Goal: Contribute content: Add original content to the website for others to see

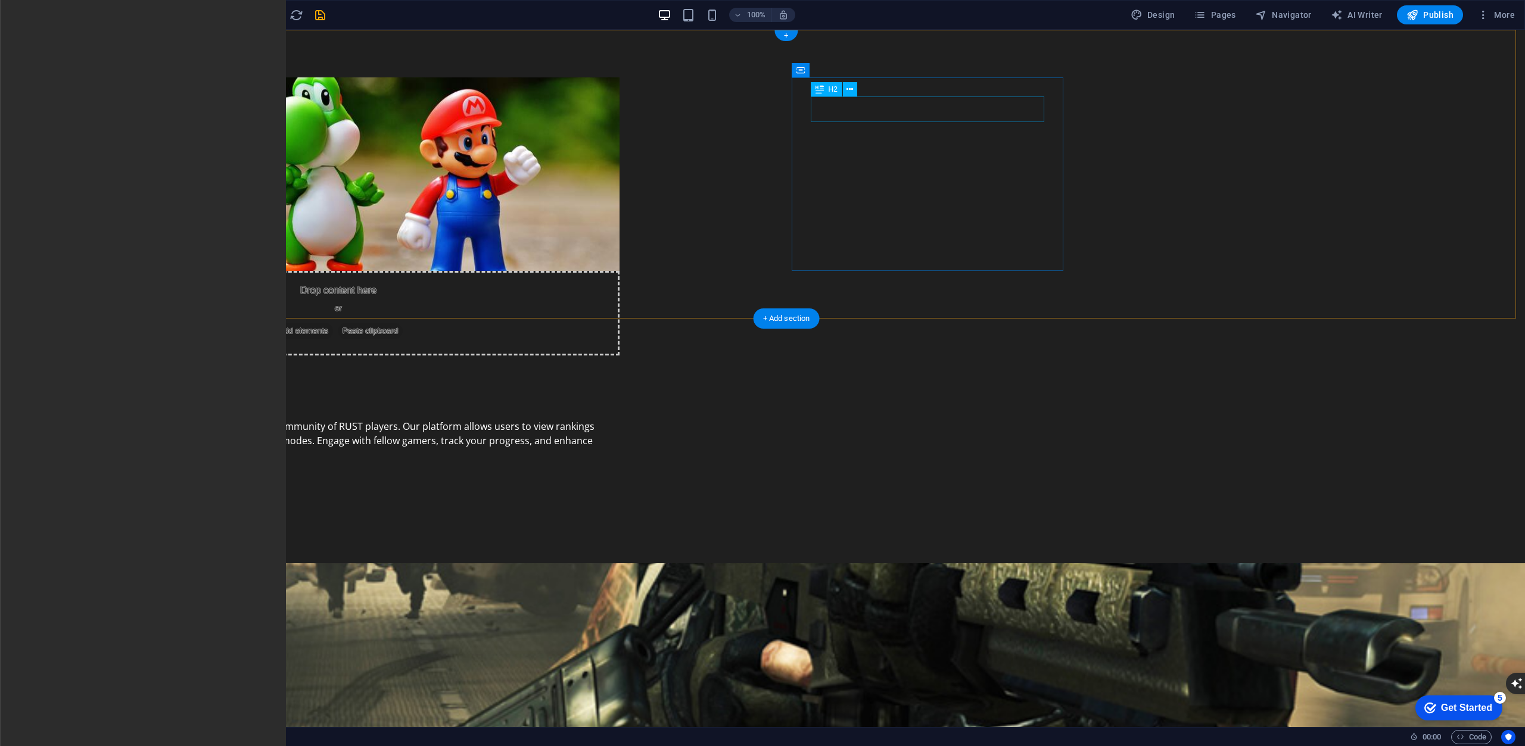
click at [600, 384] on div "About Malaysia Rust" at bounding box center [338, 397] width 524 height 26
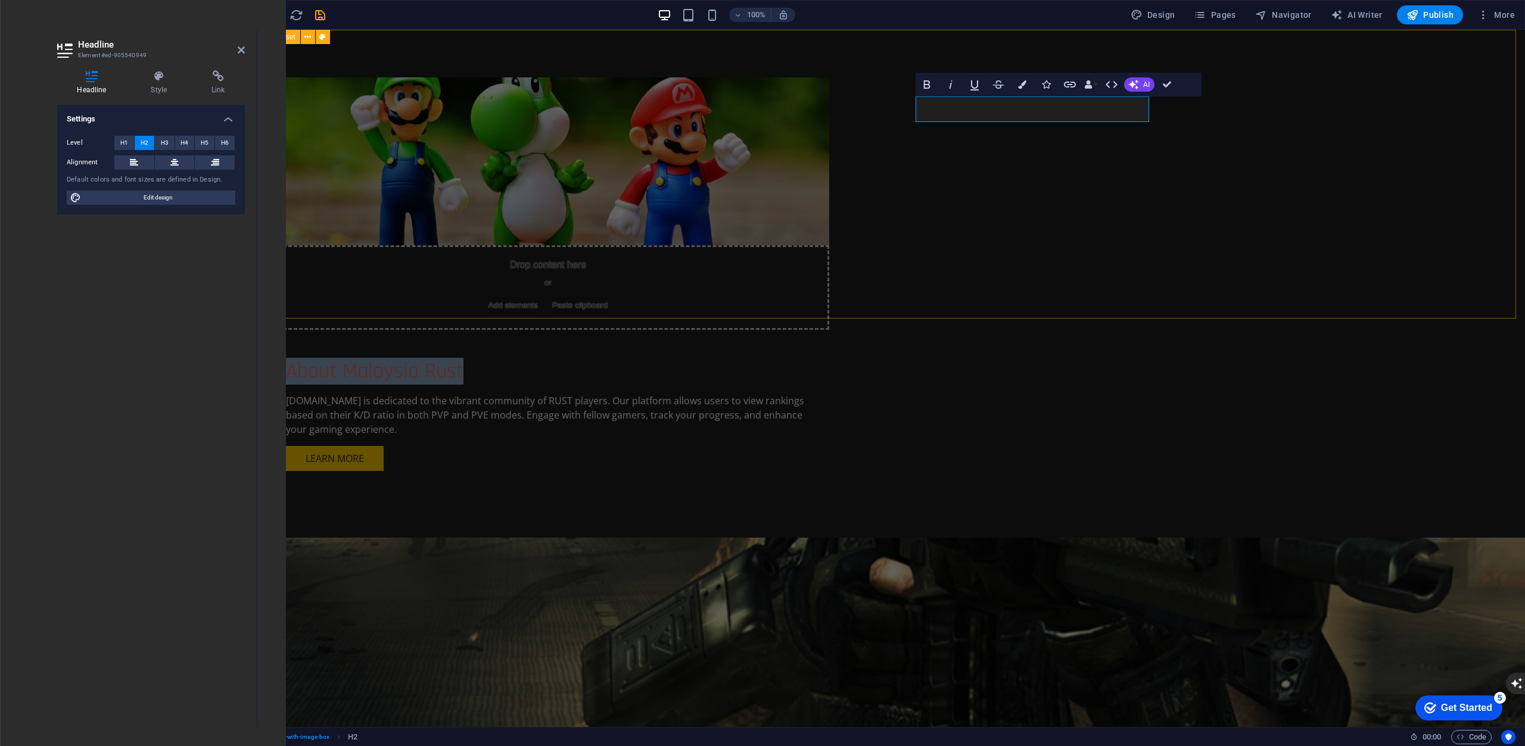
click at [1252, 164] on div "Drop content here or Add elements Paste clipboard About Malaysia Rust MalaysiaR…" at bounding box center [890, 284] width 1267 height 508
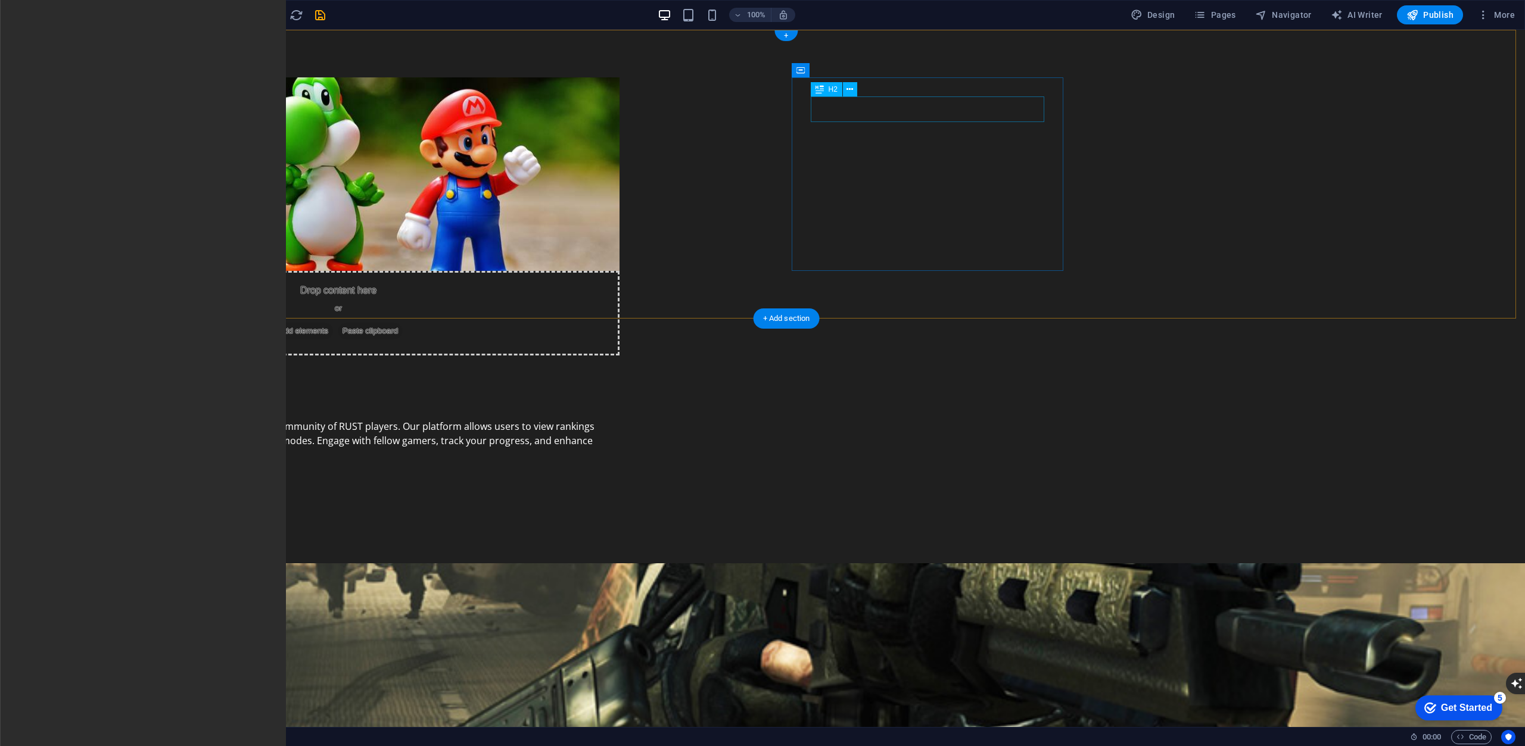
click at [600, 384] on div "About Malaysia Rust" at bounding box center [338, 397] width 524 height 26
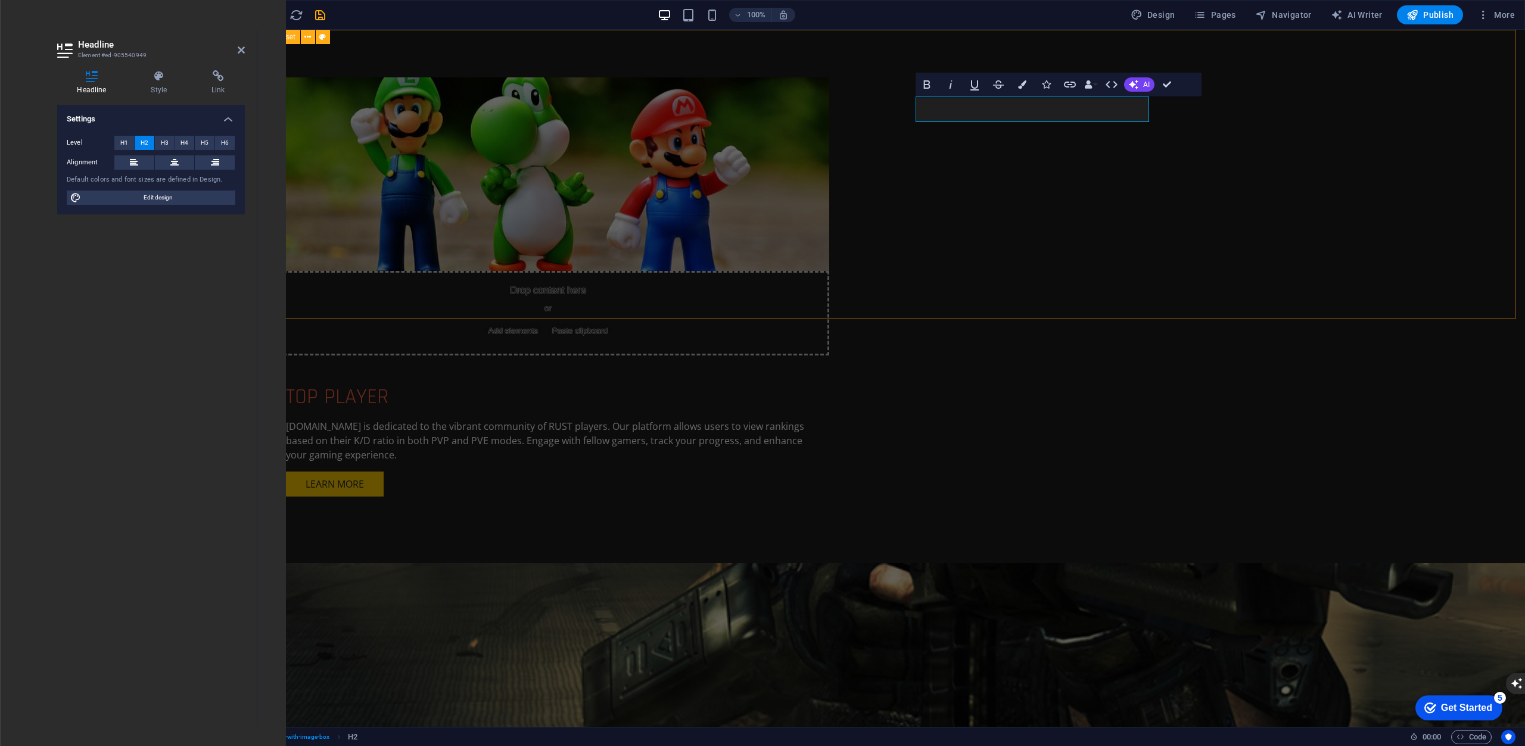
click at [1271, 201] on div "Drop content here or Add elements Paste clipboard TOP PLAYER MalaysiaRust.com i…" at bounding box center [890, 297] width 1267 height 534
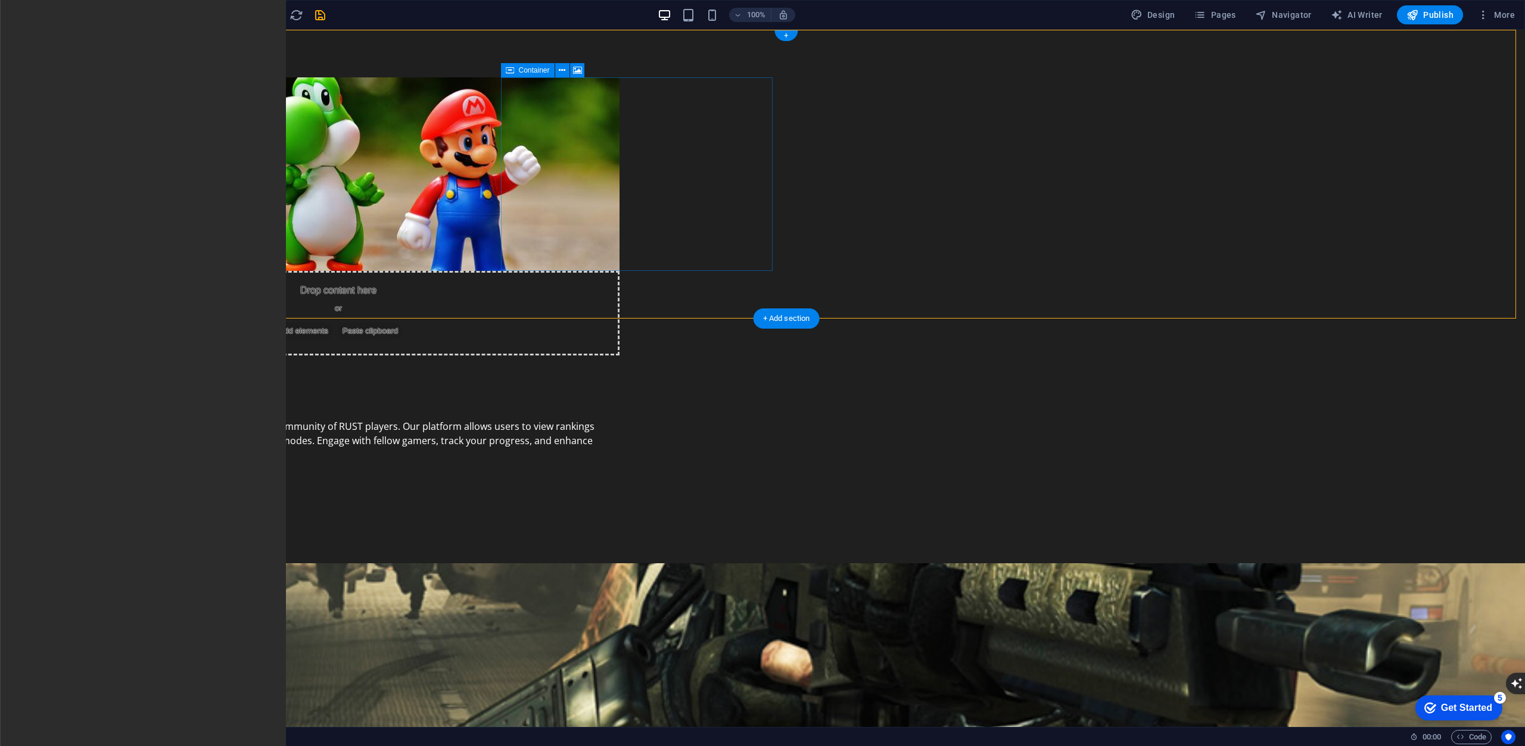
click at [333, 323] on span "Add elements" at bounding box center [303, 331] width 59 height 17
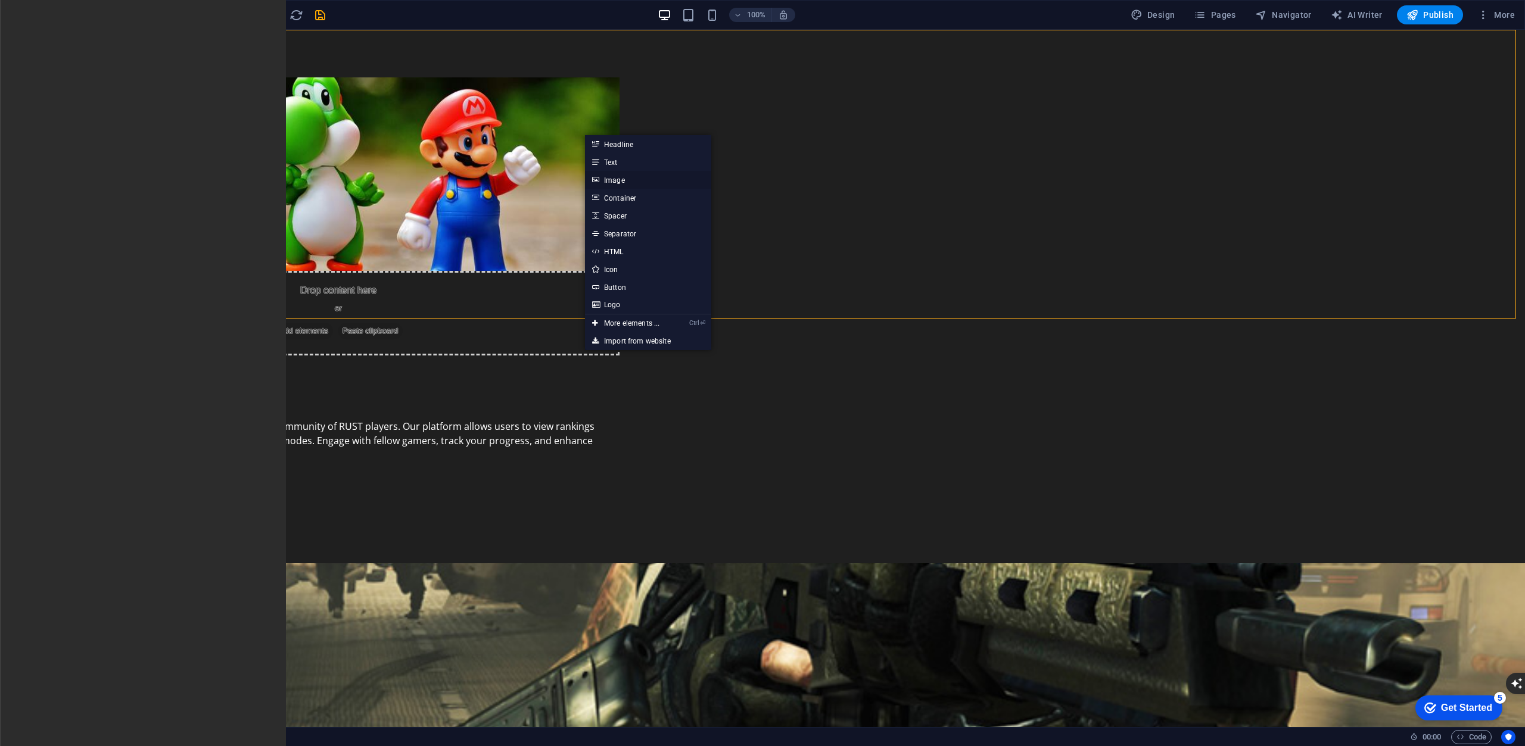
click at [640, 172] on link "Image" at bounding box center [648, 180] width 126 height 18
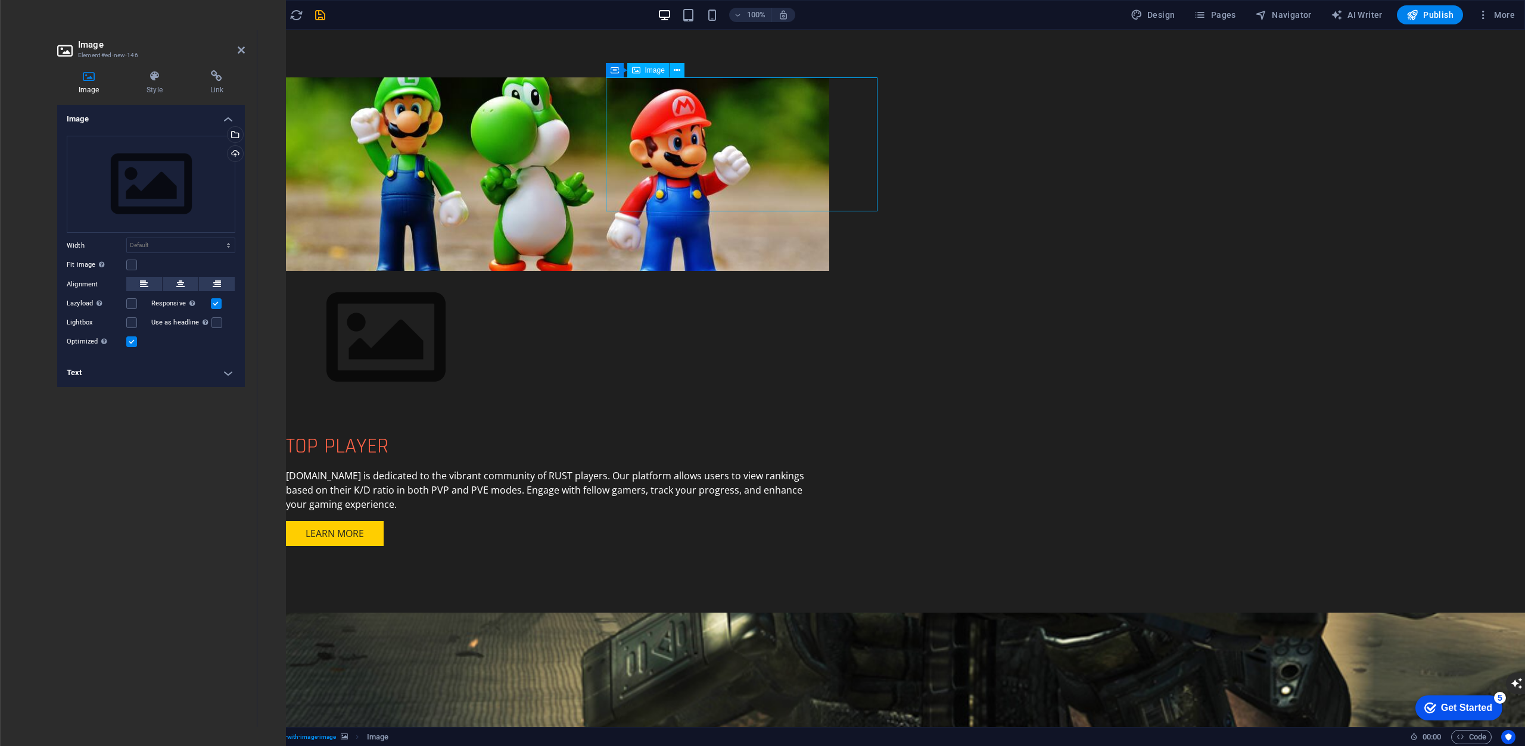
drag, startPoint x: 776, startPoint y: 185, endPoint x: 781, endPoint y: 208, distance: 23.1
click at [781, 271] on figure at bounding box center [548, 338] width 562 height 134
click at [829, 239] on figure at bounding box center [548, 174] width 562 height 194
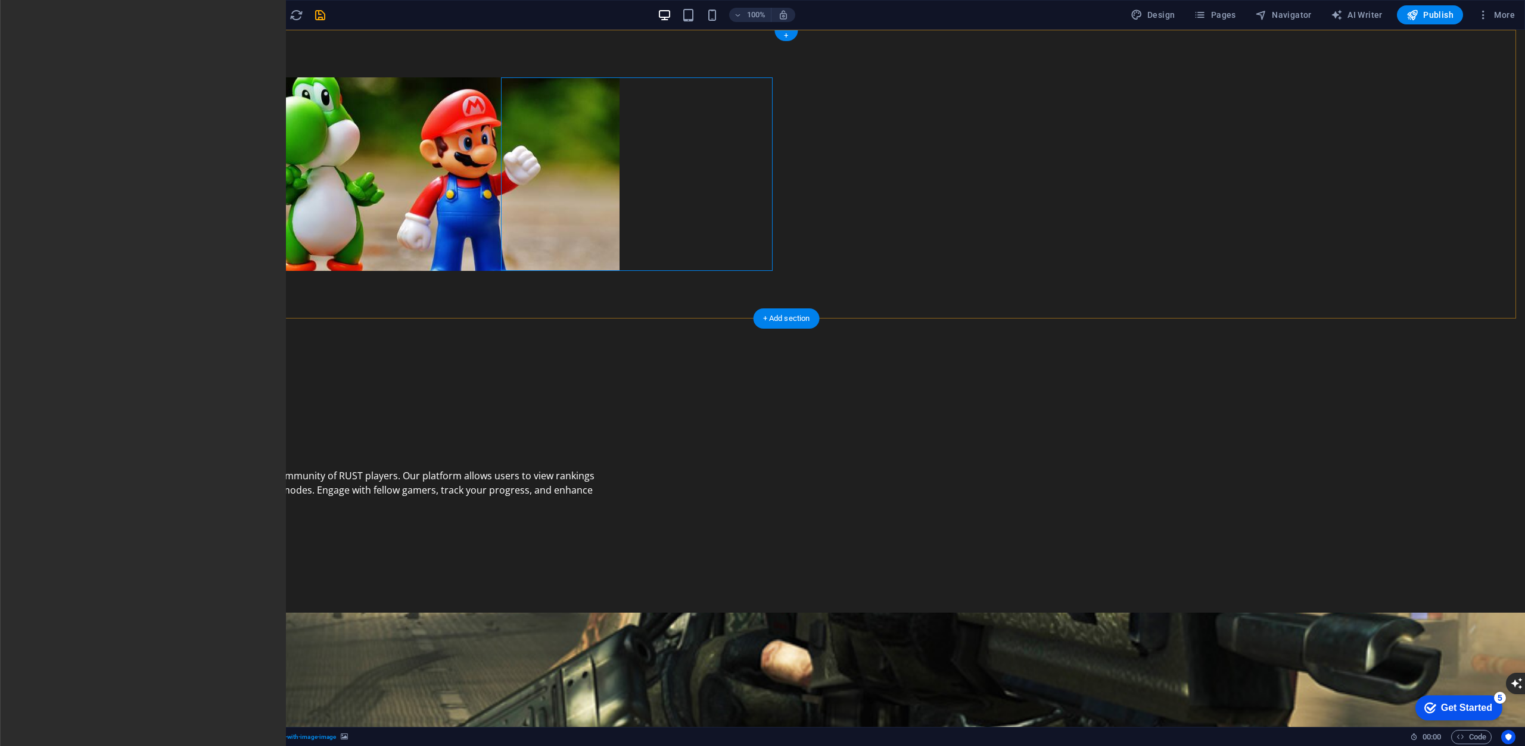
click at [619, 233] on figure at bounding box center [338, 174] width 562 height 194
click at [619, 271] on figure at bounding box center [338, 338] width 562 height 134
click at [619, 231] on figure at bounding box center [338, 174] width 562 height 194
click at [619, 252] on figure at bounding box center [338, 174] width 562 height 194
click at [613, 271] on figure at bounding box center [338, 338] width 562 height 134
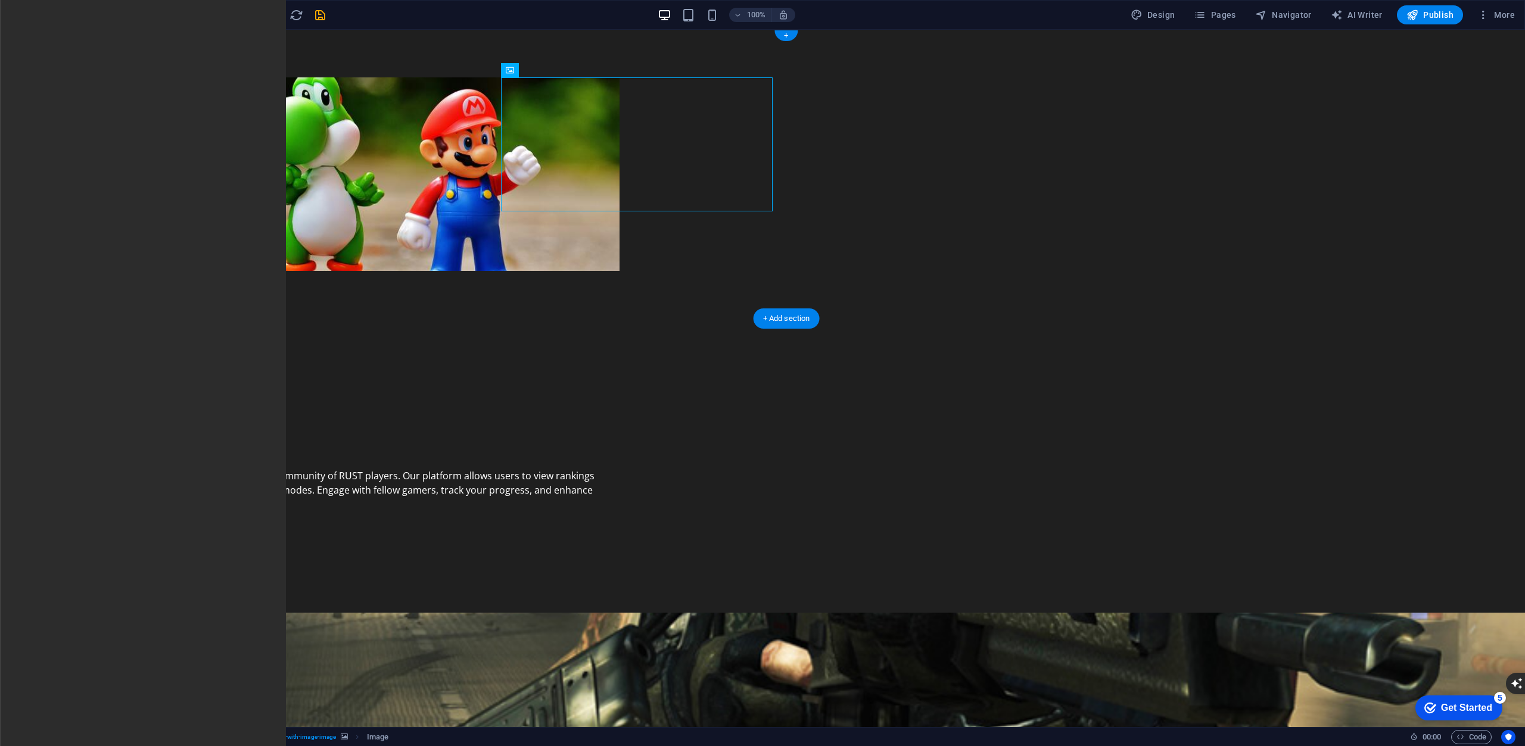
click at [618, 258] on figure at bounding box center [338, 174] width 562 height 194
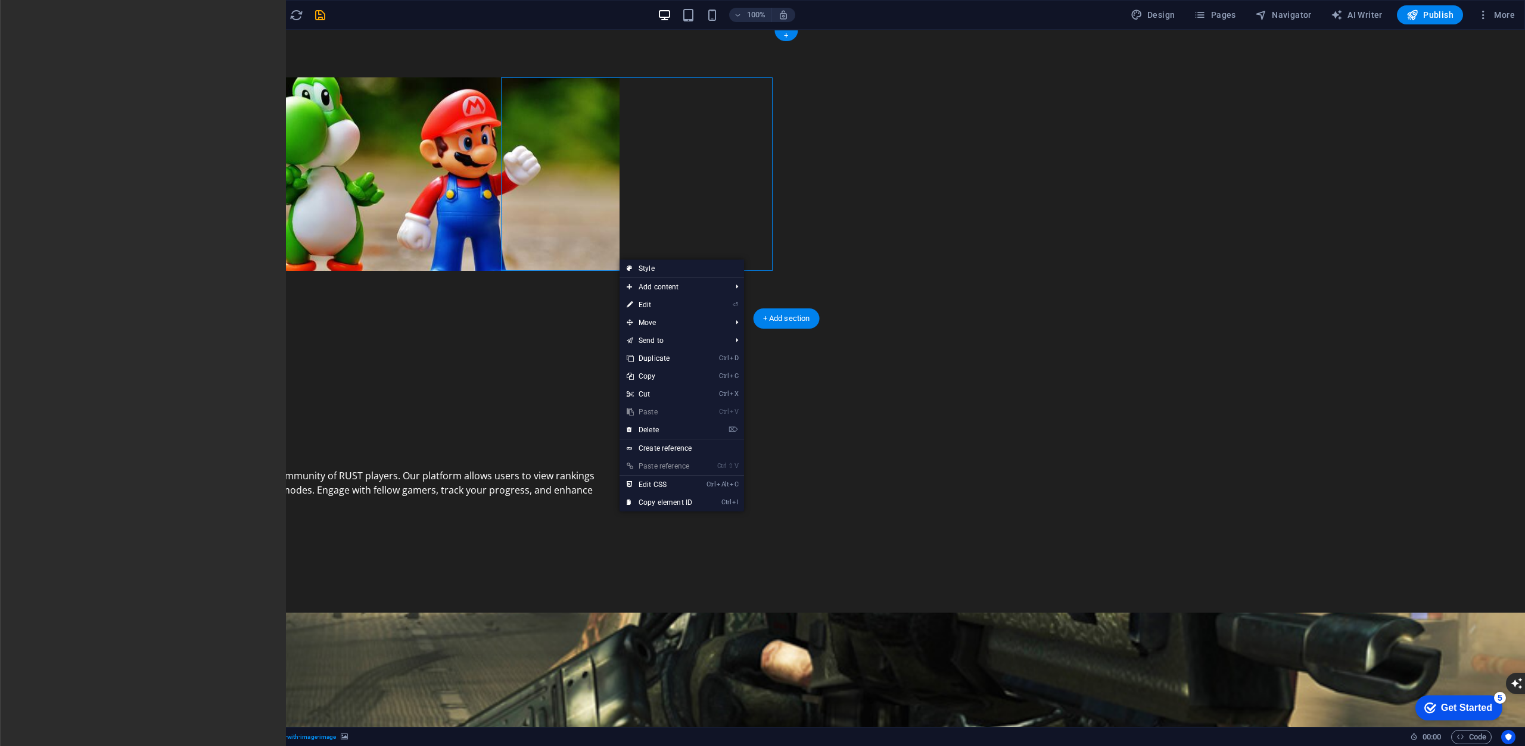
click at [600, 247] on figure at bounding box center [338, 174] width 562 height 194
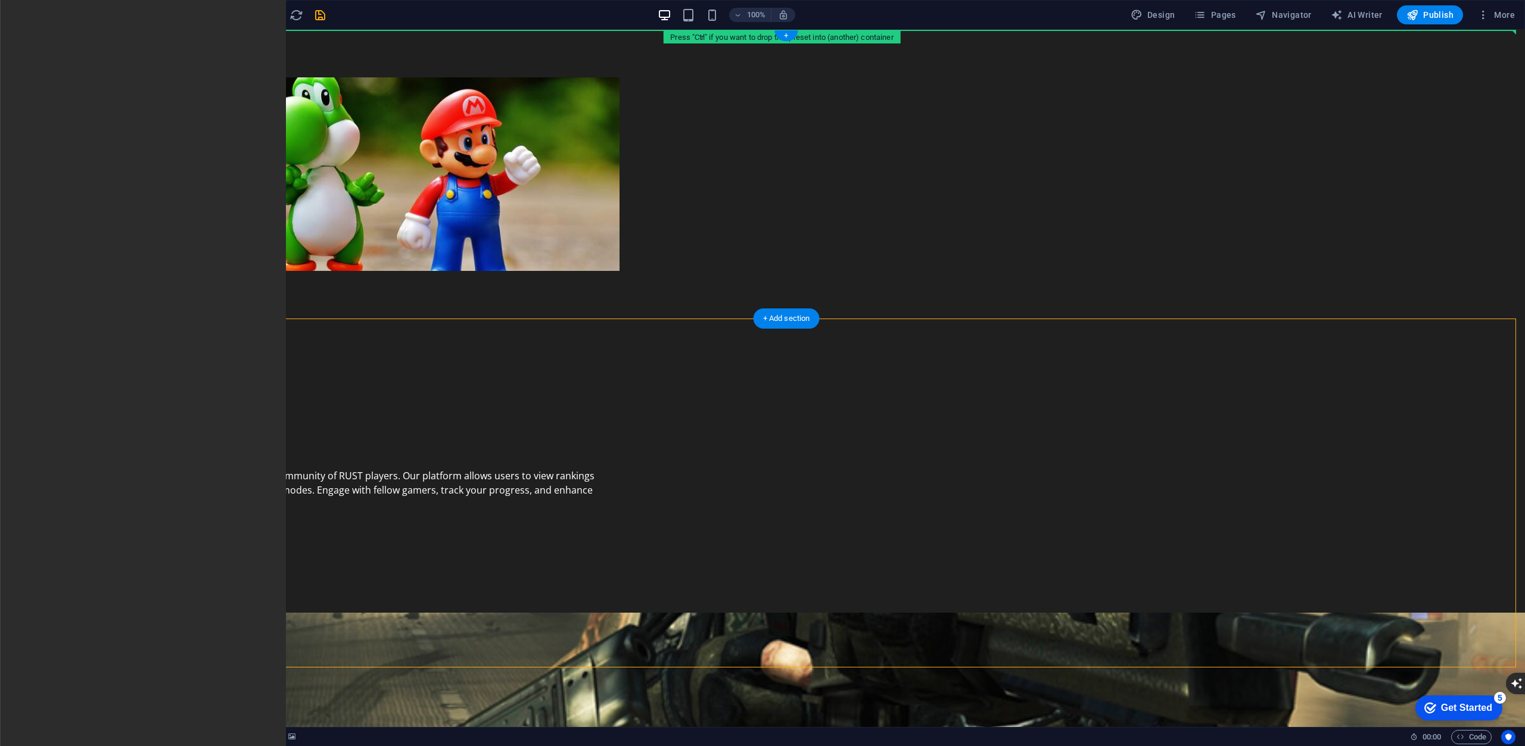
drag, startPoint x: 110, startPoint y: 342, endPoint x: 146, endPoint y: 44, distance: 300.0
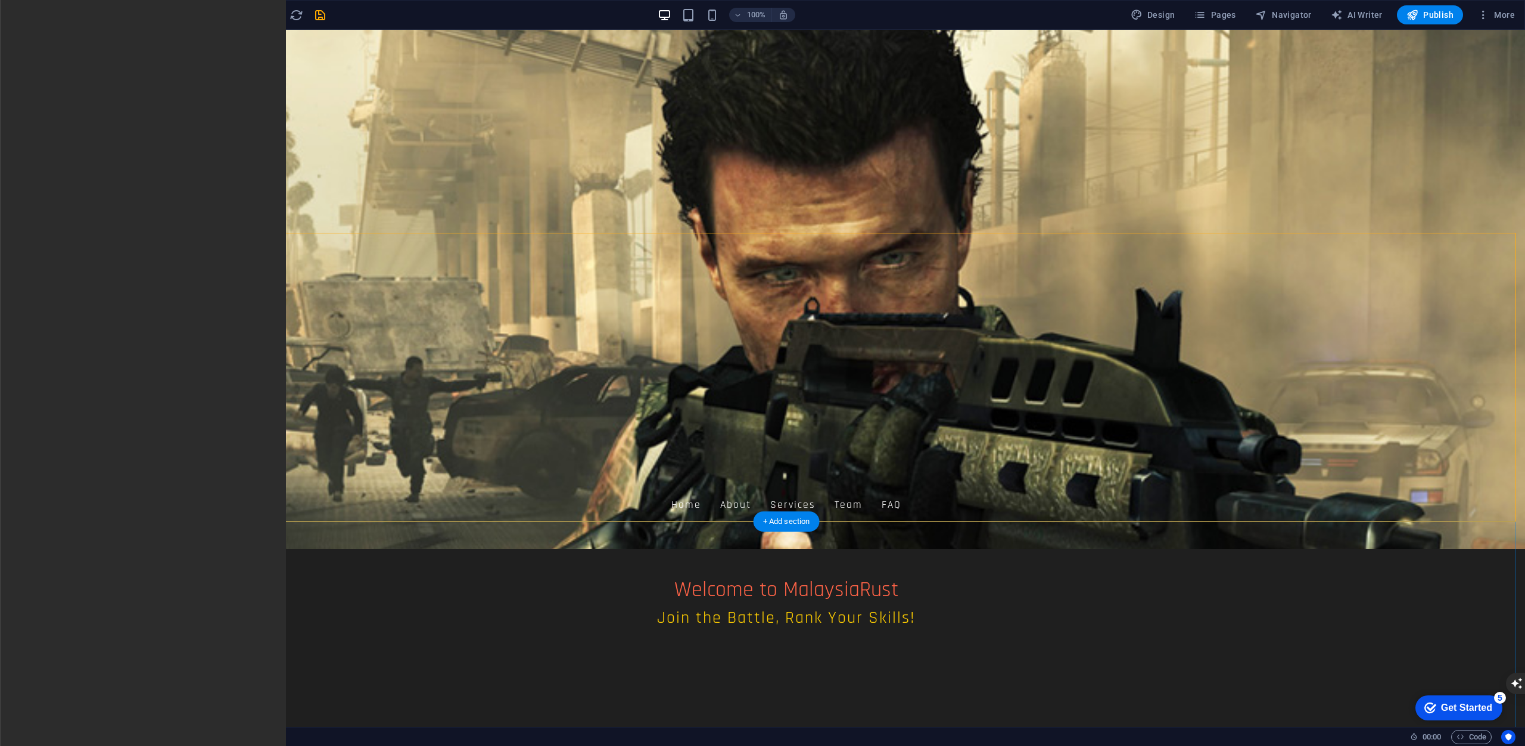
scroll to position [179, 0]
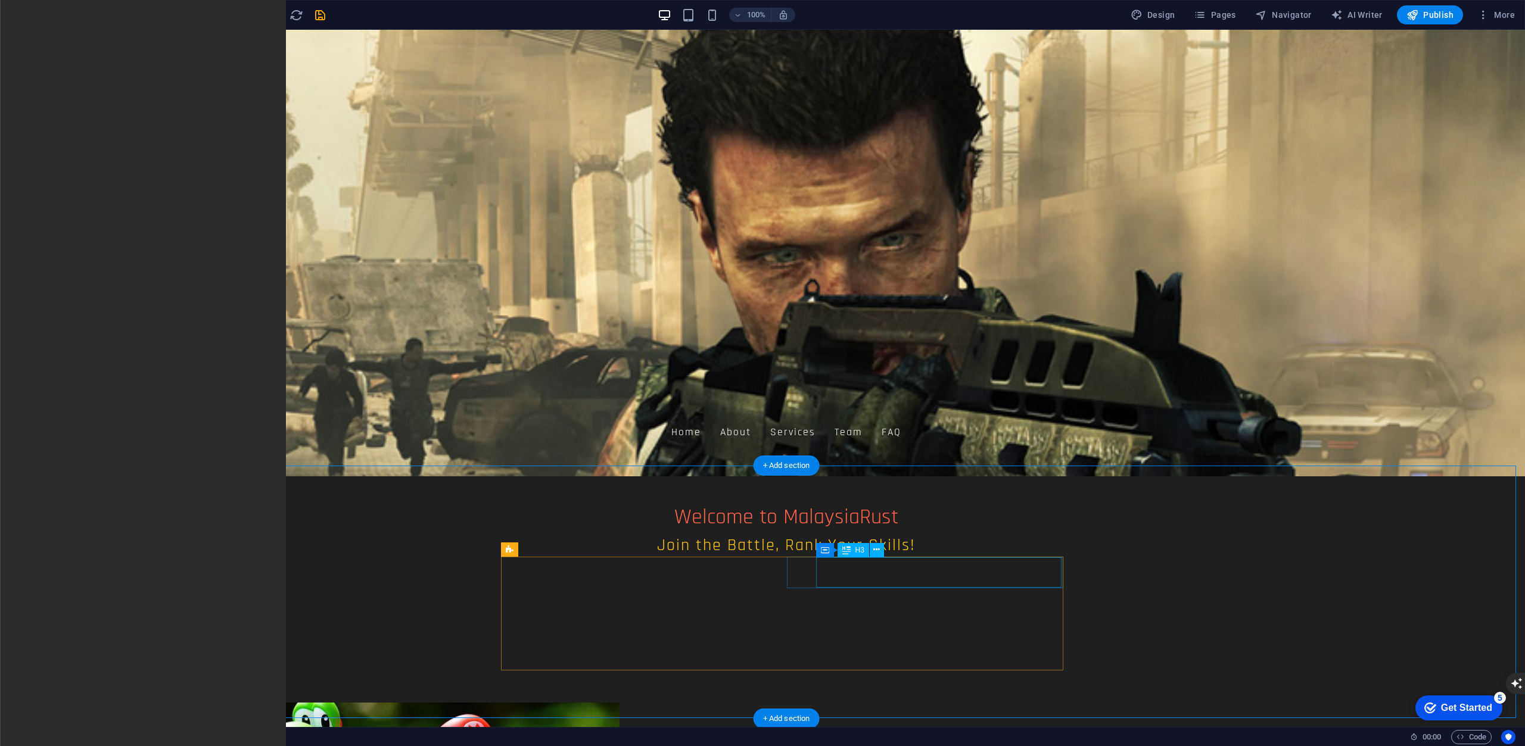
scroll to position [298, 0]
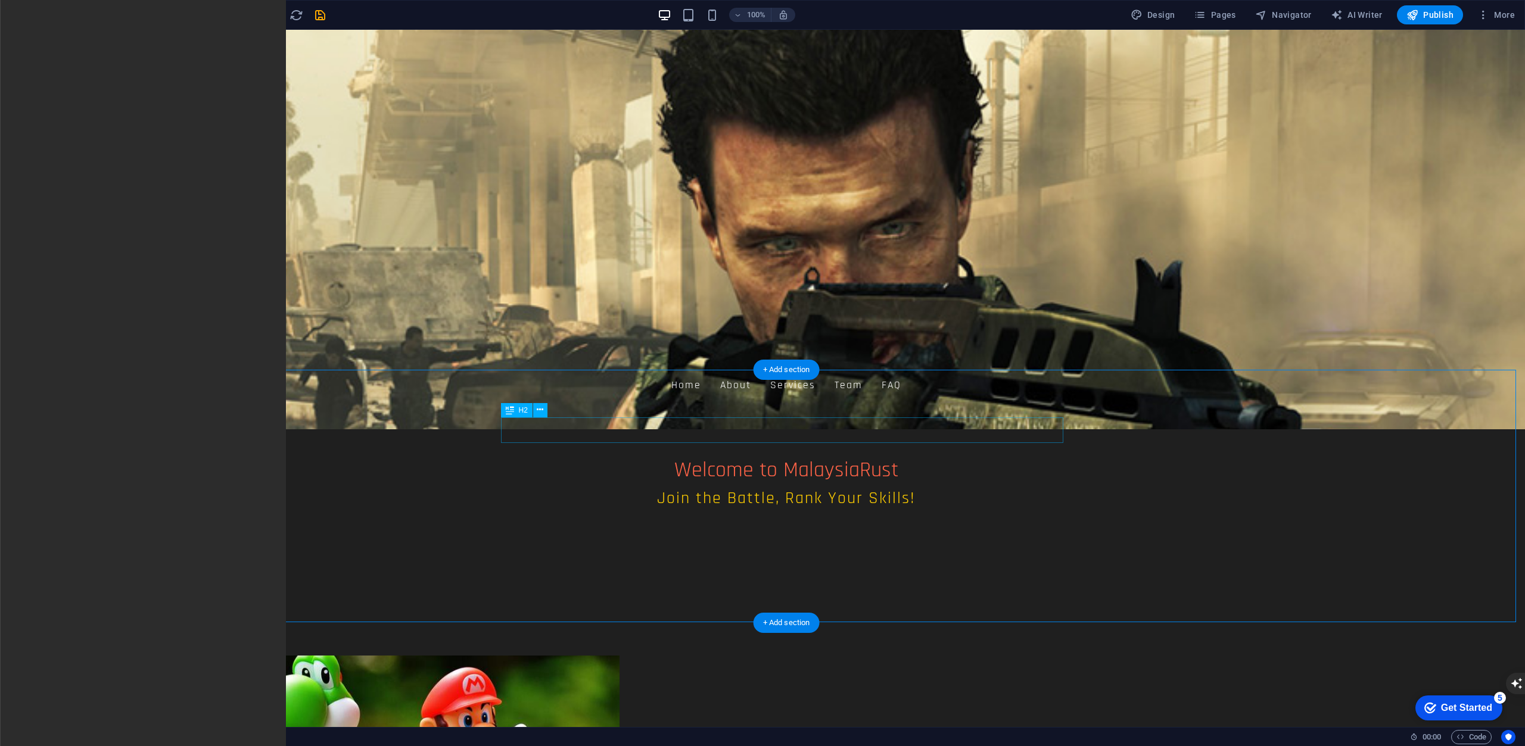
drag, startPoint x: 796, startPoint y: 423, endPoint x: 586, endPoint y: 423, distance: 209.6
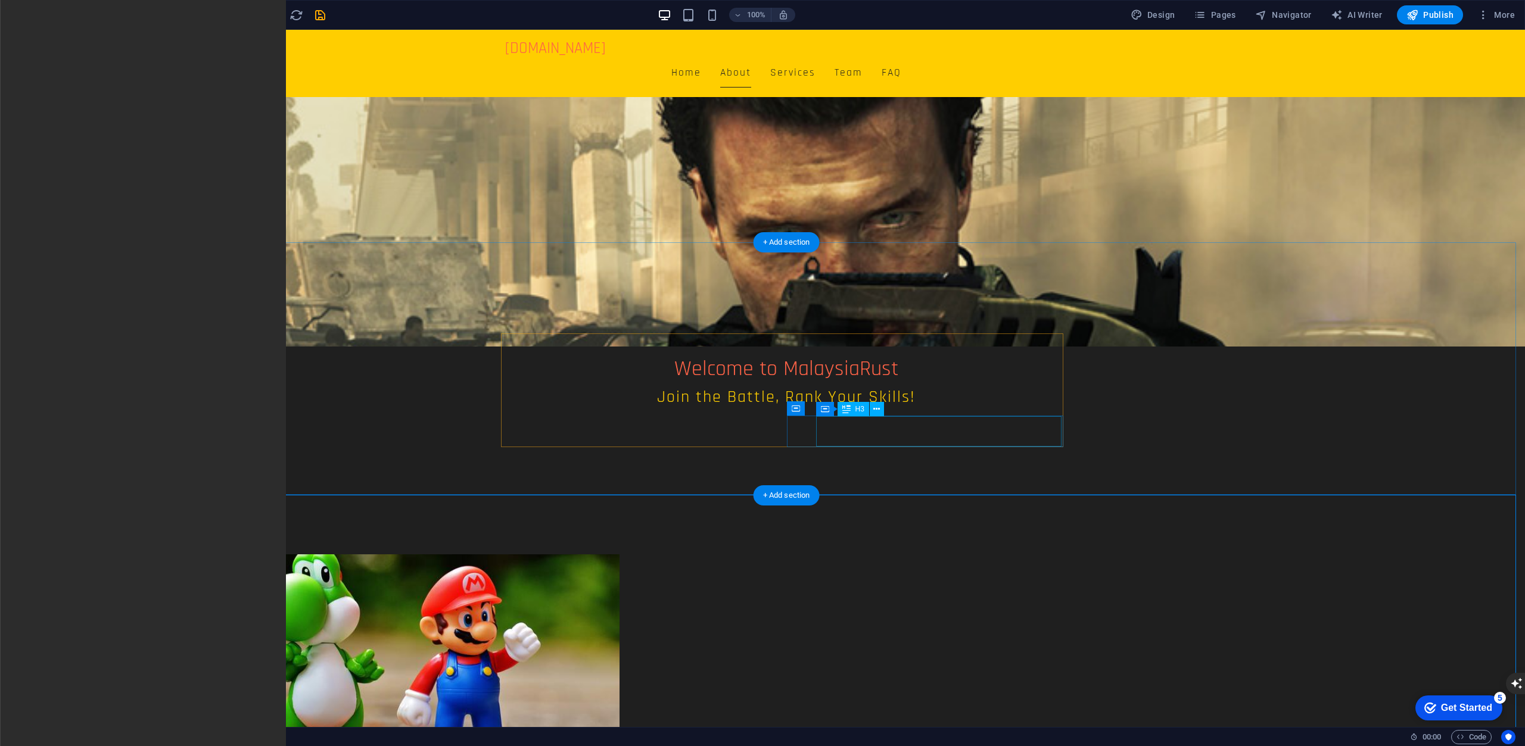
scroll to position [357, 0]
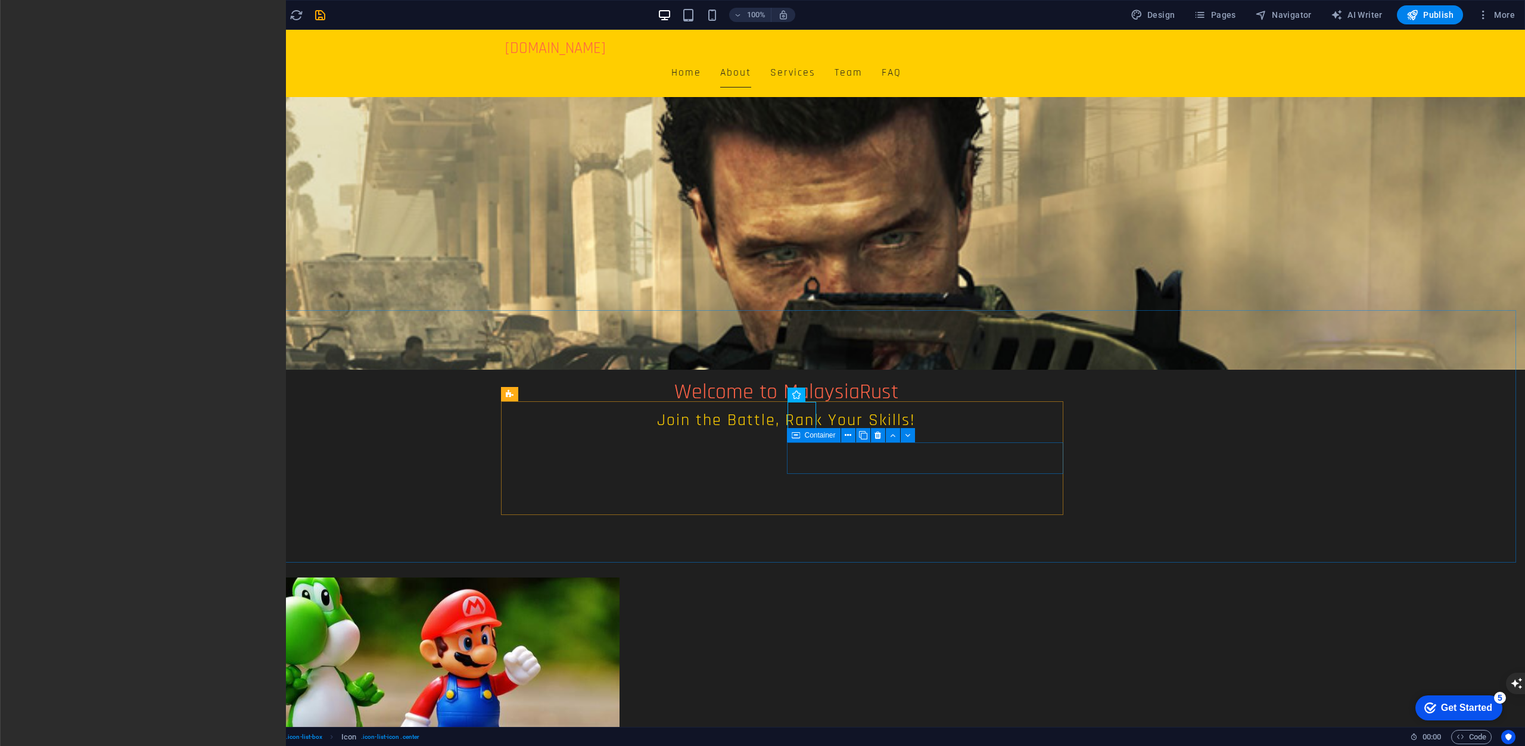
drag, startPoint x: 867, startPoint y: 443, endPoint x: 819, endPoint y: 413, distance: 57.0
click at [867, 67] on div "Container" at bounding box center [738, 33] width 581 height 67
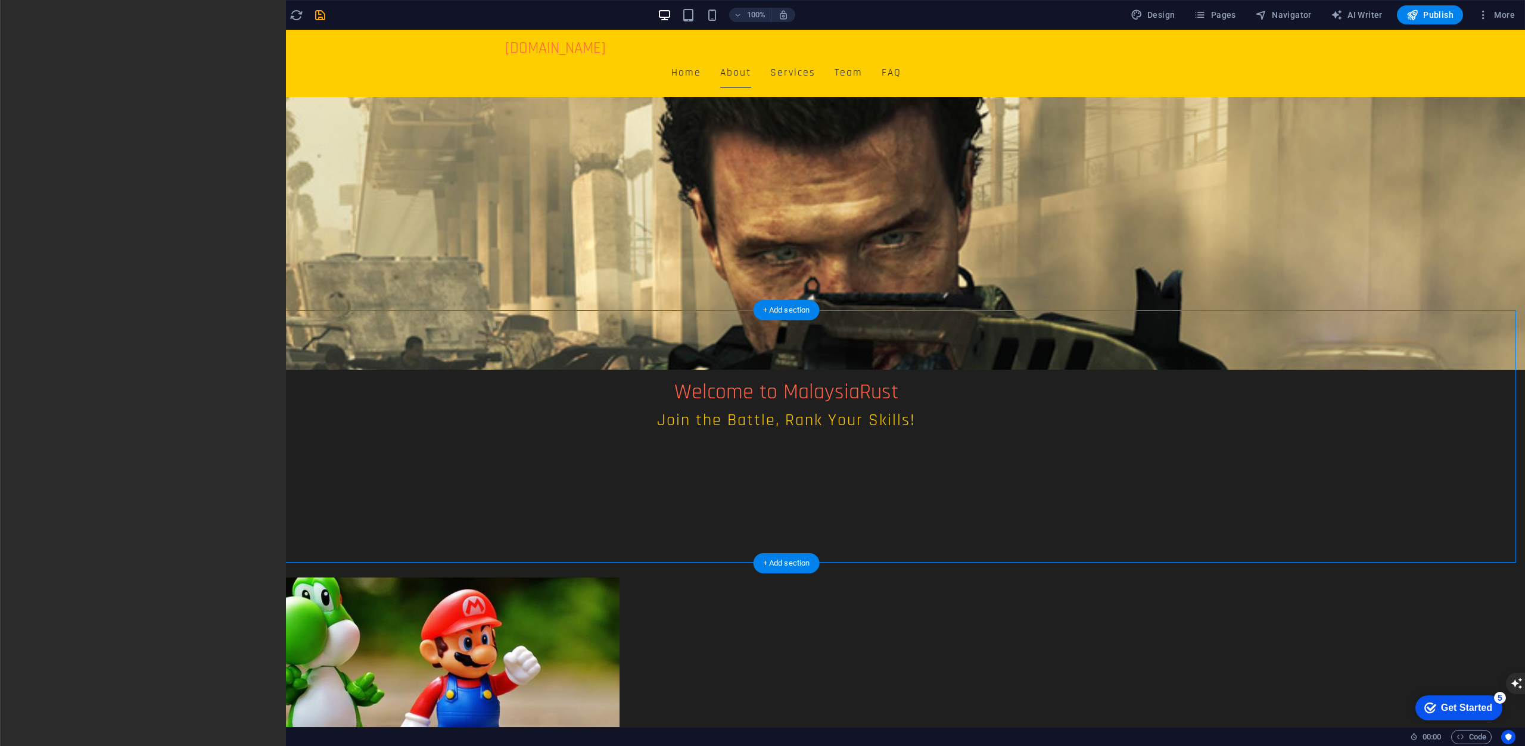
drag, startPoint x: 1092, startPoint y: 492, endPoint x: 515, endPoint y: 507, distance: 576.7
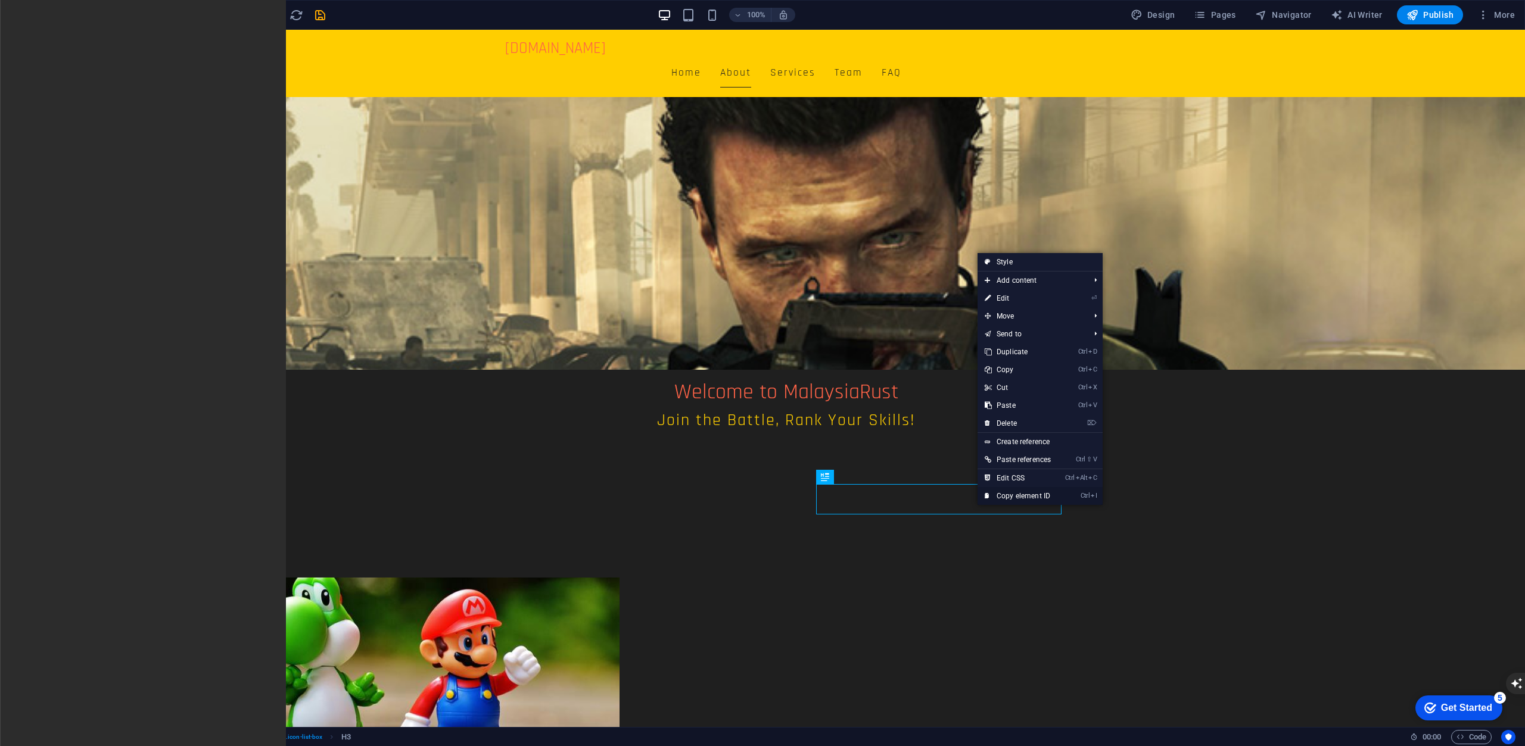
click at [1023, 493] on link "Ctrl I Copy element ID" at bounding box center [1017, 496] width 80 height 18
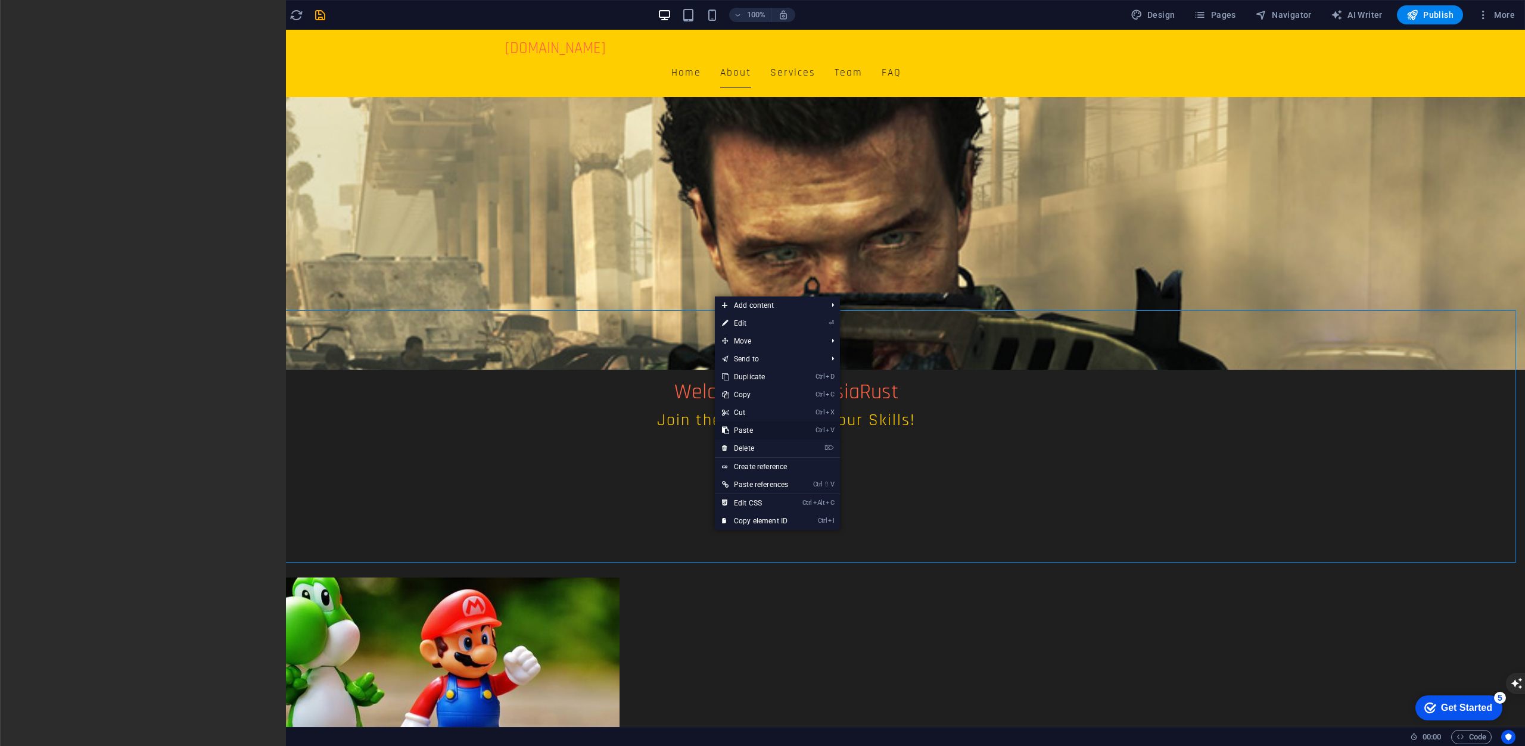
click at [778, 428] on link "Ctrl V Paste" at bounding box center [755, 431] width 80 height 18
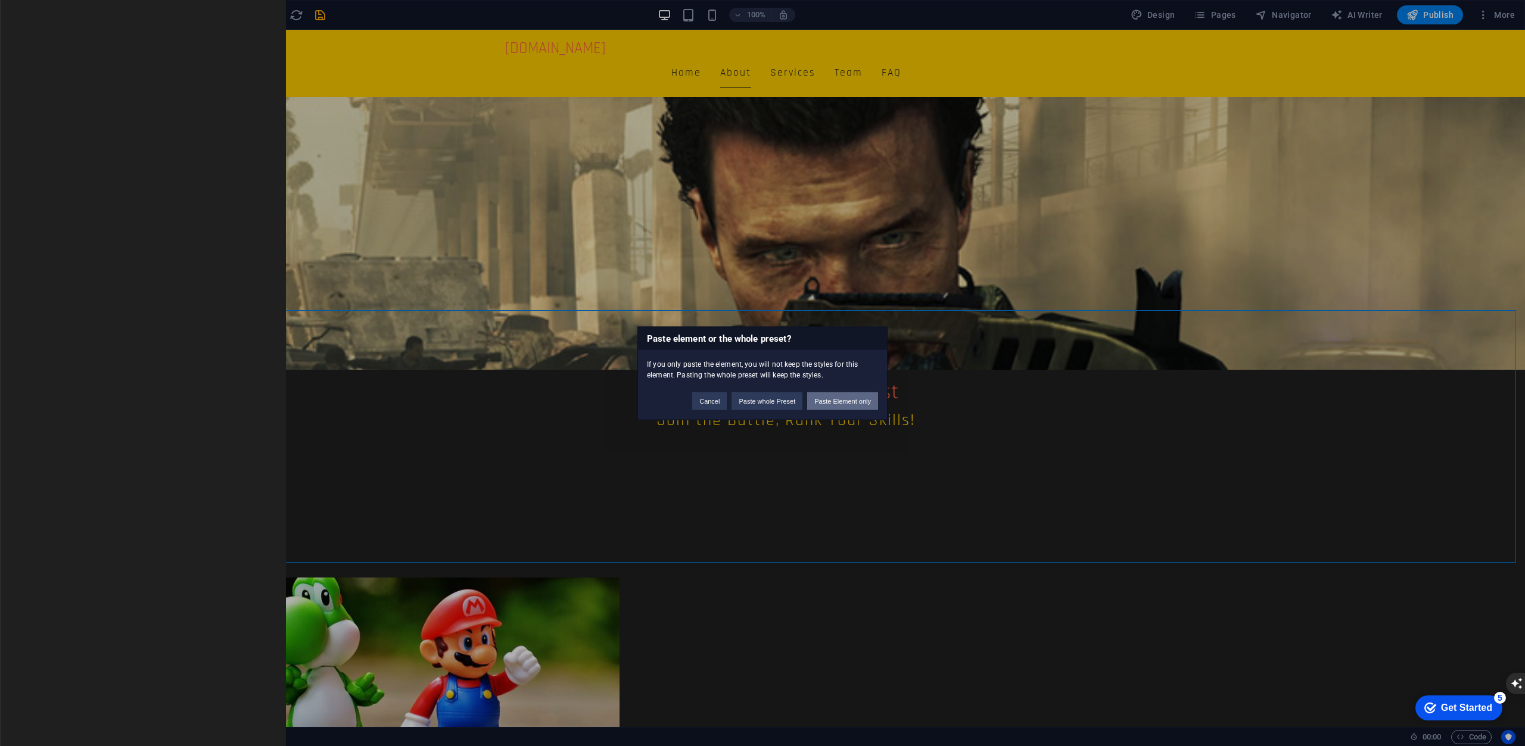
click at [823, 403] on button "Paste Element only" at bounding box center [842, 401] width 71 height 18
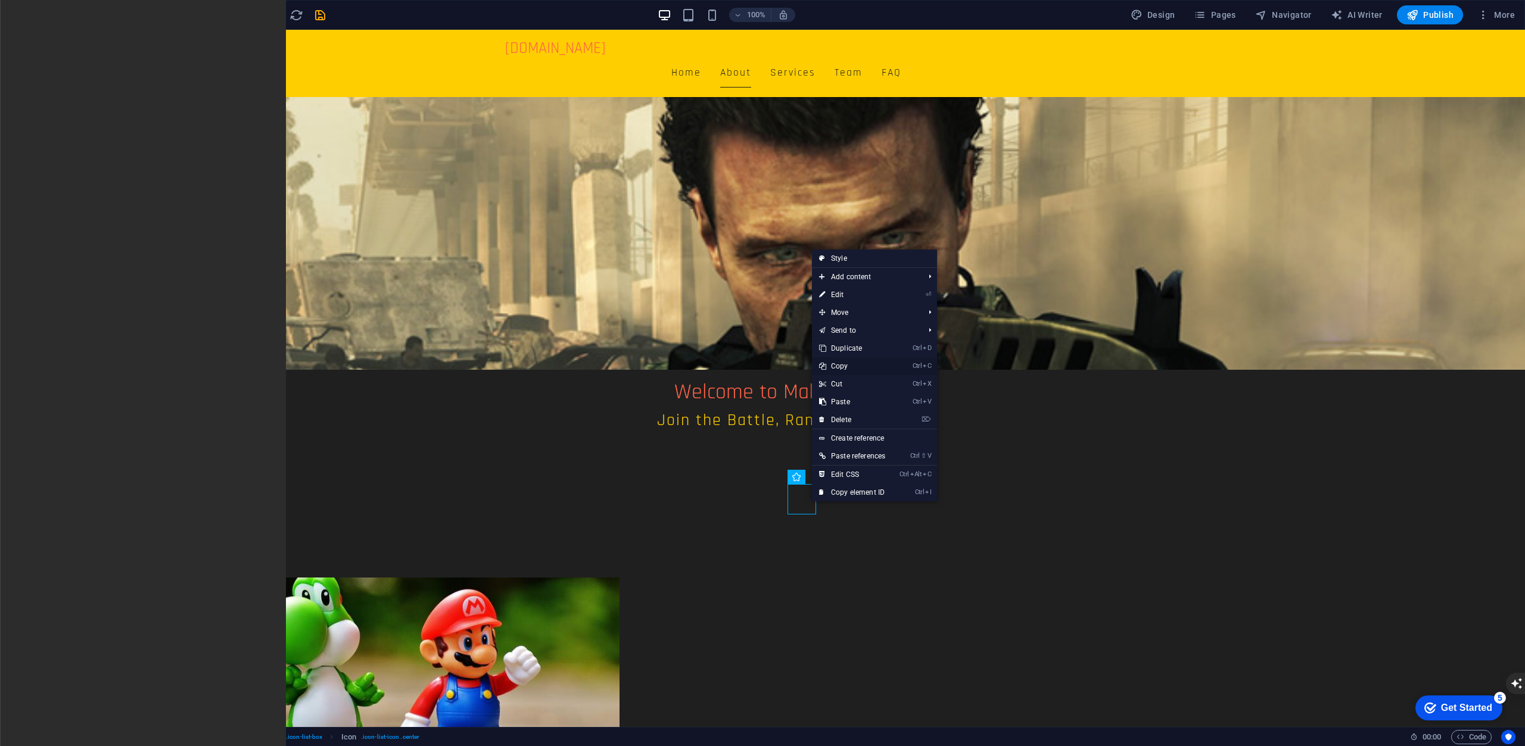
click at [862, 369] on link "Ctrl C Copy" at bounding box center [852, 366] width 80 height 18
click at [845, 342] on link "Ctrl D Duplicate" at bounding box center [851, 345] width 80 height 18
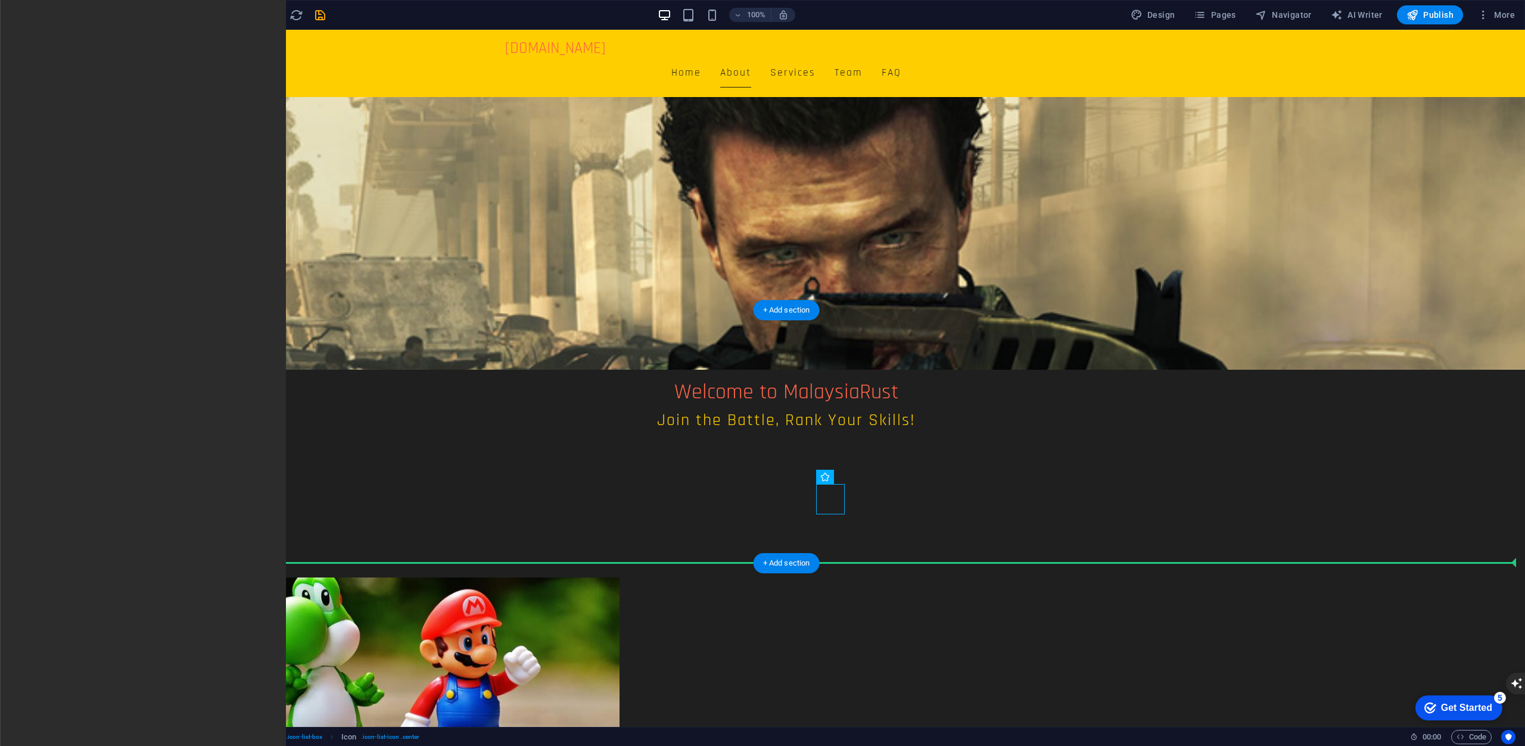
drag, startPoint x: 828, startPoint y: 498, endPoint x: 647, endPoint y: 543, distance: 186.3
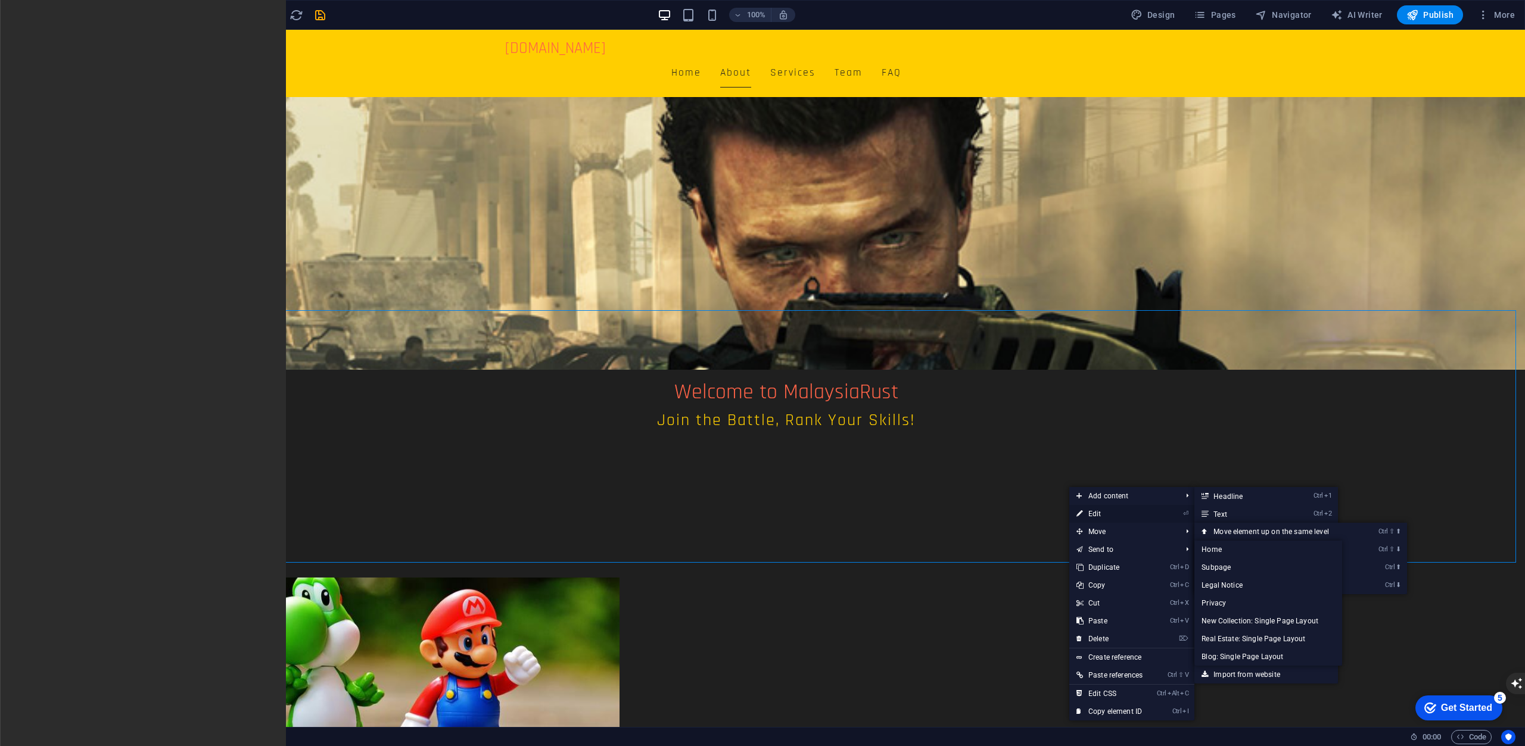
click at [1098, 514] on link "⏎ Edit" at bounding box center [1109, 514] width 80 height 18
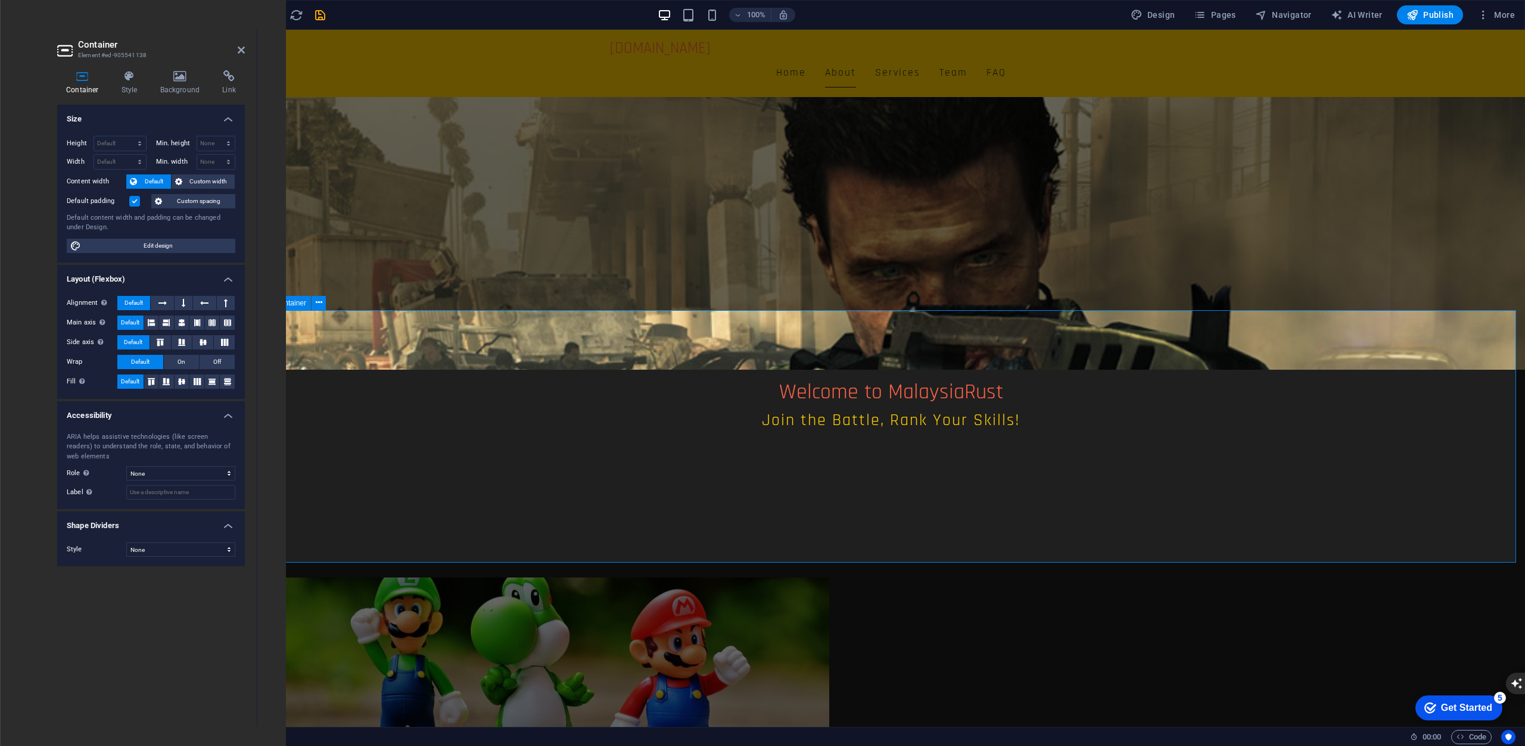
click at [0, 0] on icon at bounding box center [0, 0] width 0 height 0
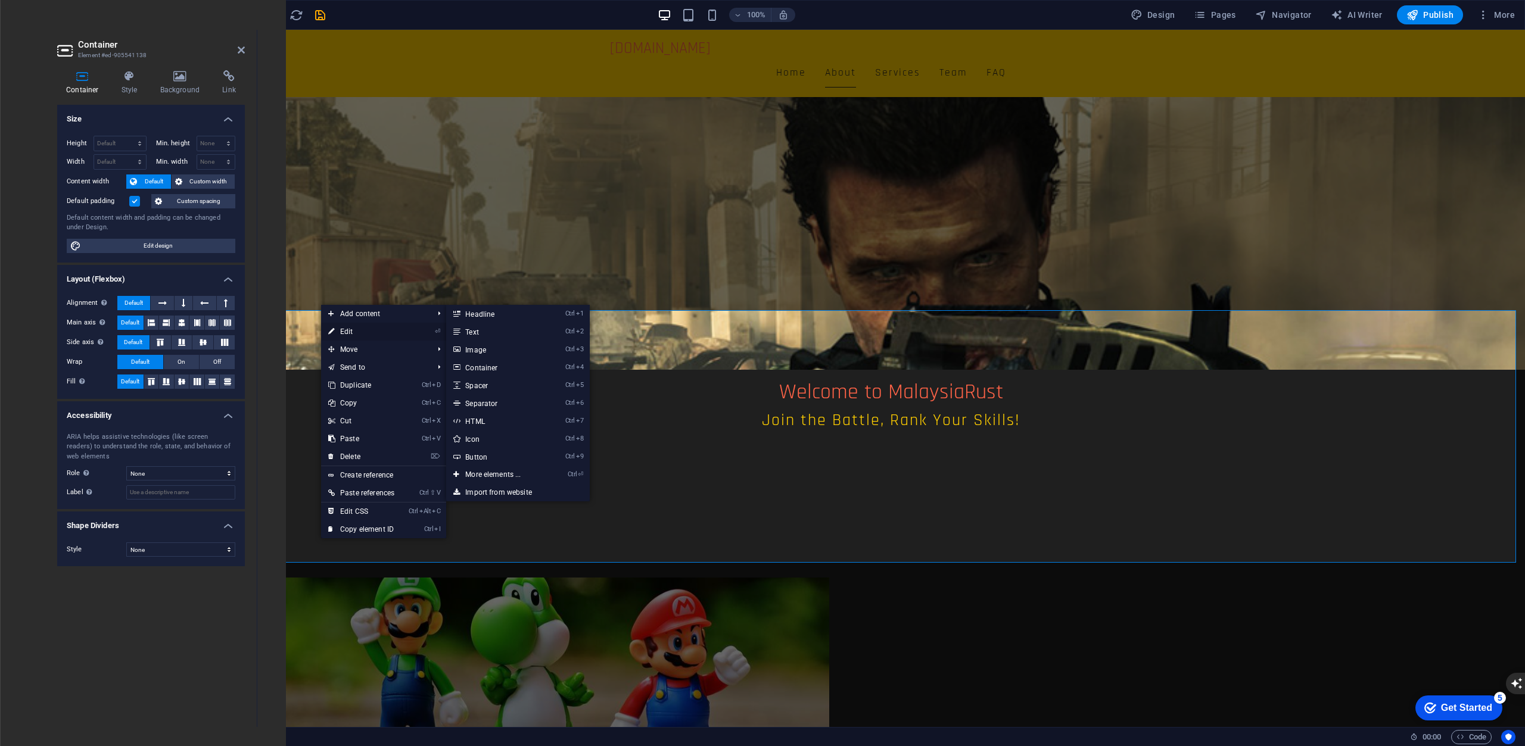
click at [350, 326] on link "⏎ Edit" at bounding box center [361, 332] width 80 height 18
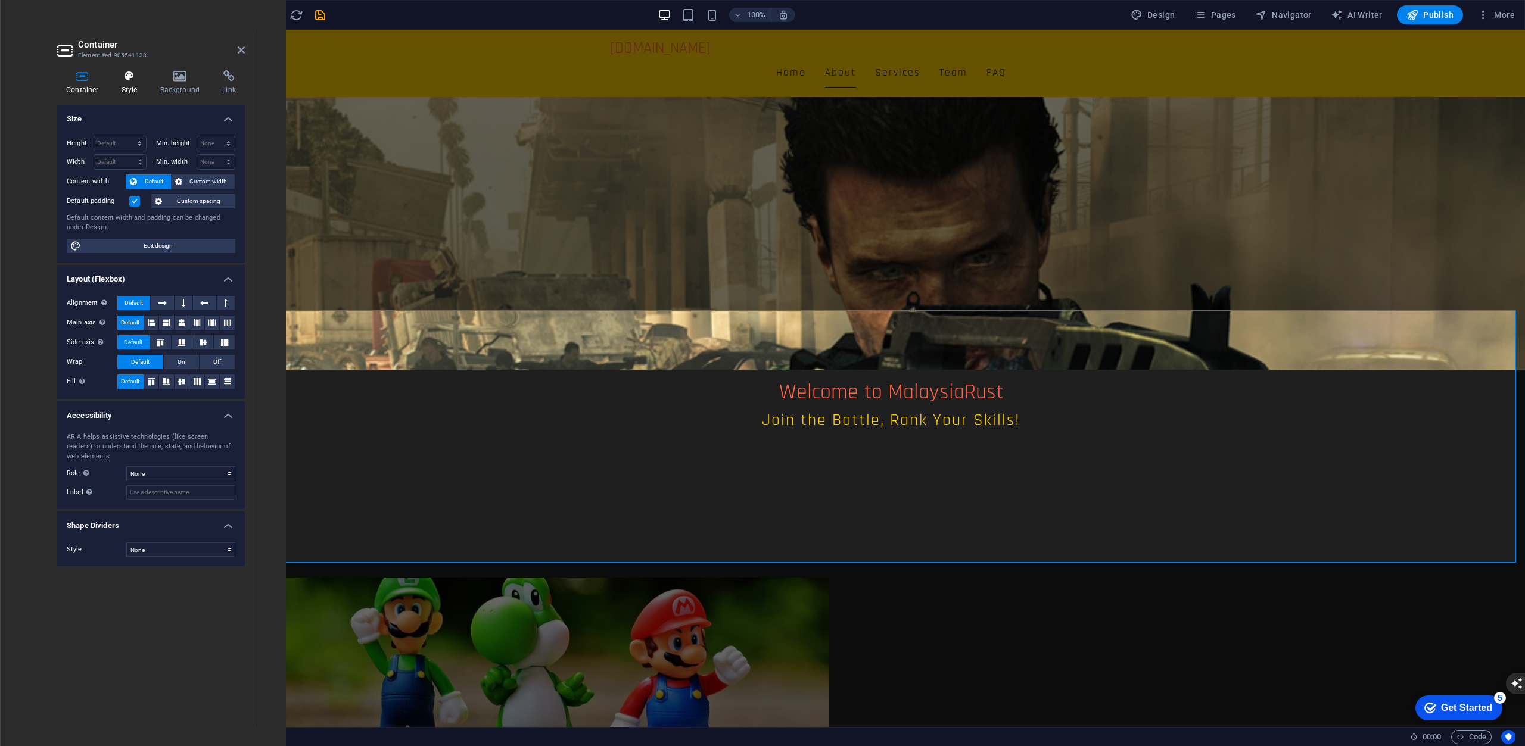
click at [130, 77] on icon at bounding box center [130, 76] width 34 height 12
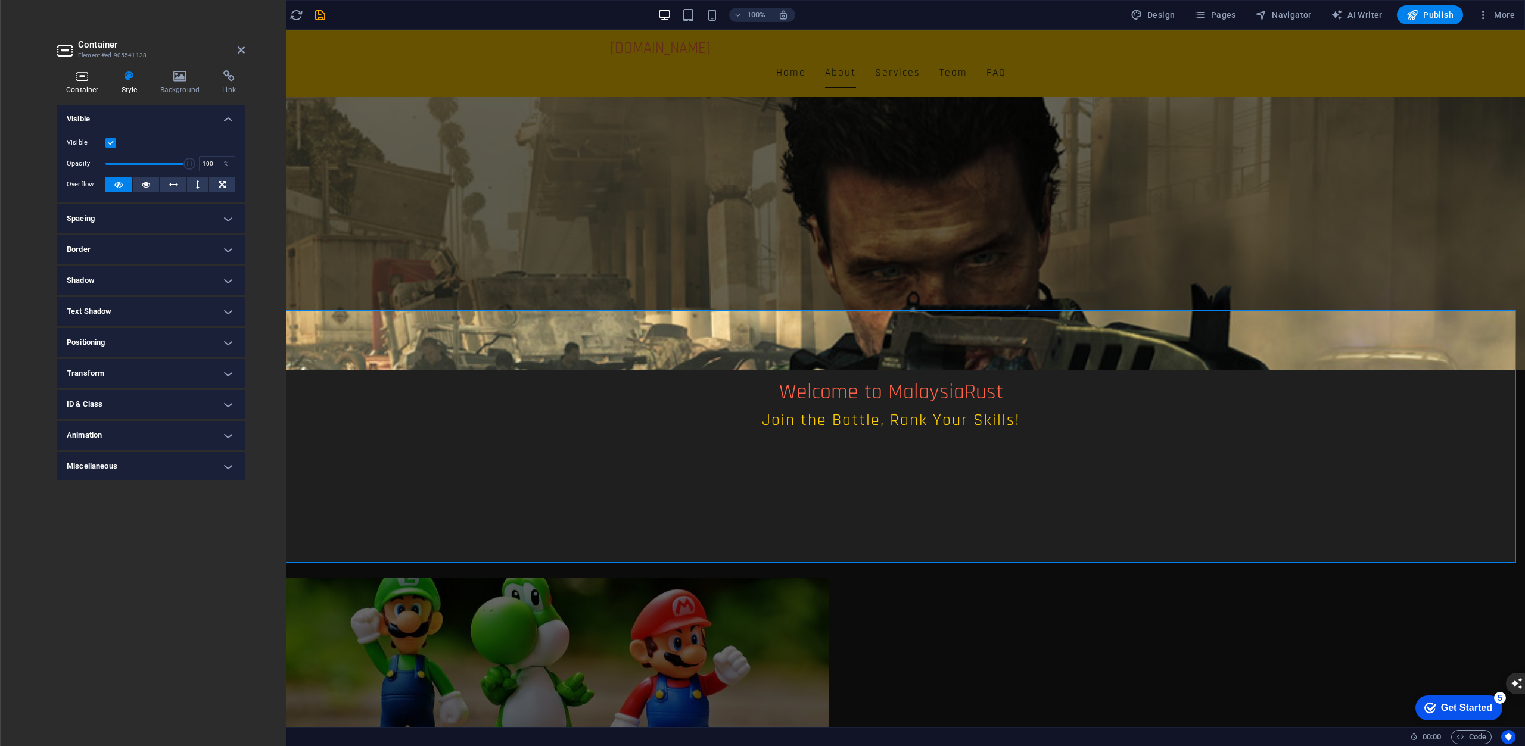
click at [76, 82] on h4 "Container" at bounding box center [84, 82] width 55 height 25
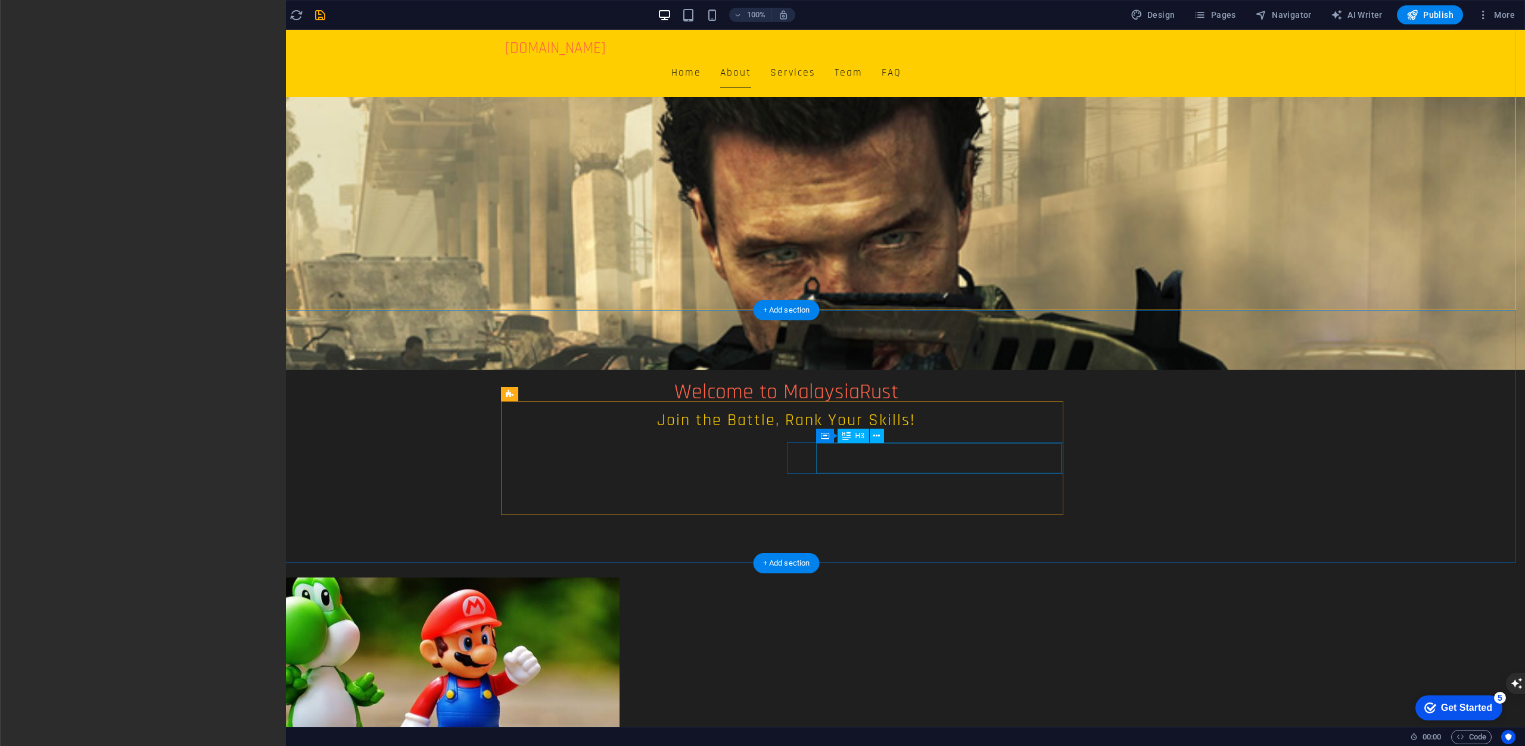
drag, startPoint x: 431, startPoint y: 372, endPoint x: 778, endPoint y: 438, distance: 353.5
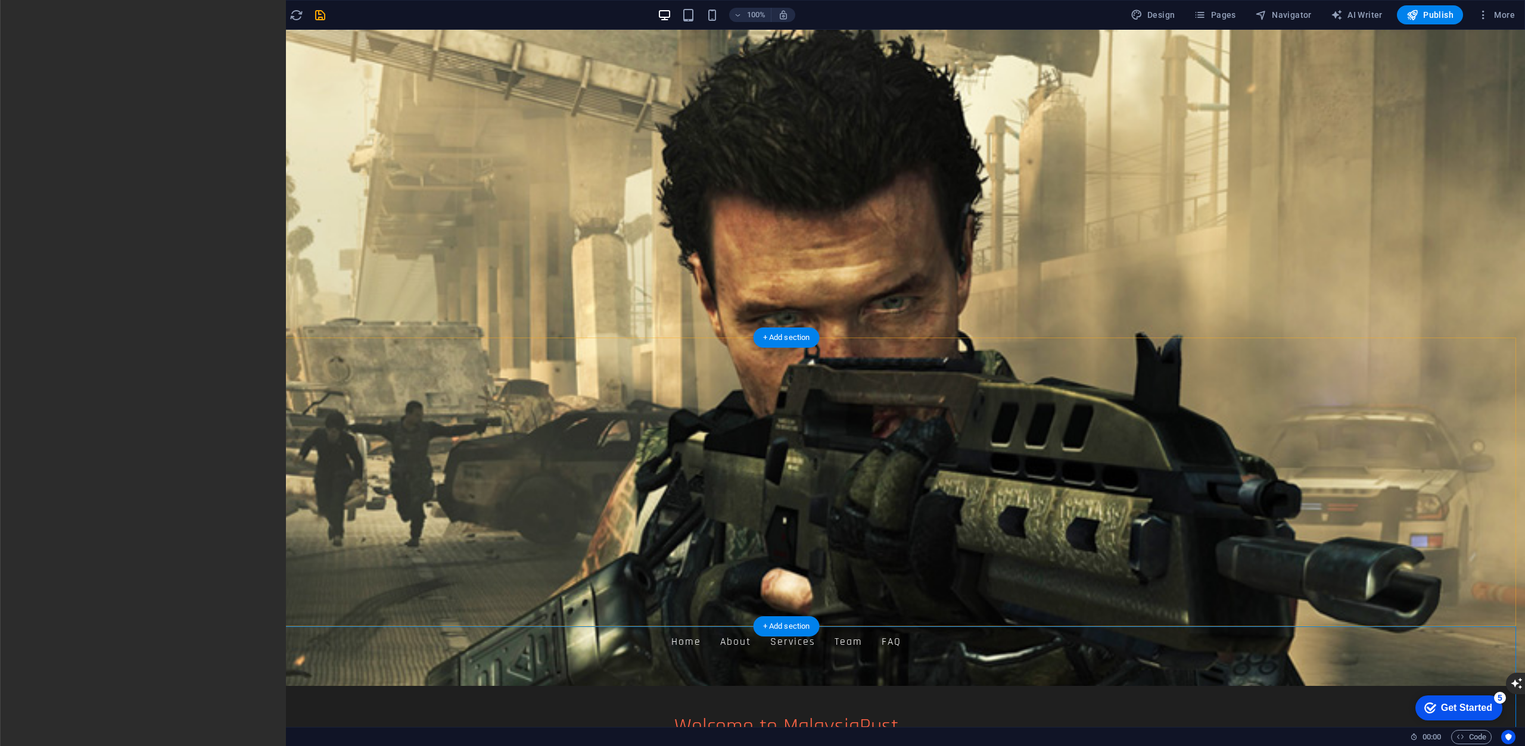
scroll to position [0, 0]
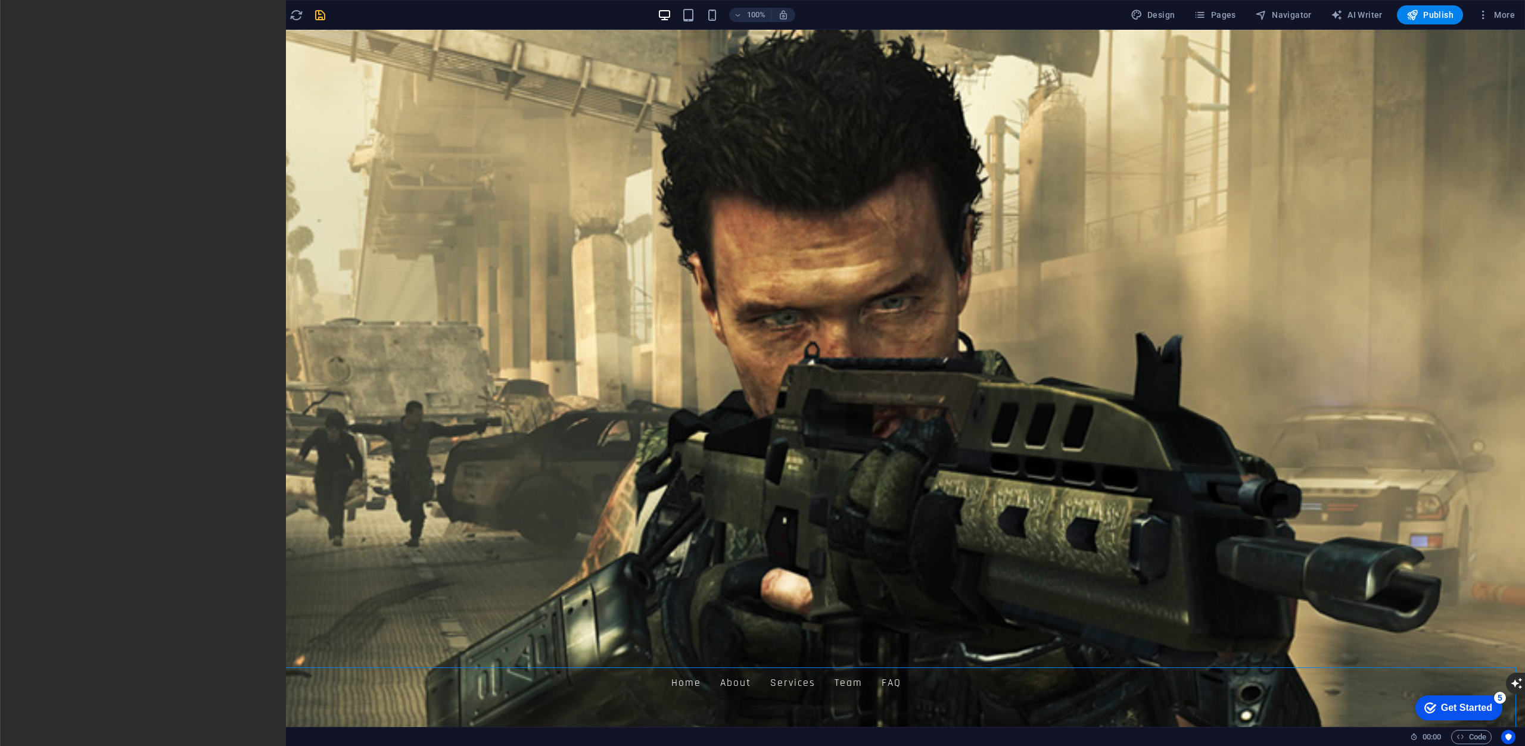
click at [319, 13] on icon "save" at bounding box center [320, 15] width 14 height 14
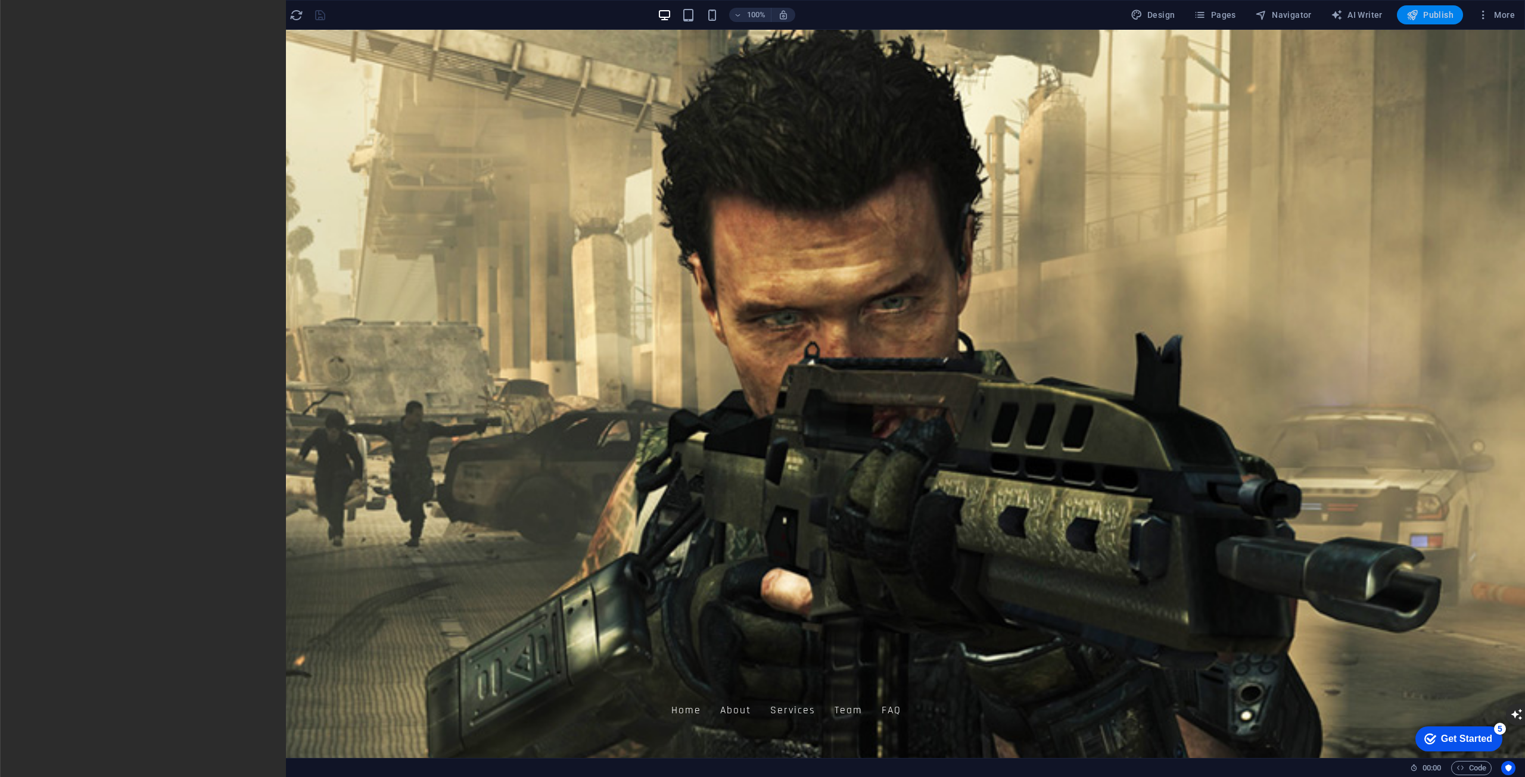
click at [1442, 14] on span "Publish" at bounding box center [1429, 15] width 47 height 12
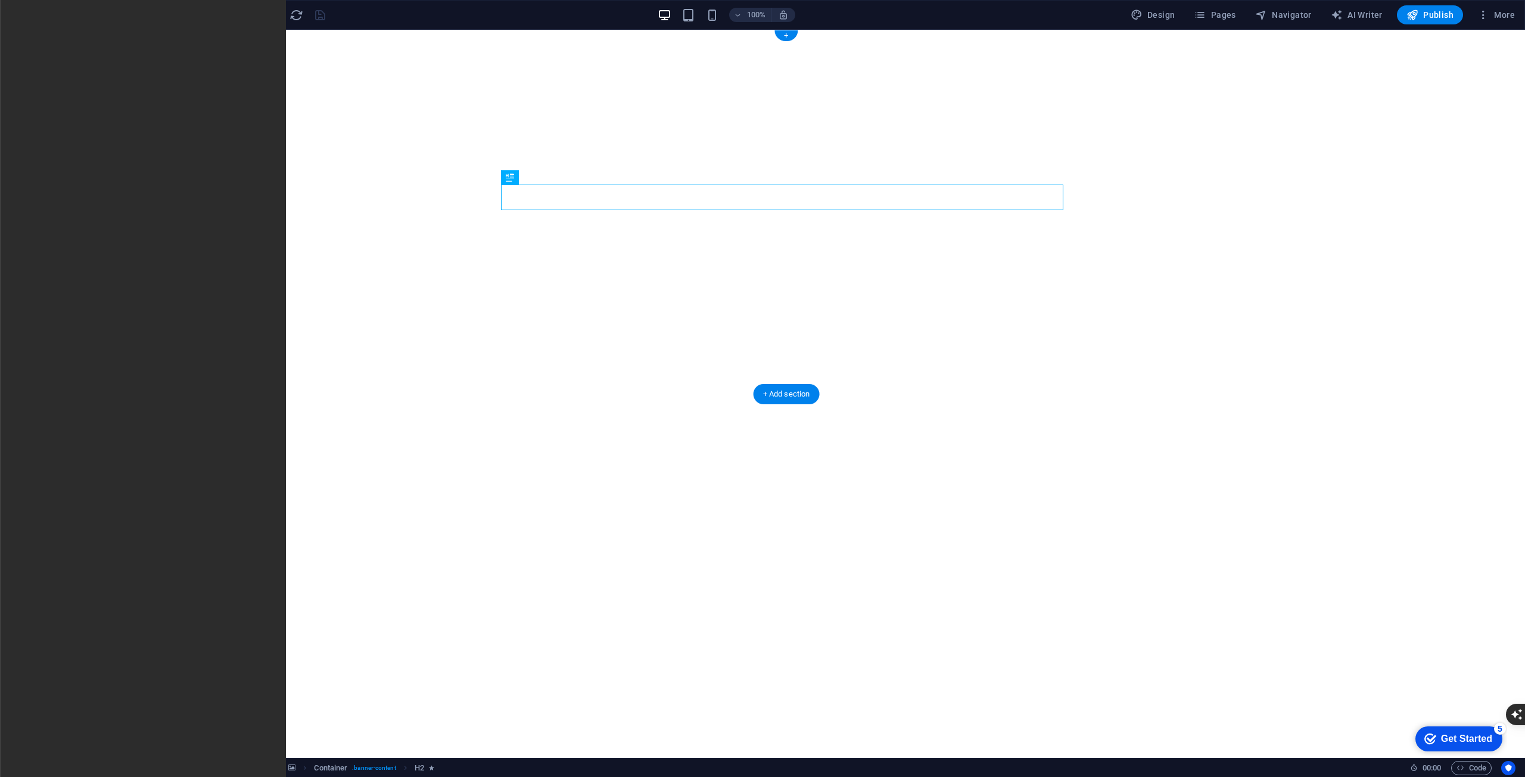
click at [345, 45] on figure at bounding box center [786, 45] width 1468 height 0
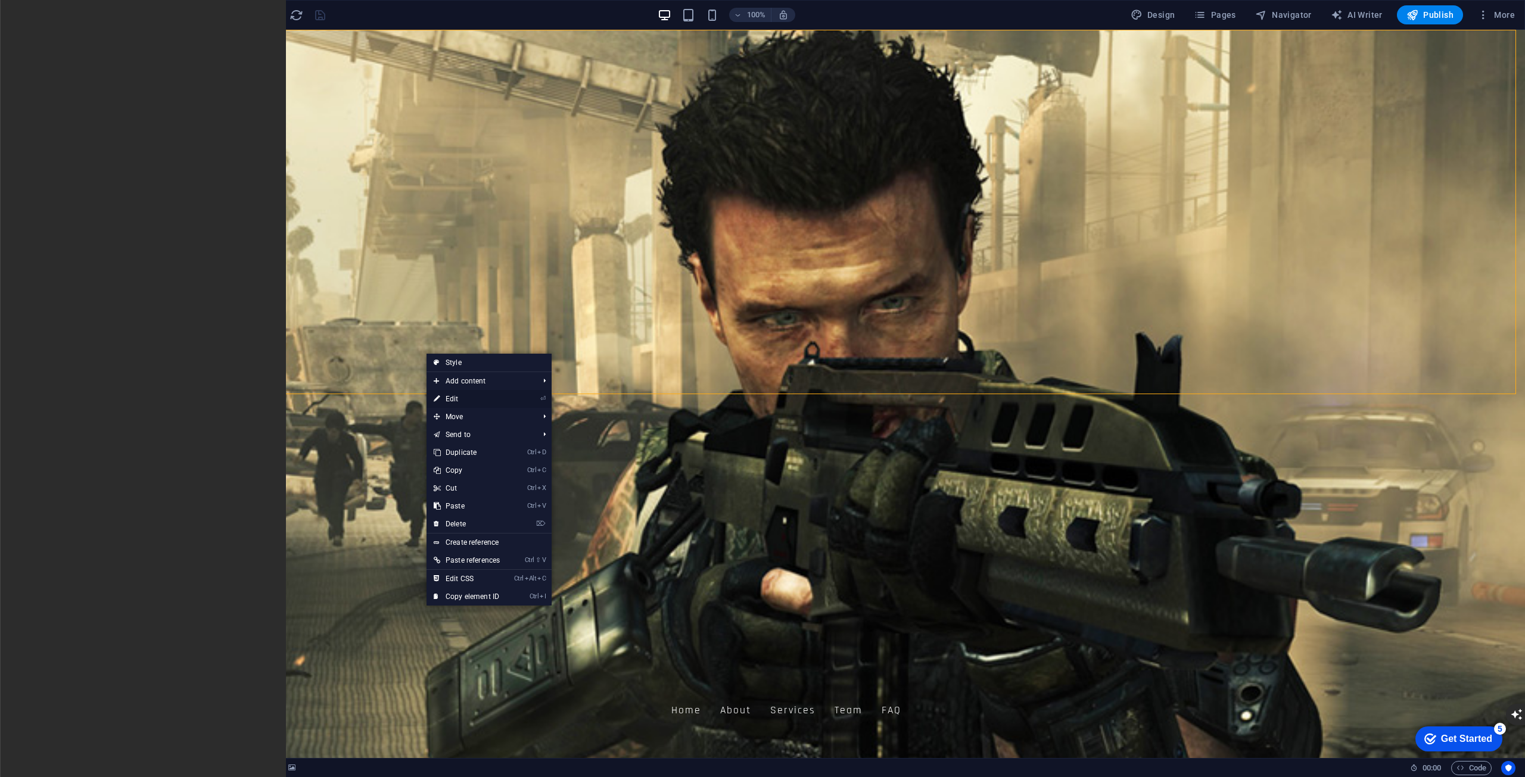
click at [468, 392] on link "⏎ Edit" at bounding box center [466, 399] width 80 height 18
select select "vh"
select select "header"
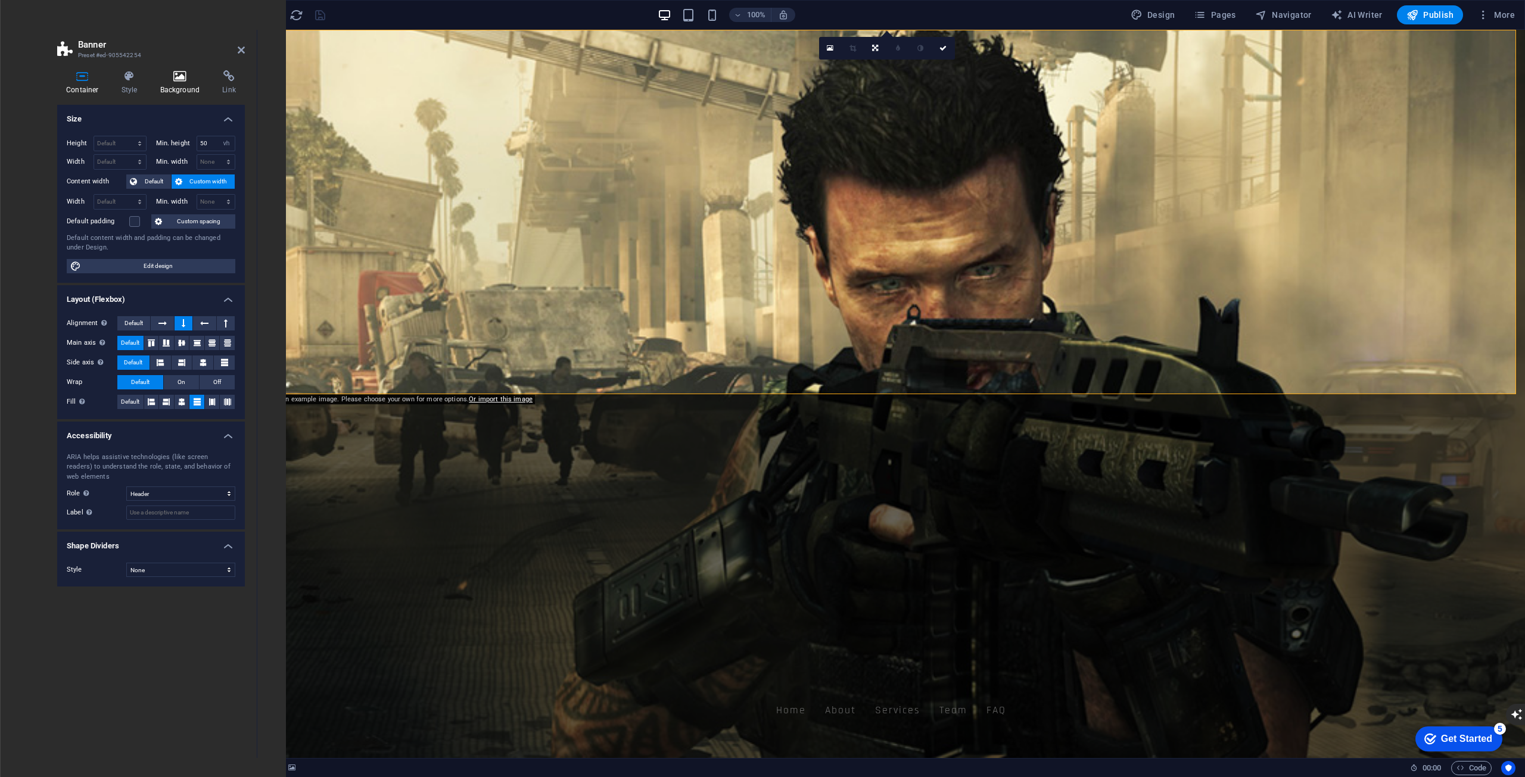
click at [170, 92] on h4 "Background" at bounding box center [182, 82] width 63 height 25
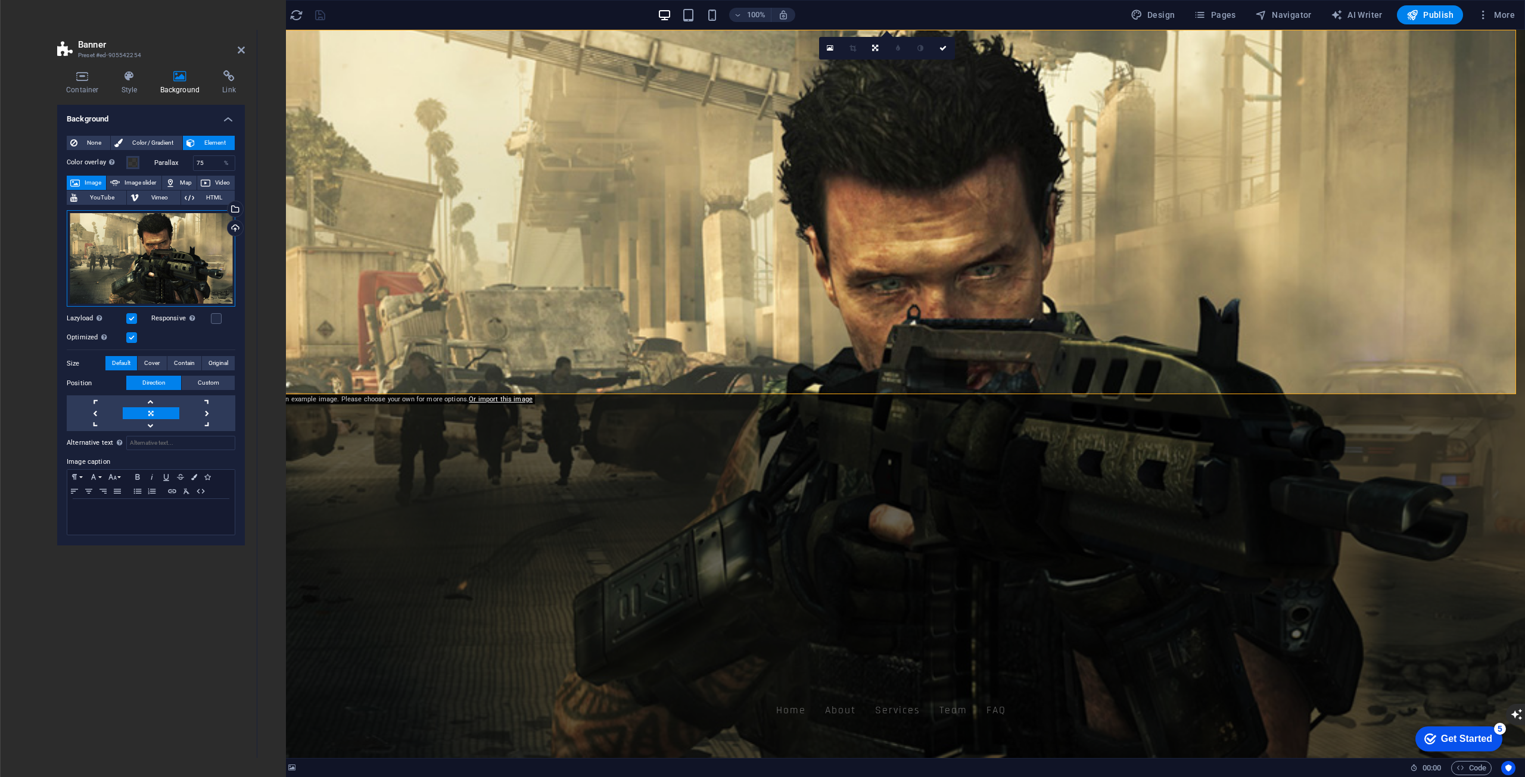
click at [204, 268] on div "Drag files here, click to choose files or select files from Files or our free s…" at bounding box center [151, 258] width 169 height 97
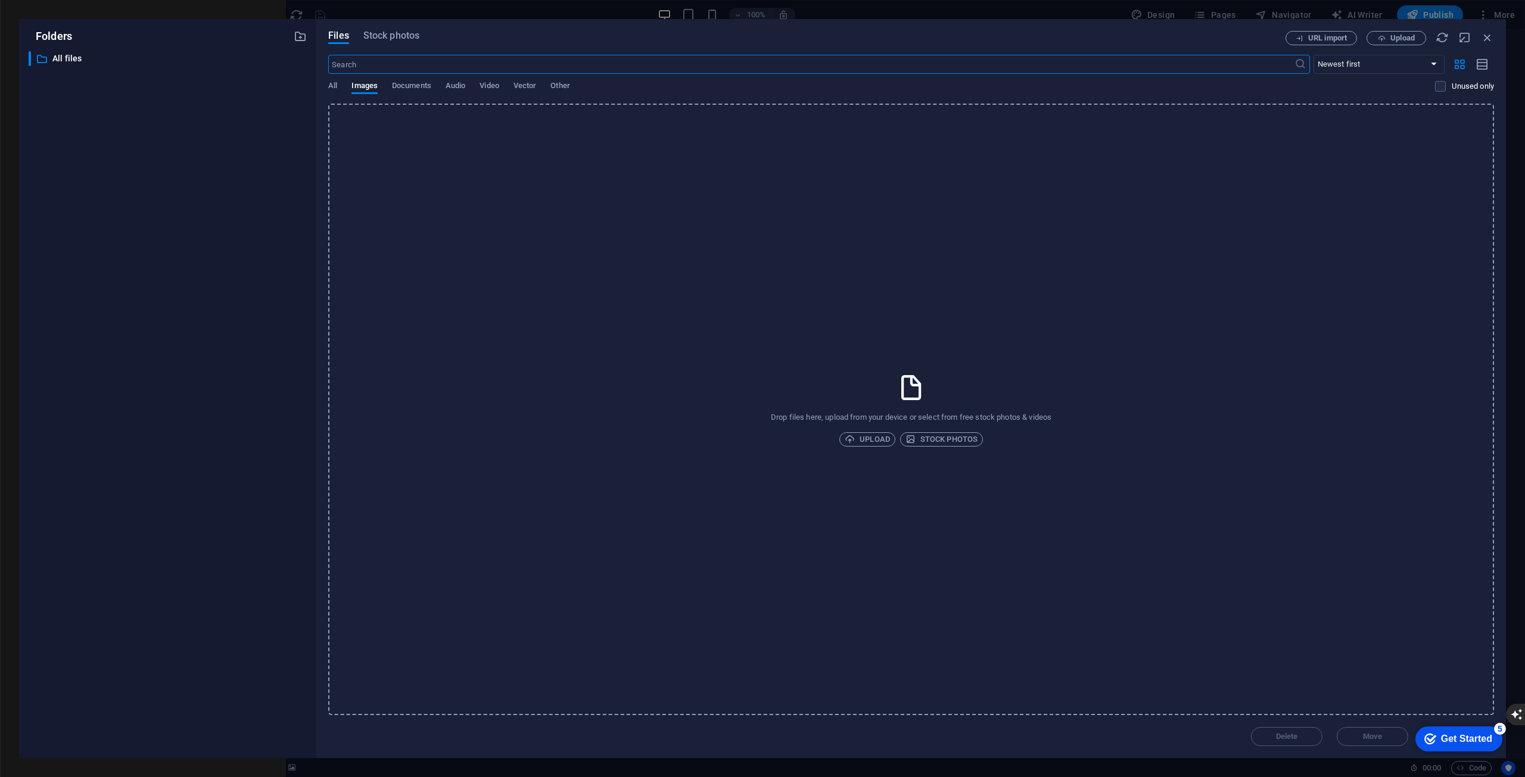
click at [1207, 188] on div "Drop files here, upload from your device or select from free stock photos & vid…" at bounding box center [911, 410] width 1166 height 612
click at [1051, 42] on div "Files Stock photos" at bounding box center [806, 37] width 957 height 13
click at [878, 431] on div "Drop files here, upload from your device or select from free stock photos & vid…" at bounding box center [911, 410] width 1166 height 612
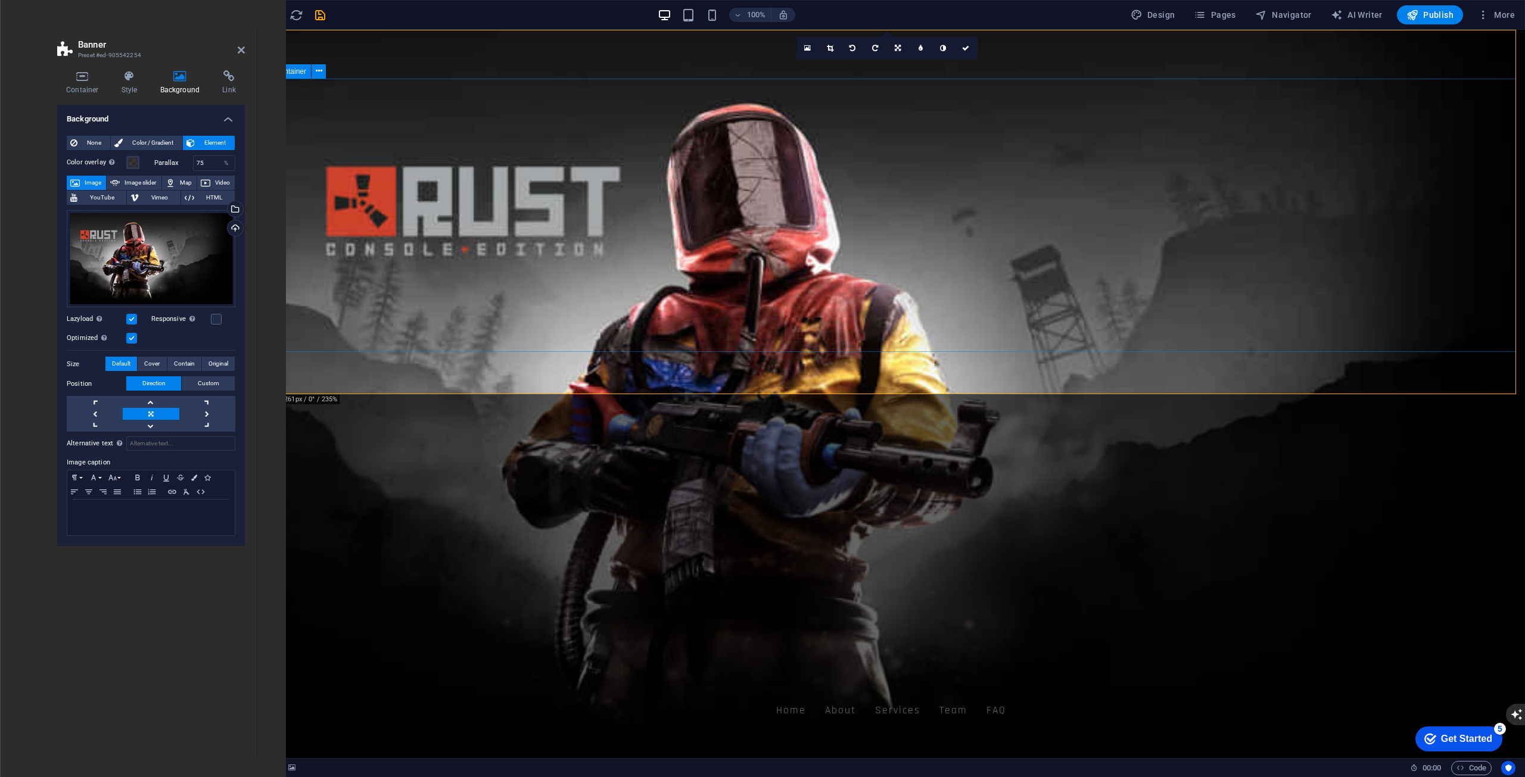
click at [886, 372] on figure at bounding box center [890, 394] width 1267 height 728
click at [185, 235] on div "Drag files here, click to choose files or select files from Files or our free s…" at bounding box center [151, 259] width 169 height 98
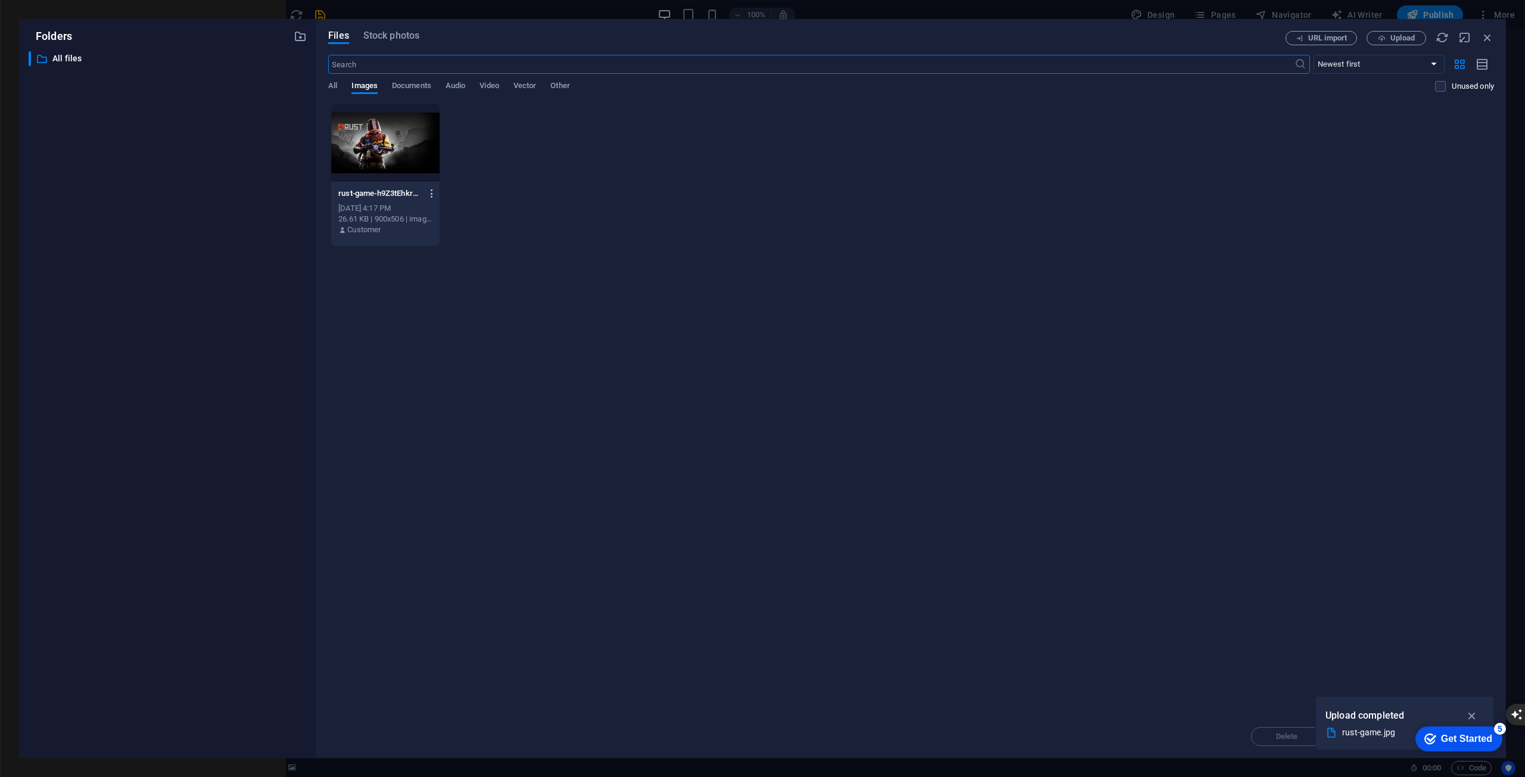
click at [432, 187] on button "button" at bounding box center [430, 193] width 16 height 19
click at [434, 420] on h6 "Delete" at bounding box center [439, 425] width 51 height 14
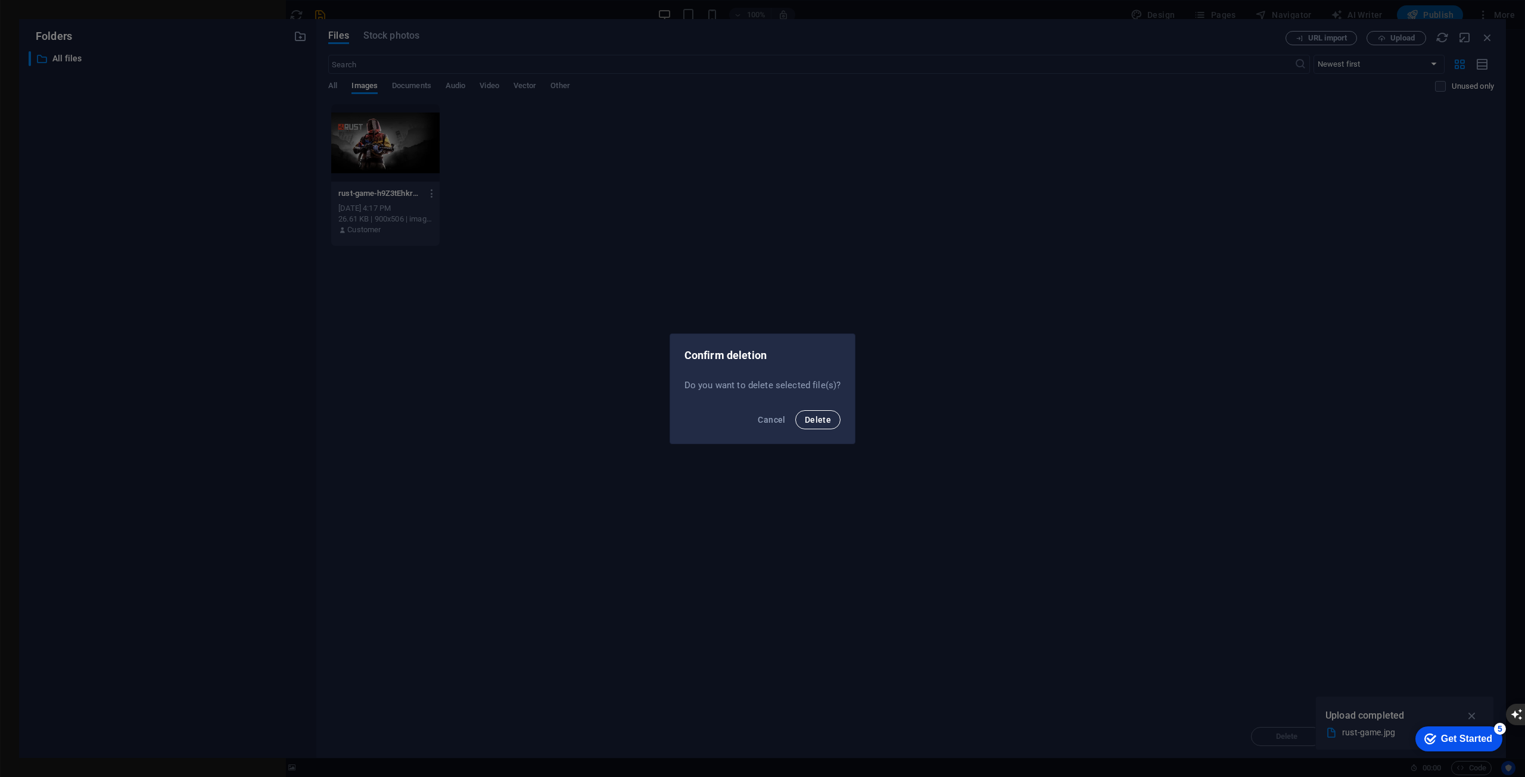
click at [820, 423] on span "Delete" at bounding box center [818, 420] width 26 height 10
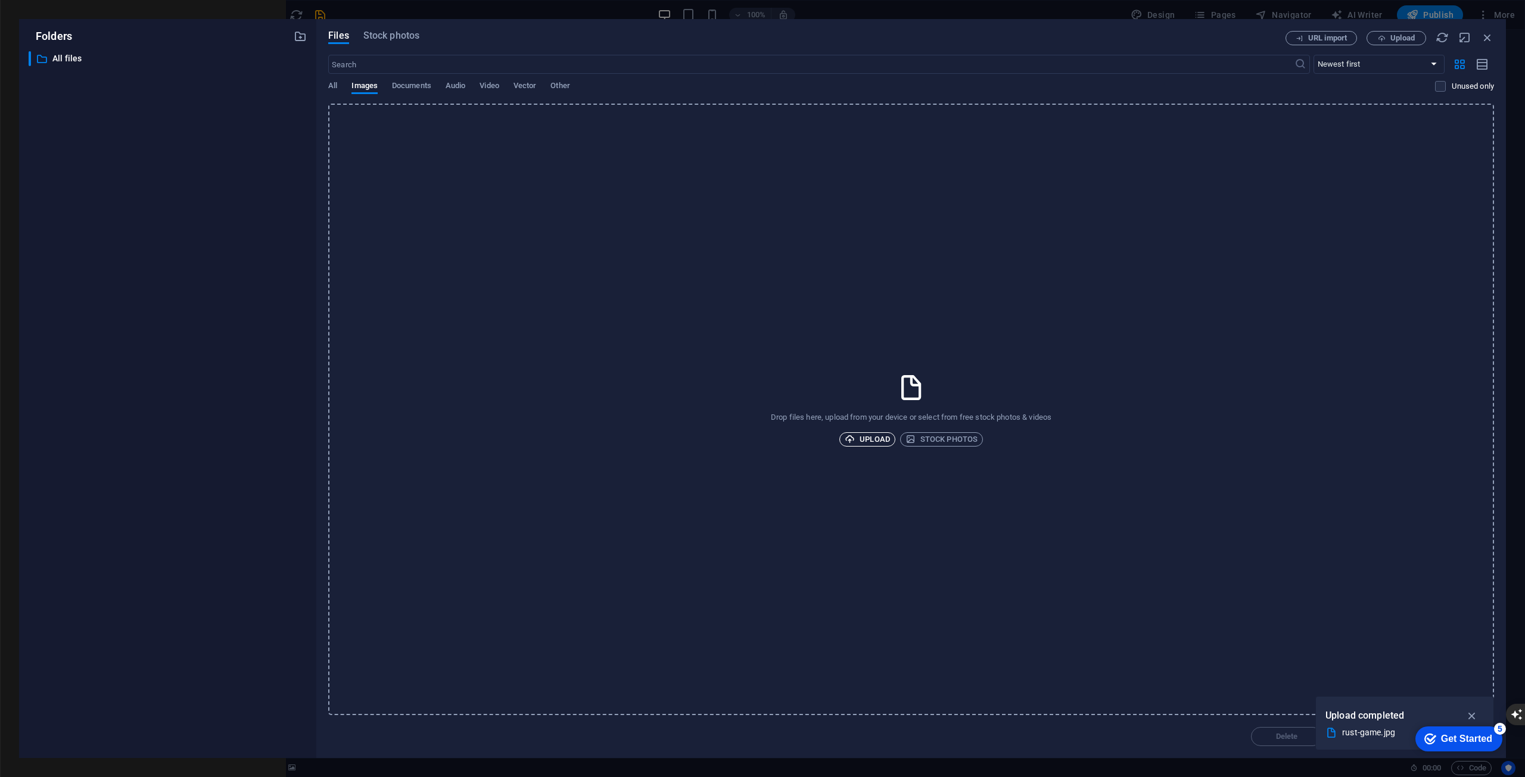
click at [885, 435] on span "Upload" at bounding box center [867, 439] width 45 height 14
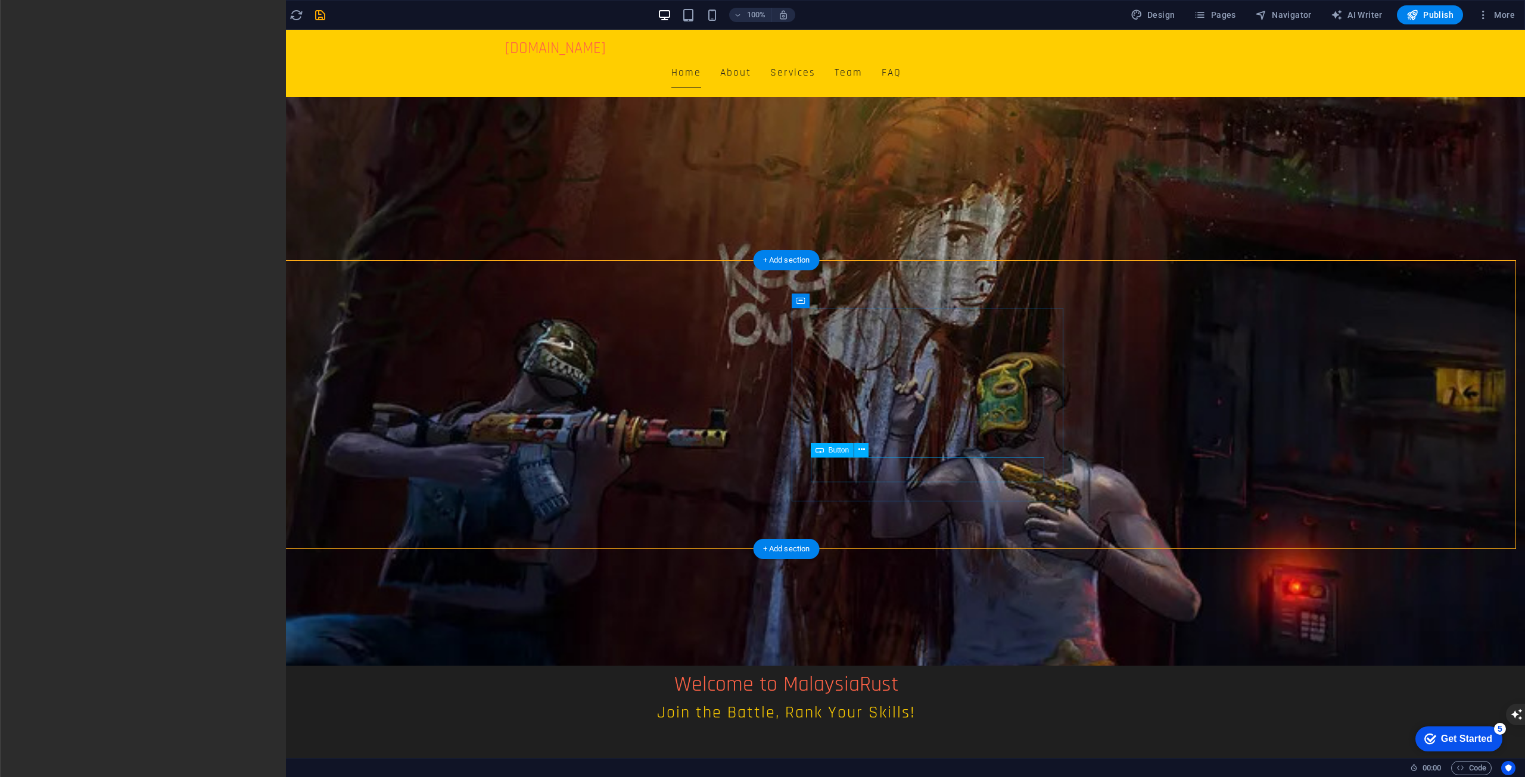
scroll to position [179, 0]
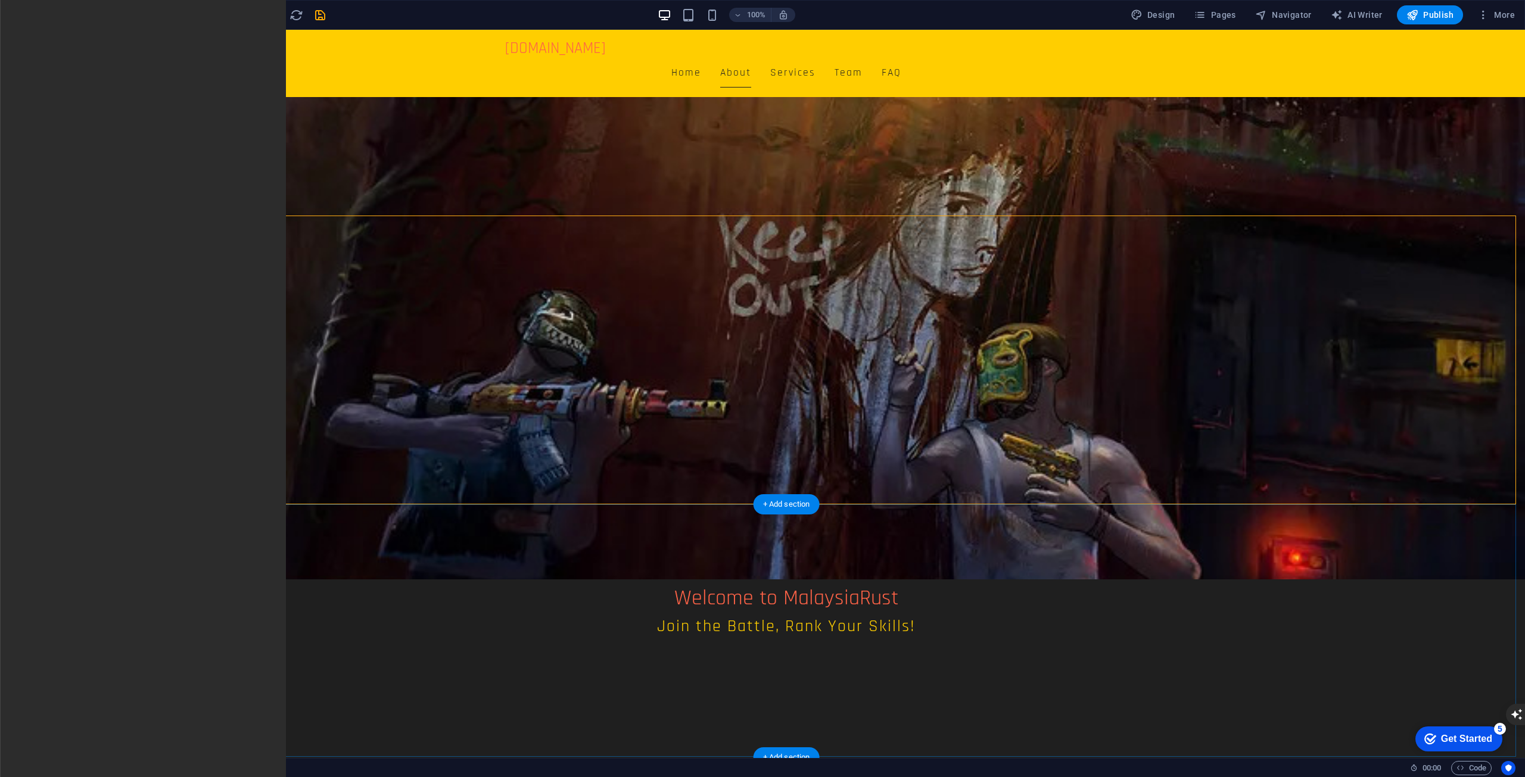
drag, startPoint x: 269, startPoint y: 602, endPoint x: 288, endPoint y: 599, distance: 19.3
click at [33, 114] on span "Columns" at bounding box center [24, 120] width 48 height 29
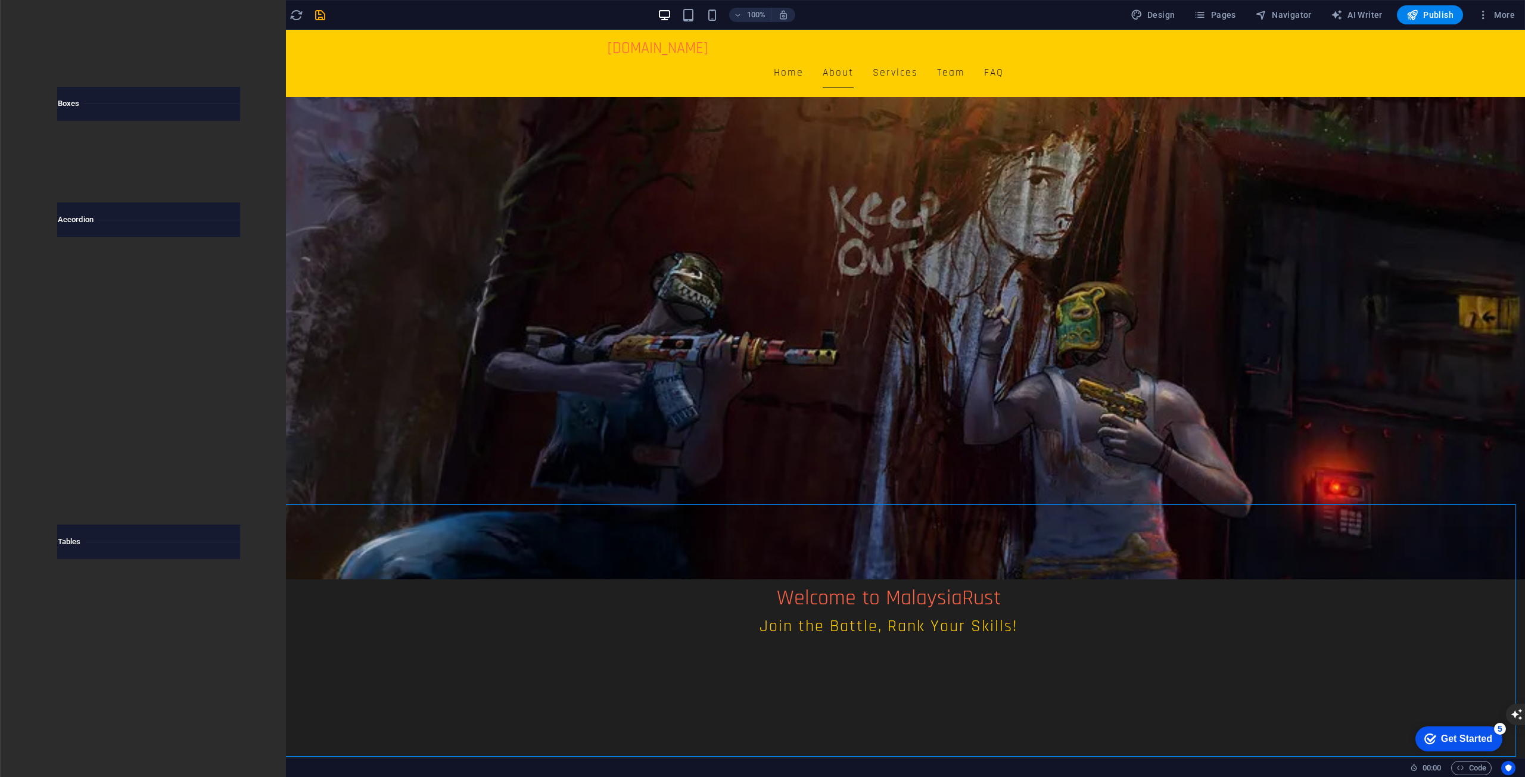
scroll to position [3746, 0]
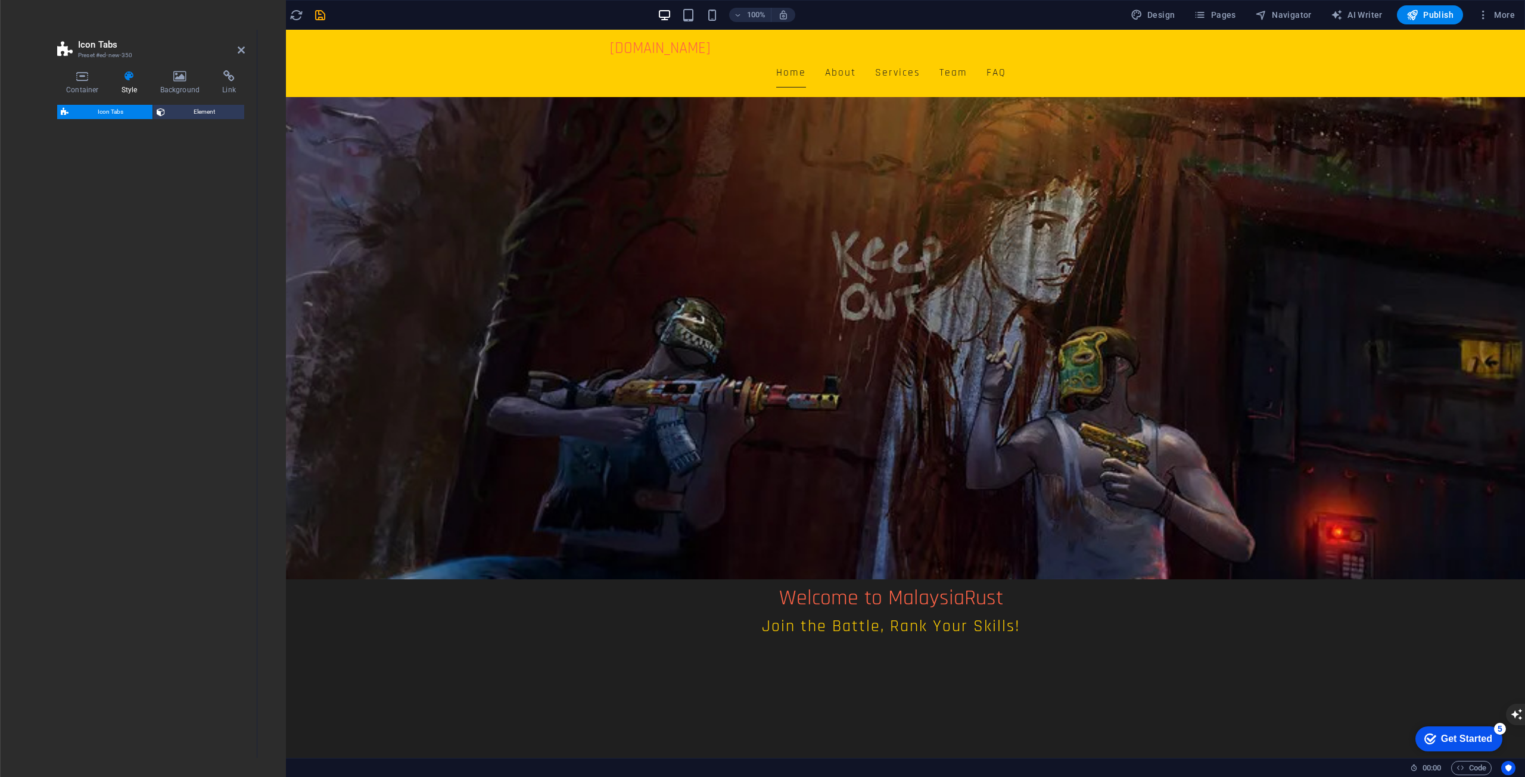
select select "rem"
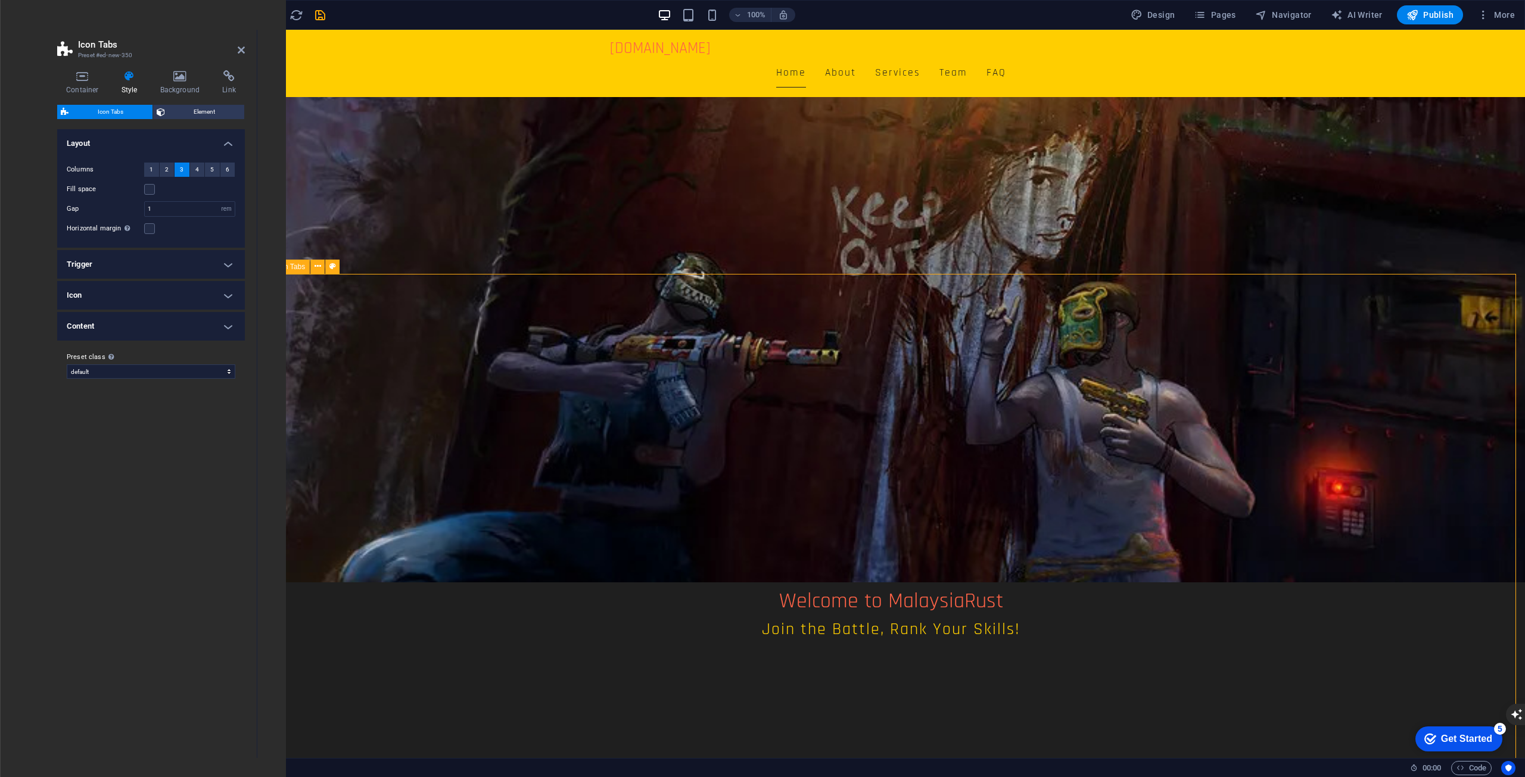
scroll to position [179, 0]
click at [183, 111] on span "Element" at bounding box center [205, 112] width 73 height 14
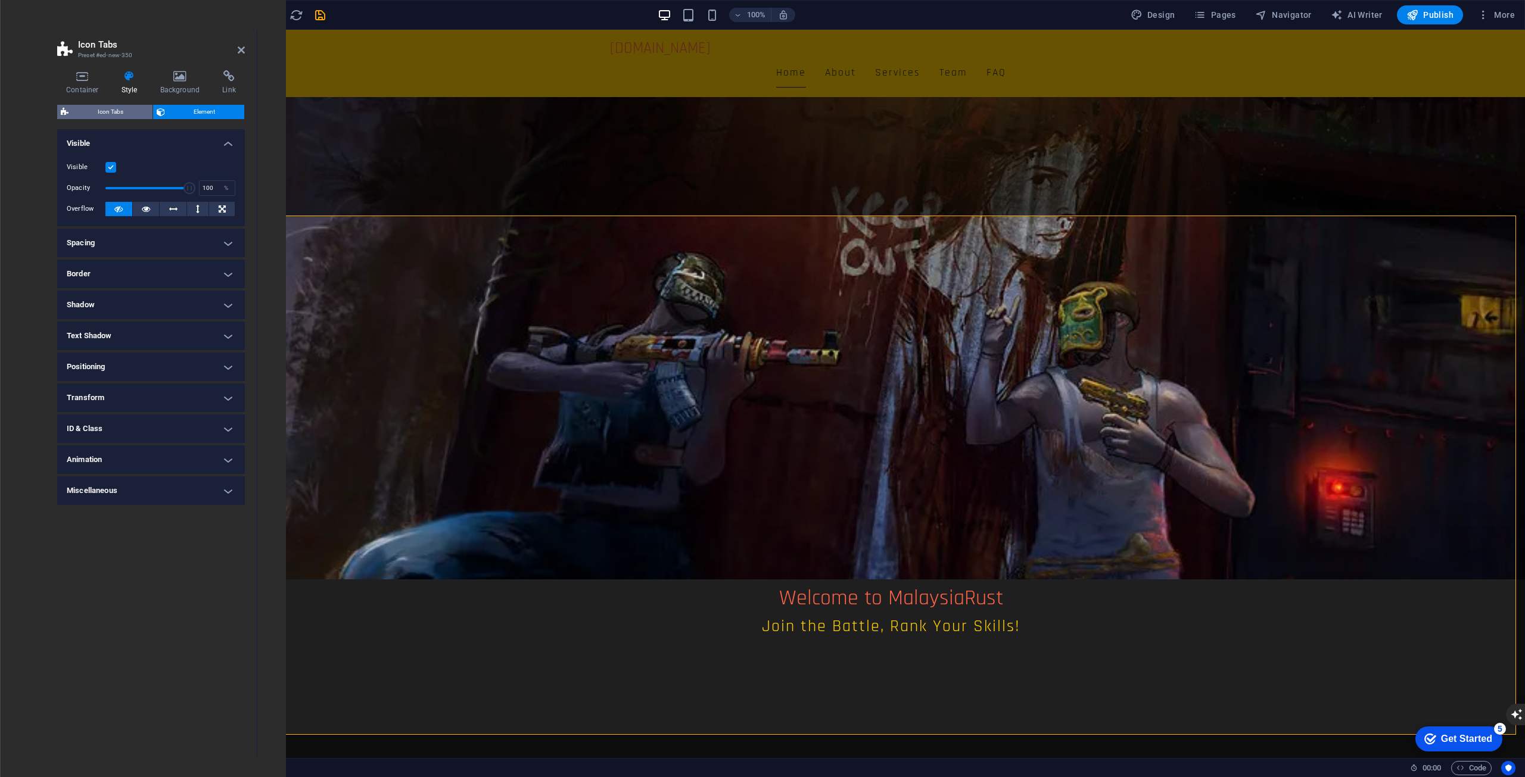
click at [116, 108] on span "Icon Tabs" at bounding box center [110, 112] width 77 height 14
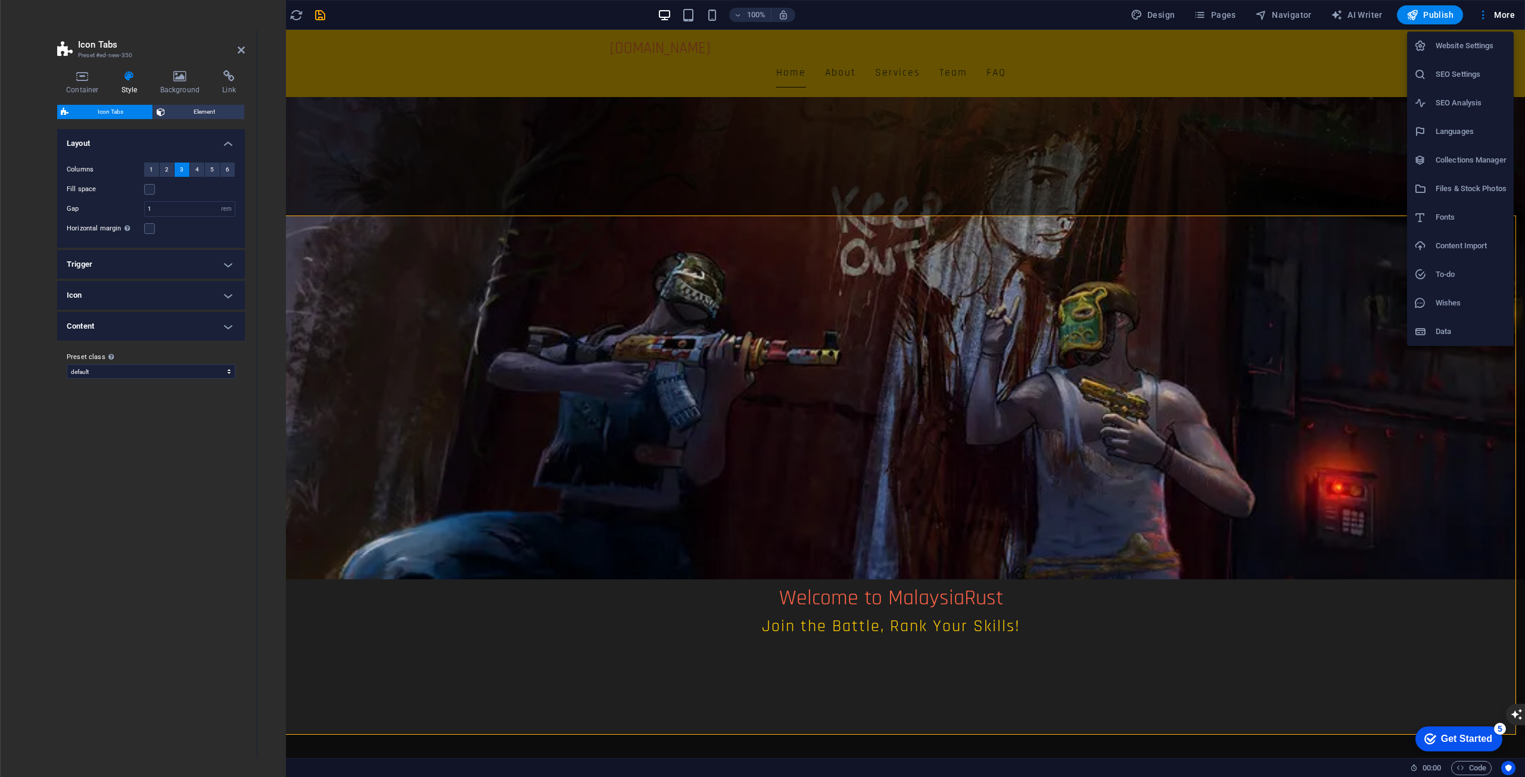
click at [1492, 13] on div at bounding box center [762, 388] width 1525 height 777
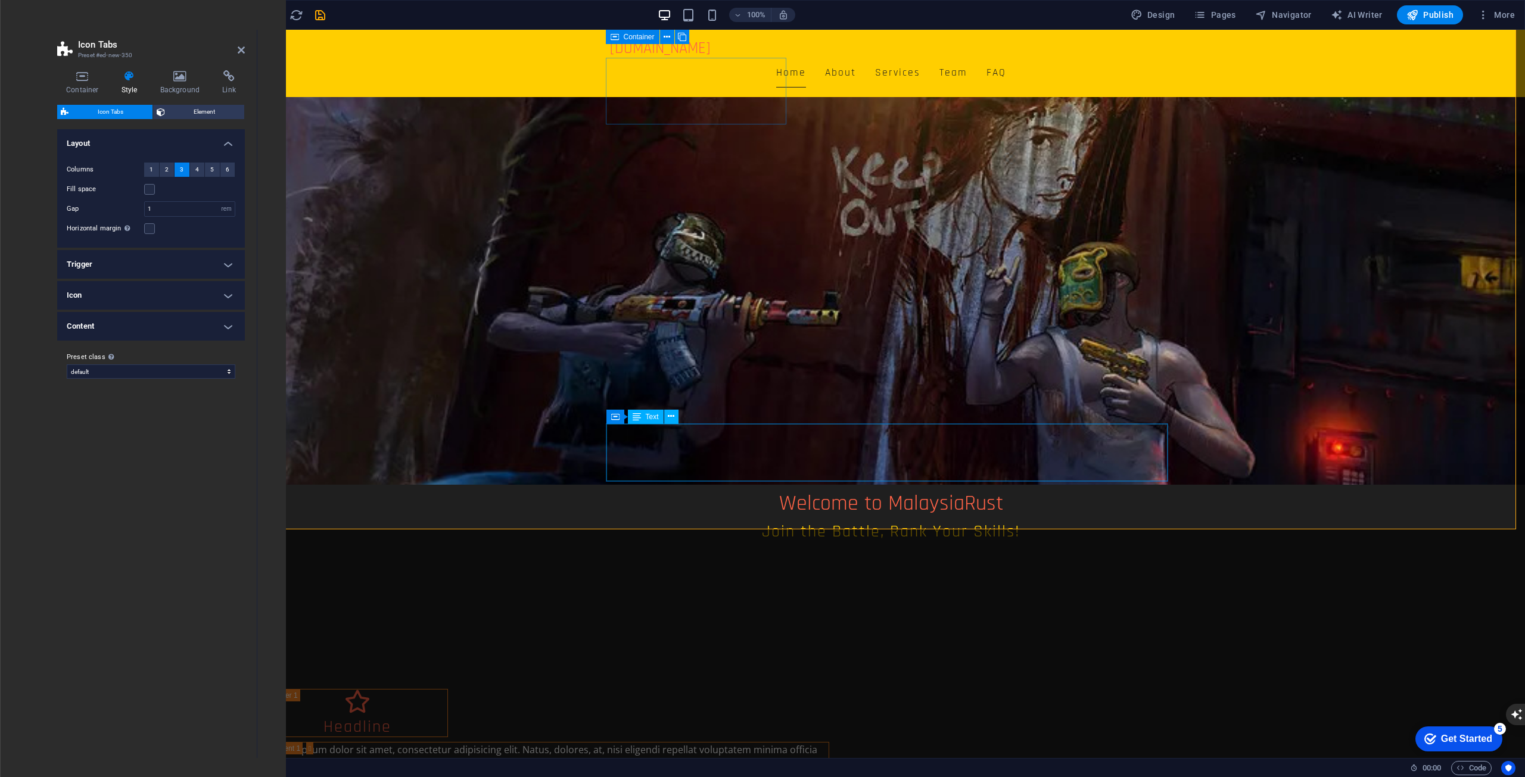
scroll to position [238, 0]
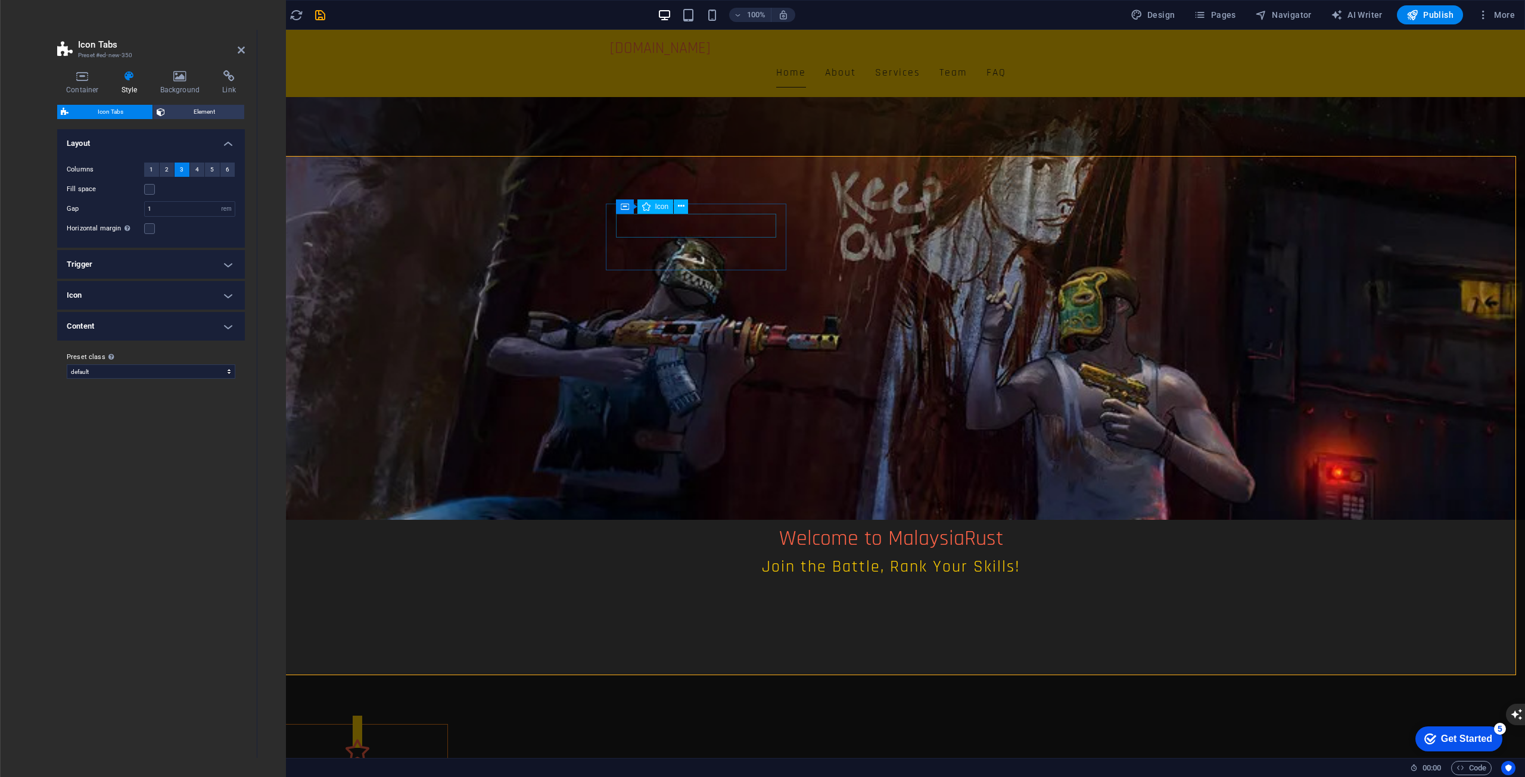
click at [447, 739] on figure at bounding box center [357, 751] width 180 height 24
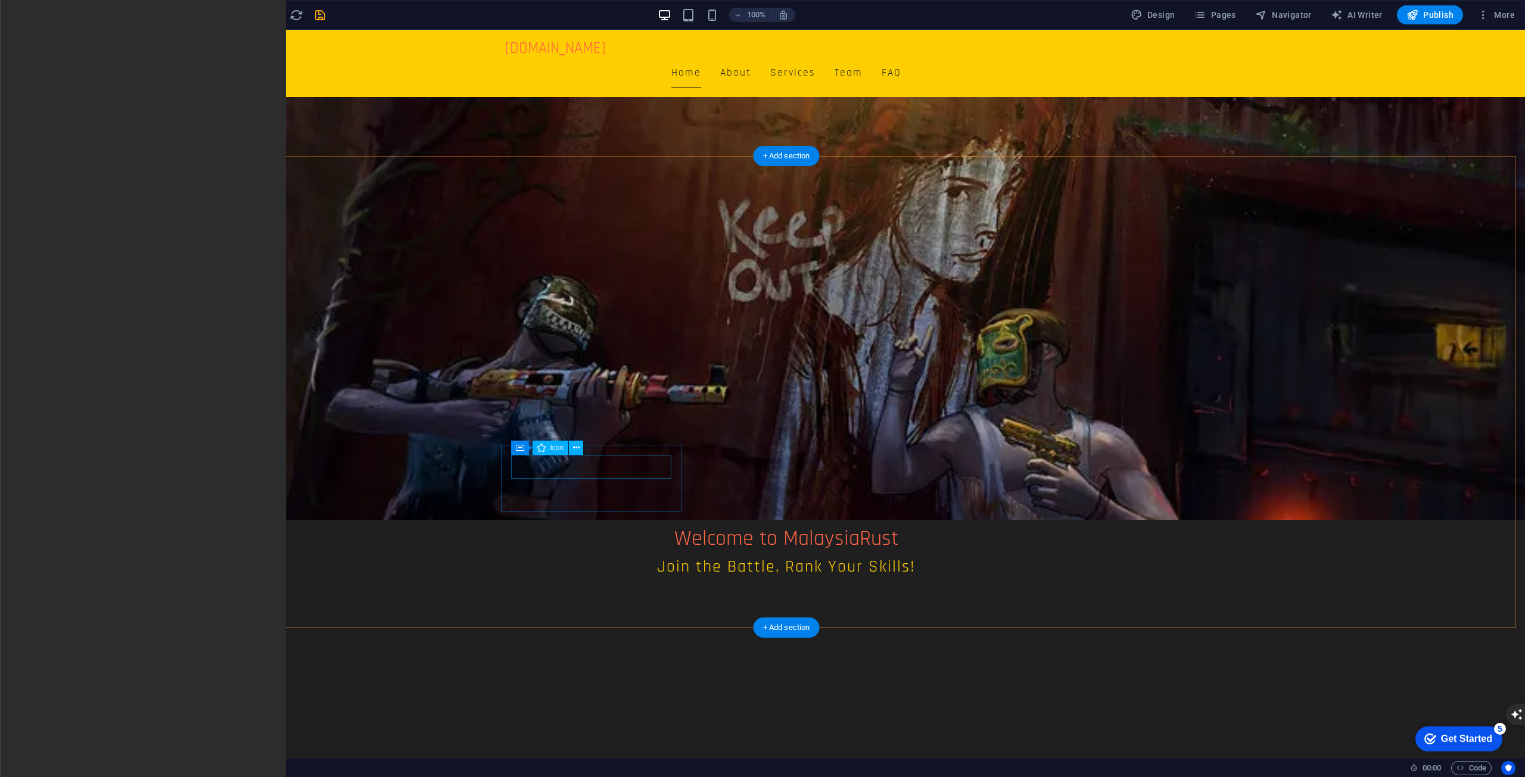
click at [238, 744] on div "Headline" at bounding box center [148, 753] width 180 height 18
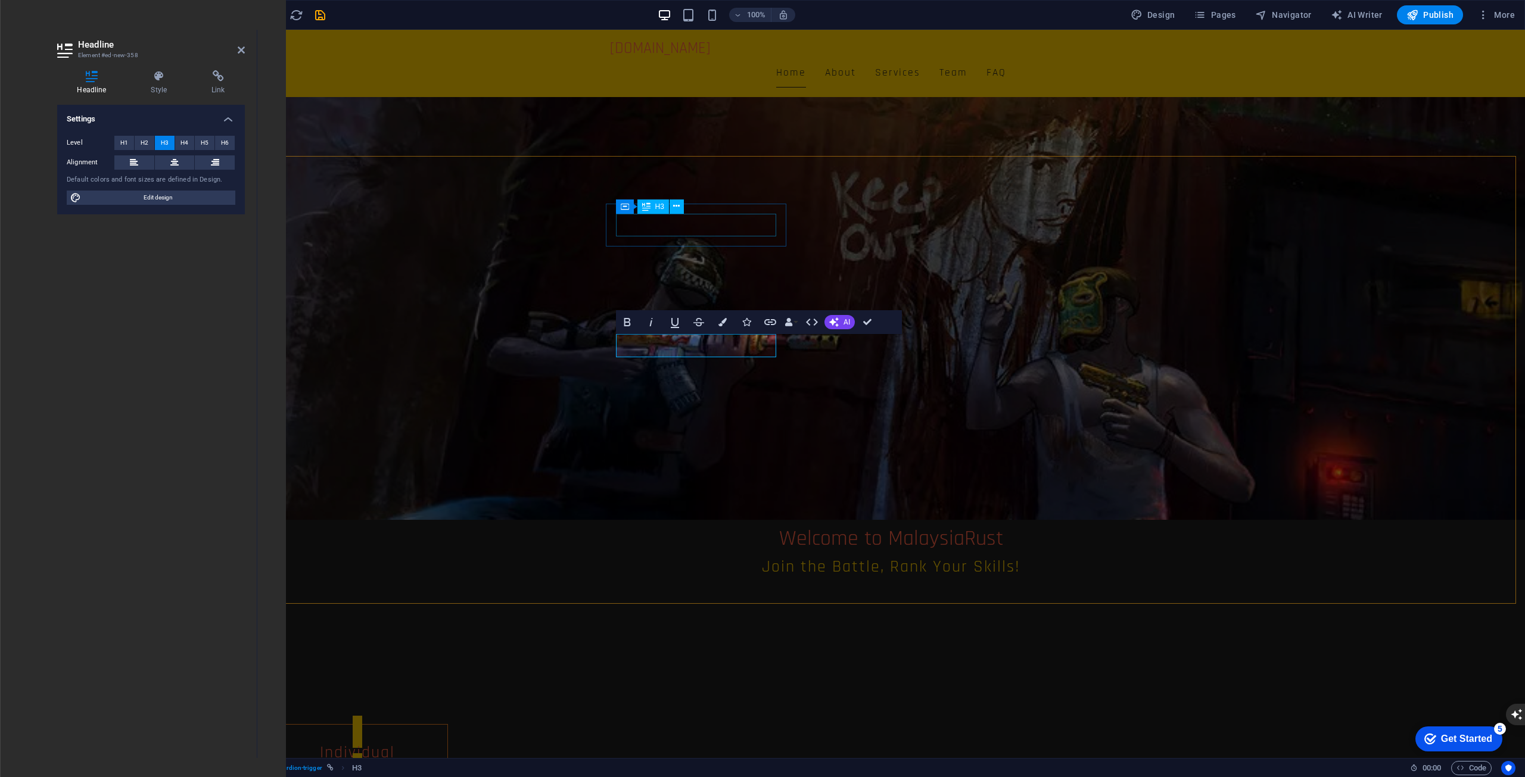
click at [447, 744] on div "Individual" at bounding box center [357, 753] width 180 height 18
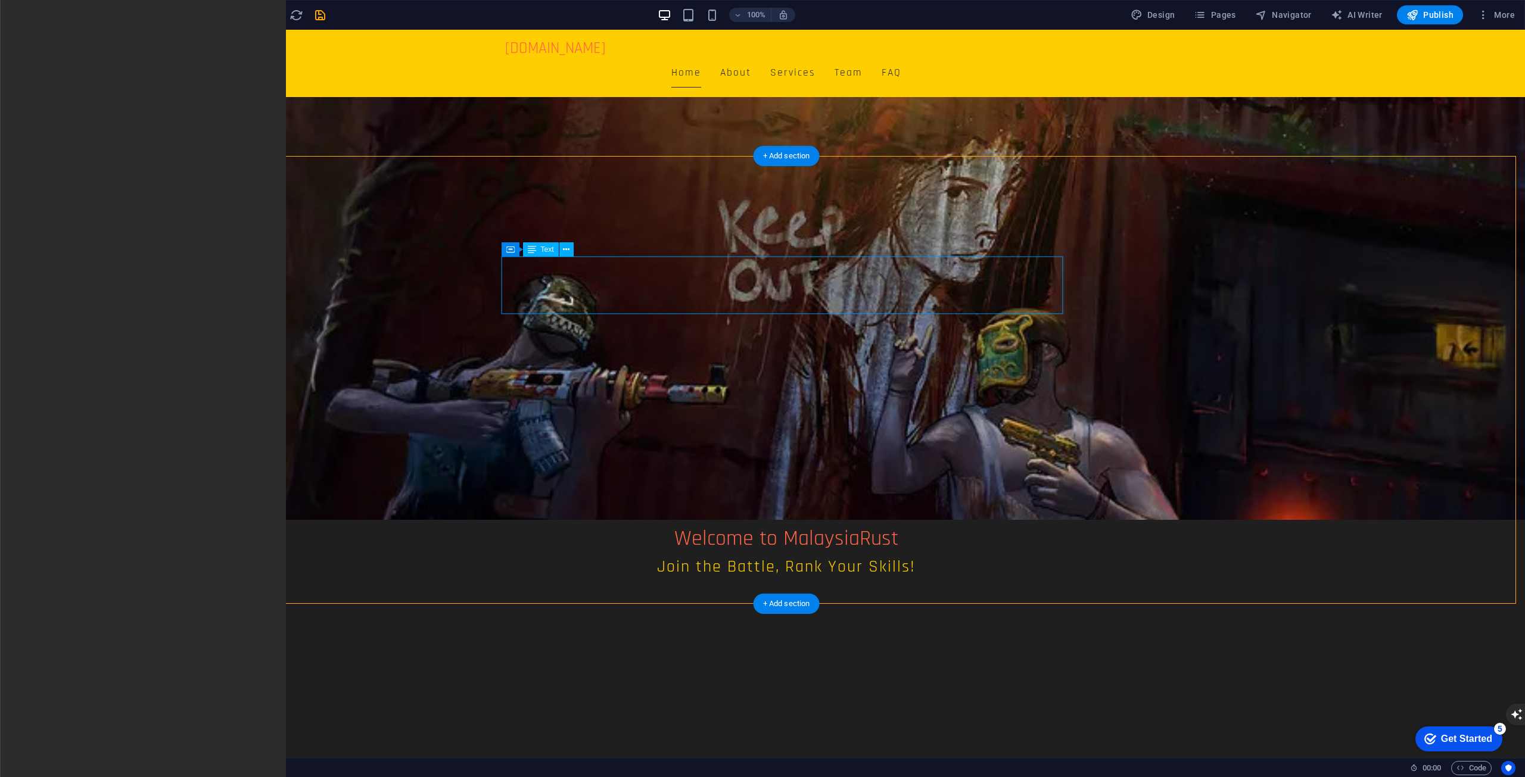
click at [564, 252] on icon at bounding box center [566, 250] width 7 height 13
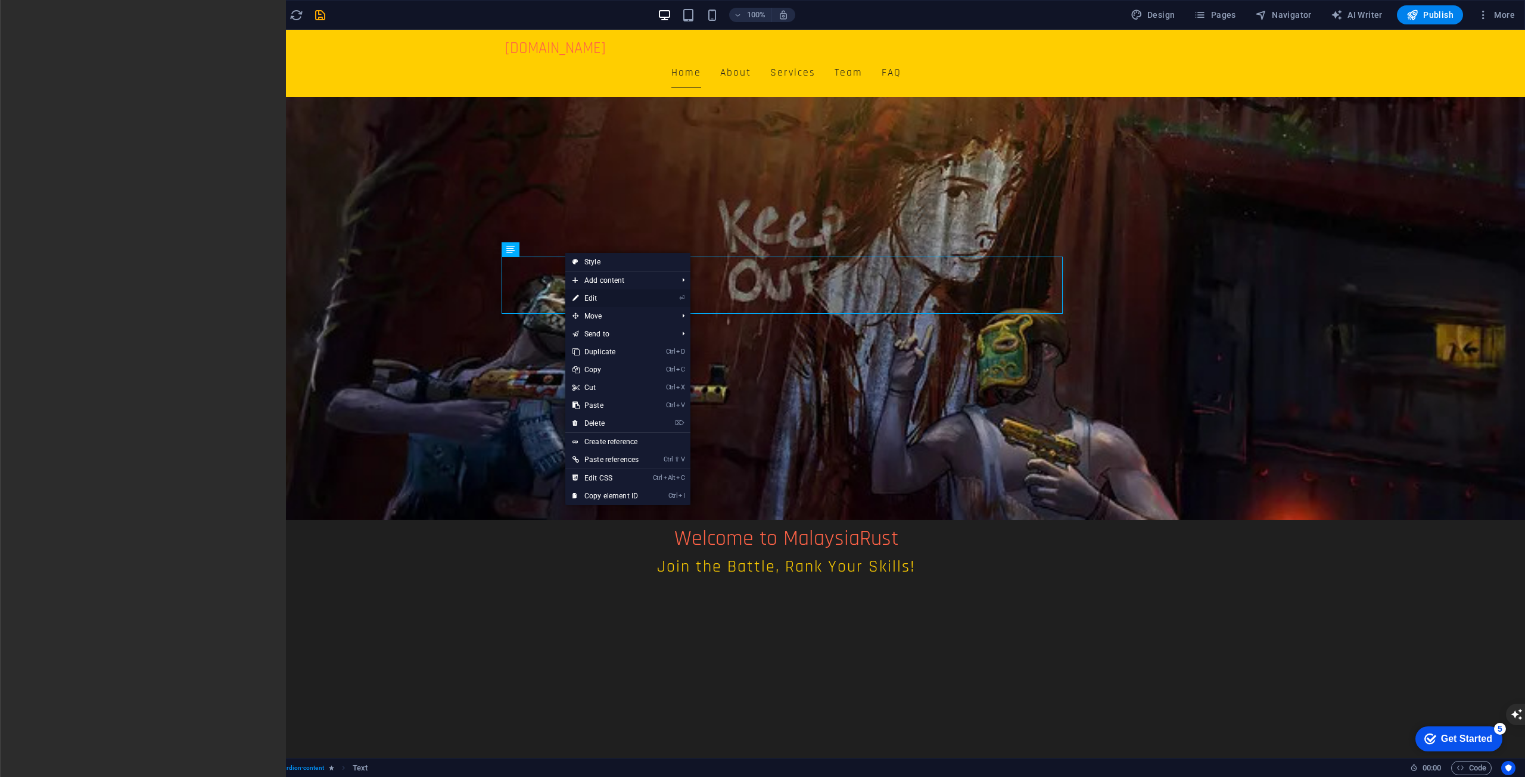
drag, startPoint x: 599, startPoint y: 298, endPoint x: 343, endPoint y: 267, distance: 257.3
click at [599, 298] on link "⏎ Edit" at bounding box center [605, 298] width 80 height 18
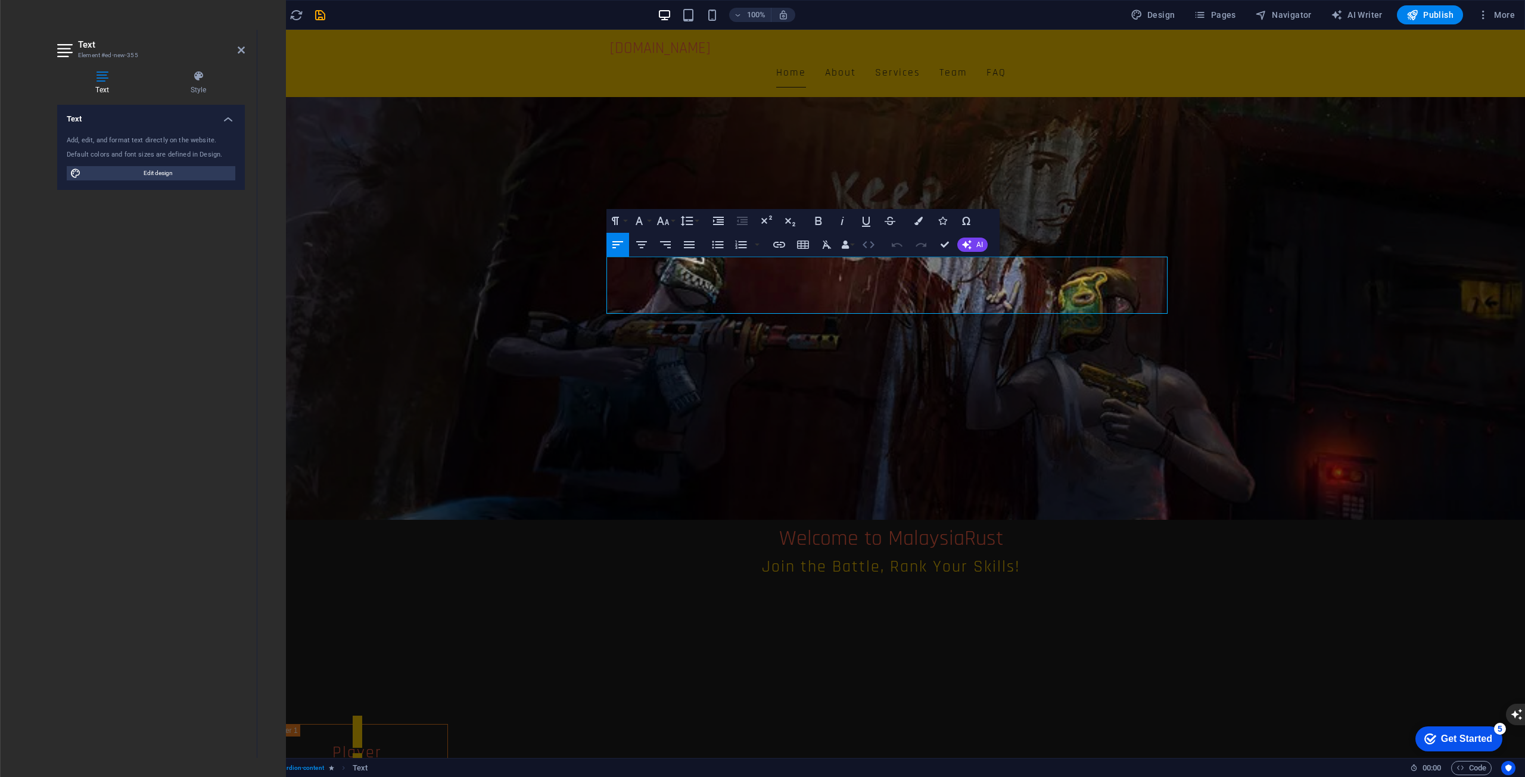
click at [867, 245] on icon "button" at bounding box center [868, 245] width 14 height 14
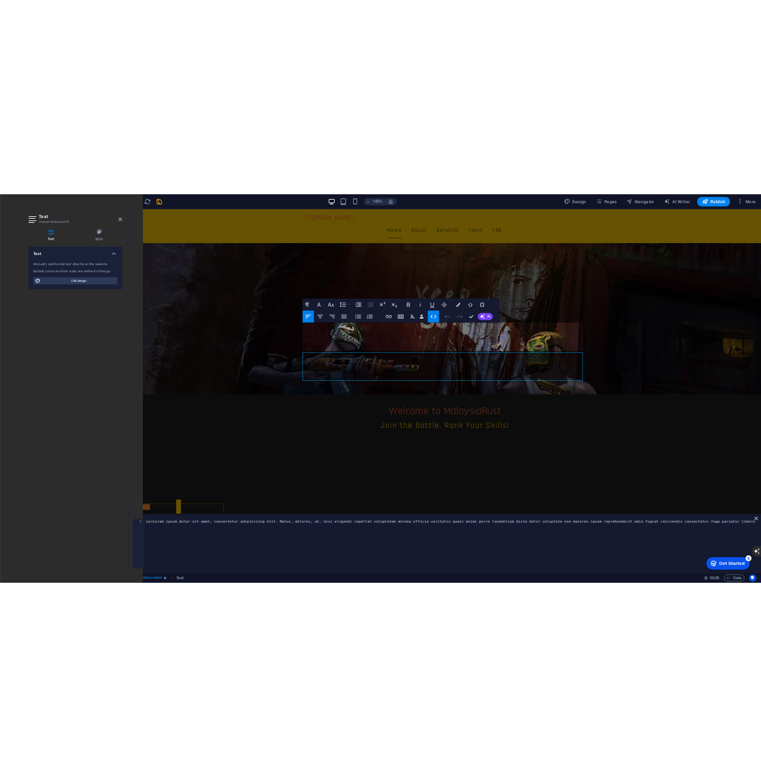
scroll to position [179, 0]
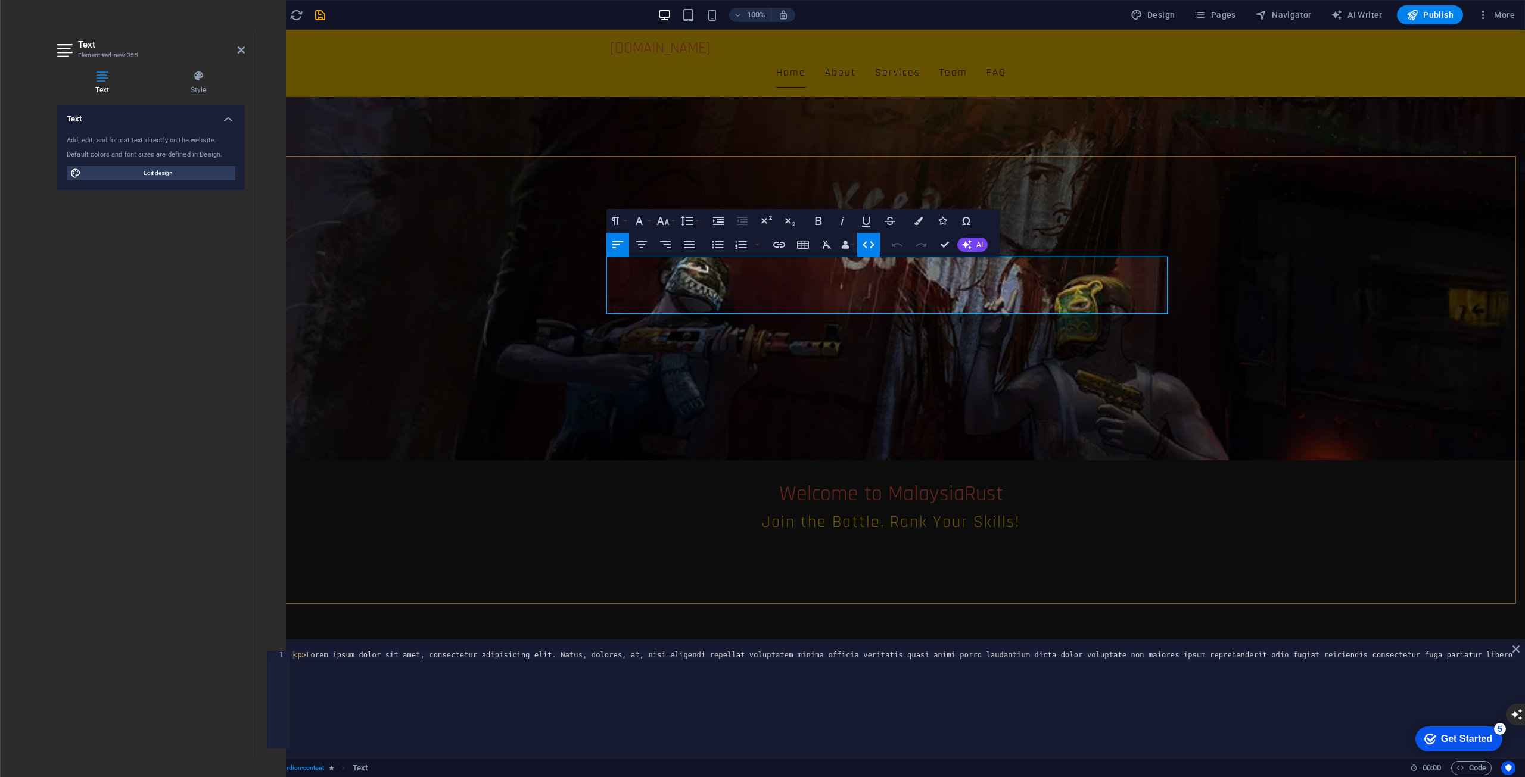
drag, startPoint x: 724, startPoint y: 307, endPoint x: 552, endPoint y: 248, distance: 182.3
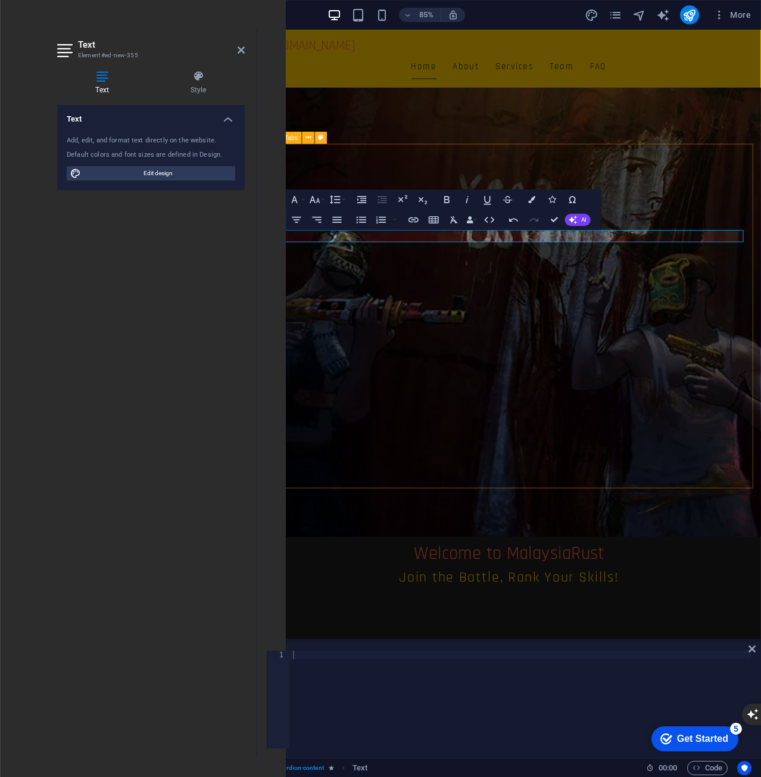
scroll to position [113, 0]
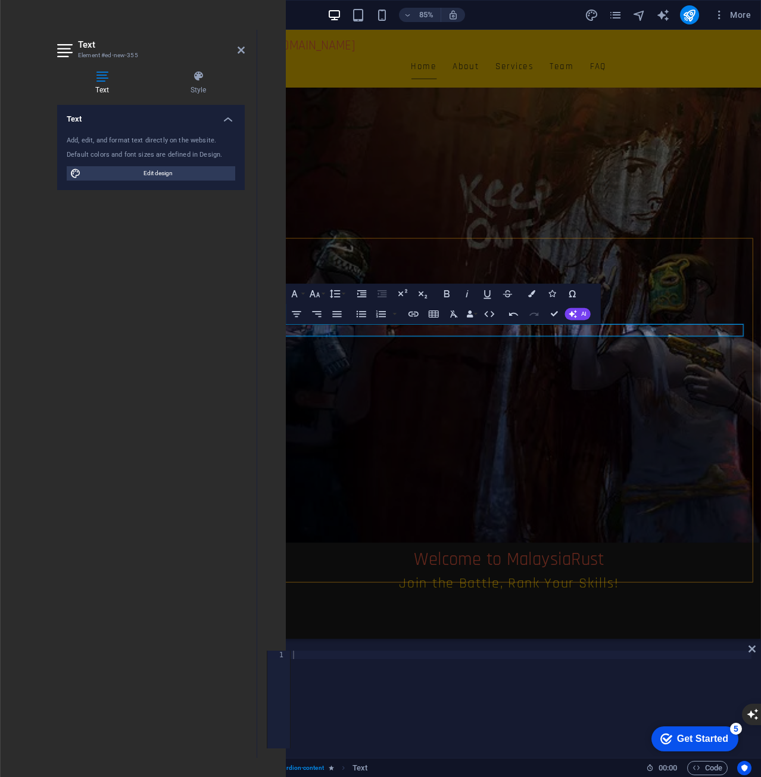
click at [488, 315] on icon "button" at bounding box center [490, 313] width 12 height 12
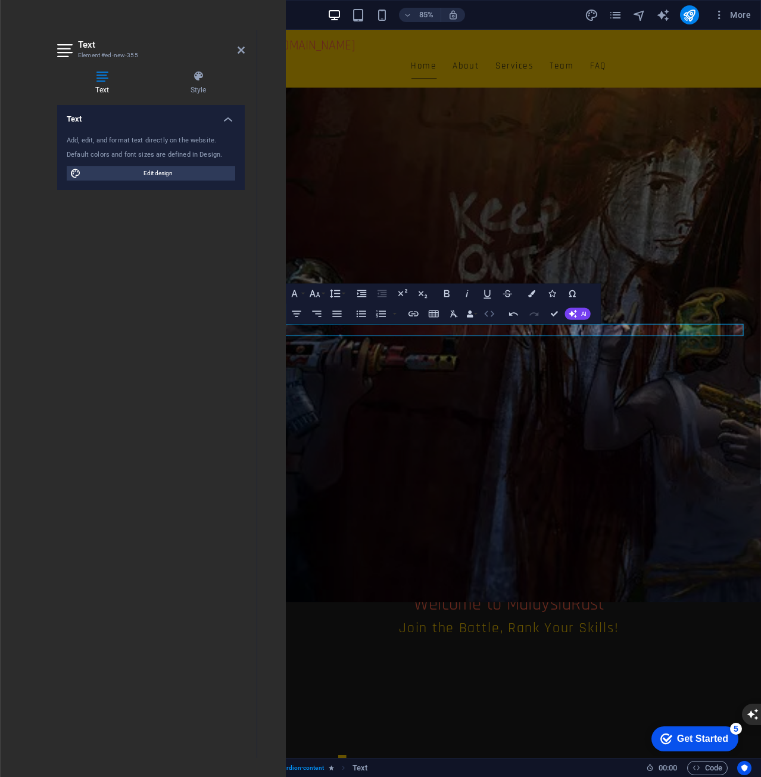
drag, startPoint x: 273, startPoint y: 335, endPoint x: 490, endPoint y: 315, distance: 217.7
click at [490, 315] on icon "button" at bounding box center [490, 313] width 12 height 12
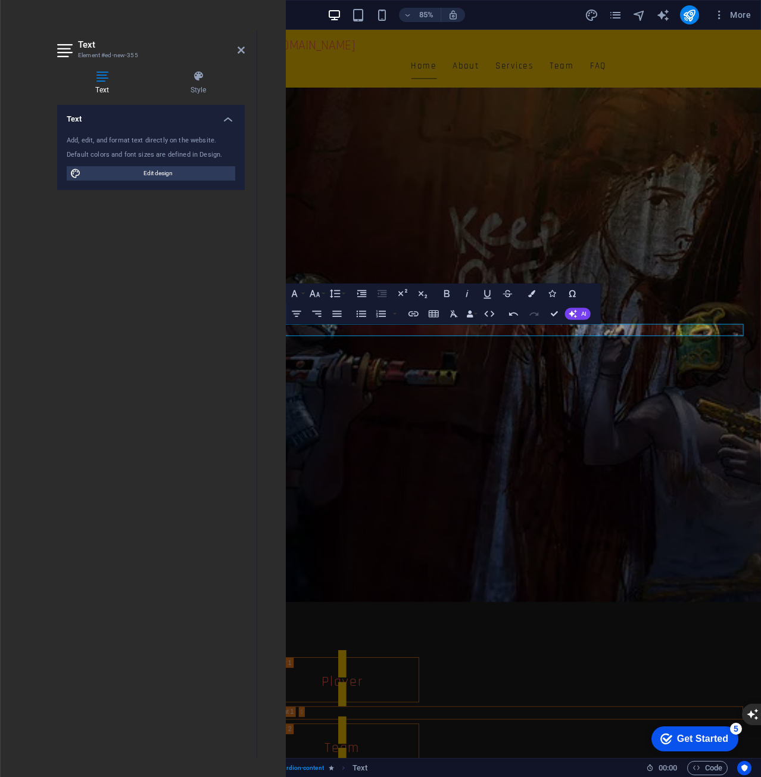
scroll to position [113, 0]
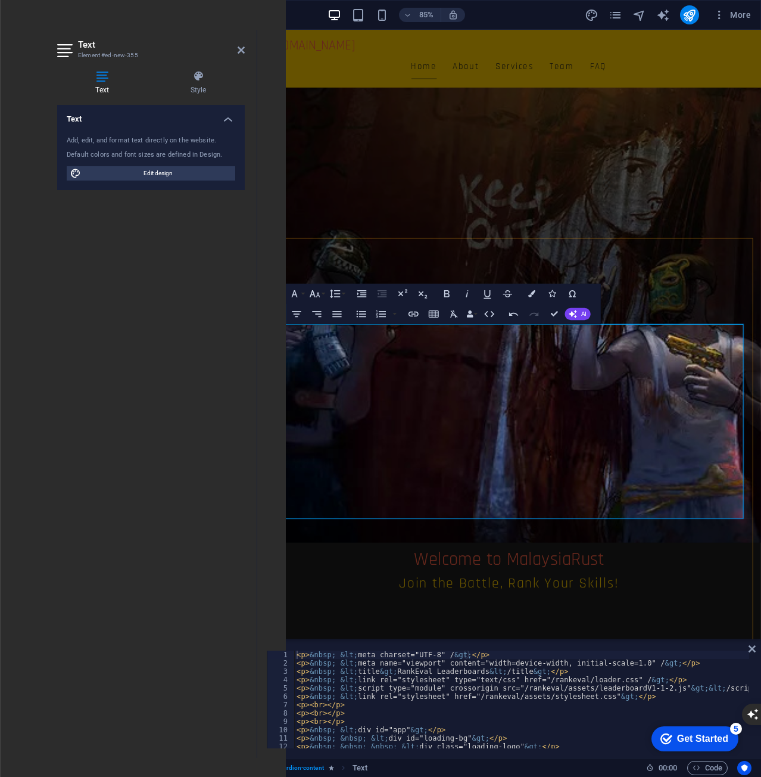
scroll to position [5796, 5]
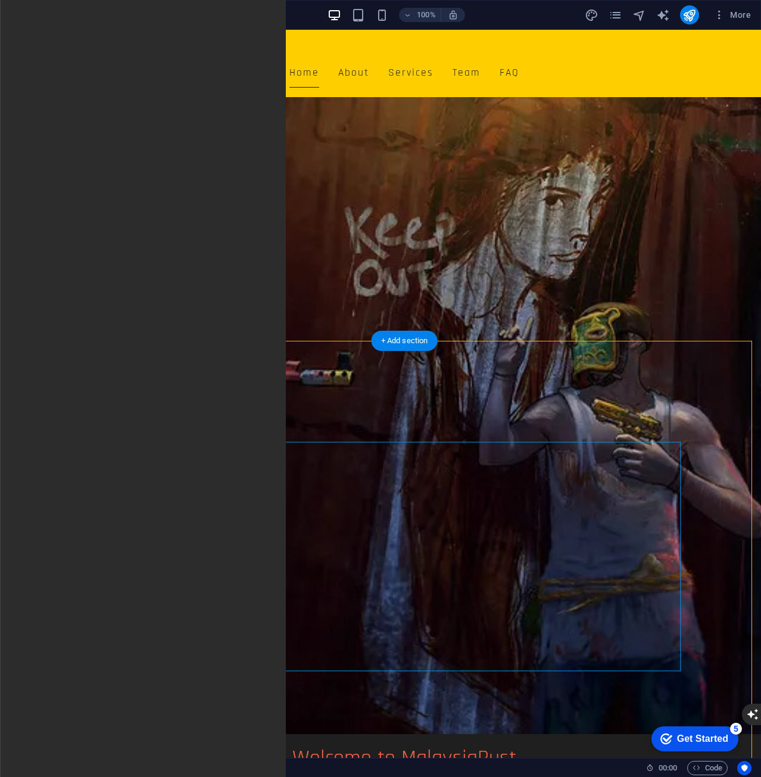
scroll to position [0, 0]
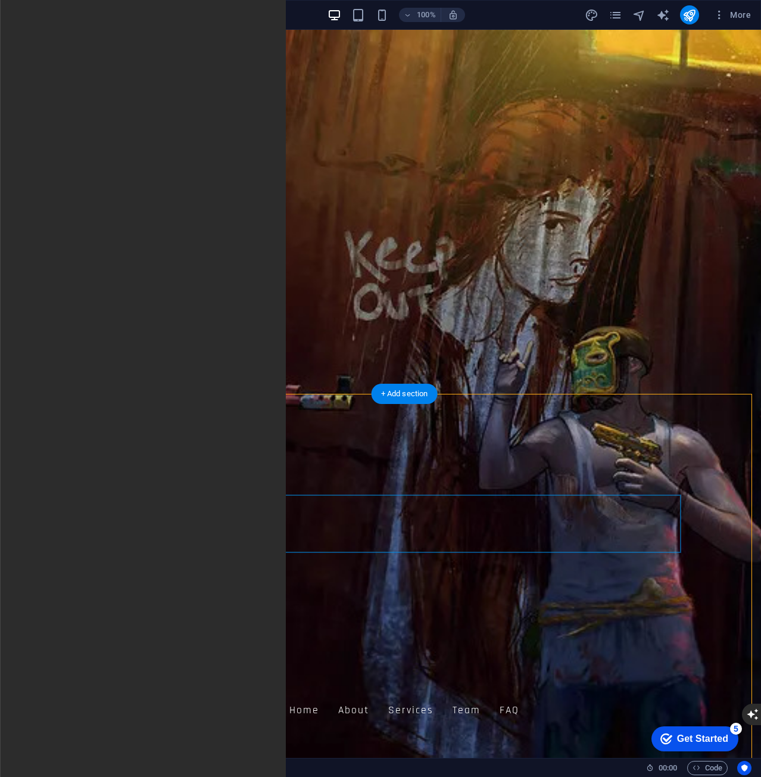
click at [188, 489] on button at bounding box center [184, 488] width 14 height 14
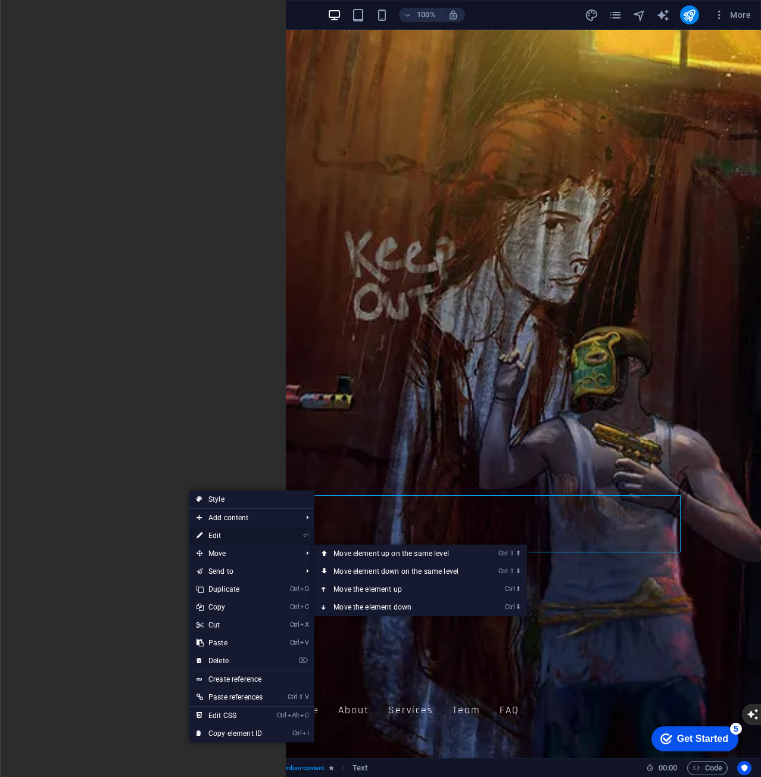
click at [229, 534] on link "⏎ Edit" at bounding box center [229, 535] width 80 height 18
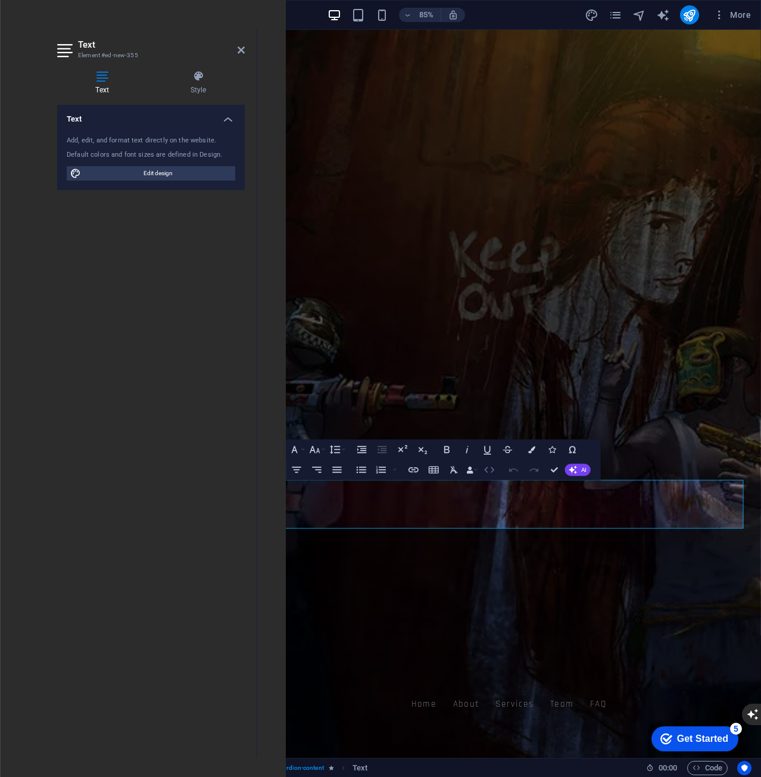
click at [487, 471] on icon "button" at bounding box center [490, 469] width 10 height 6
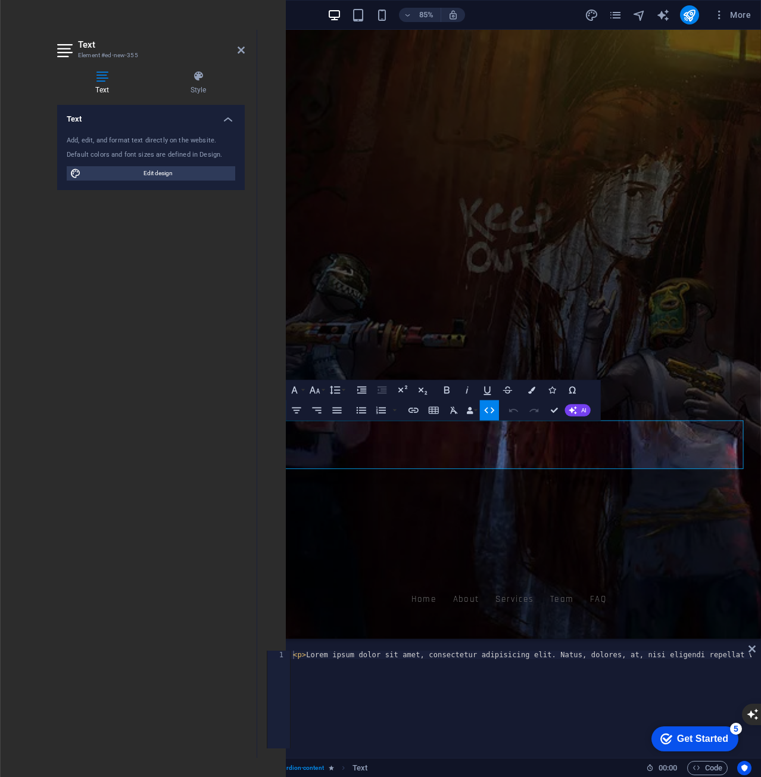
drag, startPoint x: 423, startPoint y: 543, endPoint x: 479, endPoint y: 448, distance: 110.0
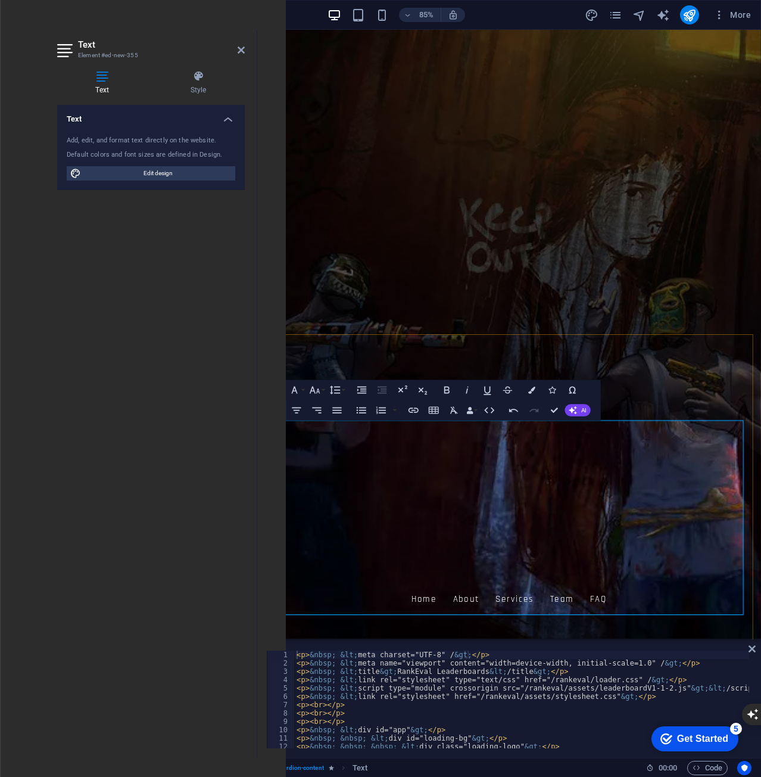
scroll to position [5796, 5]
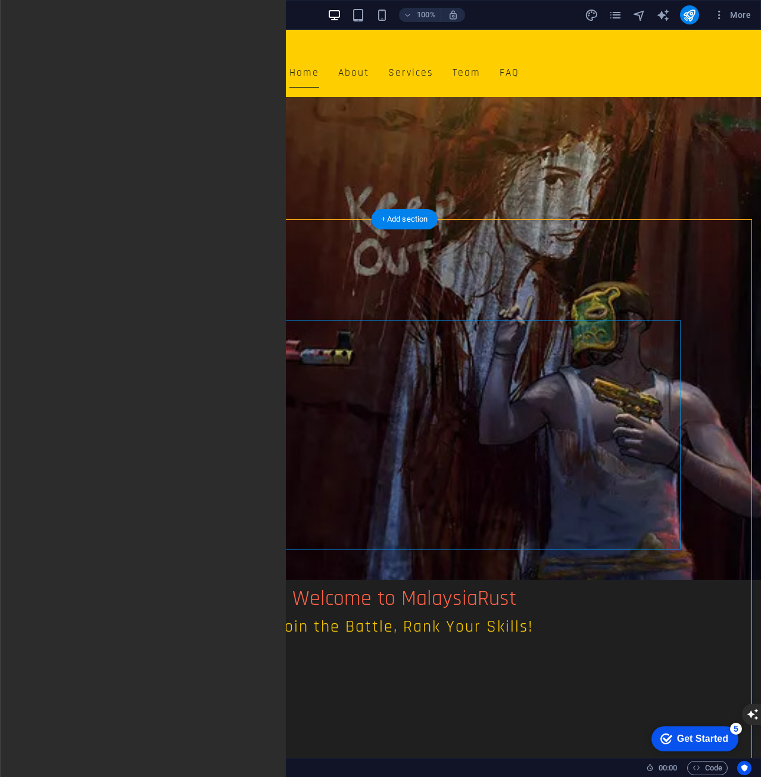
scroll to position [60, 0]
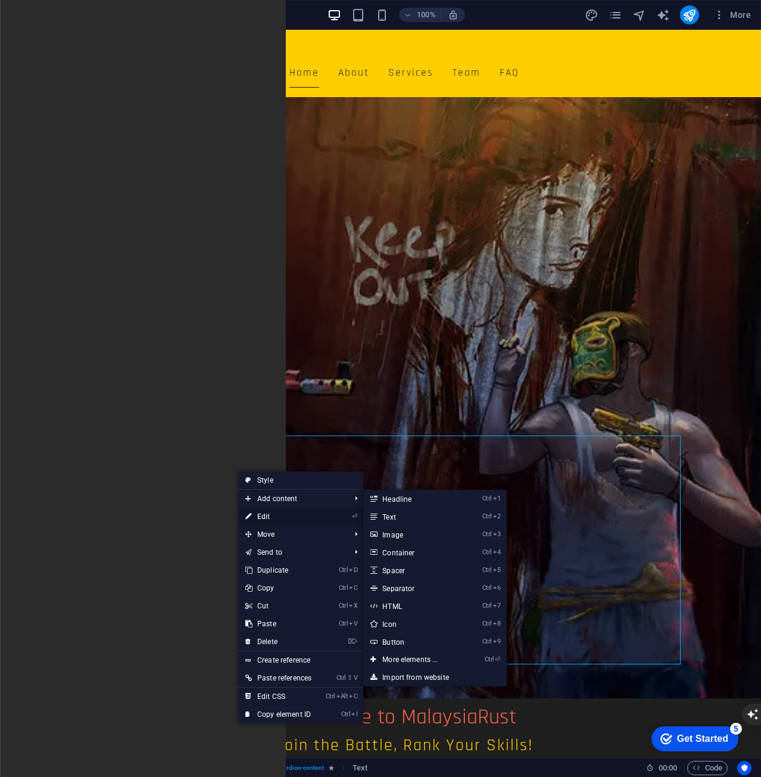
click at [273, 509] on link "⏎ Edit" at bounding box center [278, 516] width 80 height 18
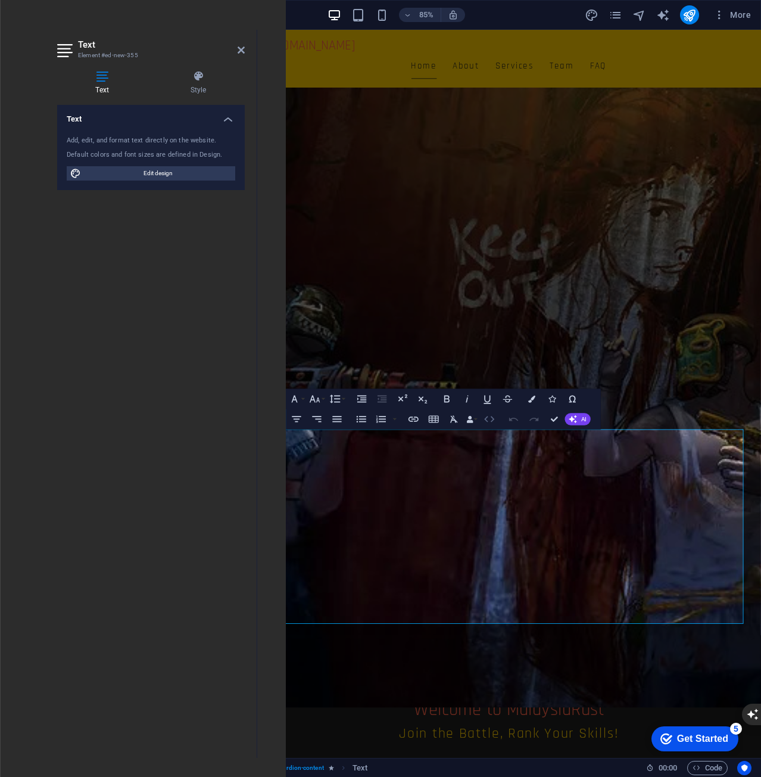
click at [490, 416] on icon "button" at bounding box center [490, 419] width 12 height 12
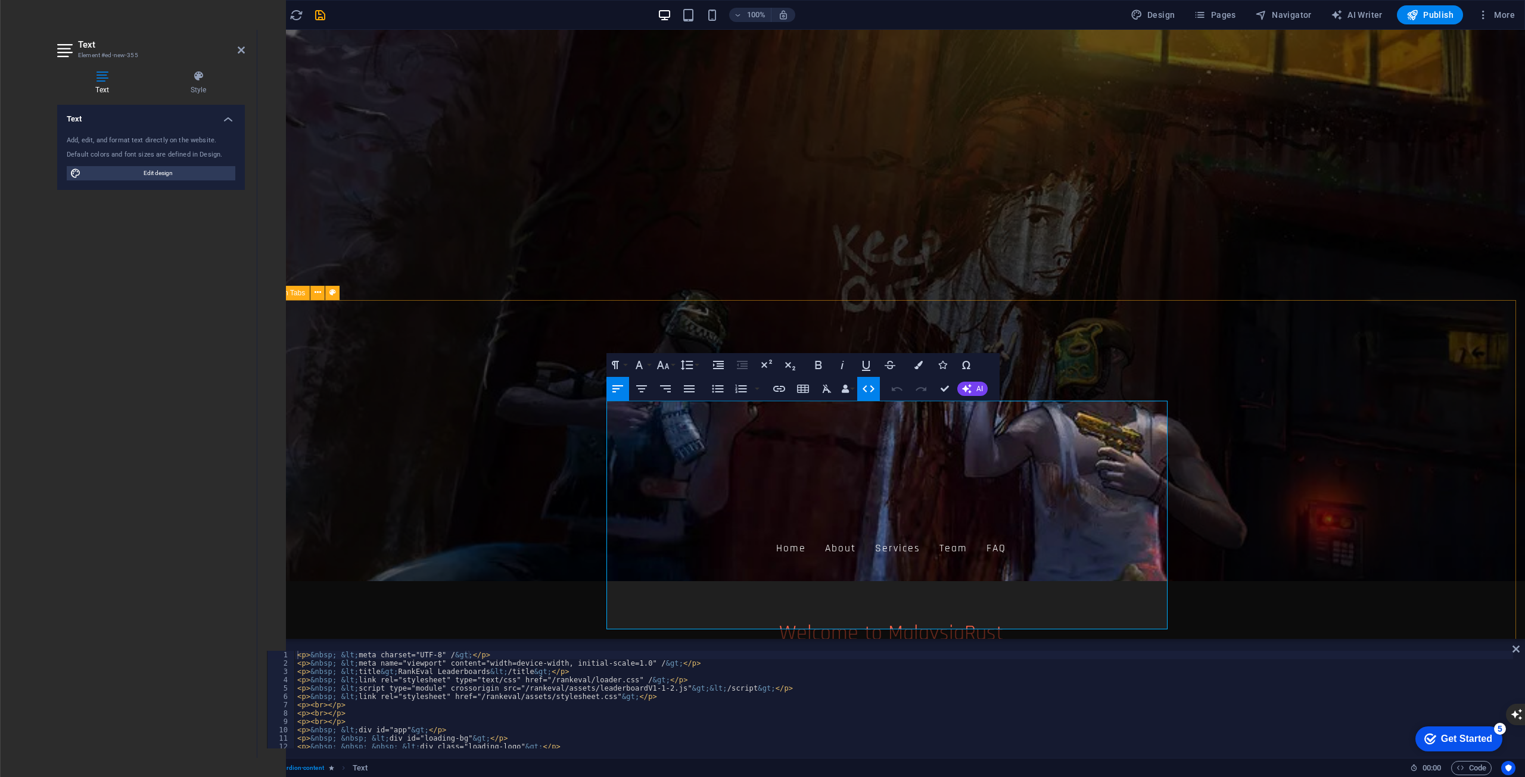
scroll to position [238, 0]
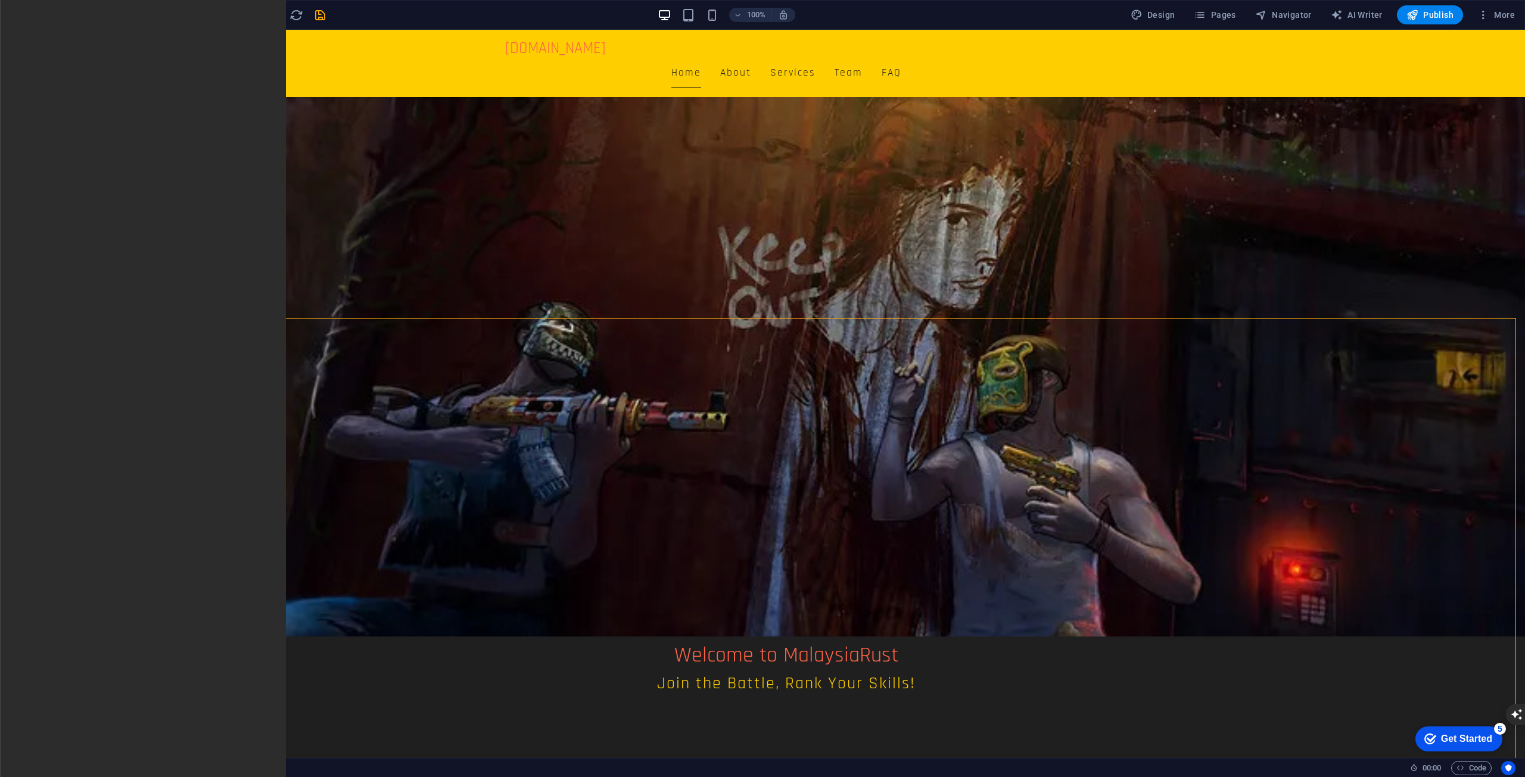
scroll to position [60, 0]
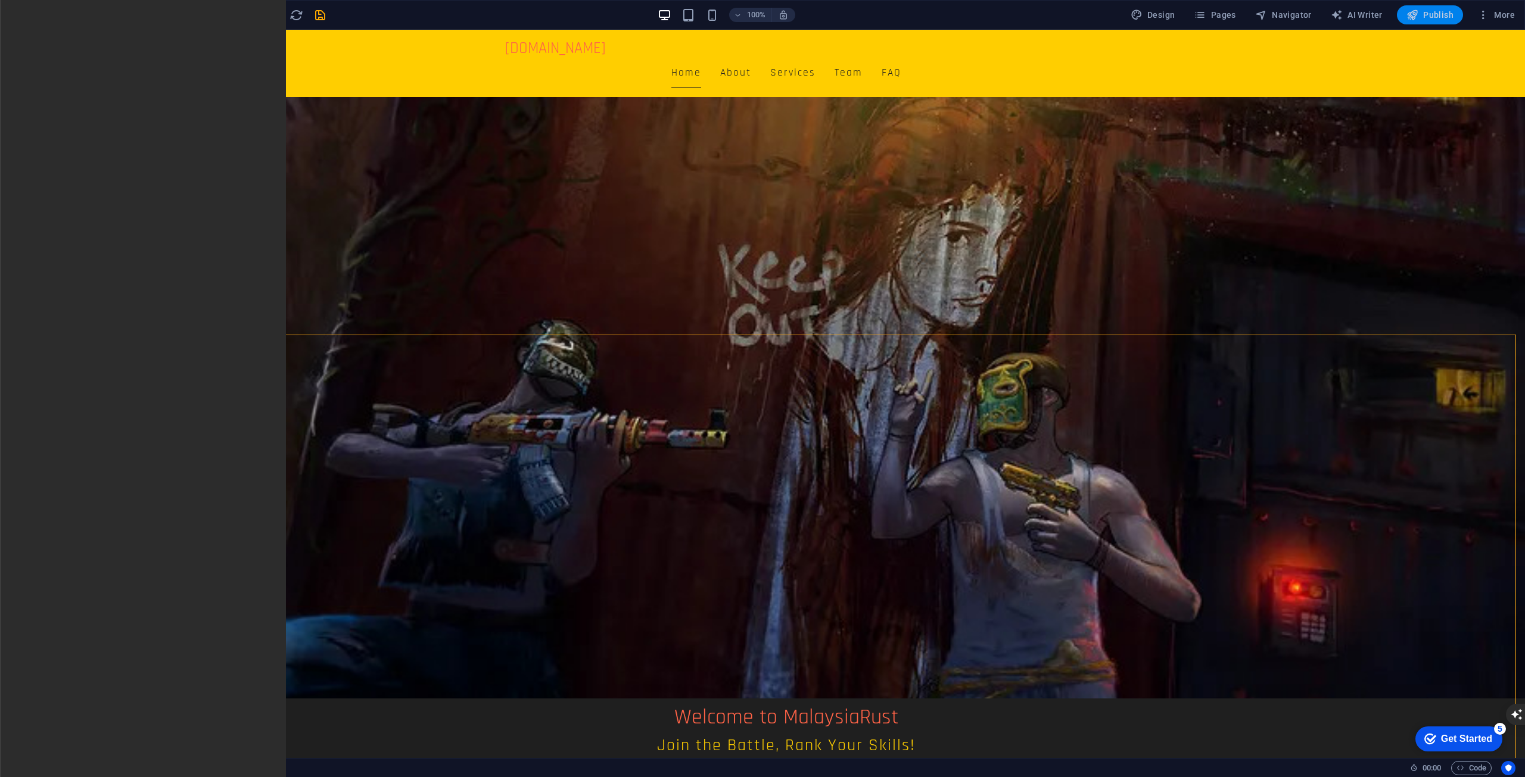
click at [1422, 19] on span "Publish" at bounding box center [1429, 15] width 47 height 12
click at [1416, 20] on icon "button" at bounding box center [1412, 15] width 12 height 12
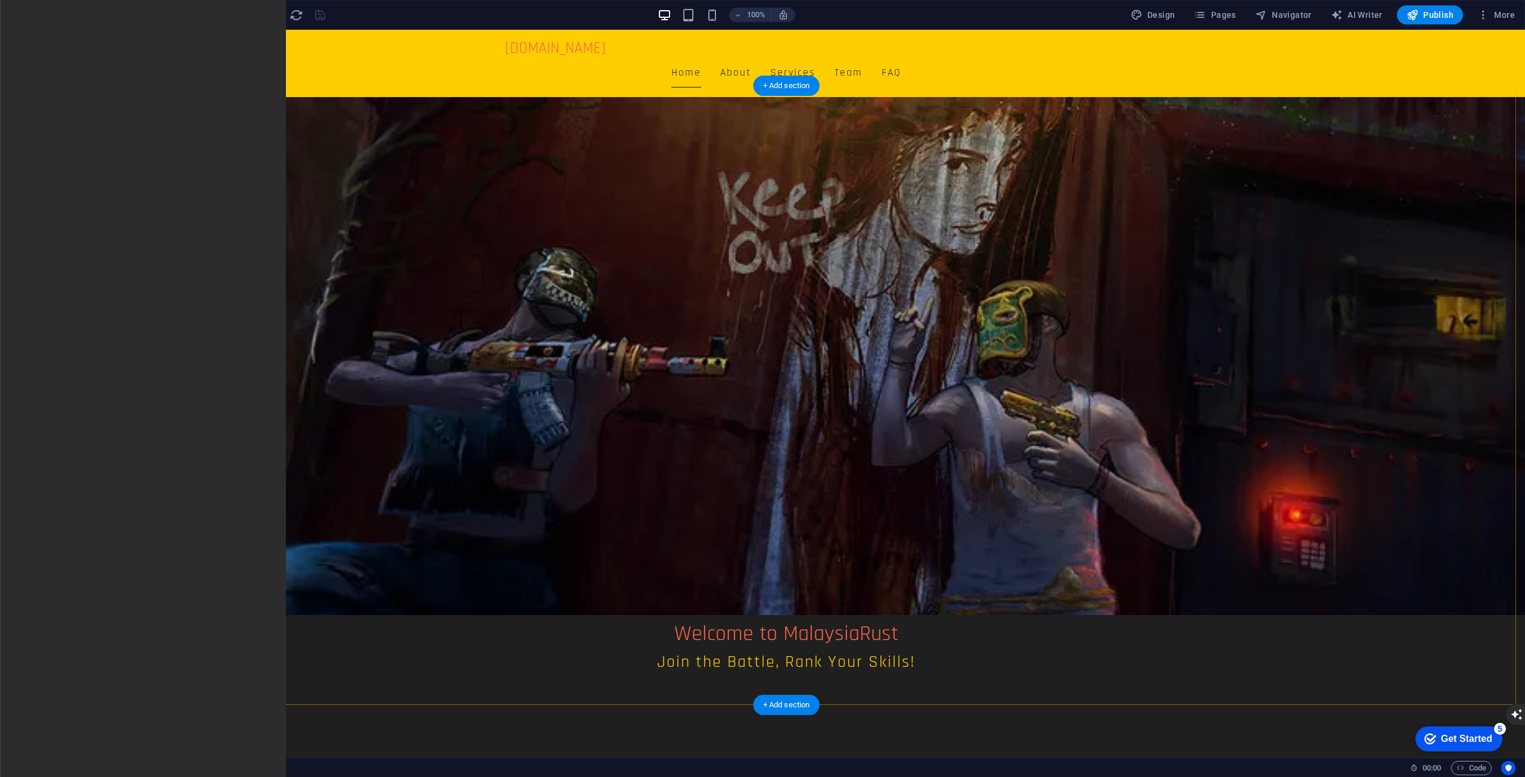
scroll to position [119, 0]
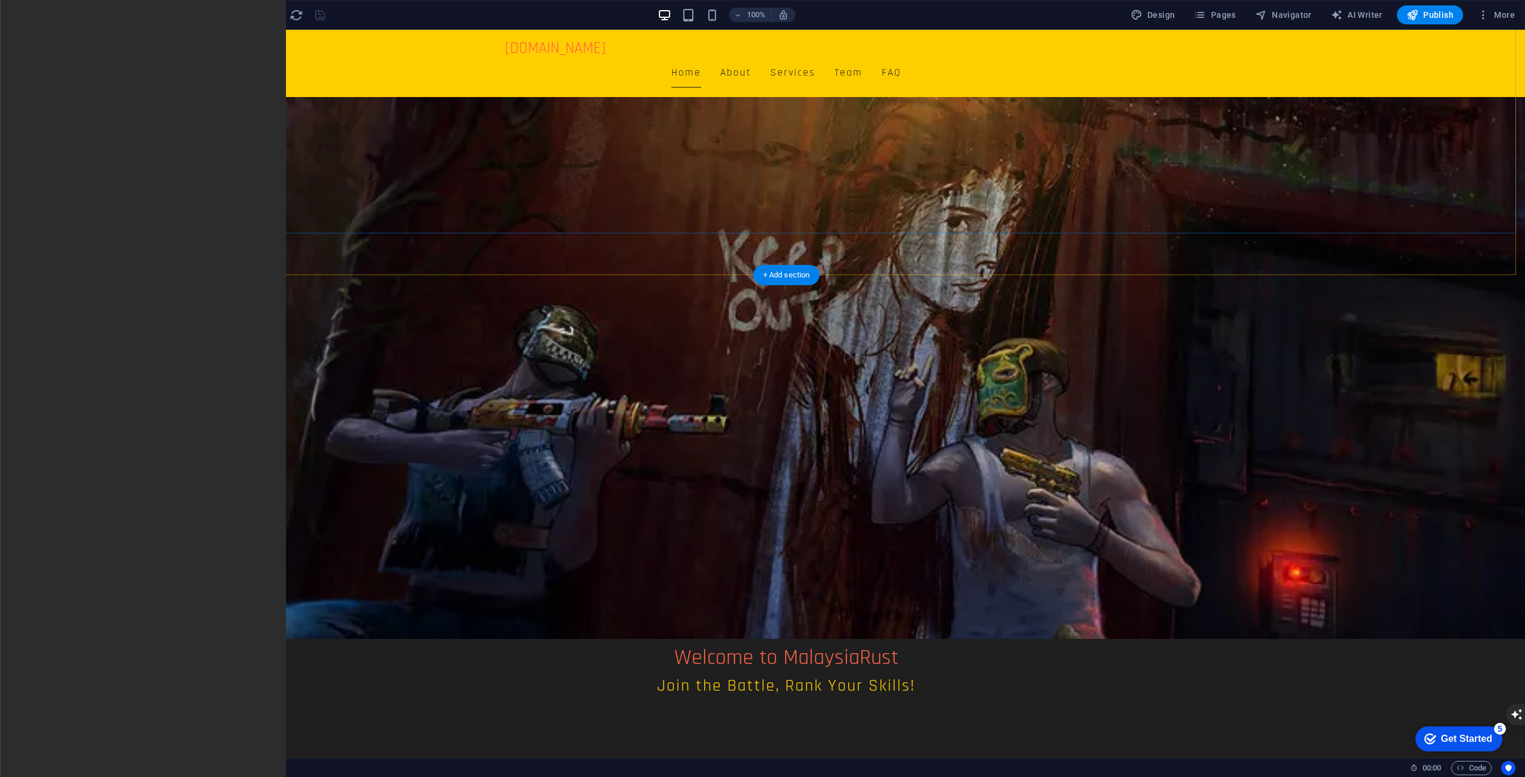
click at [1139, 549] on div "Welcome to MalaysiaRust Join the Battle, Rank Your Skills!" at bounding box center [786, 651] width 1477 height 205
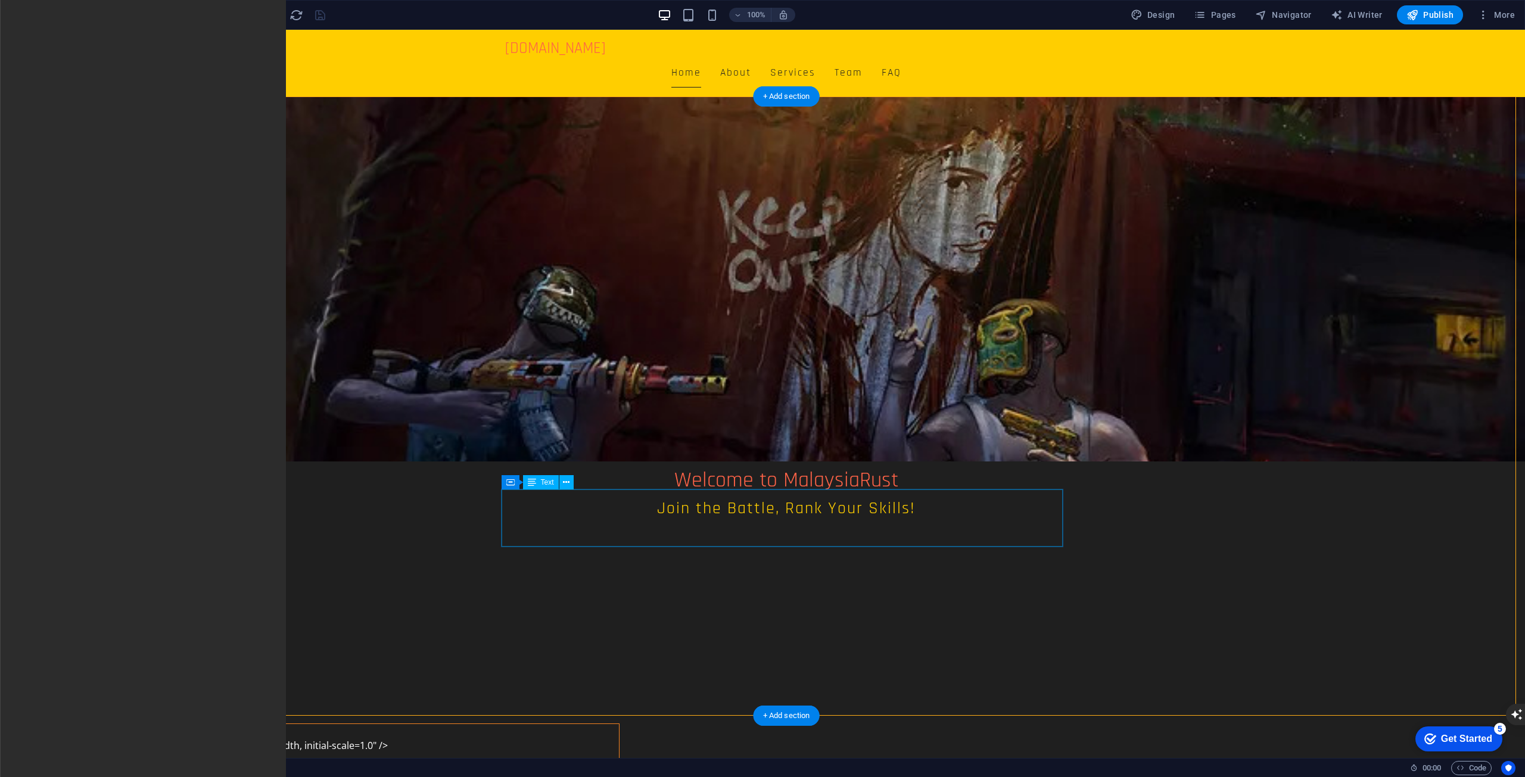
scroll to position [298, 0]
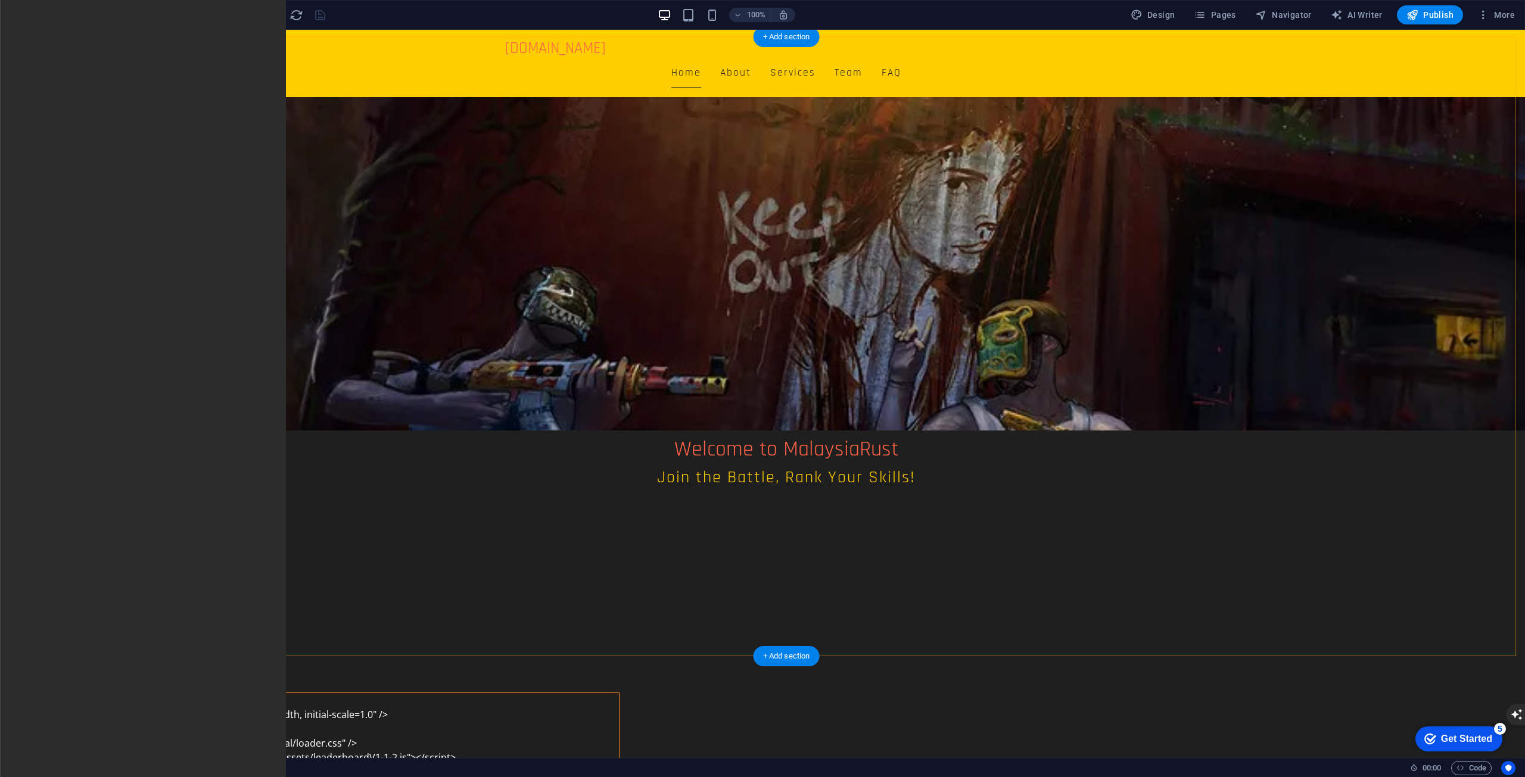
scroll to position [238, 0]
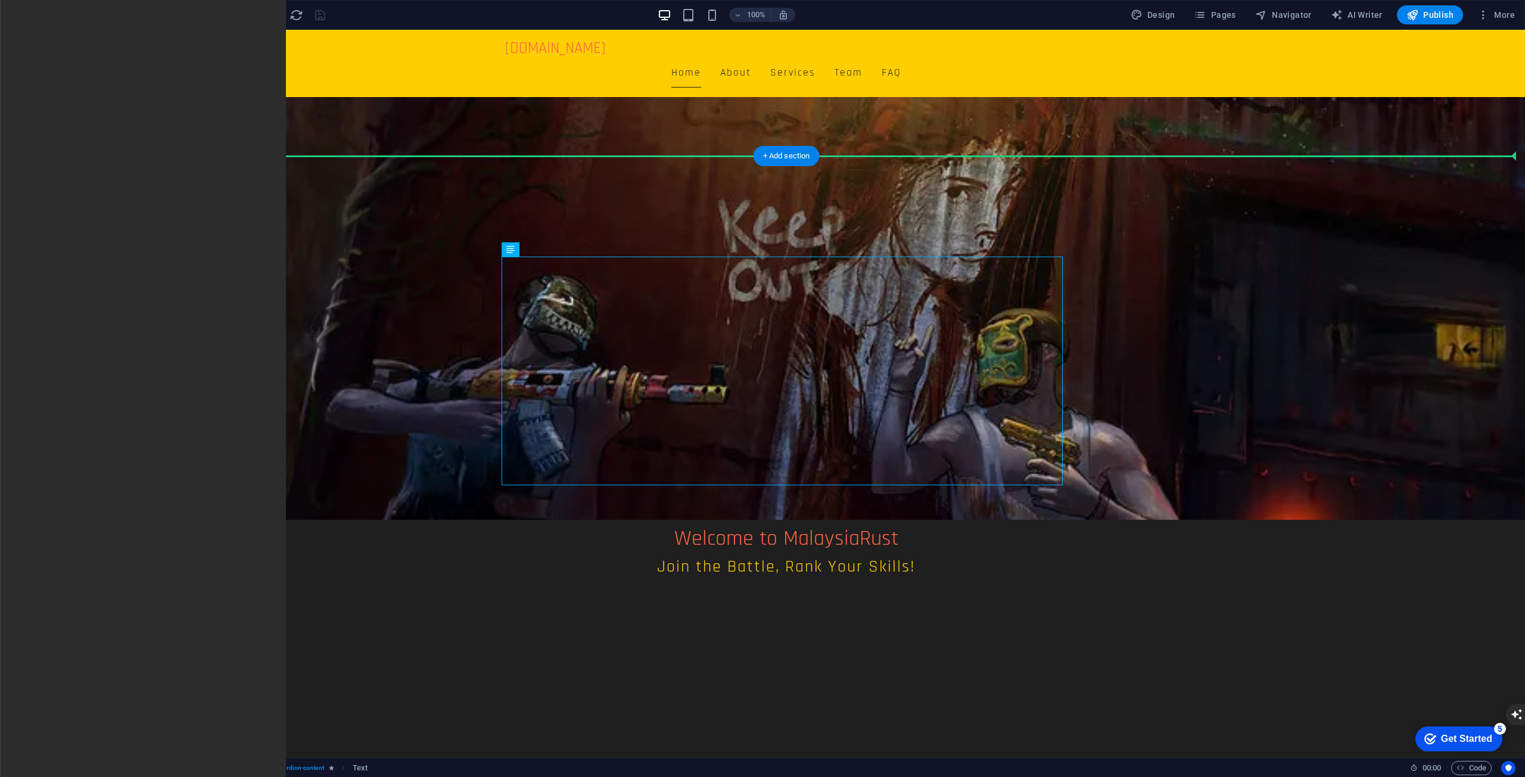
drag, startPoint x: 550, startPoint y: 475, endPoint x: 502, endPoint y: 433, distance: 64.2
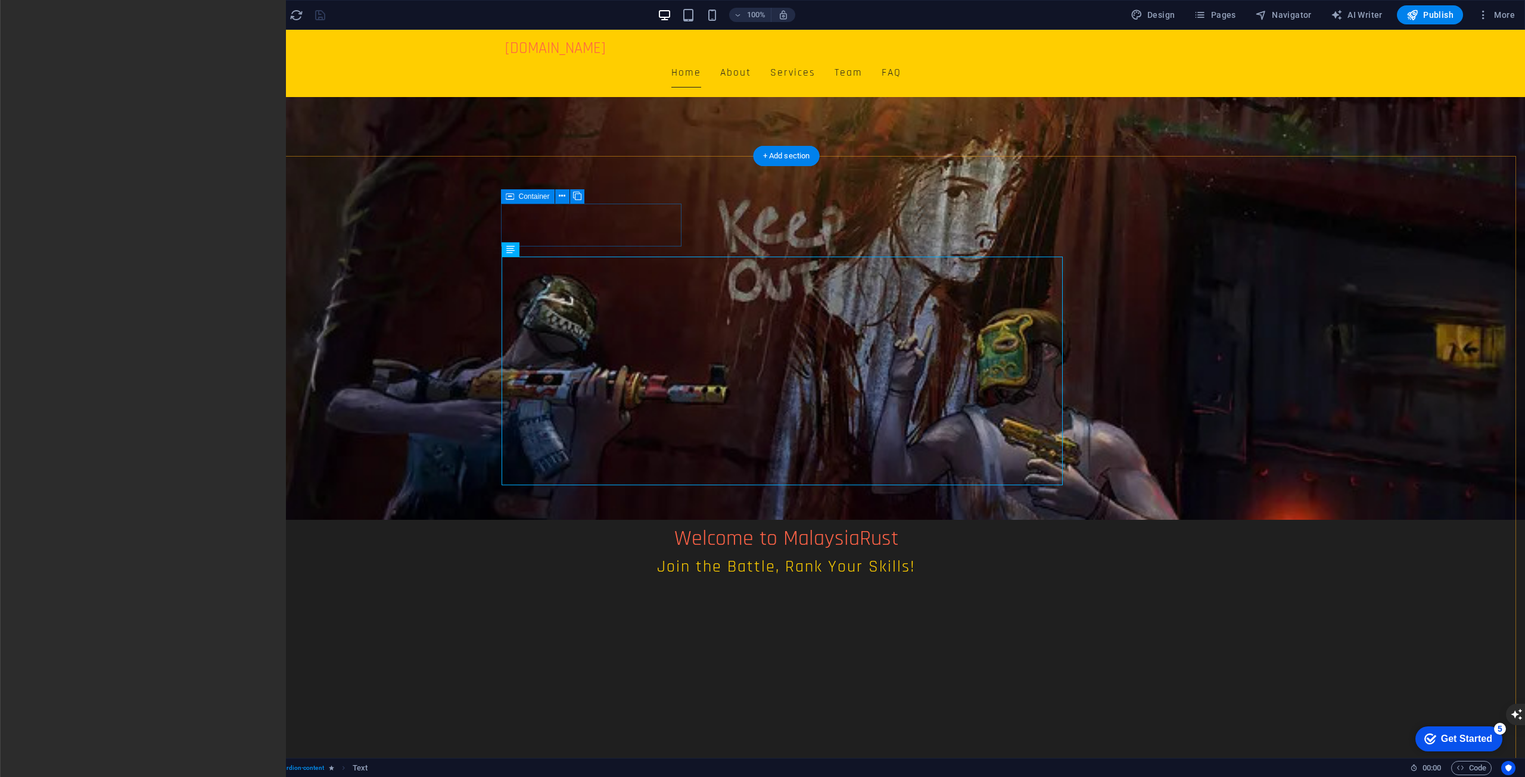
click at [238, 716] on link "Player" at bounding box center [148, 751] width 180 height 70
click at [569, 251] on icon at bounding box center [566, 250] width 7 height 13
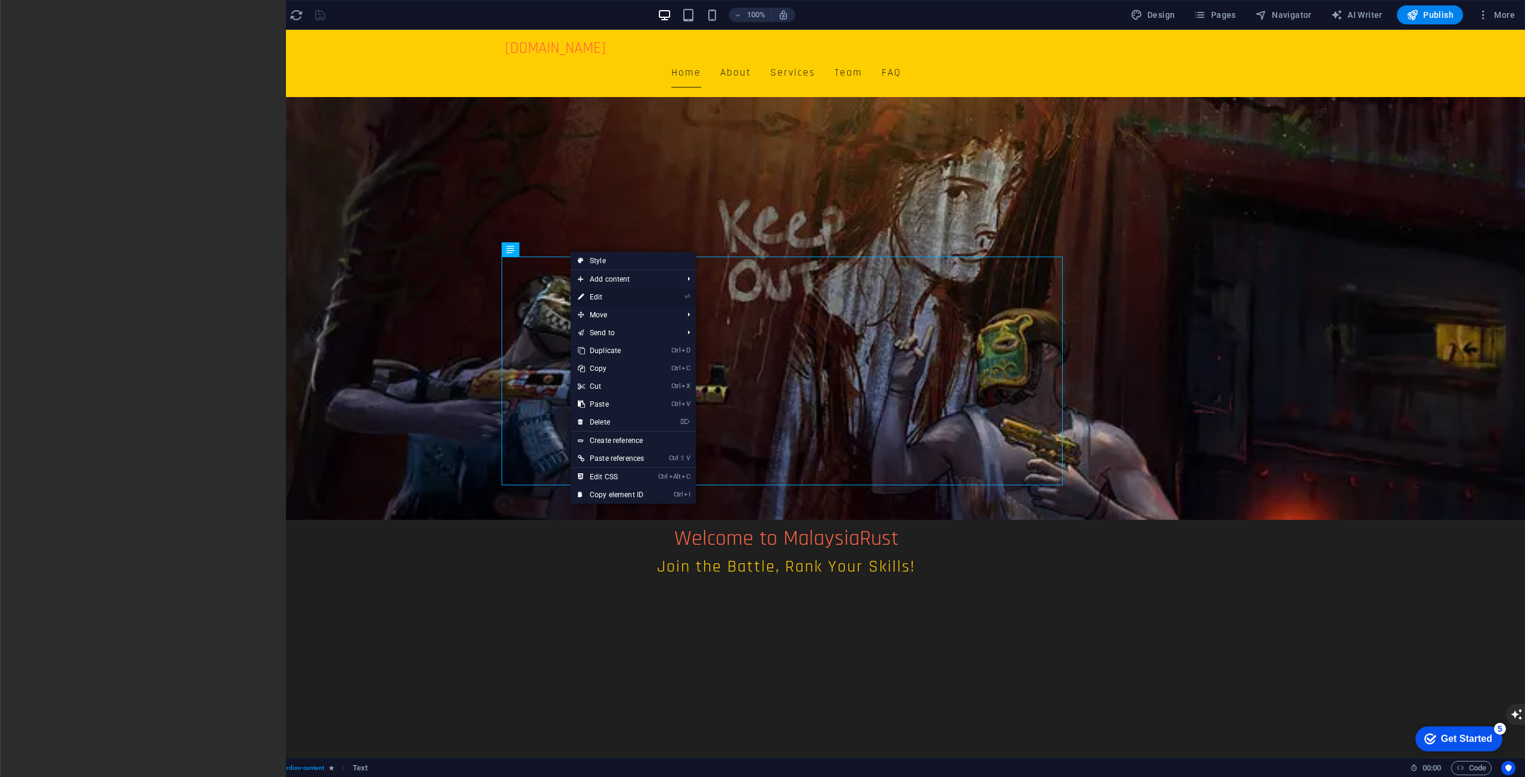
click at [637, 295] on link "⏎ Edit" at bounding box center [611, 297] width 80 height 18
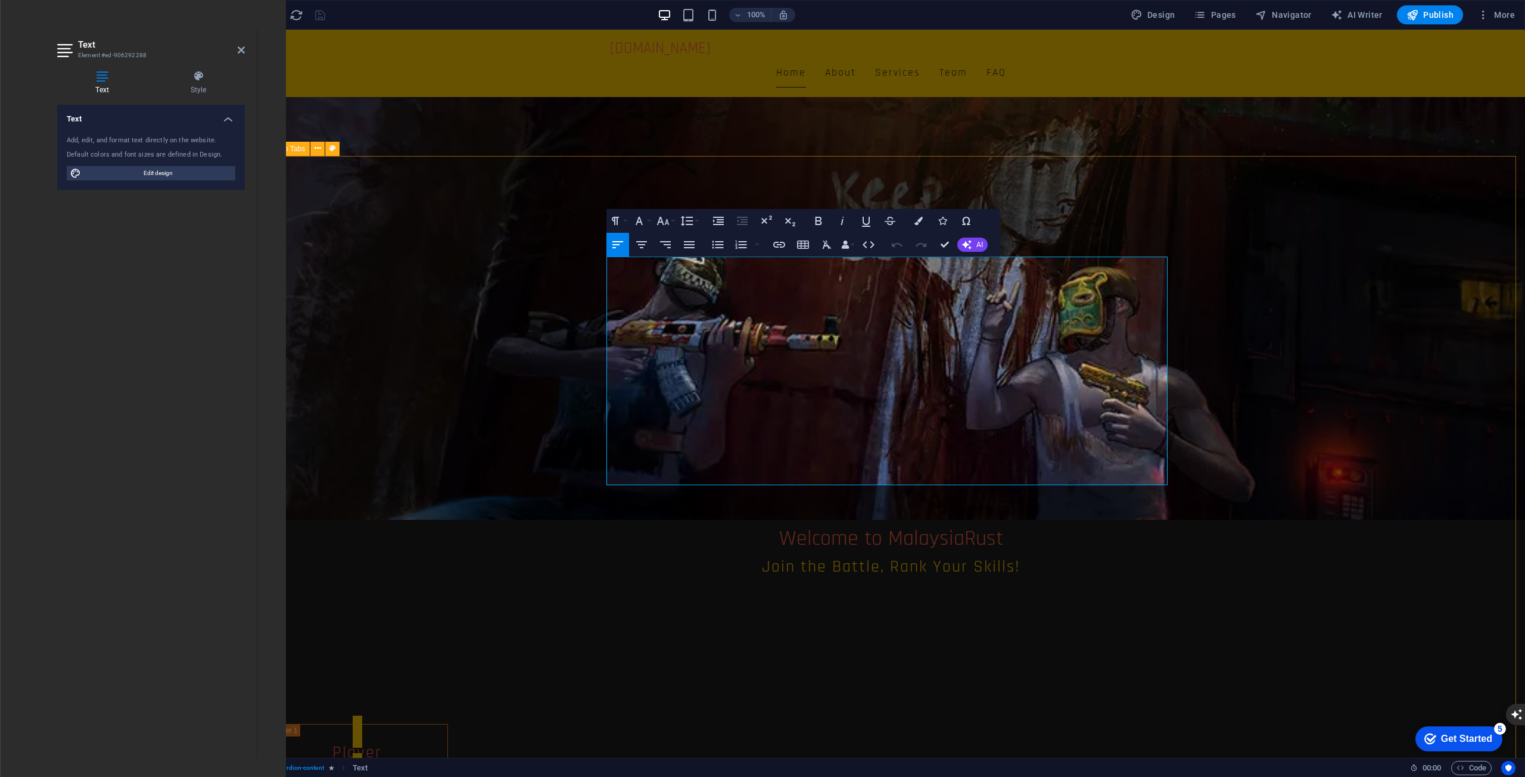
drag, startPoint x: 681, startPoint y: 474, endPoint x: 562, endPoint y: 239, distance: 263.4
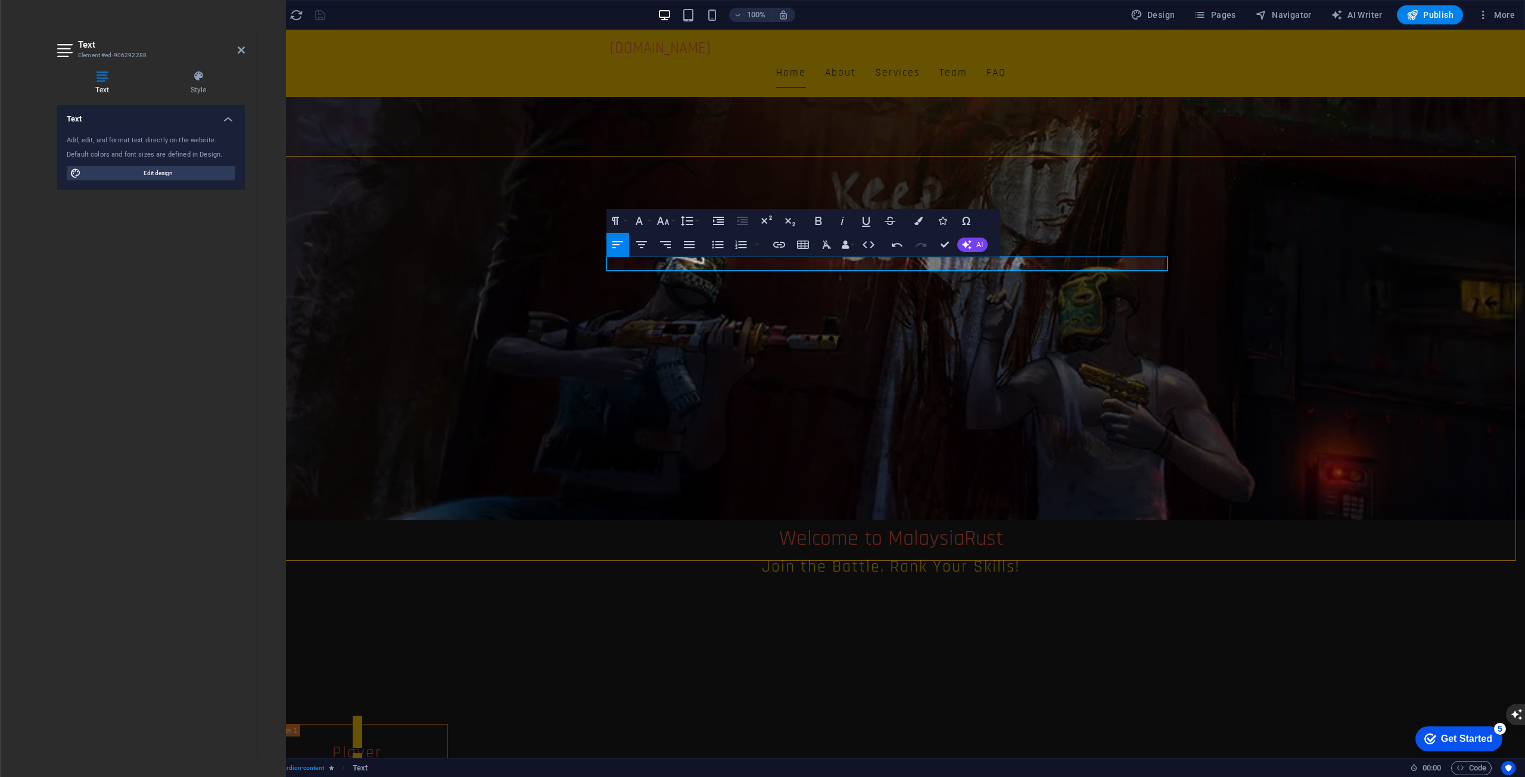
click at [828, 777] on p at bounding box center [547, 790] width 561 height 14
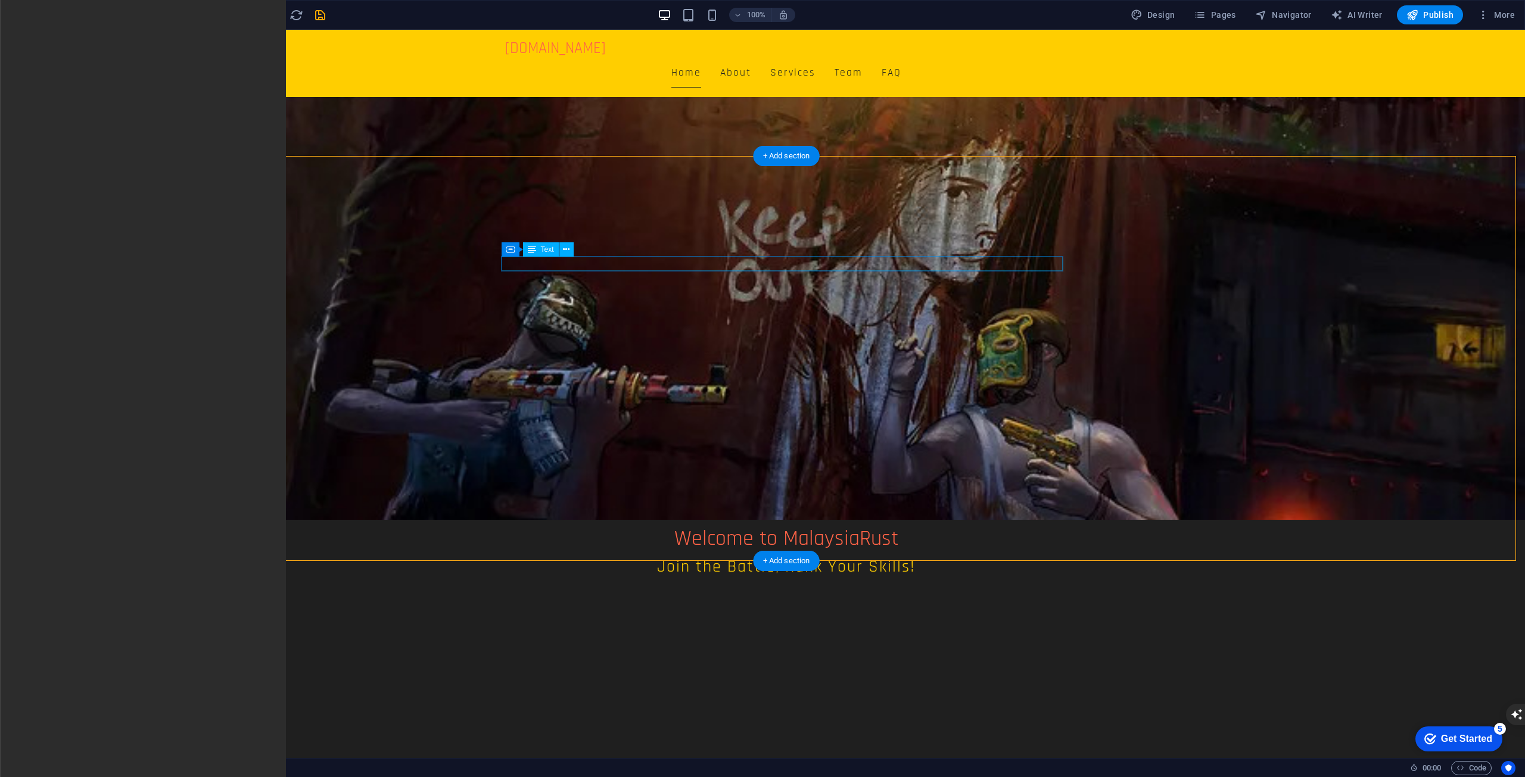
click at [619, 777] on div "zsczsczc" at bounding box center [338, 790] width 561 height 14
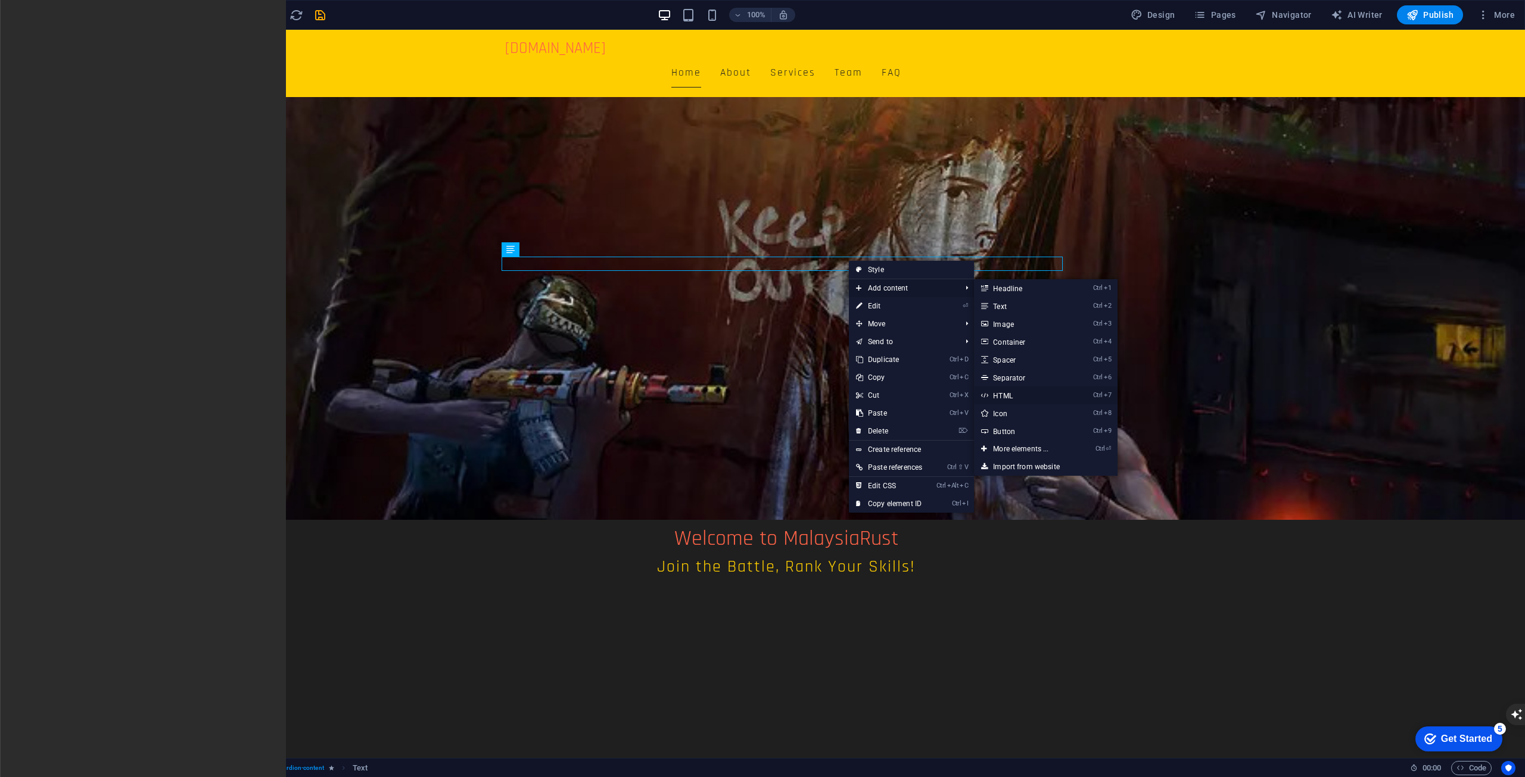
click at [990, 394] on link "Ctrl 7 HTML" at bounding box center [1023, 396] width 98 height 18
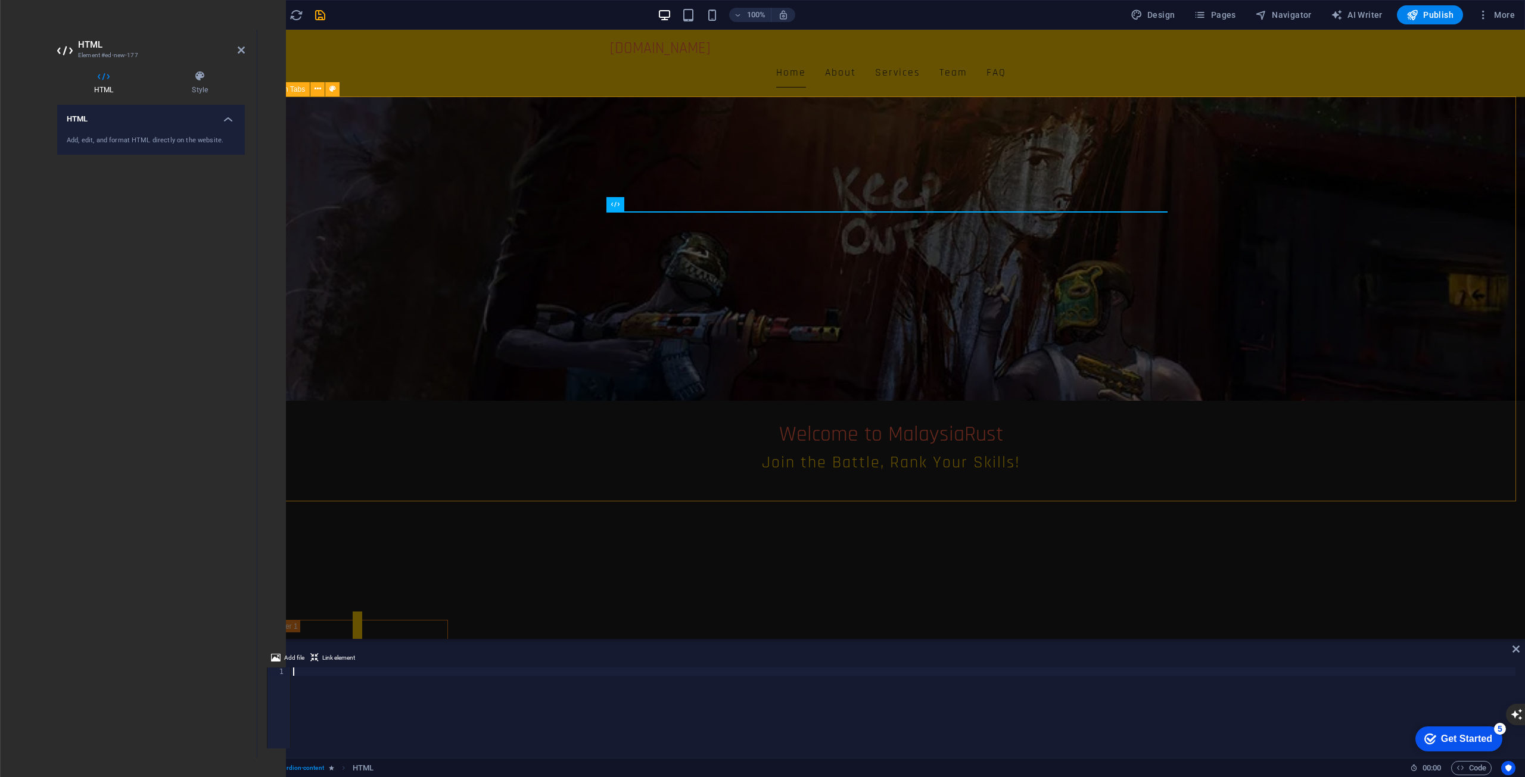
click at [1155, 572] on div "Player zsczsczc Team Lorem ipsum dolor sit amet, consectetur adipisicing elit. …" at bounding box center [890, 777] width 1267 height 410
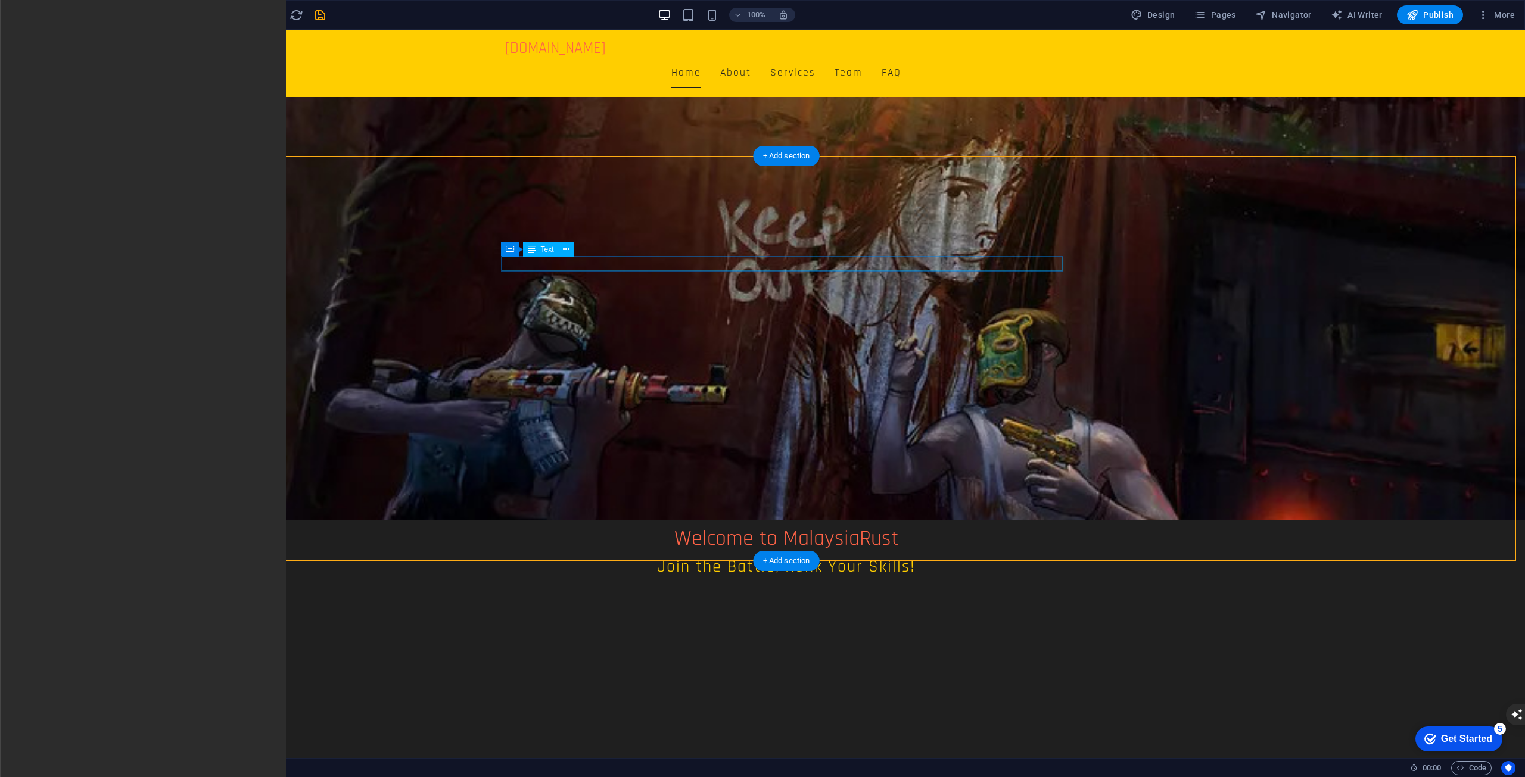
click at [608, 777] on div "zsczsczc" at bounding box center [338, 790] width 561 height 14
click at [579, 777] on div "zsczsczc" at bounding box center [338, 790] width 561 height 14
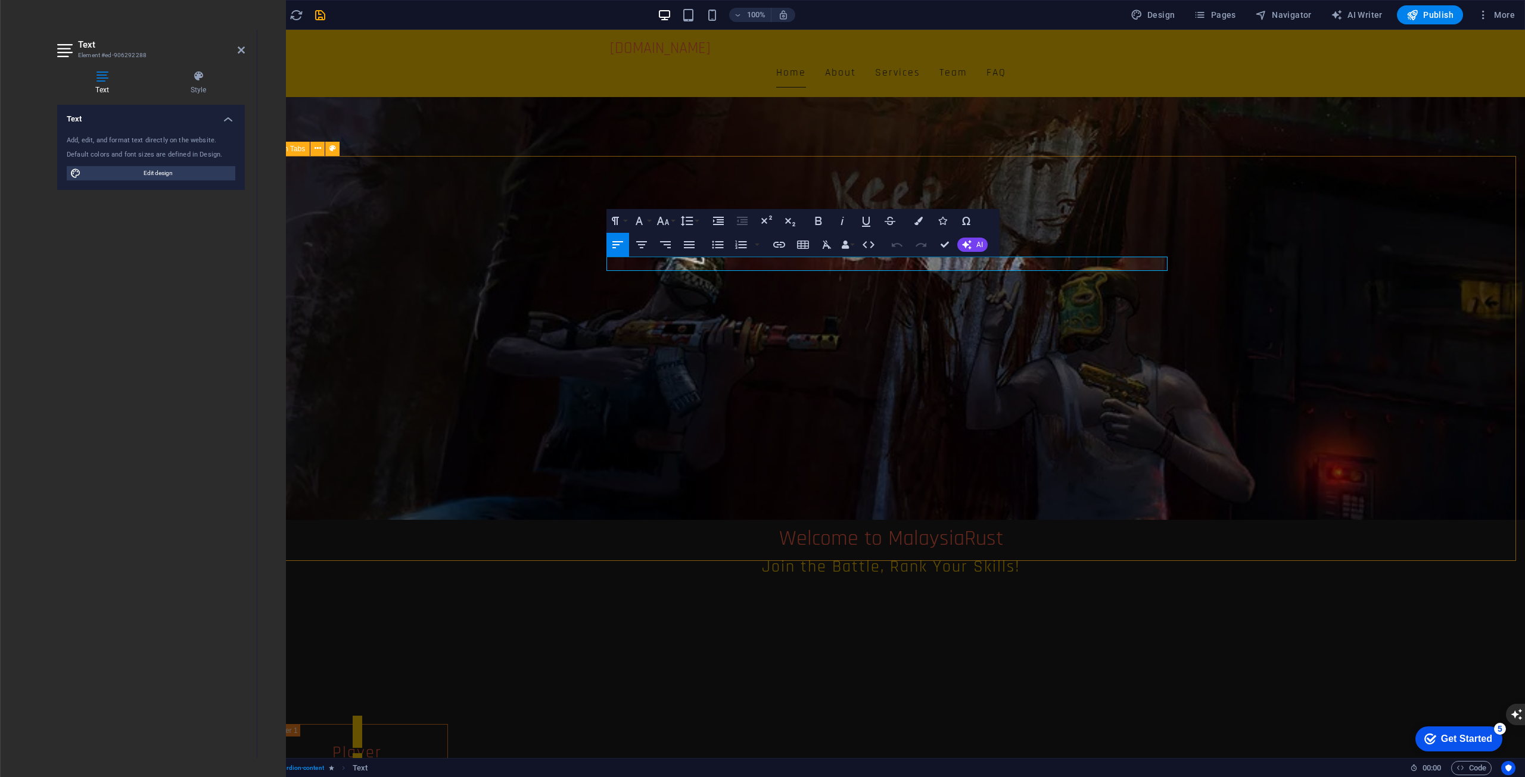
drag, startPoint x: 705, startPoint y: 268, endPoint x: 560, endPoint y: 257, distance: 144.5
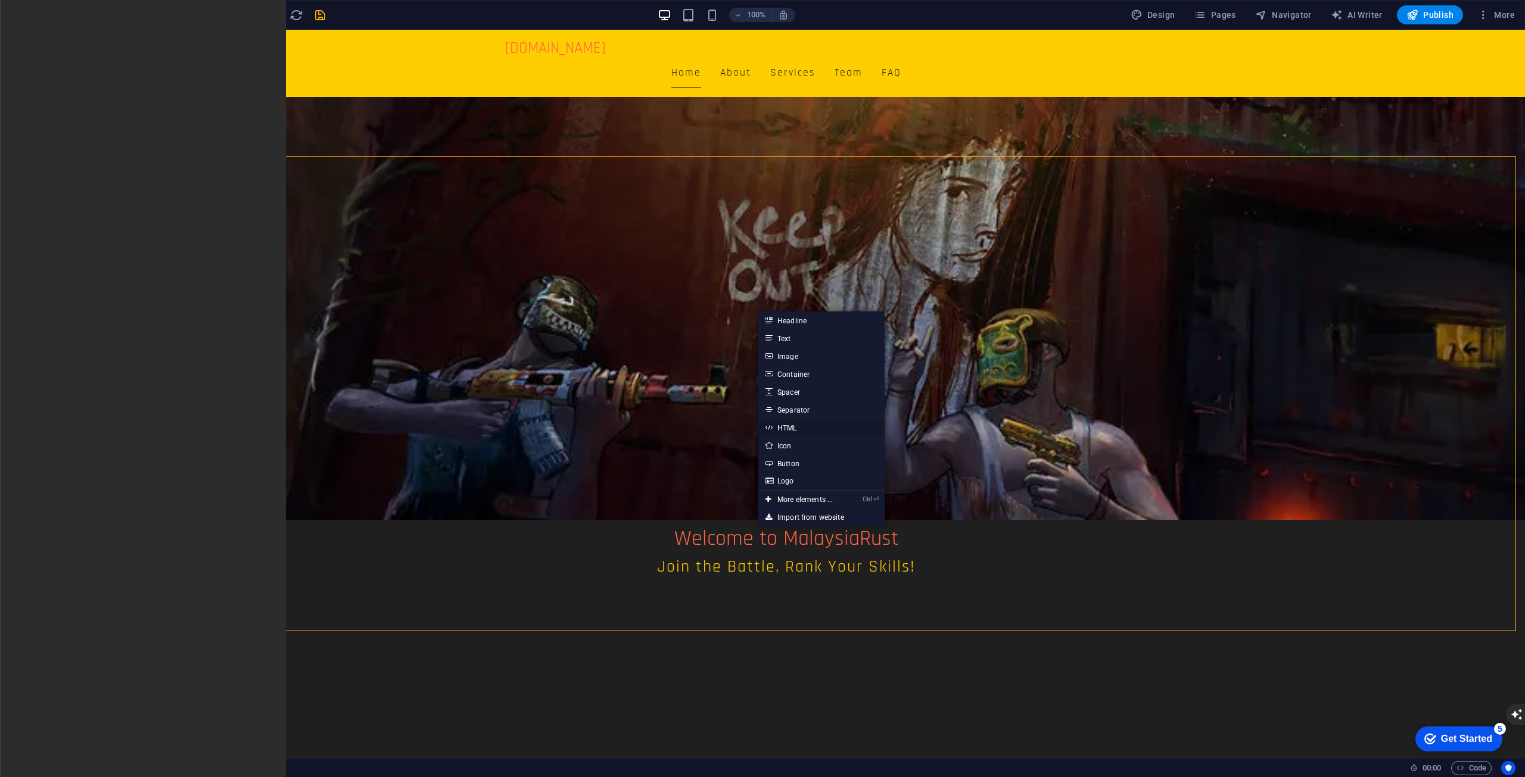
drag, startPoint x: 568, startPoint y: 398, endPoint x: 824, endPoint y: 428, distance: 257.2
click at [824, 428] on link "HTML" at bounding box center [821, 428] width 126 height 18
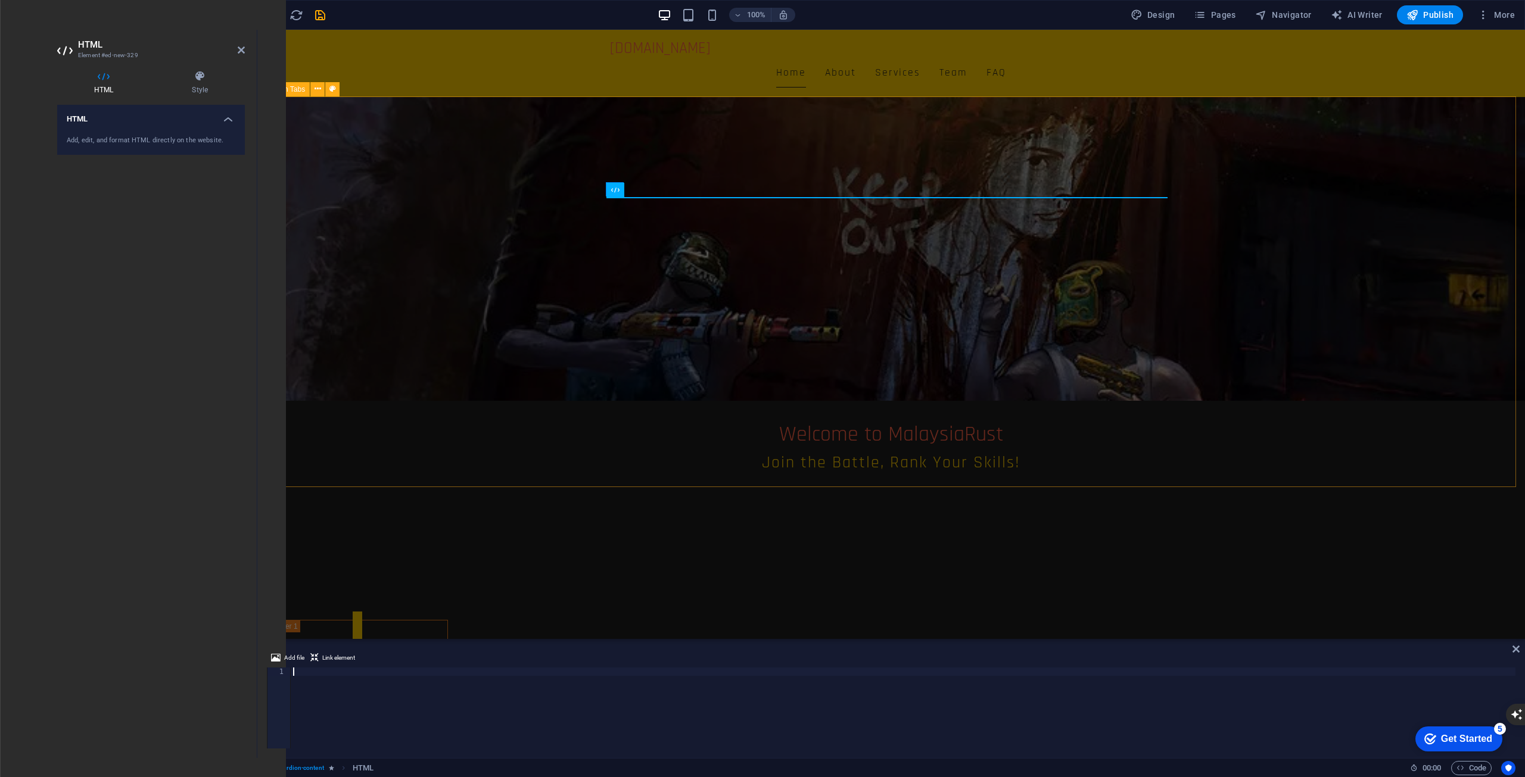
type textarea "</div>"
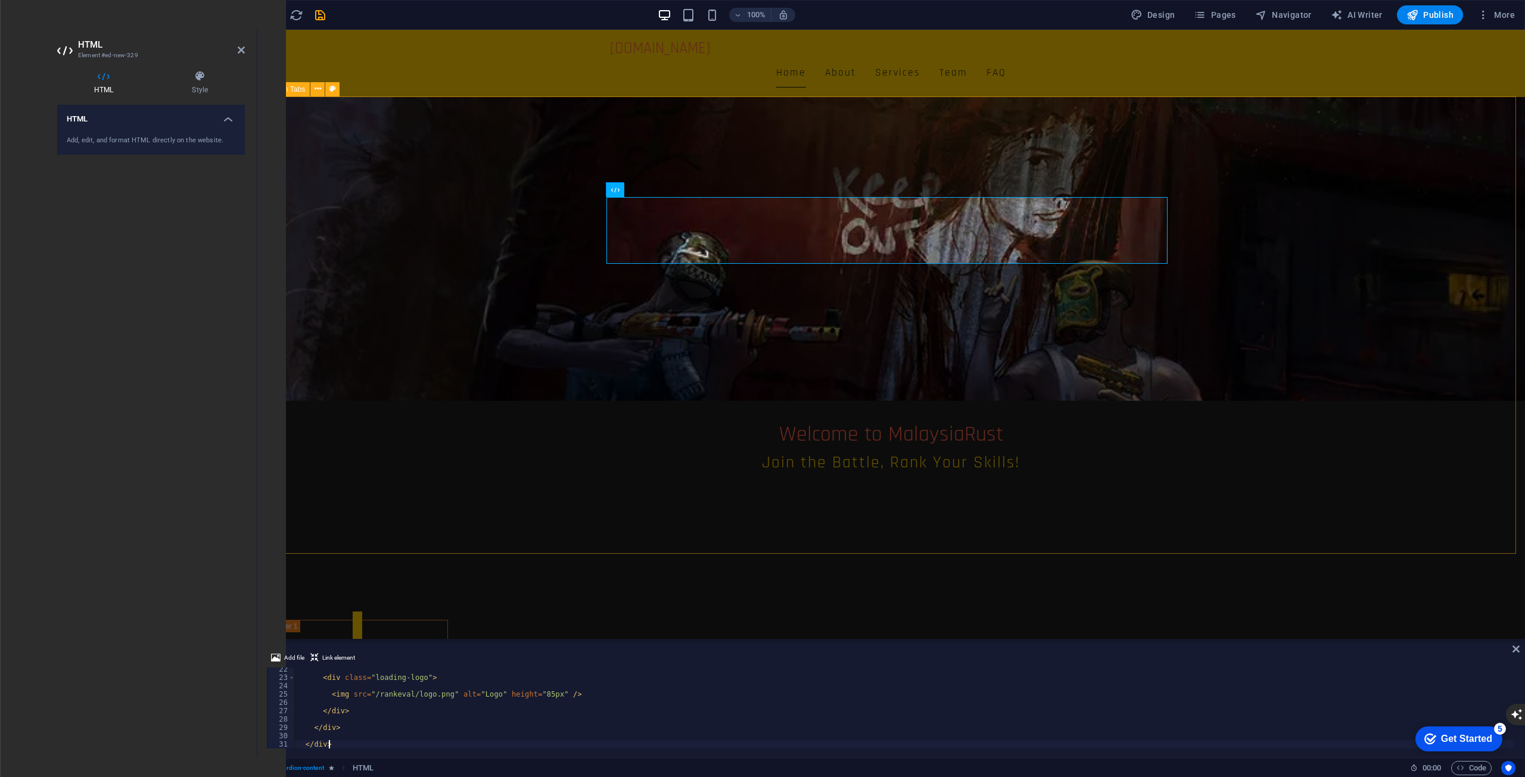
scroll to position [186, 0]
click at [1272, 572] on div "Player RankEval Leaderboards Team Lorem ipsum dolor sit amet, consectetur adipi…" at bounding box center [890, 785] width 1267 height 427
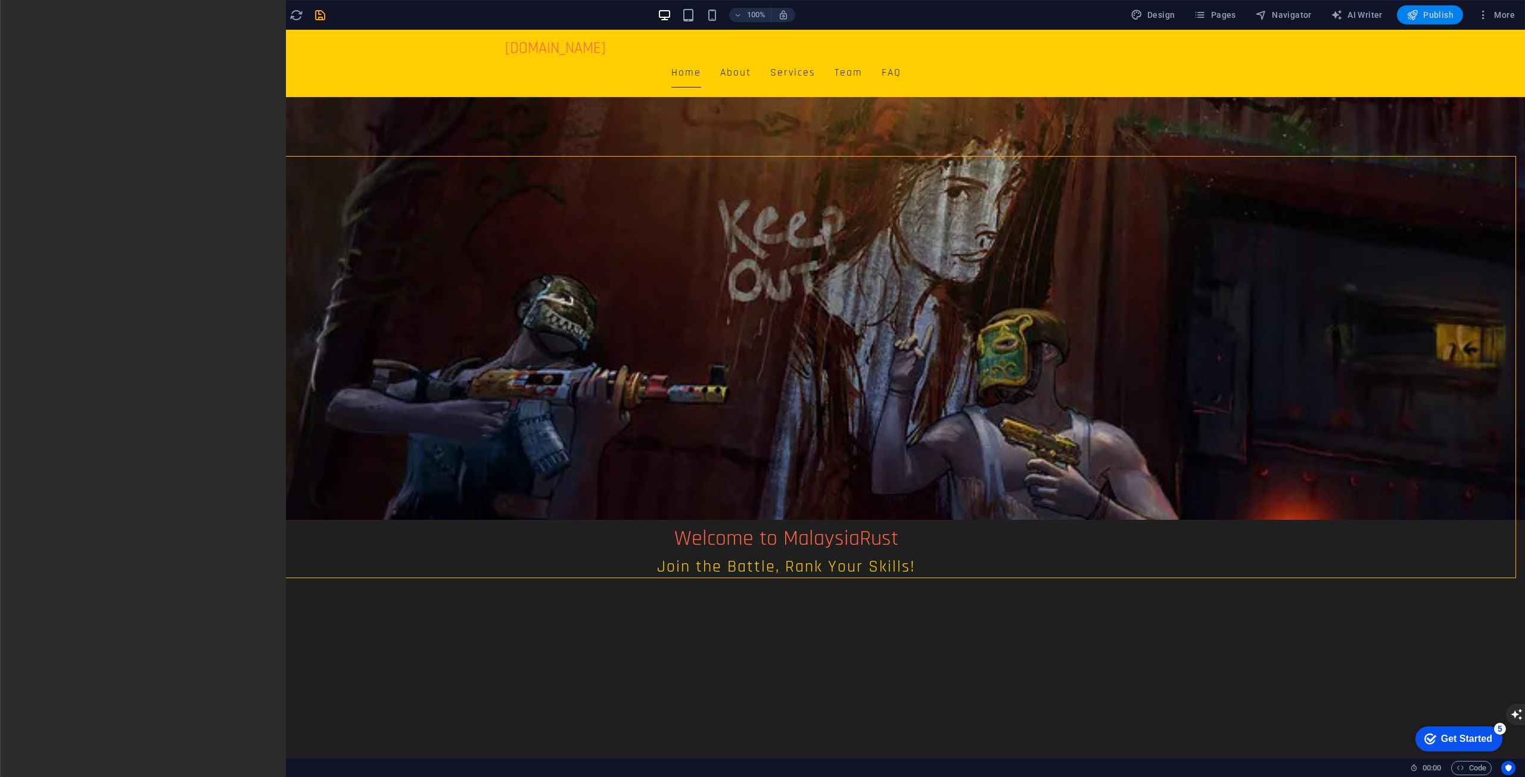
click at [1444, 15] on span "Publish" at bounding box center [1429, 15] width 47 height 12
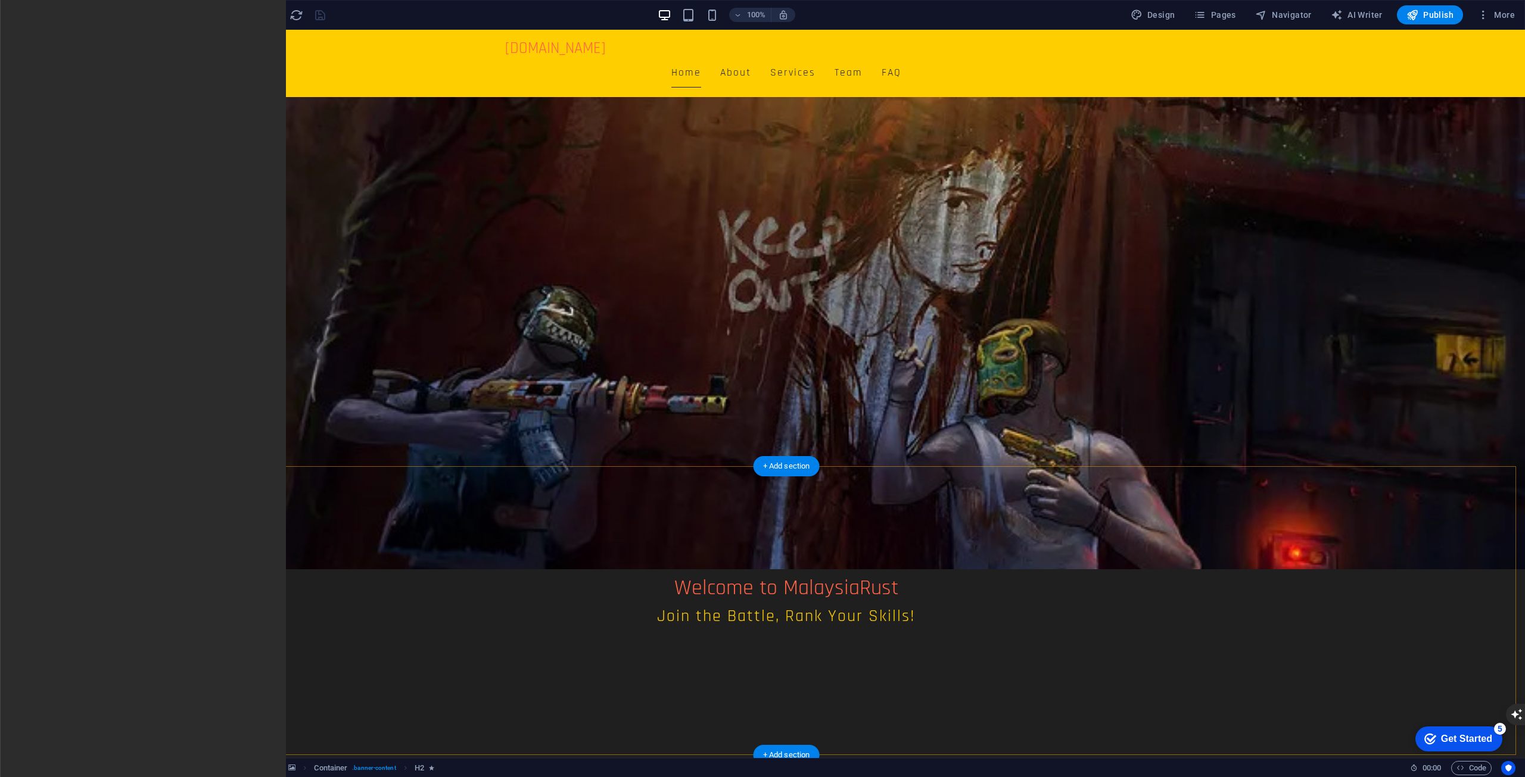
scroll to position [179, 0]
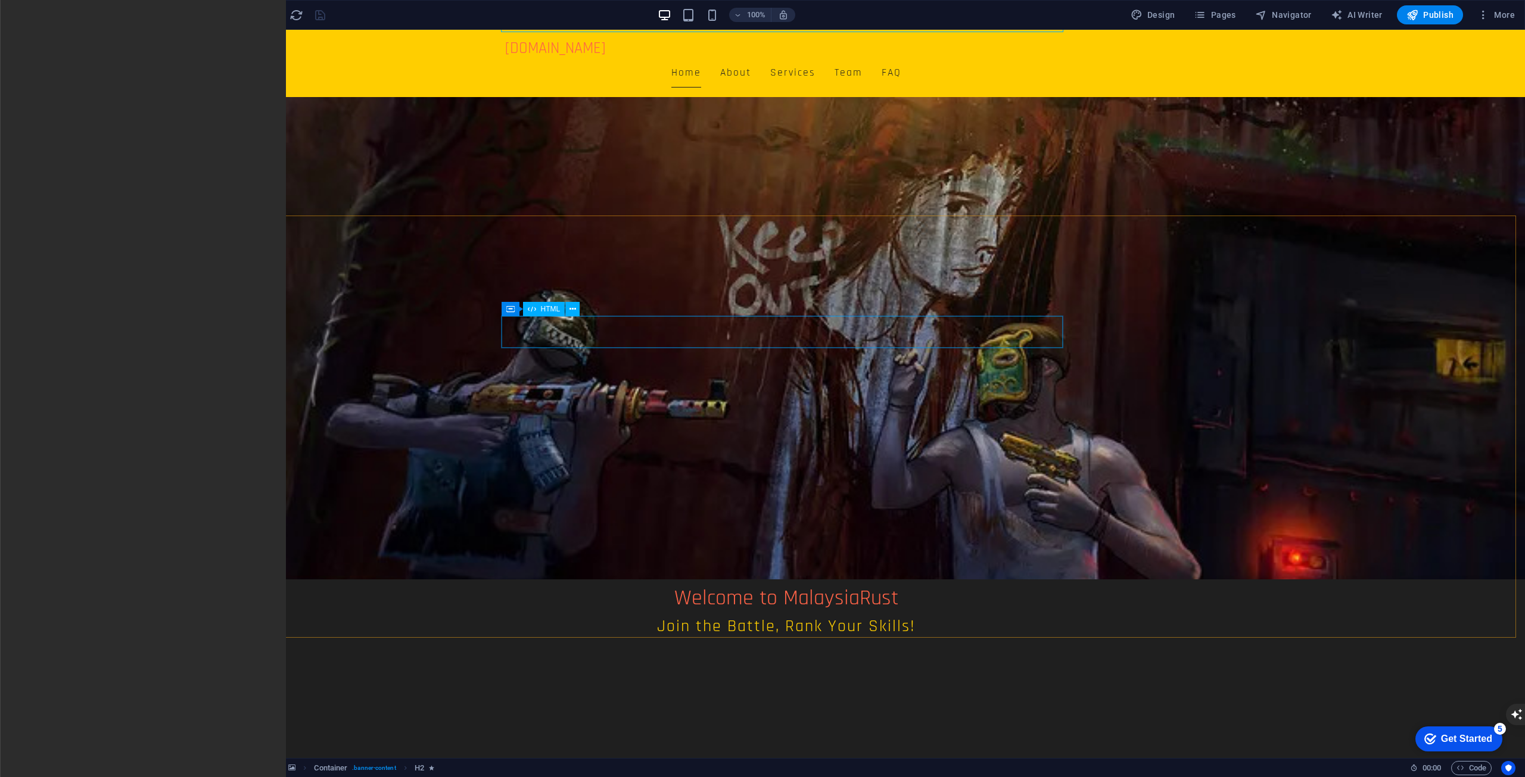
click at [549, 308] on span "HTML" at bounding box center [551, 309] width 20 height 7
click at [534, 305] on icon at bounding box center [532, 309] width 8 height 14
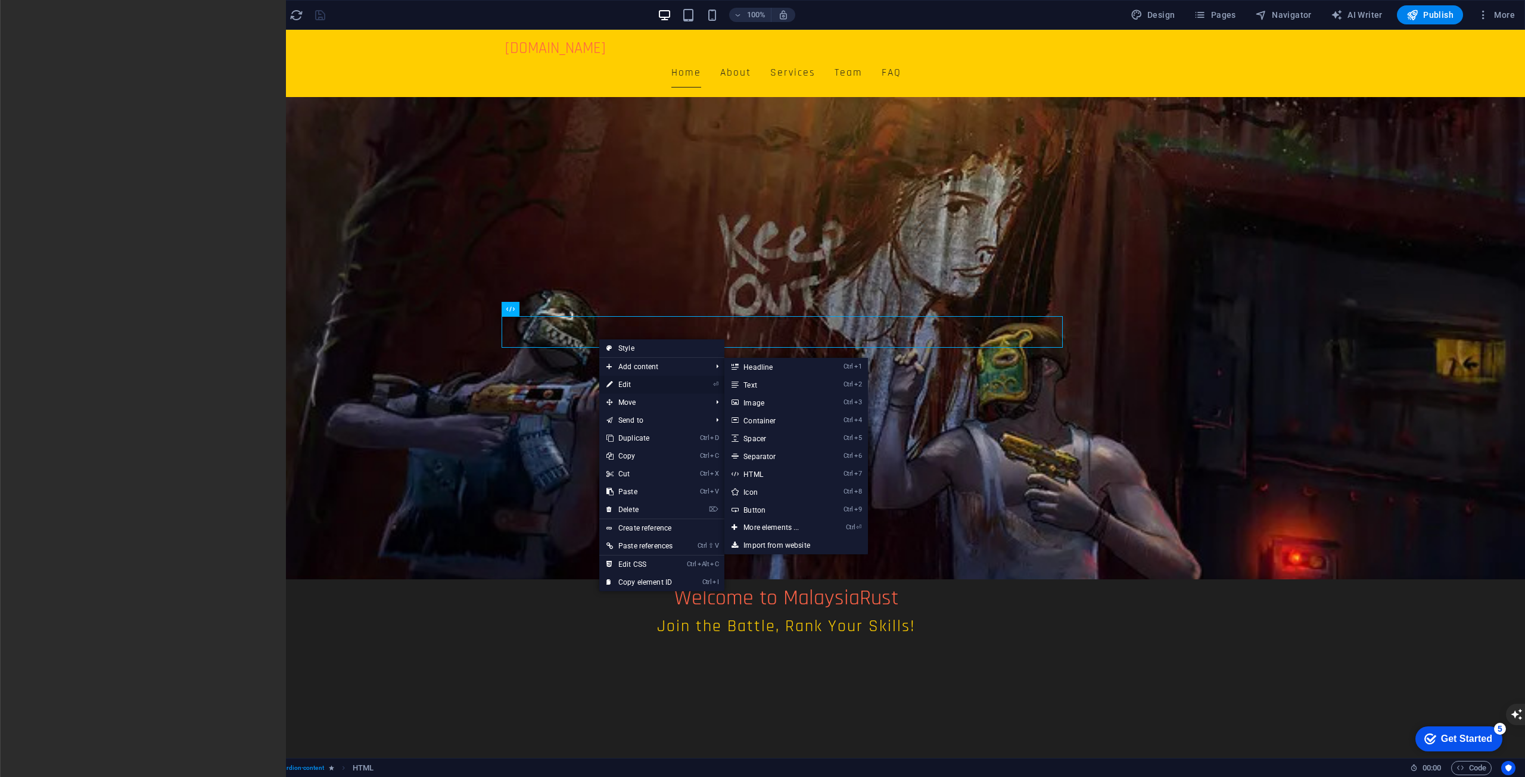
click at [635, 379] on link "⏎ Edit" at bounding box center [639, 385] width 80 height 18
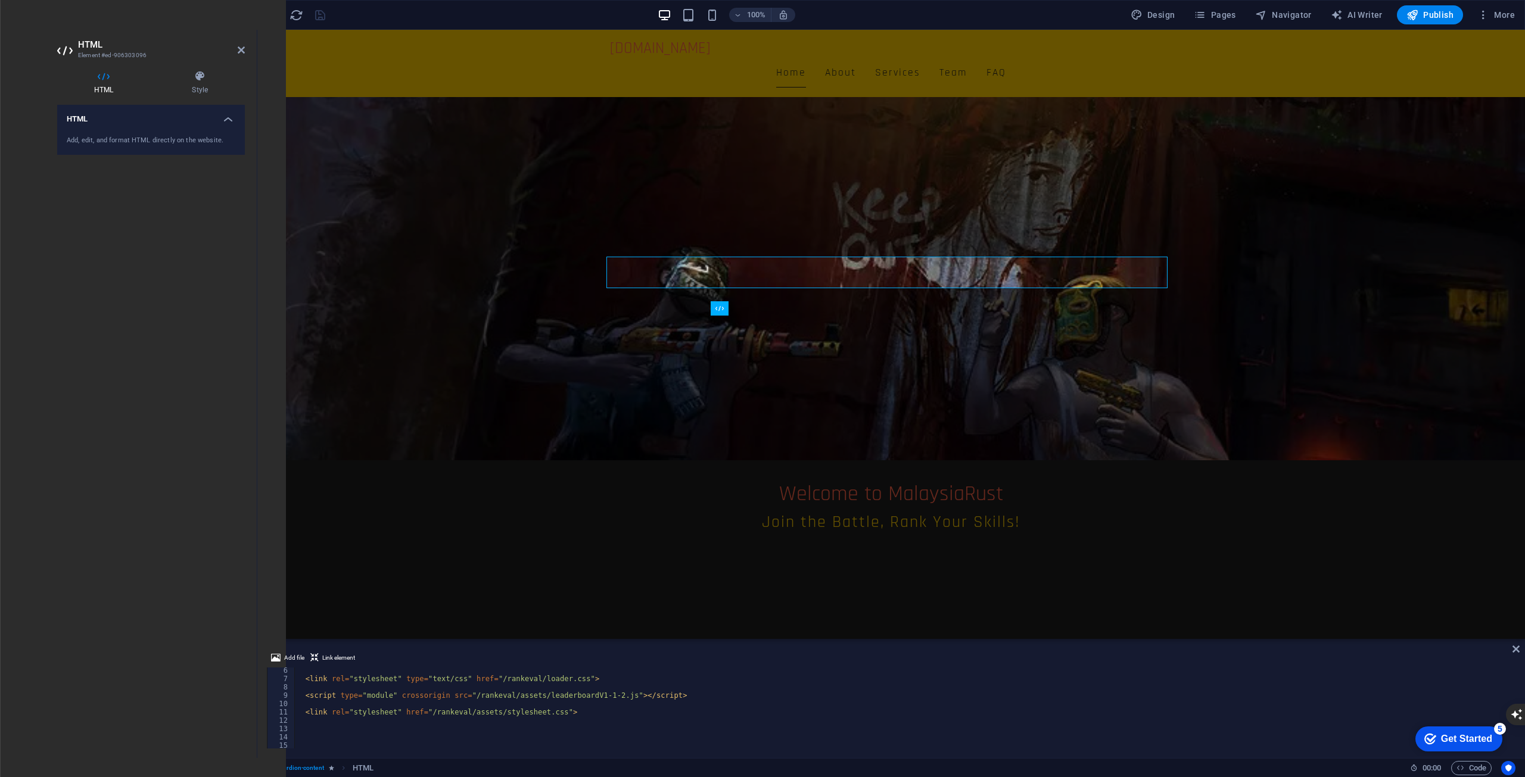
scroll to position [43, 0]
drag, startPoint x: 572, startPoint y: 710, endPoint x: 276, endPoint y: 709, distance: 296.0
click at [276, 709] on div "<meta charset="UTF-8"> 6 7 8 9 10 11 12 13 14 15 16 17 < link rel = "stylesheet…" at bounding box center [891, 708] width 1248 height 81
type textarea "<link rel="stylesheet" href="/rankeval/assets/stylesheet.css">"
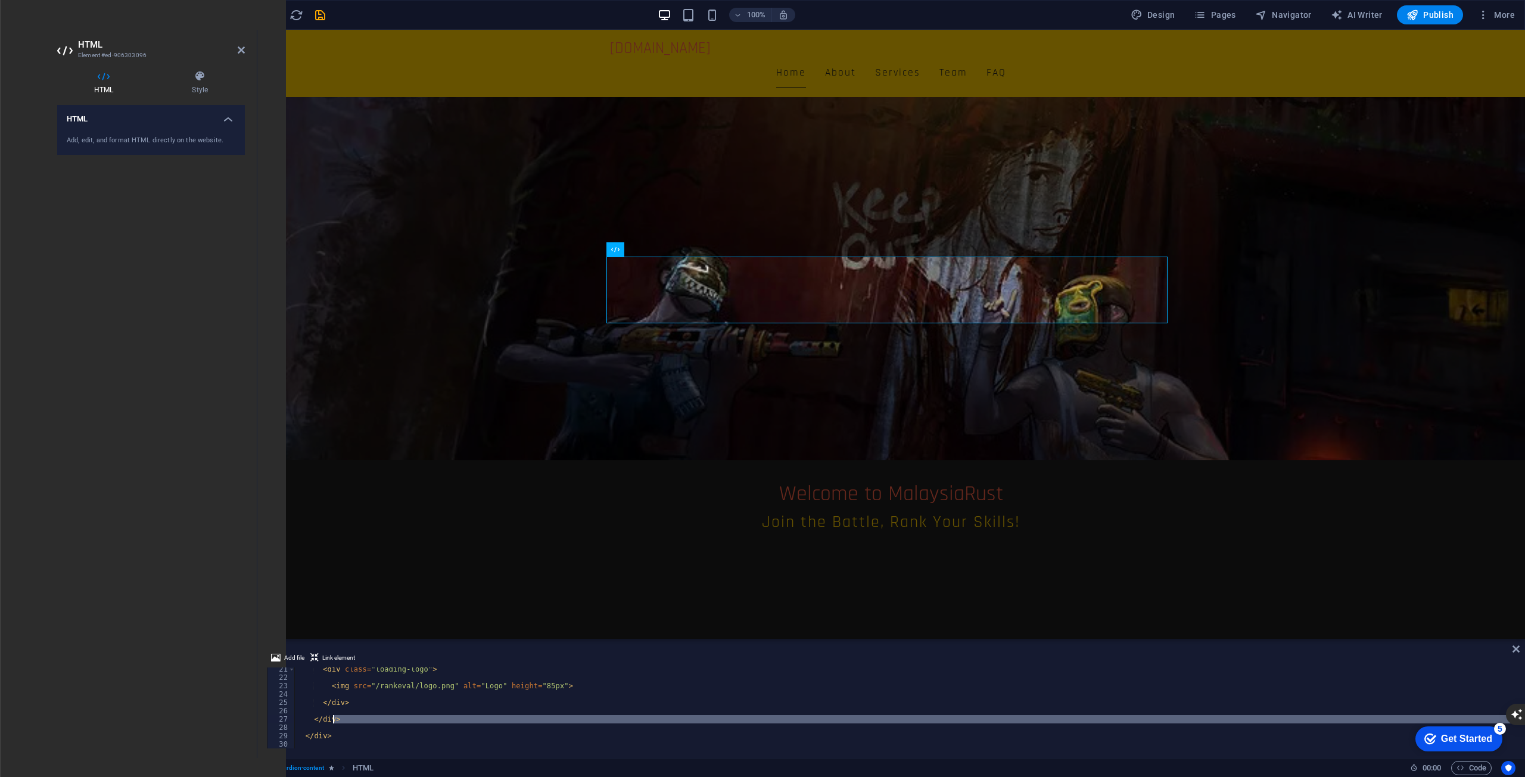
scroll to position [0, 0]
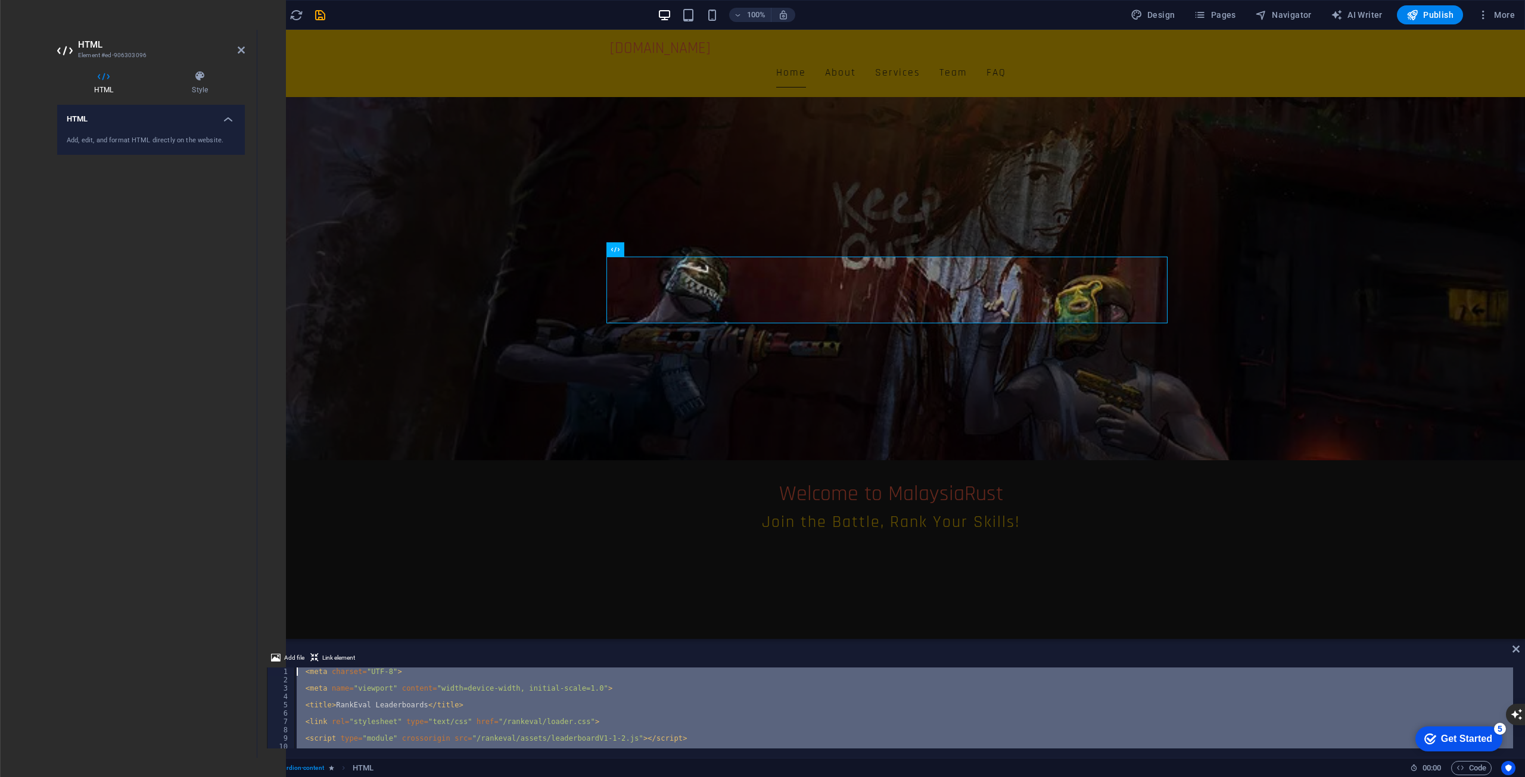
drag, startPoint x: 469, startPoint y: 731, endPoint x: 167, endPoint y: 583, distance: 336.4
click at [167, 583] on div "HTML Element #ed-906303096 HTML Style HTML Add, edit, and format HTML directly …" at bounding box center [786, 394] width 1477 height 728
type textarea "<meta charset="UTF-8">"
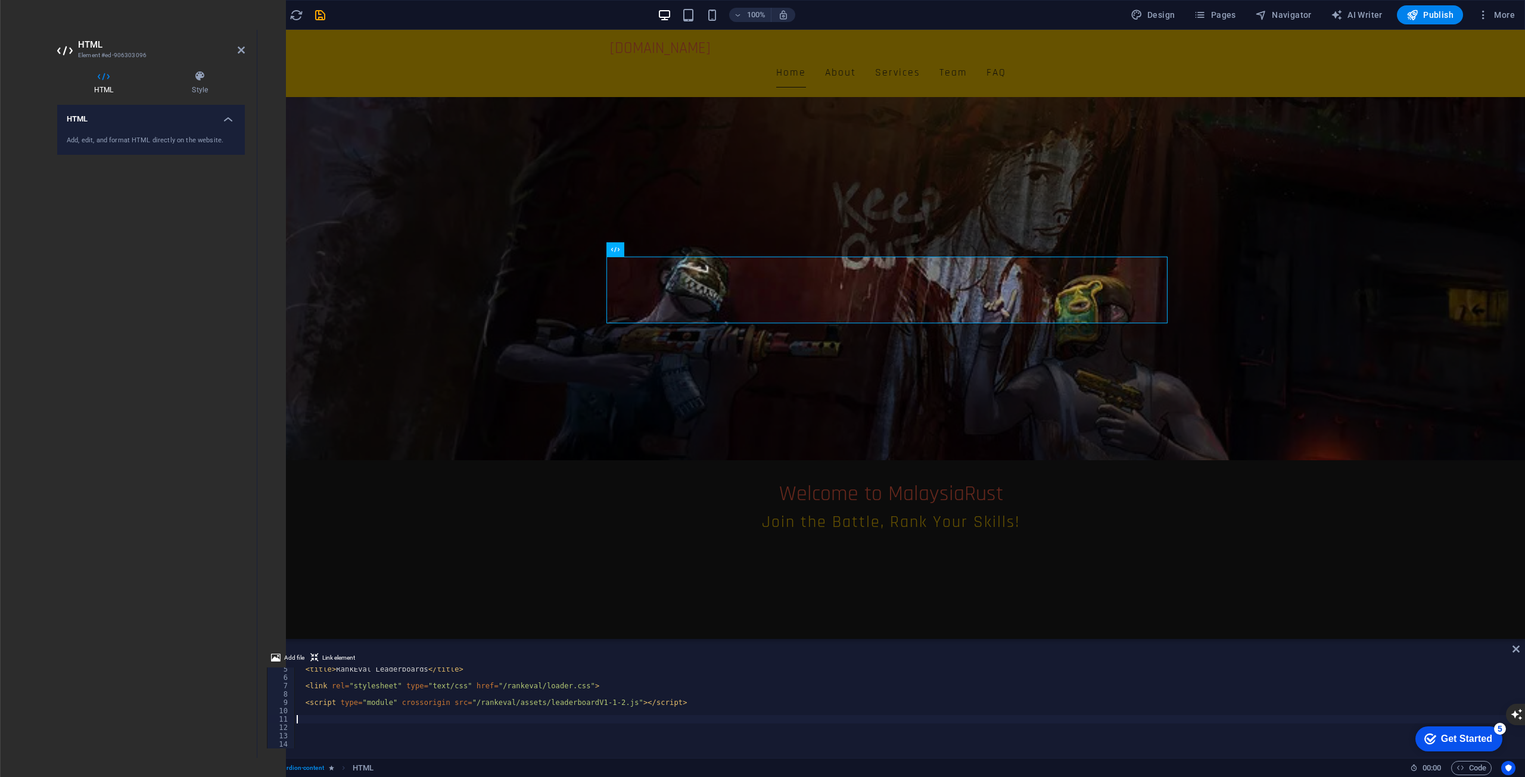
click at [525, 719] on div "< title > RankEval Leaderboards </ title > < link rel = "stylesheet" type = "te…" at bounding box center [903, 714] width 1219 height 98
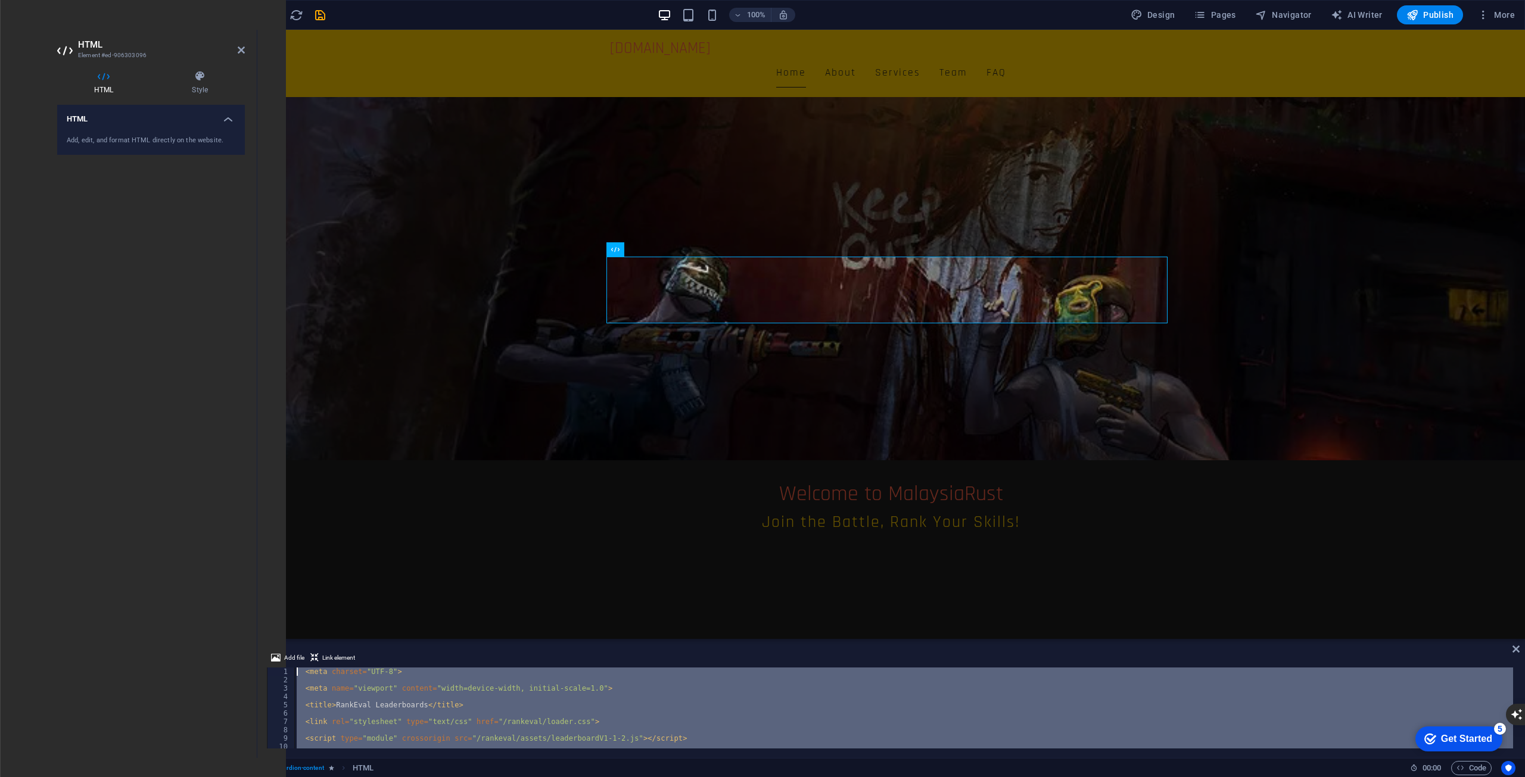
scroll to position [0, 0]
drag, startPoint x: 571, startPoint y: 725, endPoint x: 2, endPoint y: 594, distance: 584.3
click at [2, 594] on section "Favorites Elements Columns Content Boxes Accordion Tables Features Images Slide…" at bounding box center [762, 394] width 1525 height 728
type textarea "<meta charset="UTF-8">"
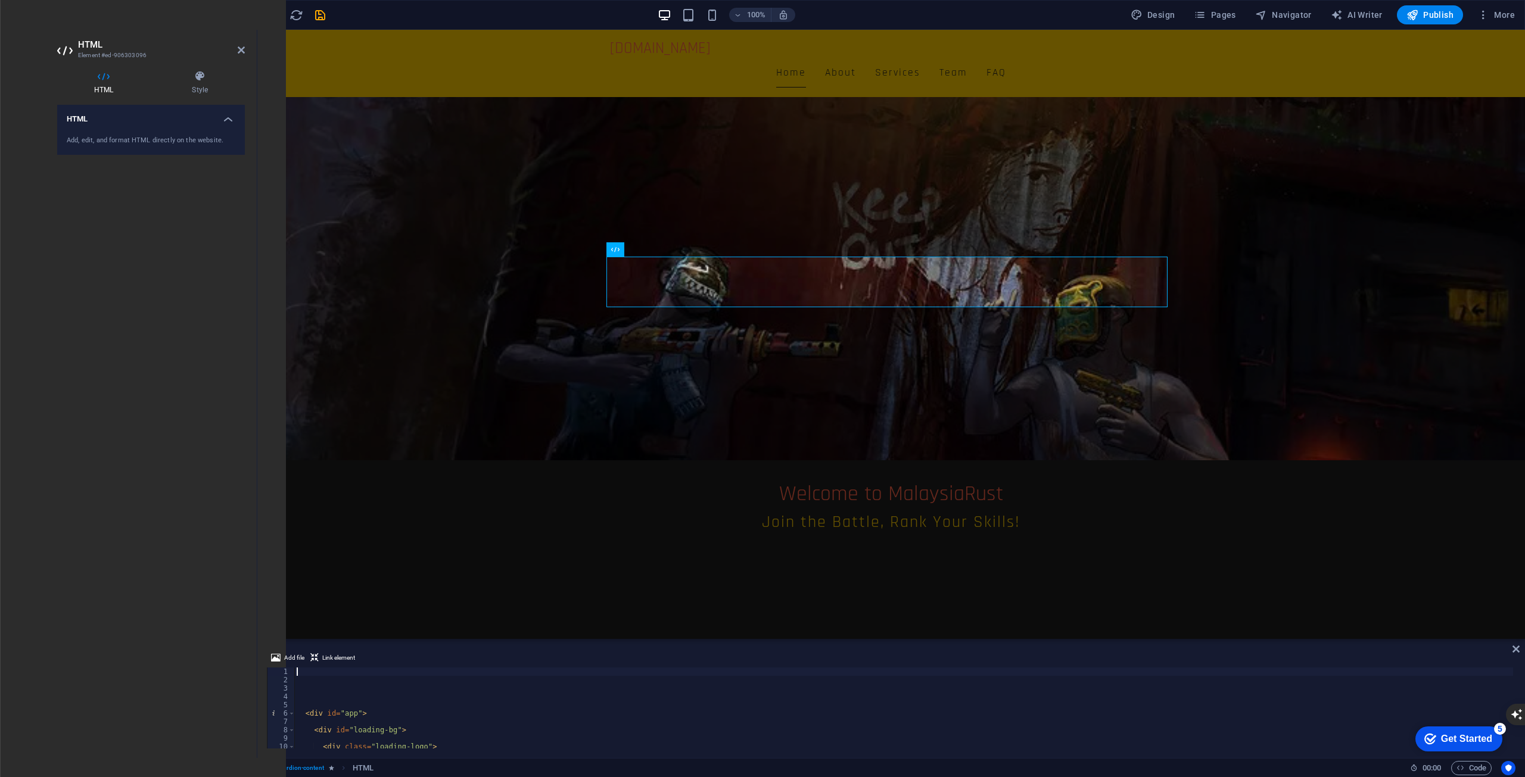
scroll to position [77, 0]
drag, startPoint x: 471, startPoint y: 721, endPoint x: 451, endPoint y: 716, distance: 20.2
click at [469, 720] on div "< div class = "loading-logo" > < img src = "/rankeval/logo.png" alt = "Logo" he…" at bounding box center [903, 714] width 1219 height 98
type textarea "</div>"
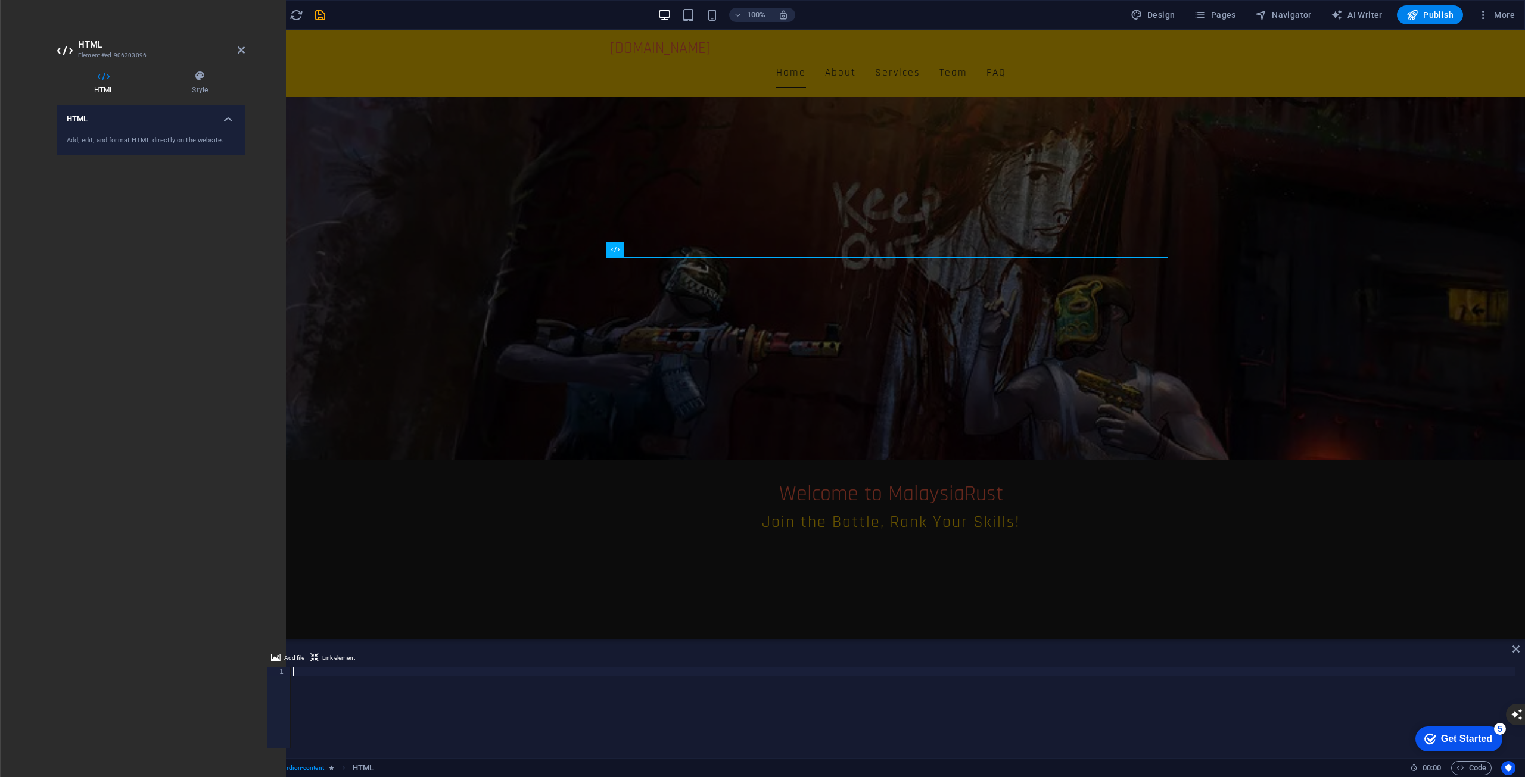
paste textarea "</div>"
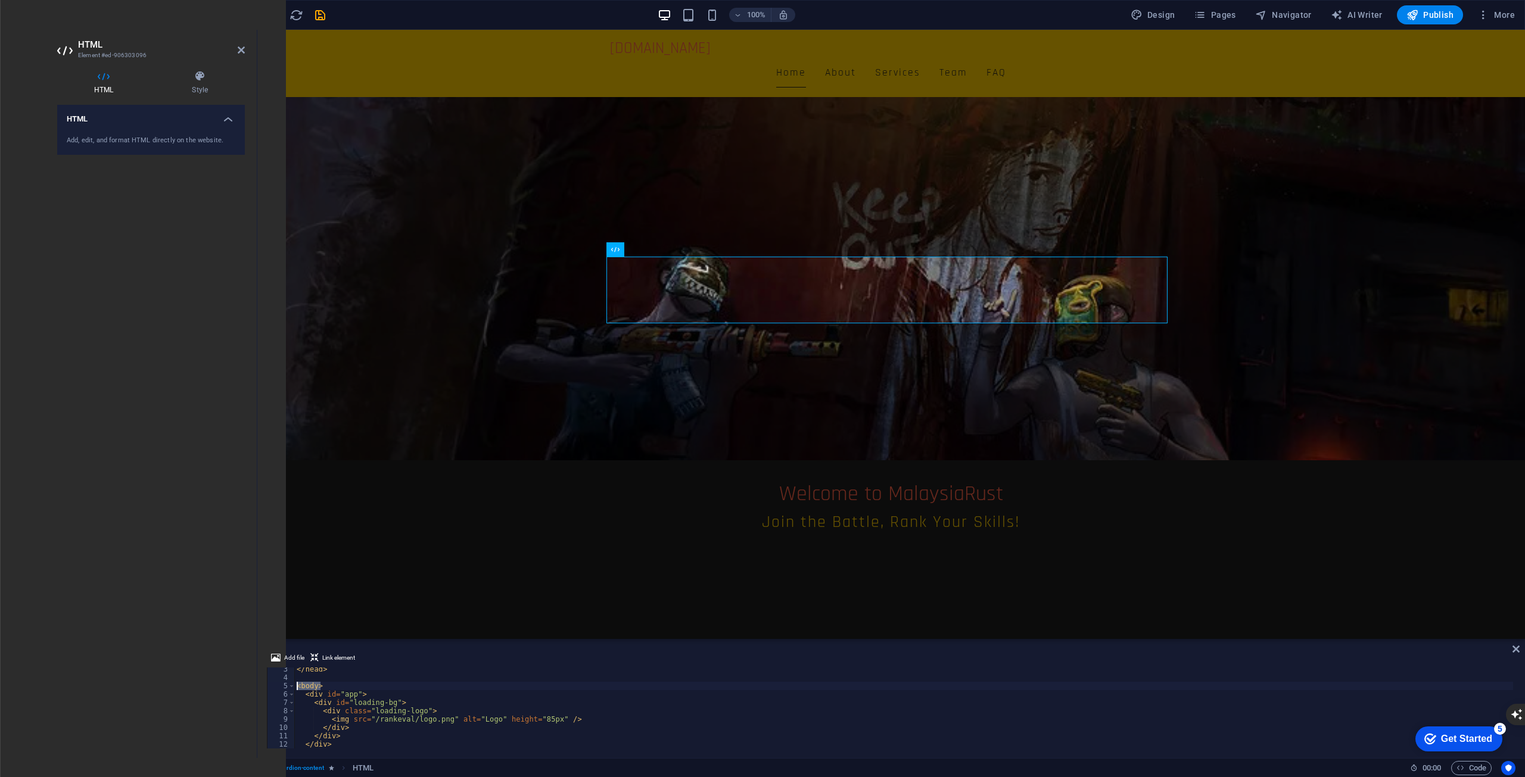
drag, startPoint x: 262, startPoint y: 683, endPoint x: 250, endPoint y: 682, distance: 12.0
click at [250, 682] on div "HTML Element #ed-906303096 HTML Style HTML Add, edit, and format HTML directly …" at bounding box center [786, 394] width 1477 height 728
type textarea "<body>"
drag, startPoint x: 247, startPoint y: 687, endPoint x: 238, endPoint y: 686, distance: 8.4
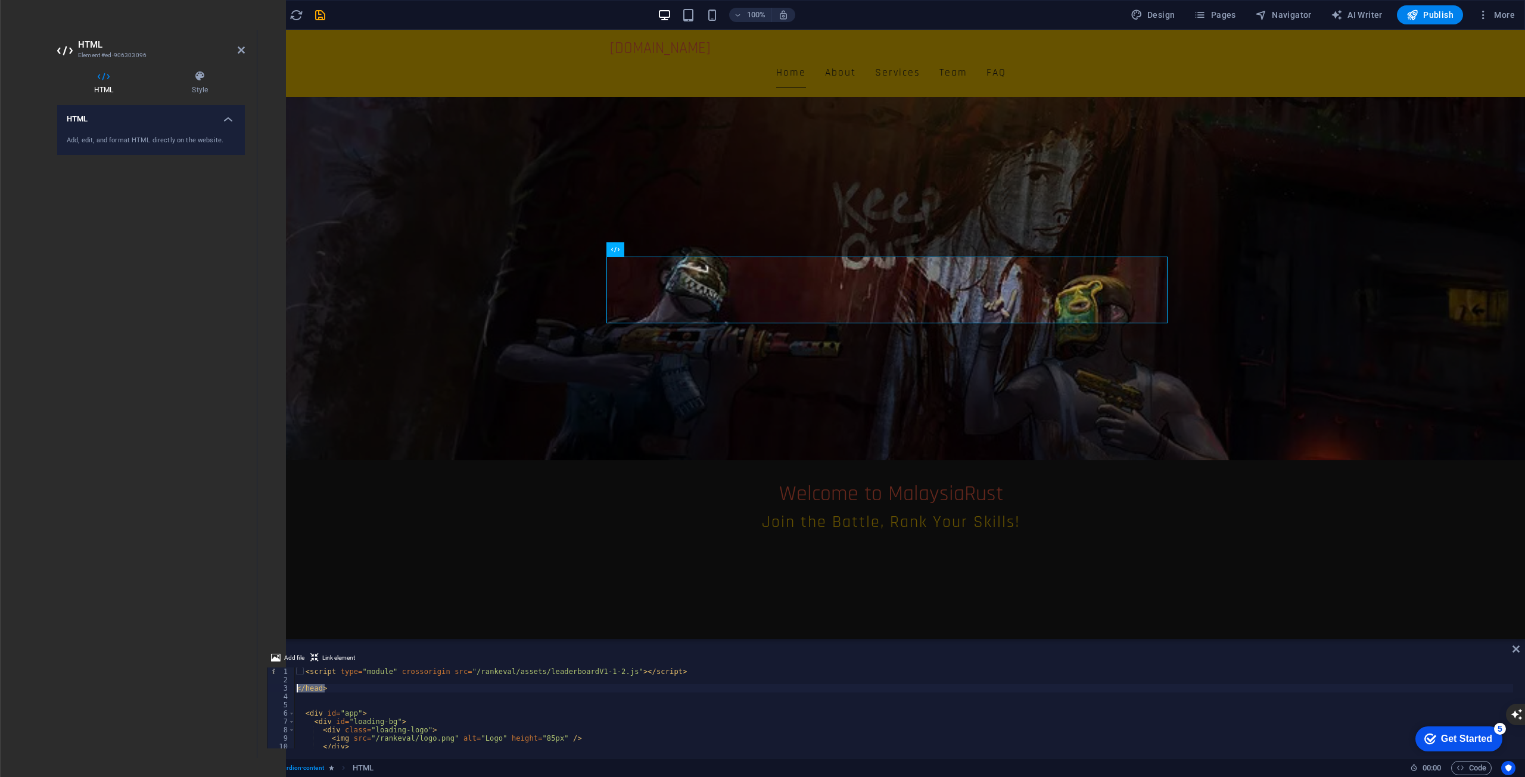
click at [238, 686] on div "HTML Element #ed-906303096 HTML Style HTML Add, edit, and format HTML directly …" at bounding box center [786, 394] width 1477 height 728
type textarea "</head>"
click at [1406, 708] on div "< div id = "app" > < div id = "loading-bg" > < div class = "loading-logo" > < i…" at bounding box center [903, 714] width 1219 height 98
type textarea "<div class="loading-logo">"
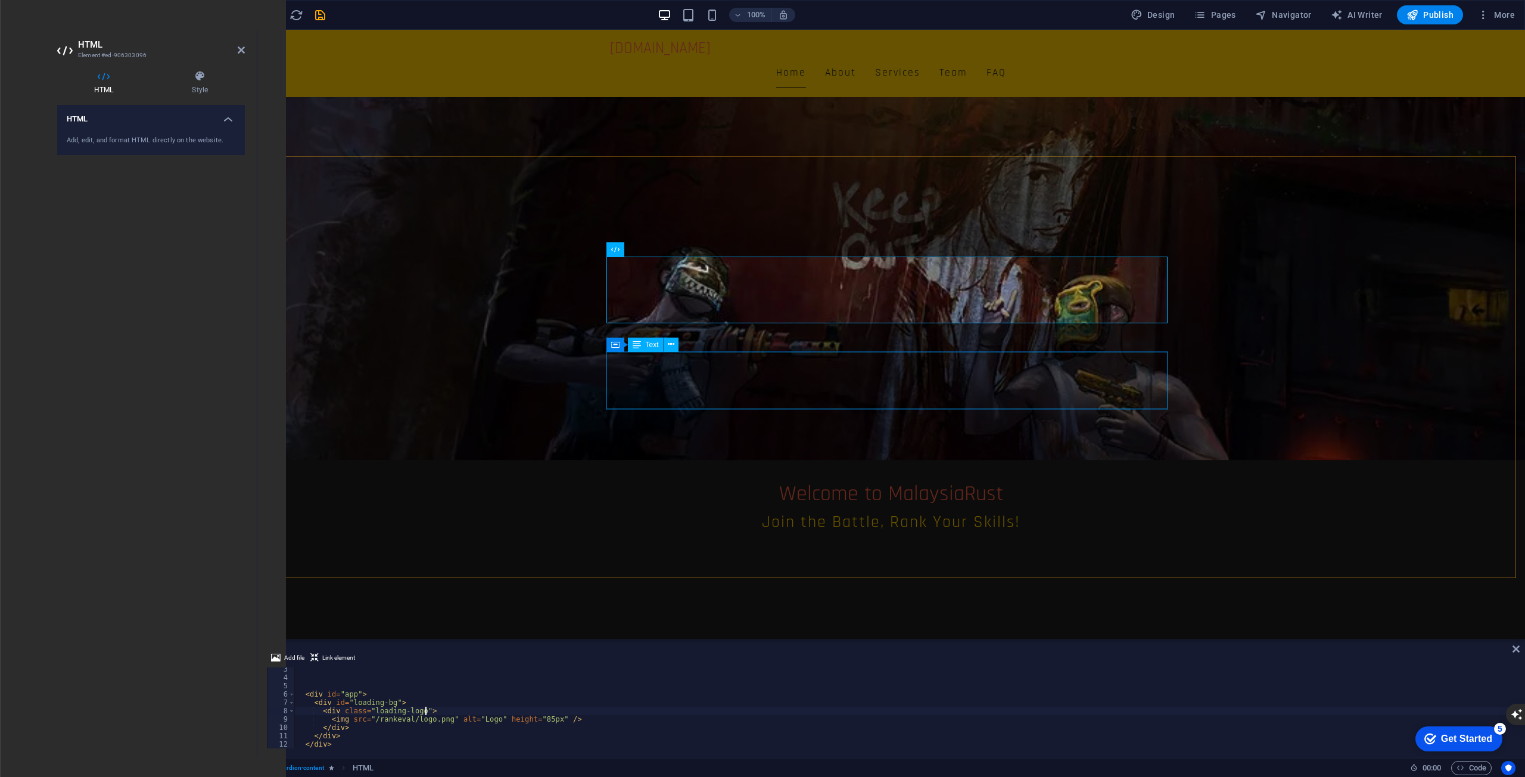
click at [1414, 11] on icon "button" at bounding box center [1412, 15] width 12 height 12
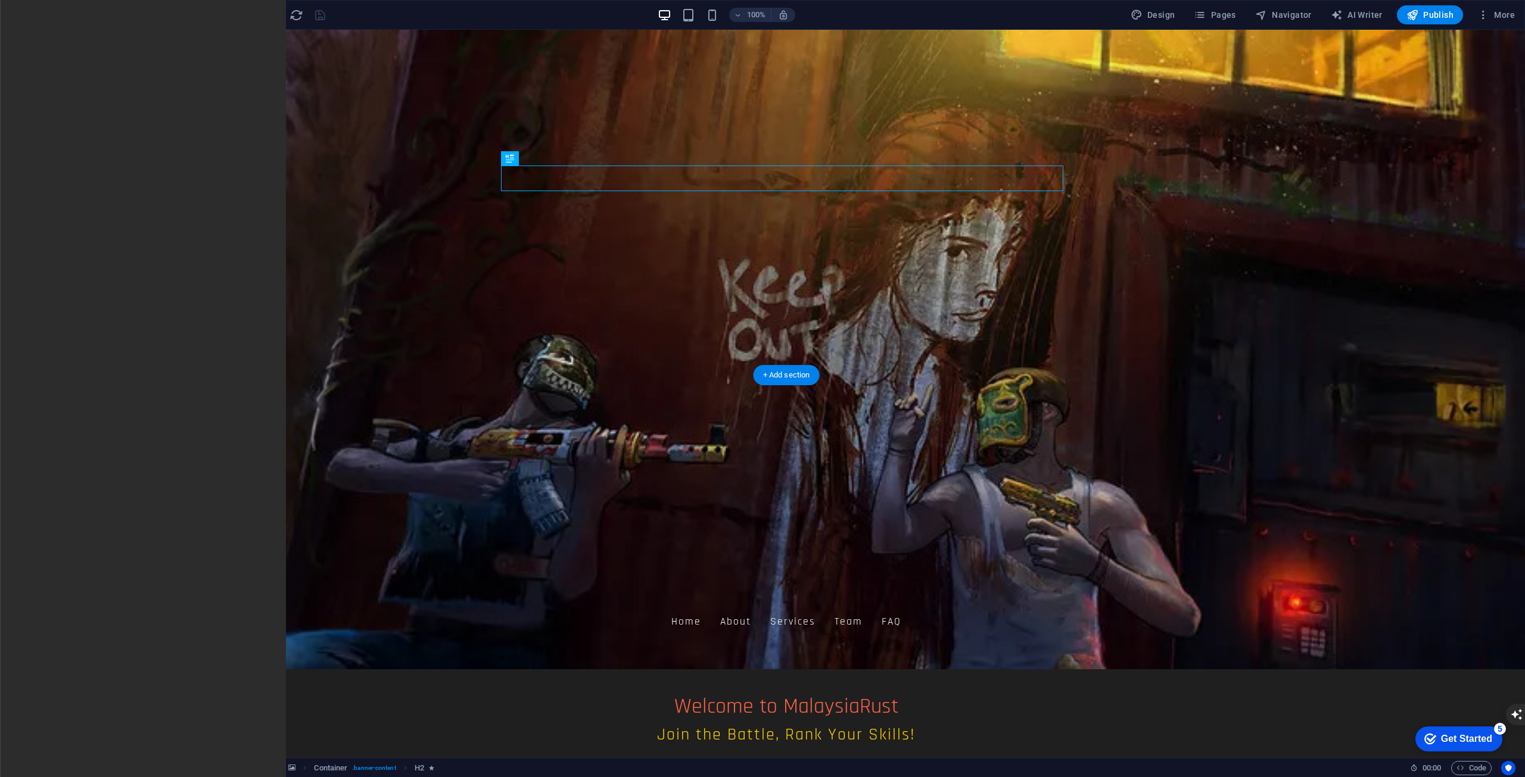
scroll to position [119, 0]
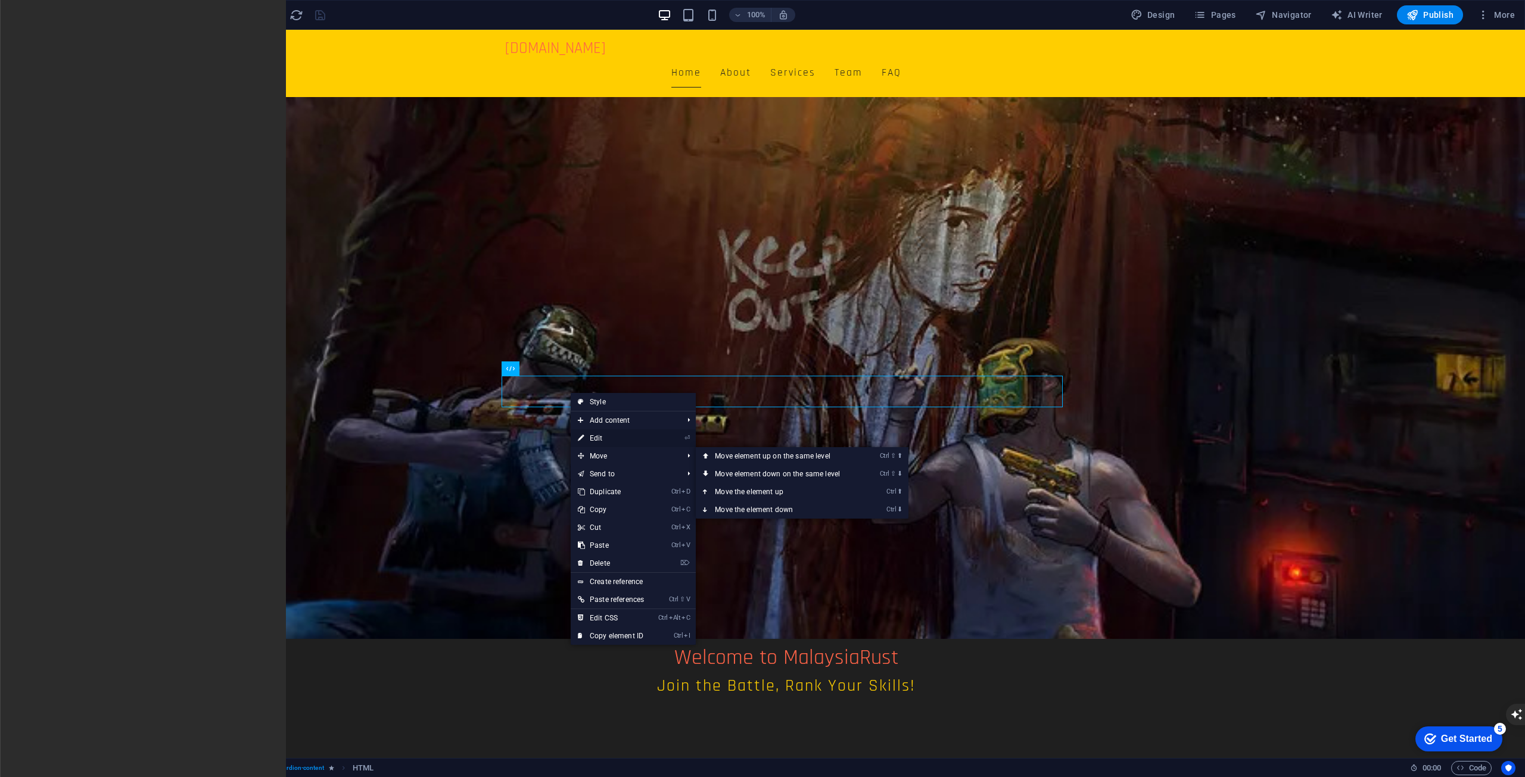
click at [649, 429] on link "⏎ Edit" at bounding box center [611, 438] width 80 height 18
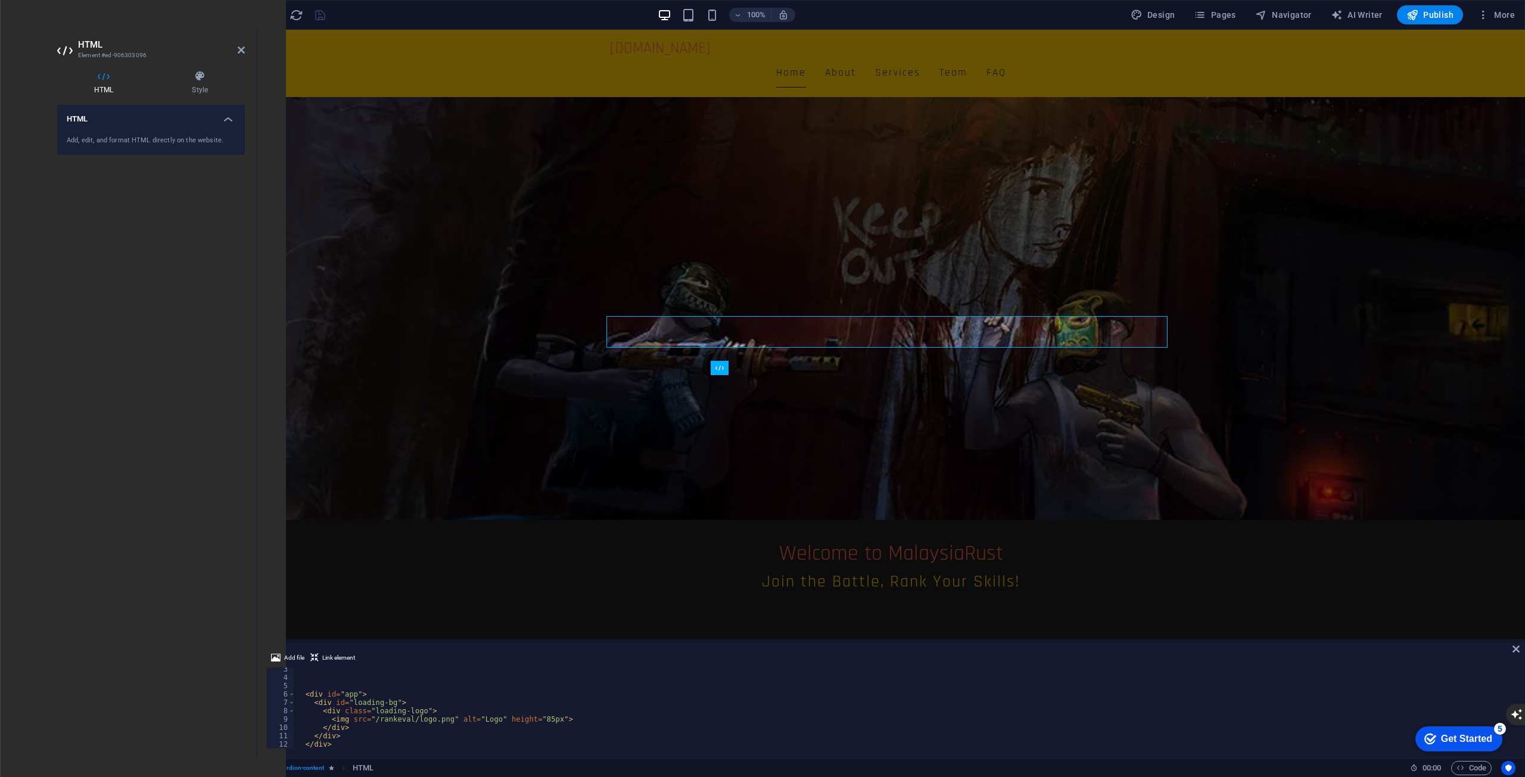
scroll to position [0, 0]
click at [425, 693] on div "< script type = "module" crossorigin src = "/rankeval/assets/leaderboardV1-1-2.…" at bounding box center [903, 717] width 1219 height 98
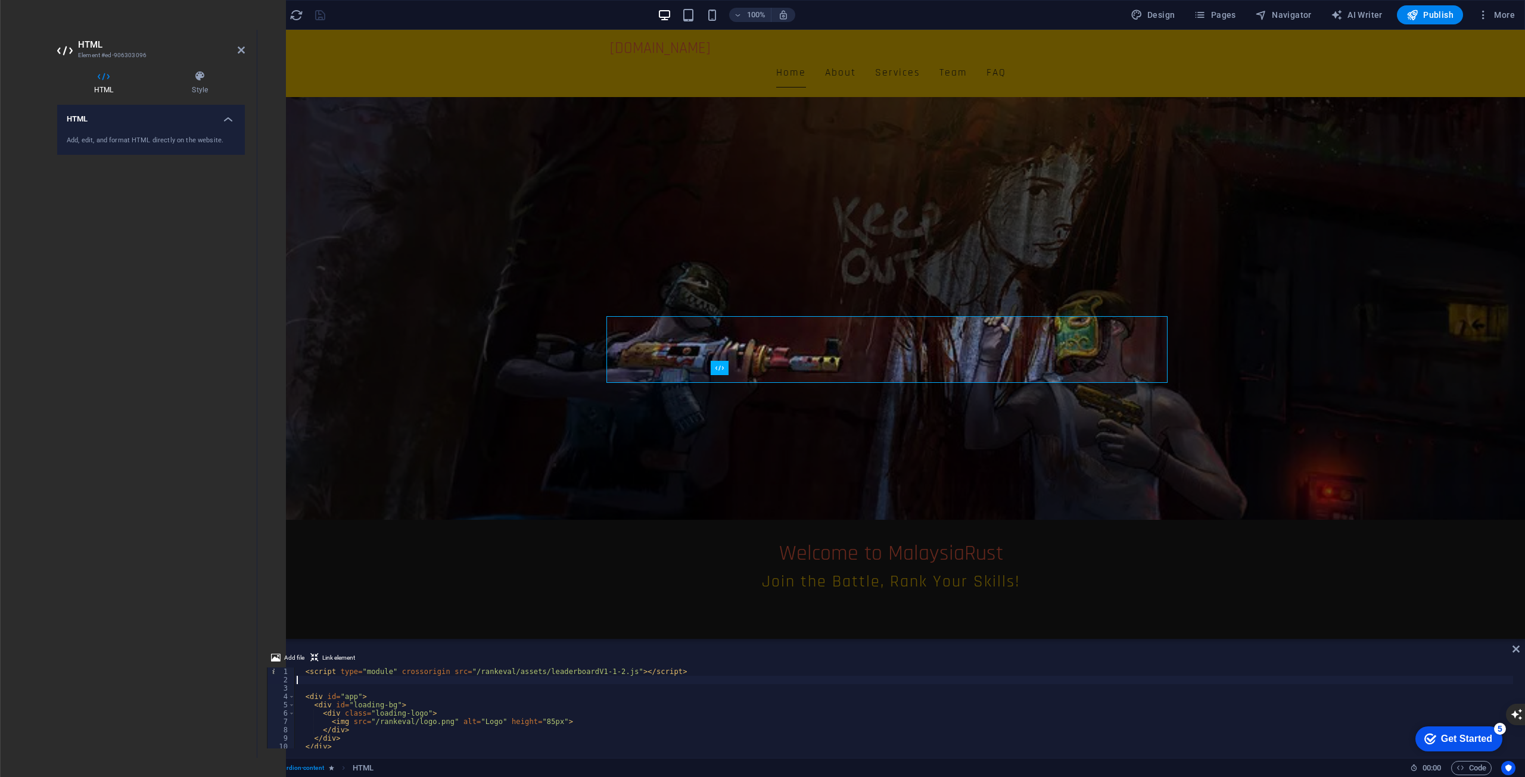
type textarea "<script type="module" crossorigin src="/rankeval/assets/leaderboardV1-1-2.js"><…"
paste textarea "<link rel="stylesheet" href="/rankeval/assets/stylesheet.css">"
type textarea "<link rel="stylesheet" href="/rankeval/assets/stylesheet.css">"
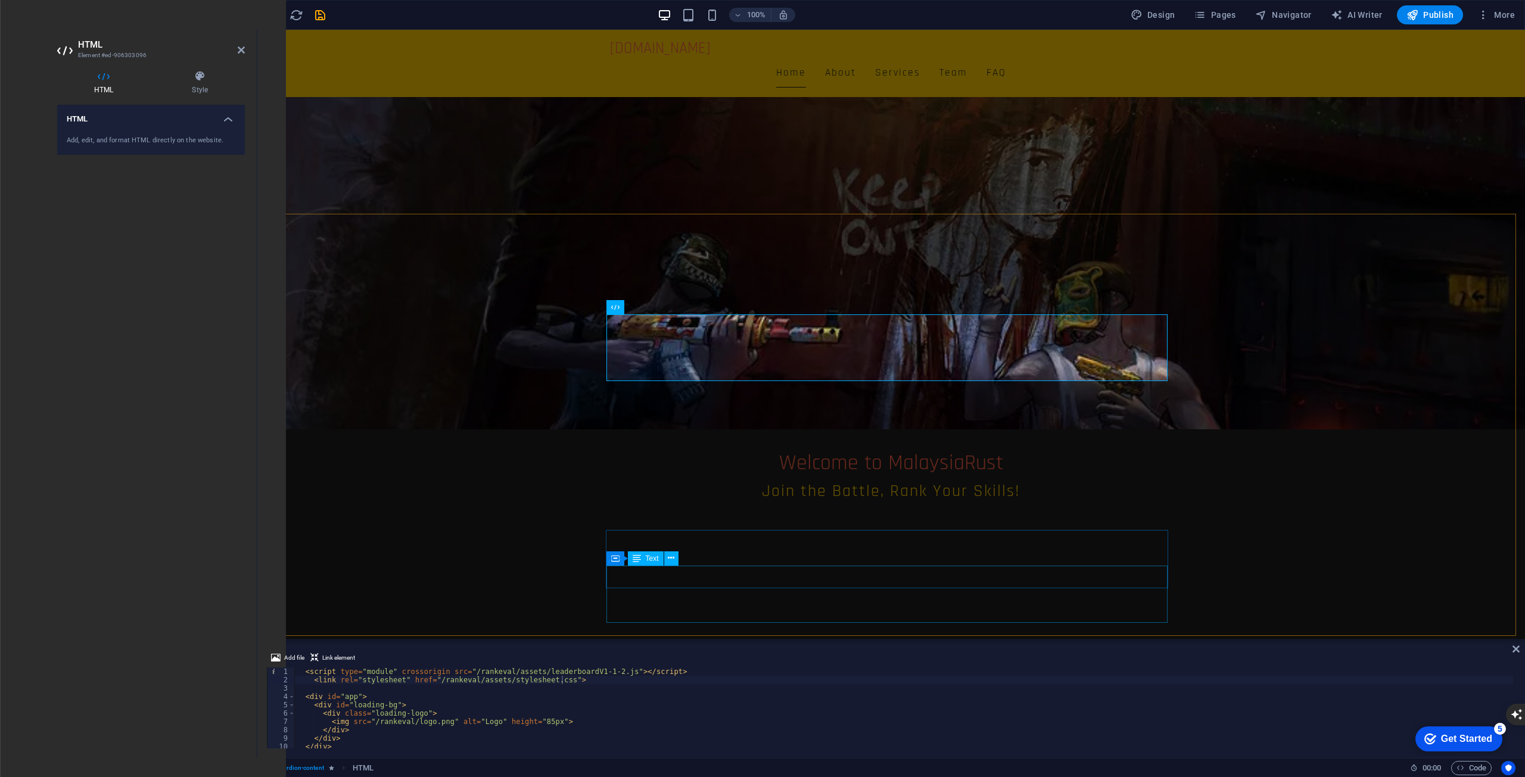
scroll to position [238, 0]
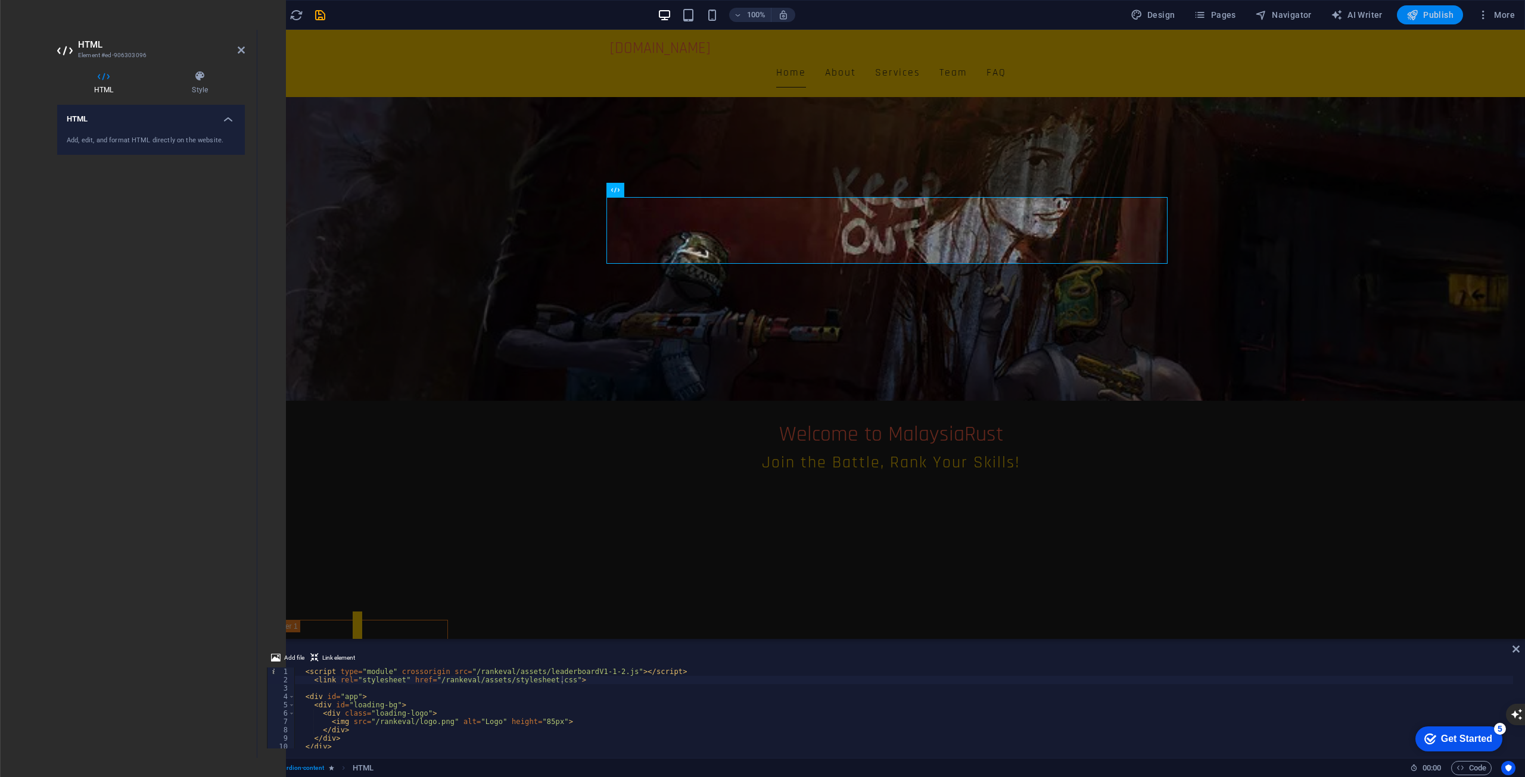
click at [1448, 14] on span "Publish" at bounding box center [1429, 15] width 47 height 12
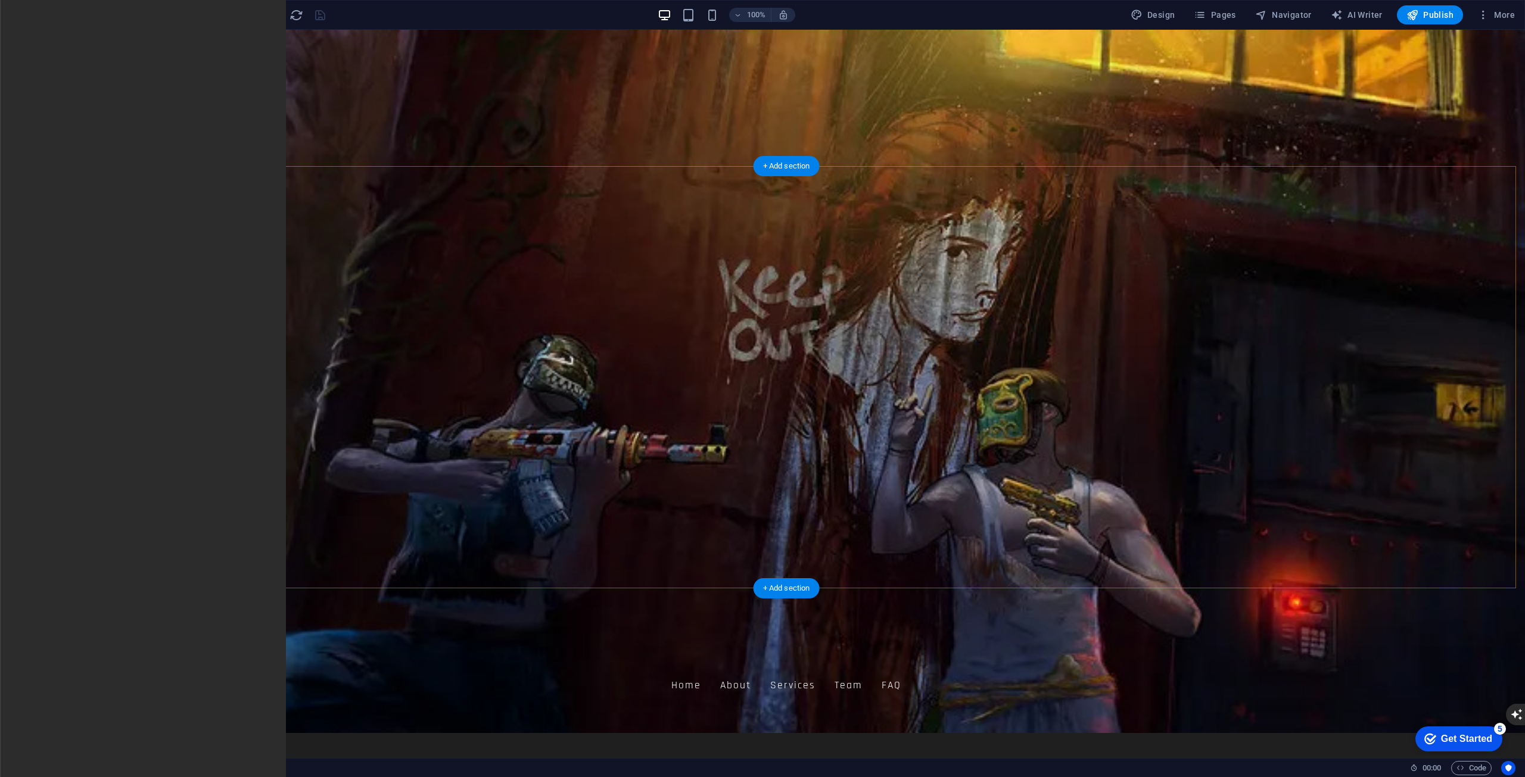
scroll to position [0, 0]
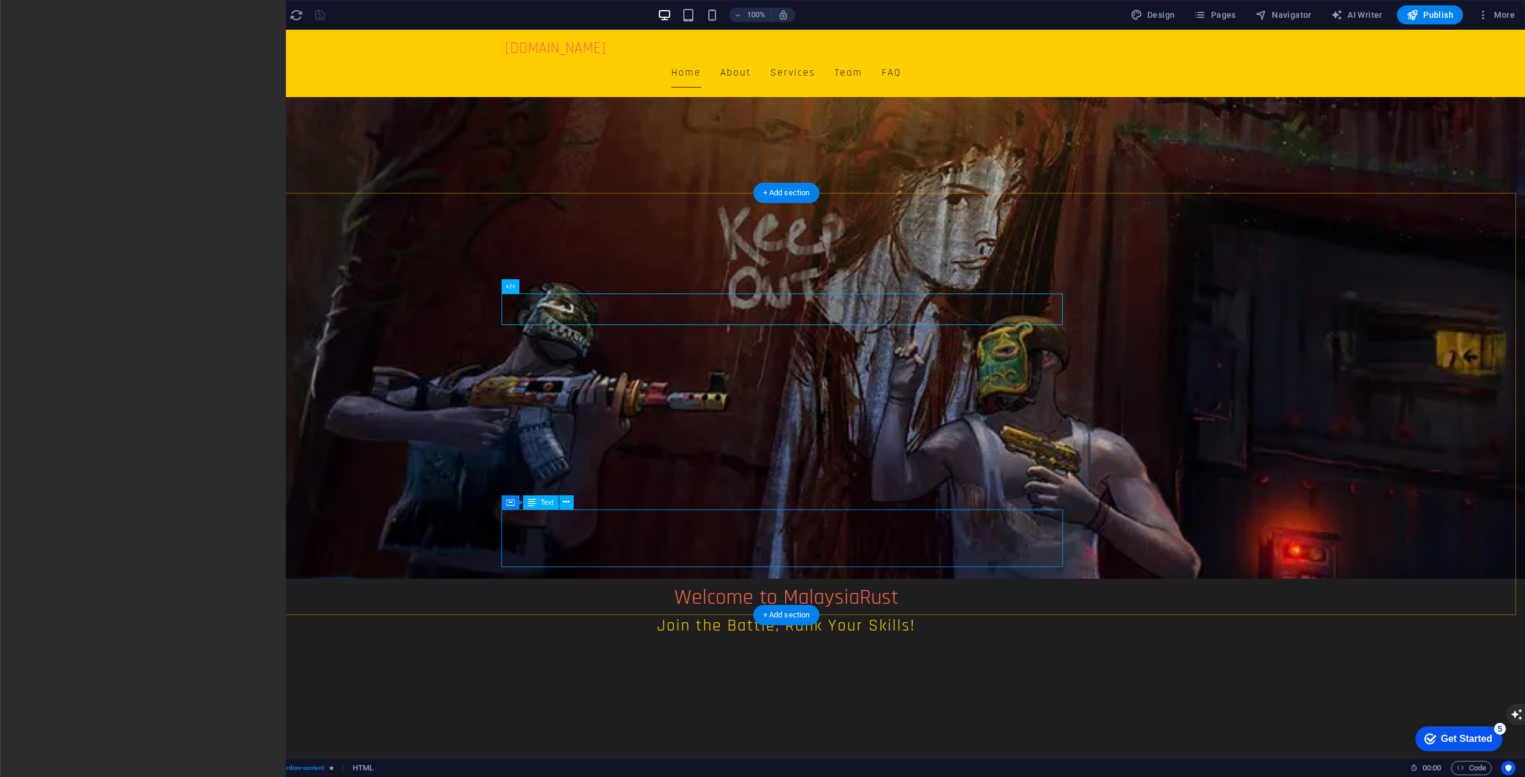
scroll to position [298, 0]
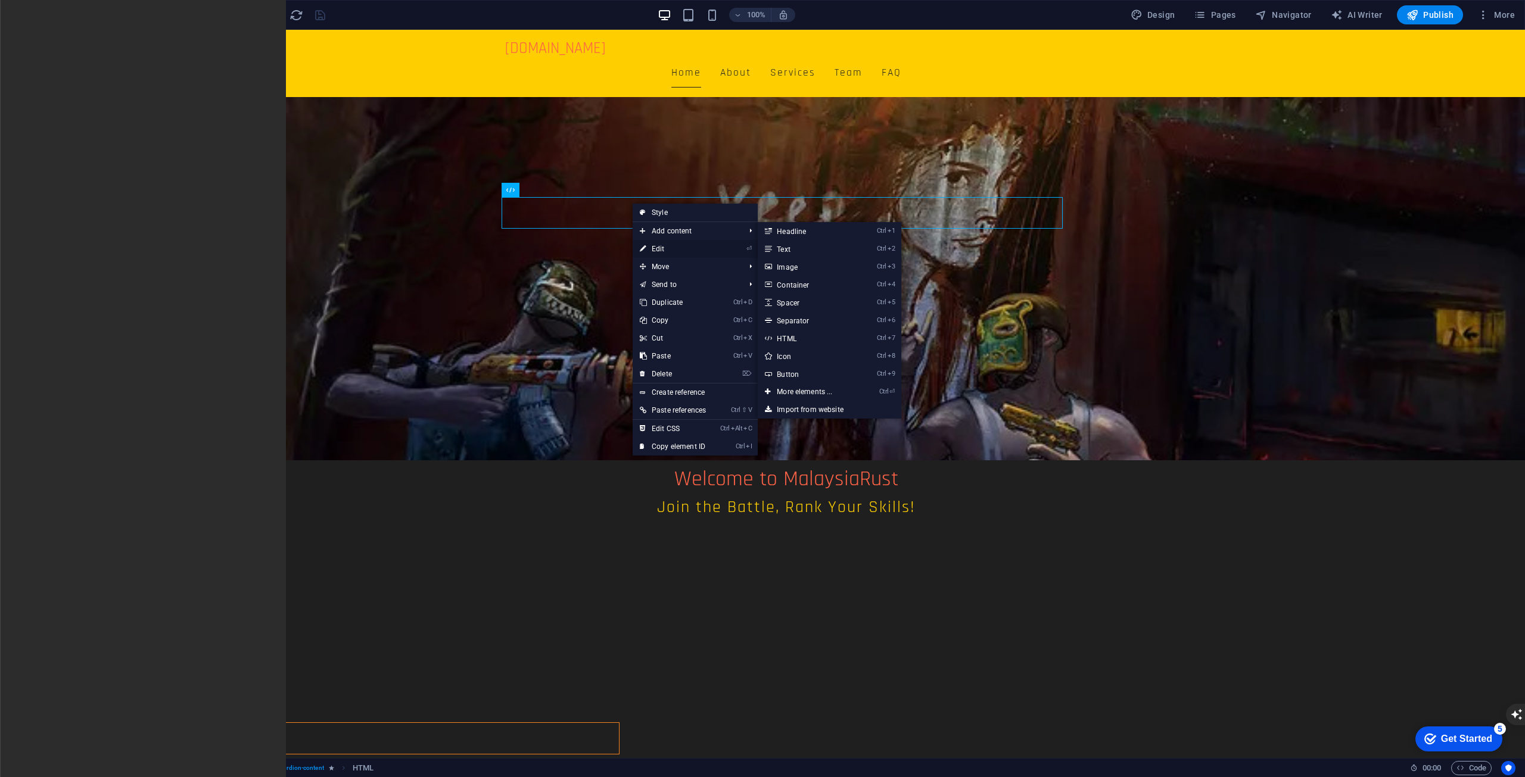
click at [668, 244] on link "⏎ Edit" at bounding box center [673, 249] width 80 height 18
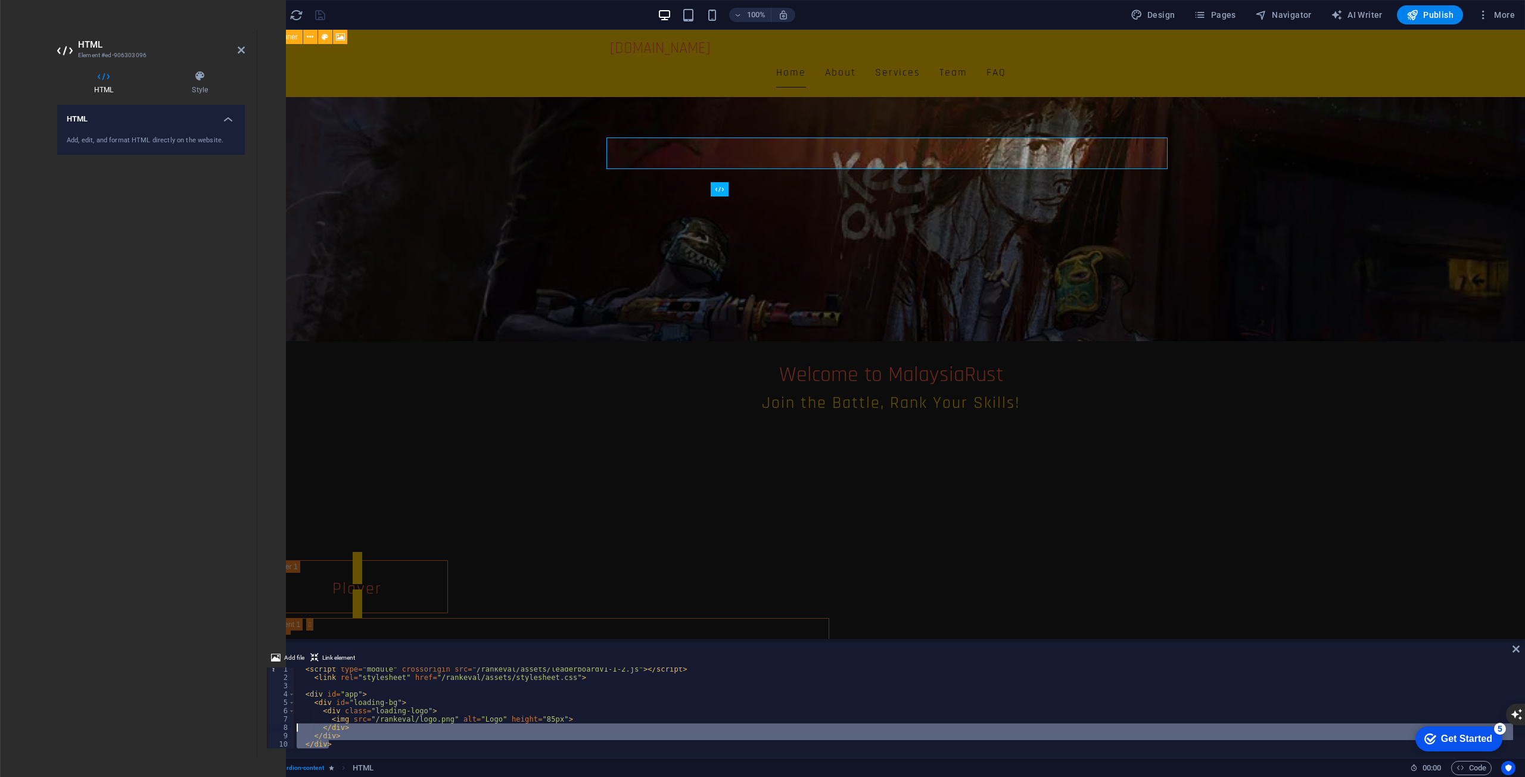
scroll to position [0, 0]
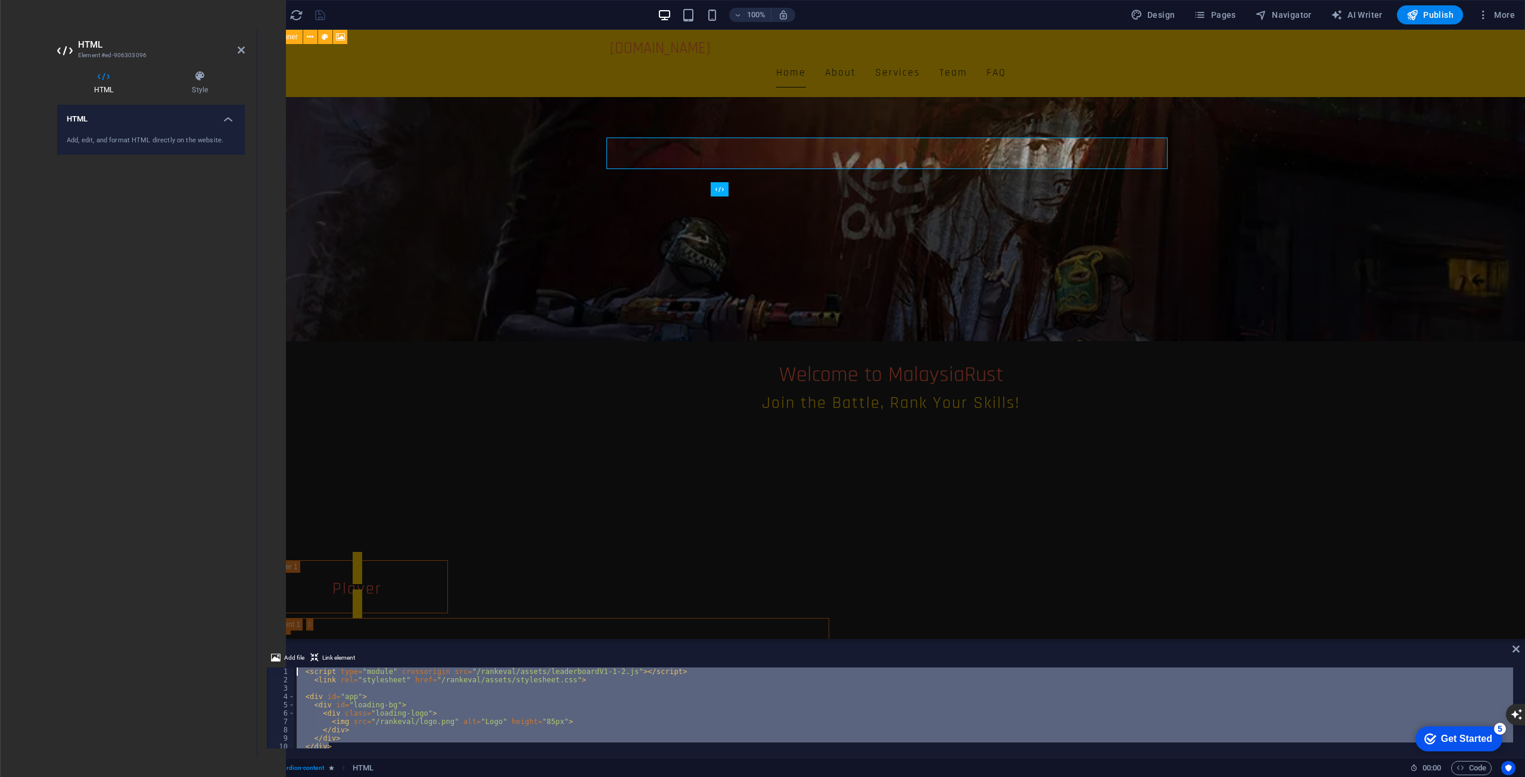
drag, startPoint x: 385, startPoint y: 746, endPoint x: 177, endPoint y: 607, distance: 250.3
click at [176, 607] on div "HTML Element #ed-906303096 HTML Style HTML Add, edit, and format HTML directly …" at bounding box center [786, 394] width 1477 height 728
type textarea "<script type="module" crossorigin src="/rankeval/assets/leaderboardV1-1-2.js"><…"
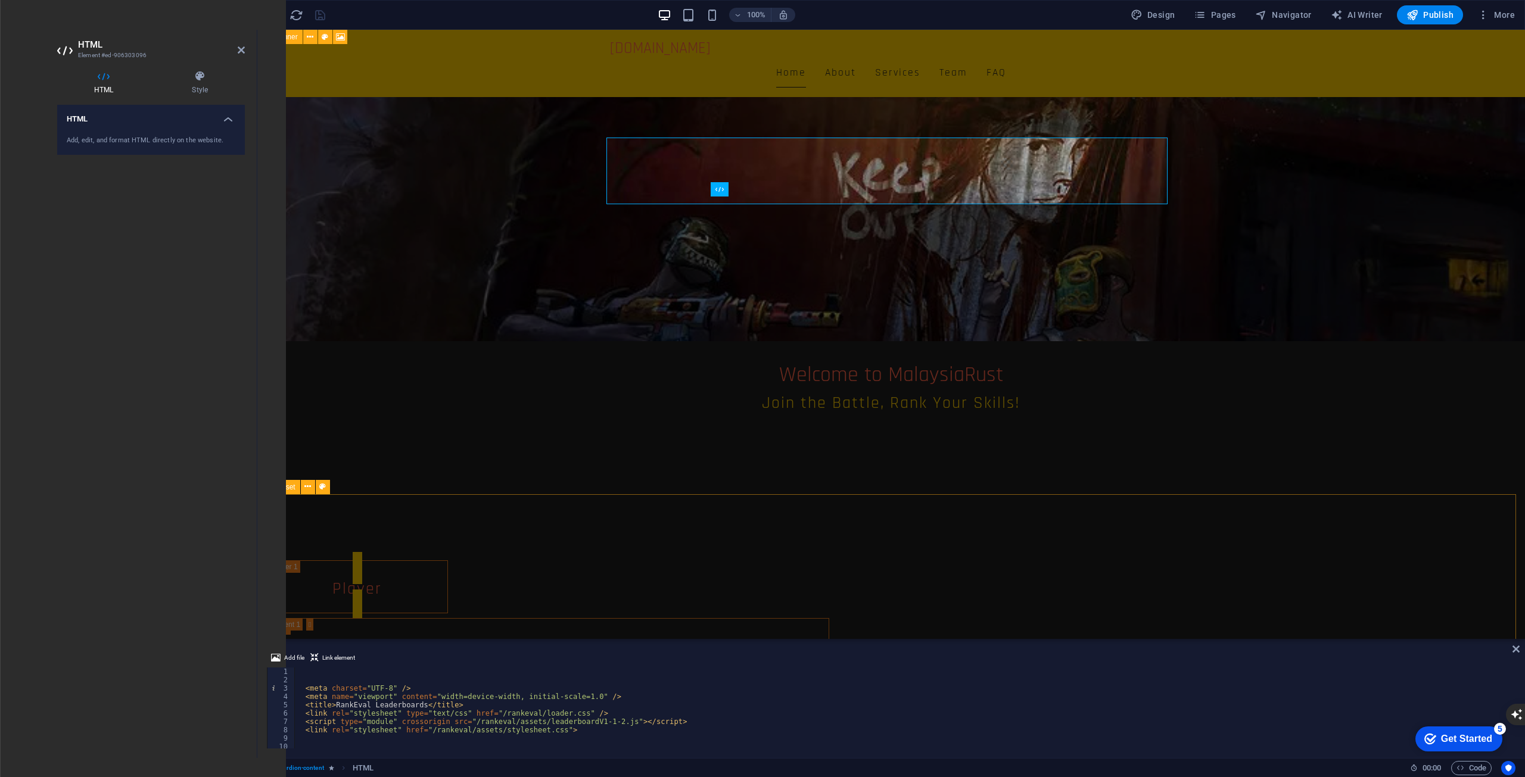
click at [454, 703] on div "< meta charset = "UTF-8" /> < meta name = "viewport" content = "width=device-wi…" at bounding box center [903, 717] width 1219 height 98
type textarea "<title>RankEval Leaderboards</title>"
drag, startPoint x: 456, startPoint y: 702, endPoint x: 357, endPoint y: 704, distance: 98.9
click at [357, 704] on div "< meta charset = "UTF-8" /> < meta name = "viewport" content = "width=device-wi…" at bounding box center [903, 717] width 1219 height 98
click at [375, 702] on div "< meta charset = "UTF-8" /> < meta name = "viewport" content = "width=device-wi…" at bounding box center [903, 708] width 1219 height 81
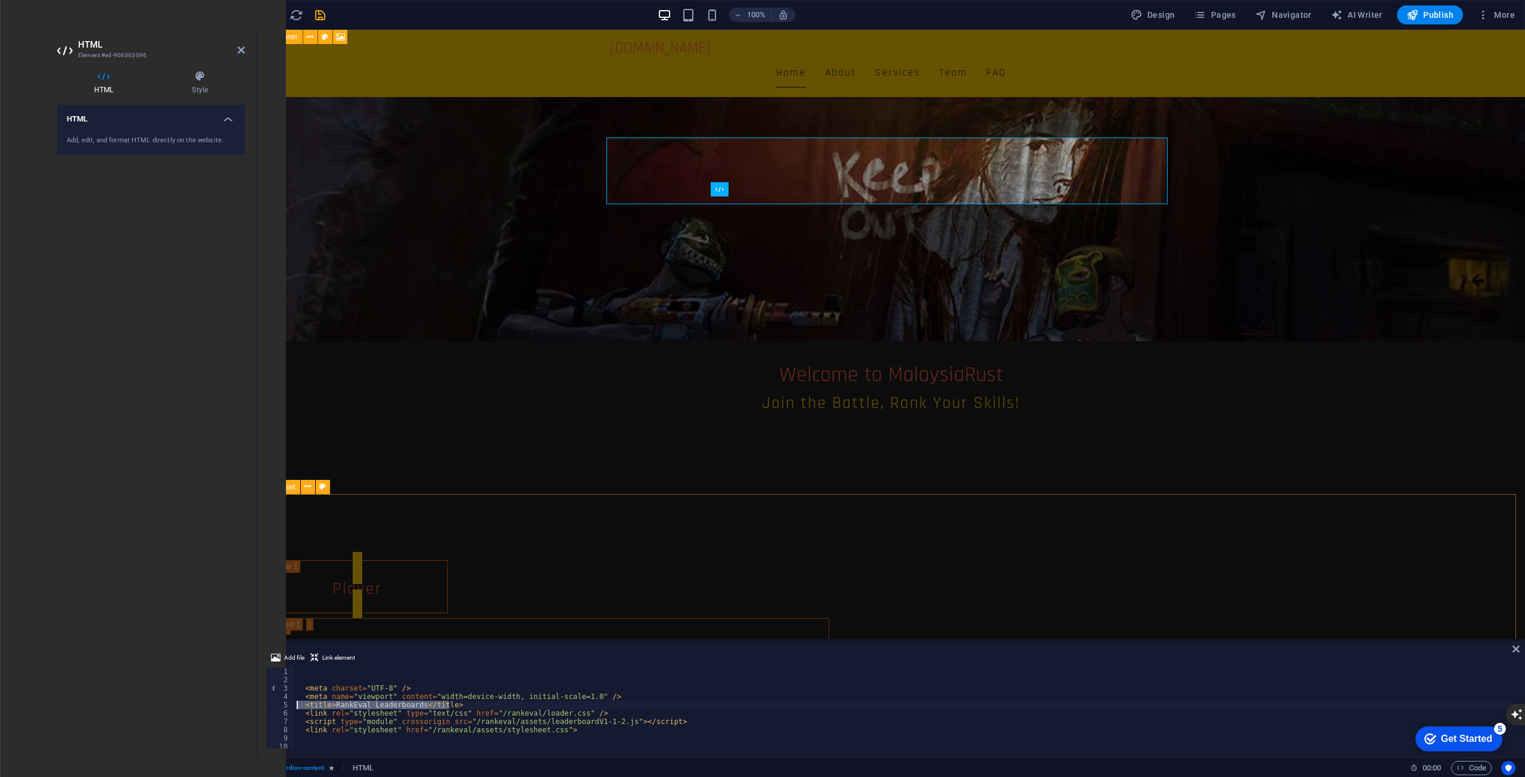
drag, startPoint x: 469, startPoint y: 704, endPoint x: 298, endPoint y: 704, distance: 170.3
click at [298, 704] on div "< meta charset = "UTF-8" /> < meta name = "viewport" content = "width=device-wi…" at bounding box center [903, 717] width 1219 height 98
type textarea "<meta name="viewport" content="width=device-width, initial-scale=1.0" />"
click at [1432, 17] on span "Publish" at bounding box center [1429, 15] width 47 height 12
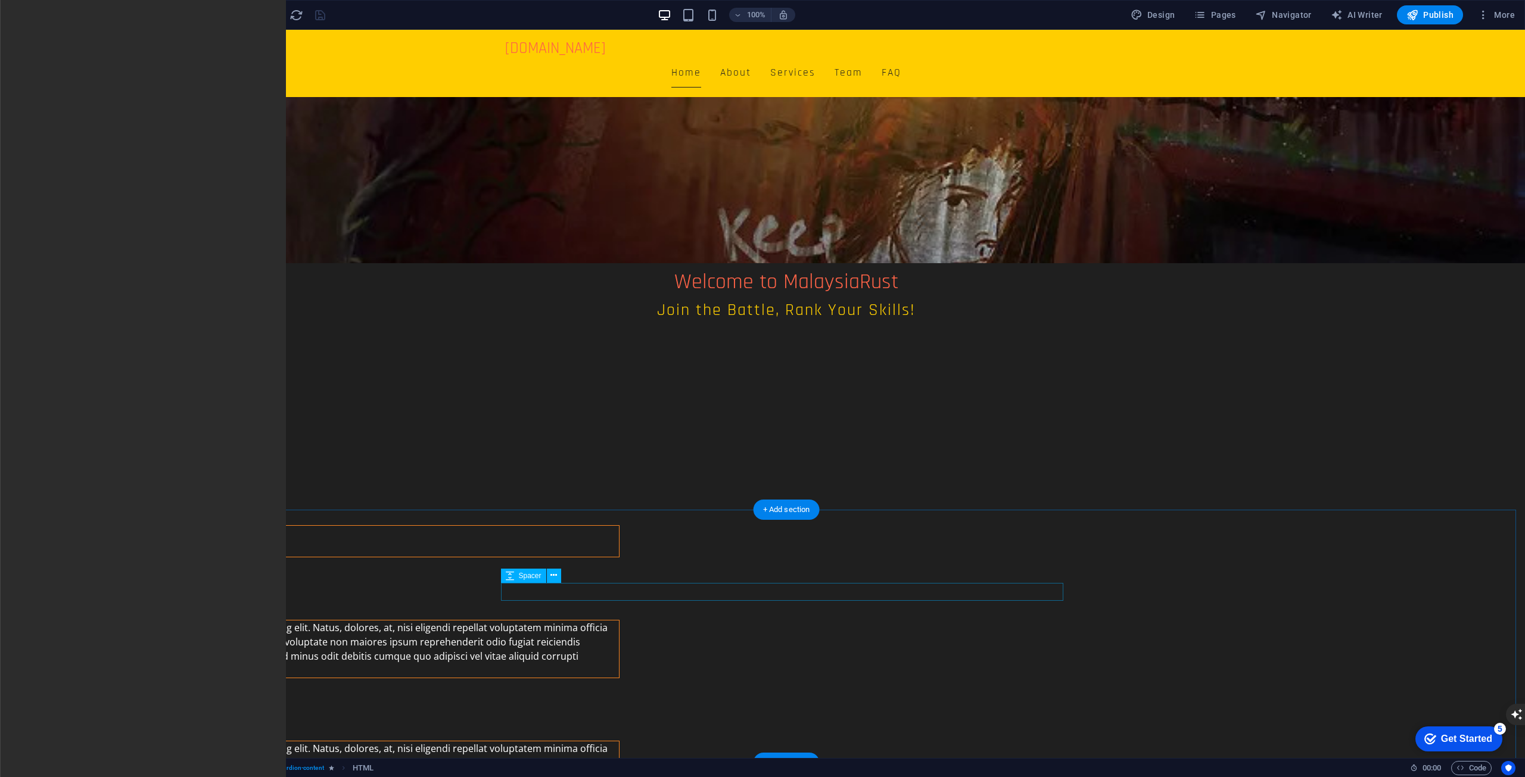
scroll to position [238, 0]
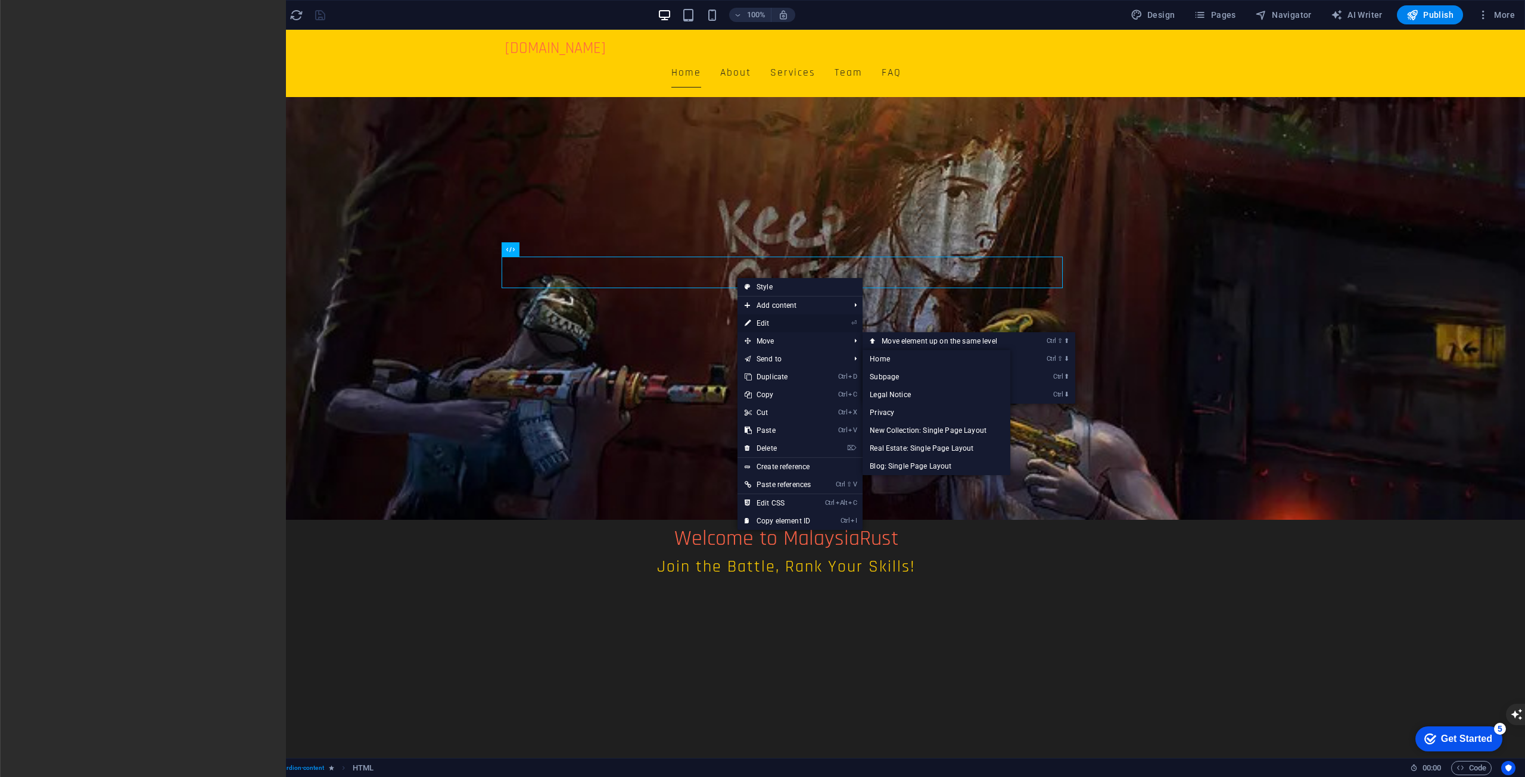
click at [784, 321] on link "⏎ Edit" at bounding box center [777, 323] width 80 height 18
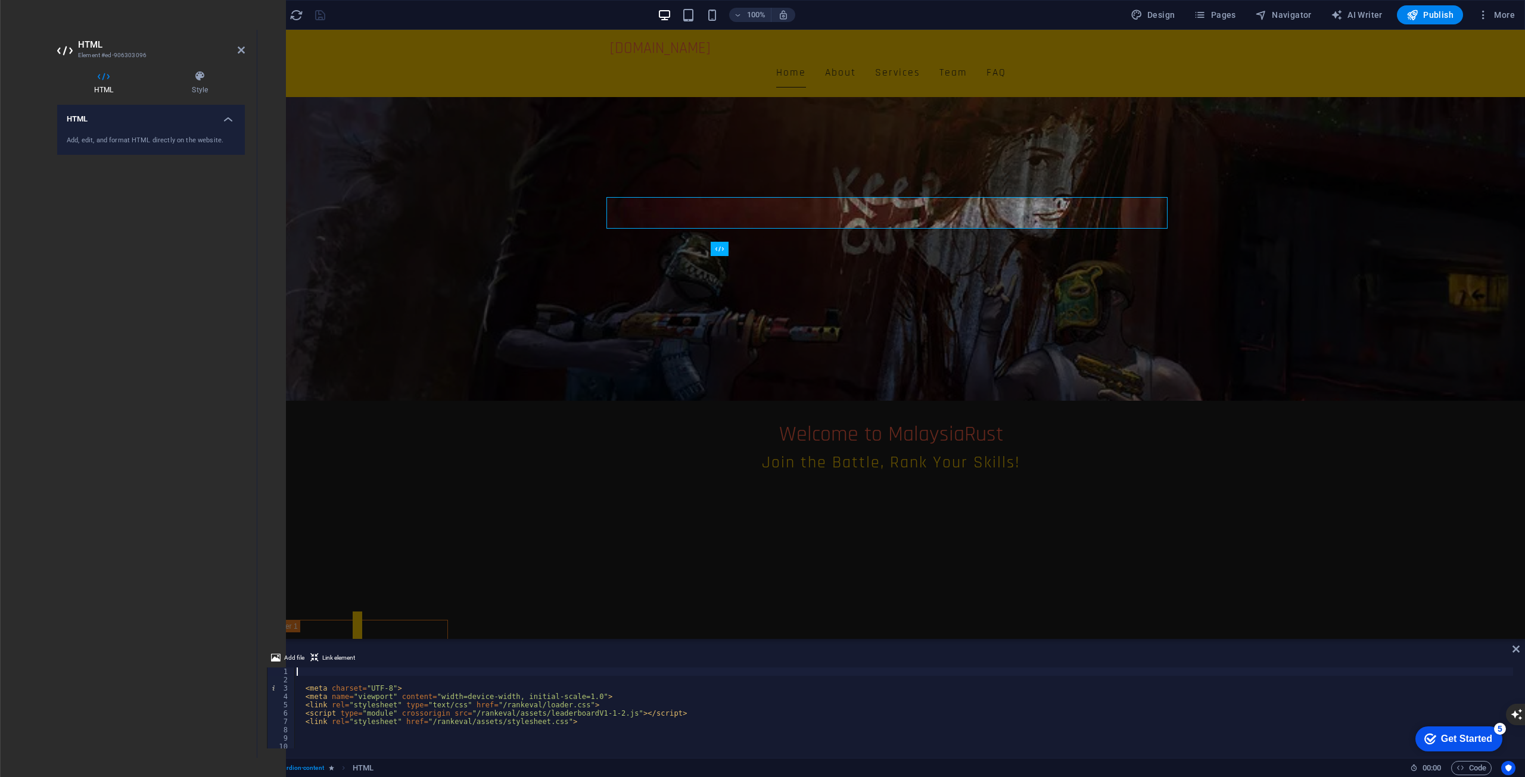
scroll to position [0, 0]
drag, startPoint x: 572, startPoint y: 723, endPoint x: 300, endPoint y: 724, distance: 272.2
click at [300, 724] on div "< meta charset = "UTF-8" > < meta name = "viewport" content = "width=device-wid…" at bounding box center [903, 717] width 1219 height 98
click at [697, 717] on div "< meta charset = "UTF-8" > < meta name = "viewport" content = "width=device-wid…" at bounding box center [903, 717] width 1219 height 98
click at [705, 704] on div "< meta charset = "UTF-8" > < meta name = "viewport" content = "width=device-wid…" at bounding box center [903, 717] width 1219 height 98
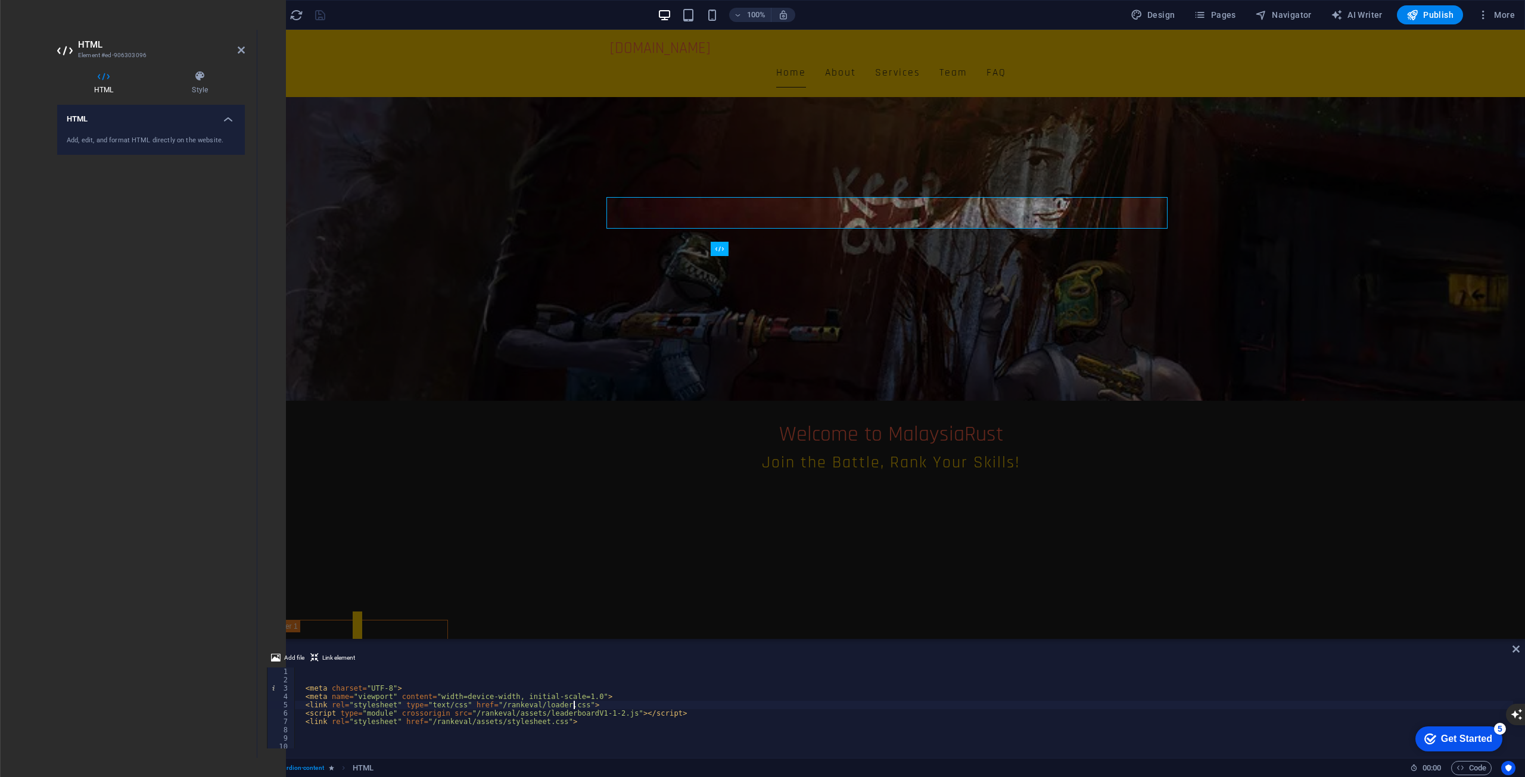
scroll to position [36, 0]
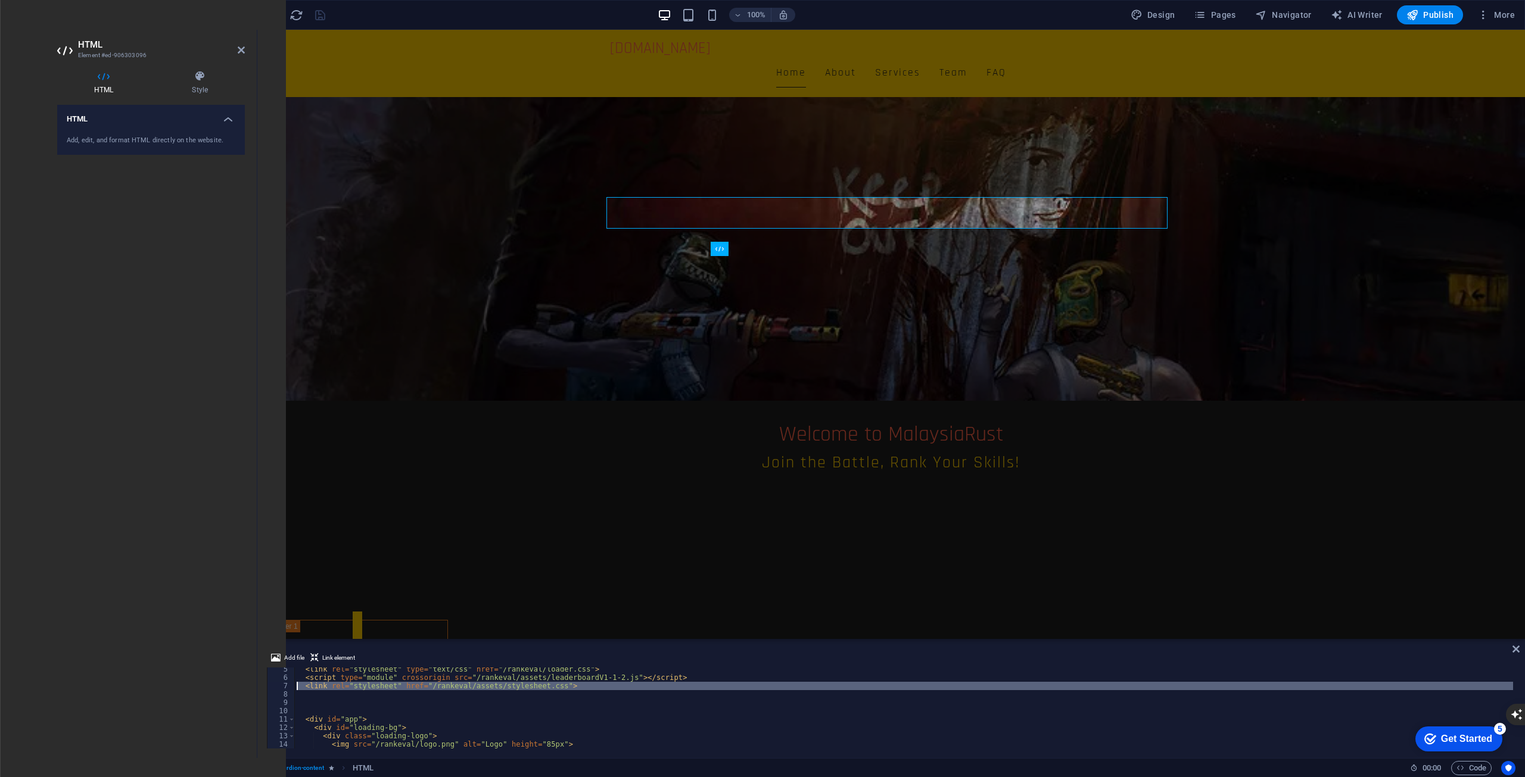
drag, startPoint x: 581, startPoint y: 691, endPoint x: 264, endPoint y: 690, distance: 316.3
click at [264, 690] on div "Add file Link element <link rel="stylesheet" type="text/css" href="/rankeval/lo…" at bounding box center [890, 699] width 1267 height 117
click at [834, 688] on div "< link rel = "stylesheet" type = "text/css" href = "/rankeval/loader.css" > < s…" at bounding box center [903, 708] width 1219 height 81
type textarea "<link rel="stylesheet" href="/rankeval/assets/stylesheet.css">"
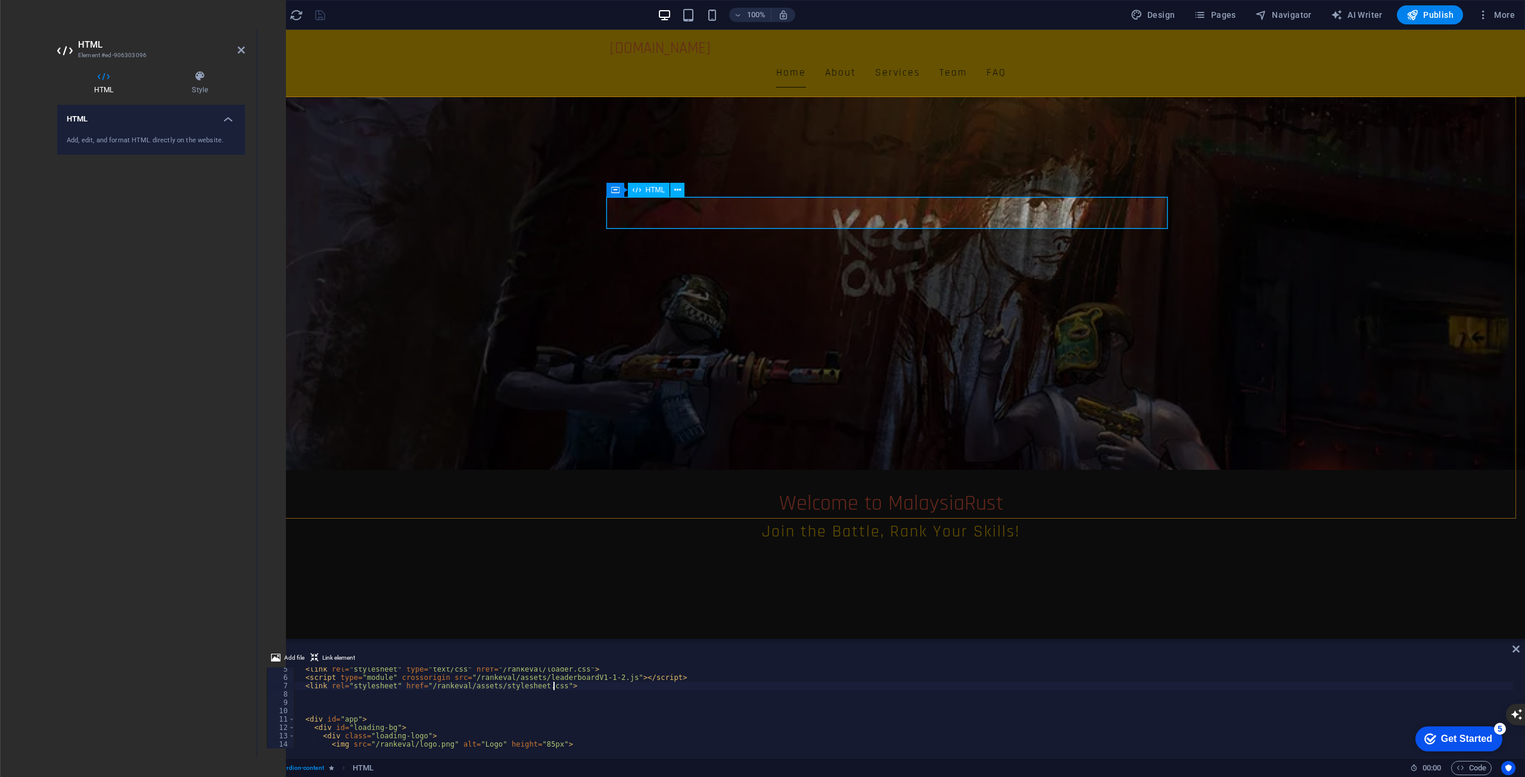
scroll to position [0, 0]
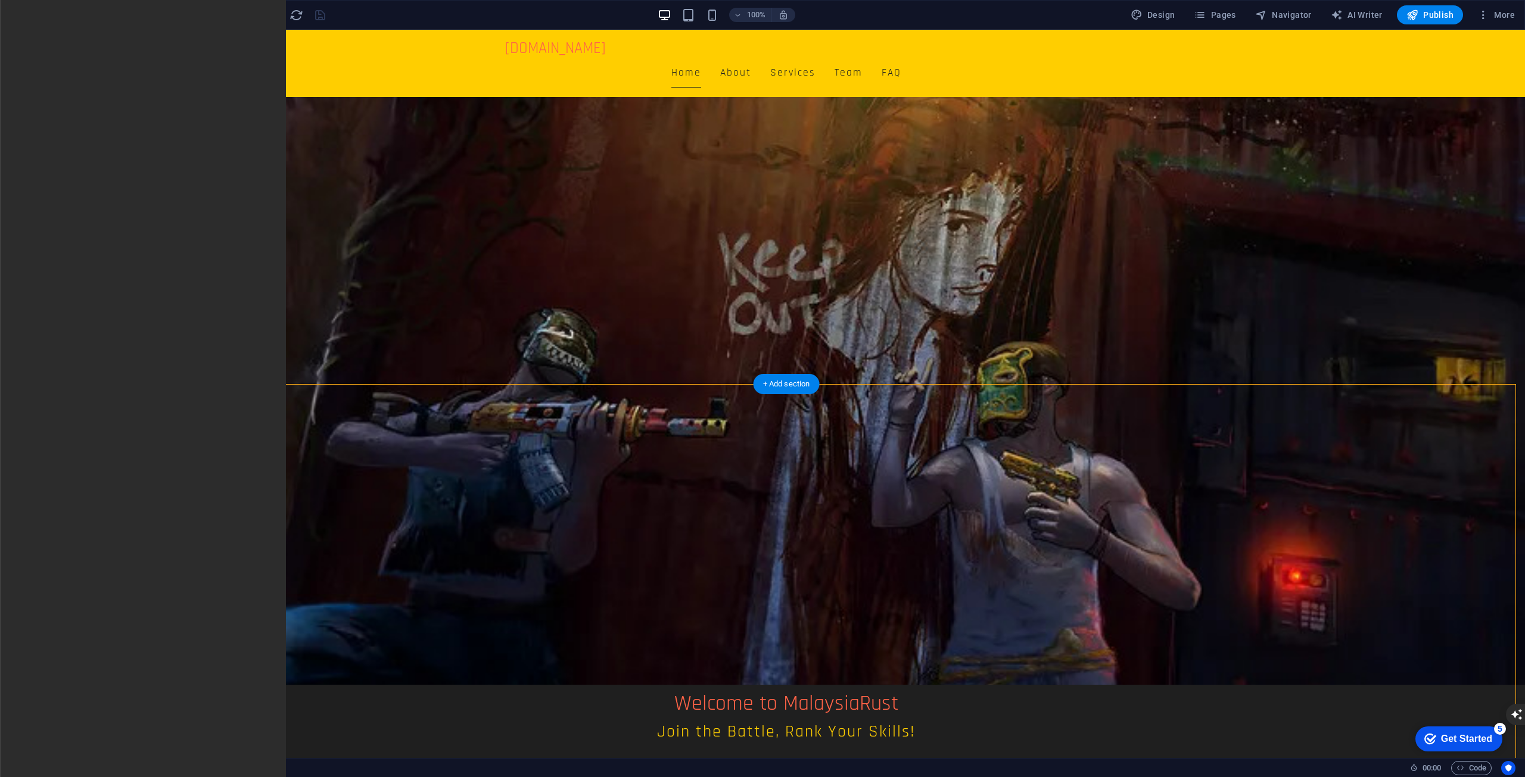
scroll to position [119, 0]
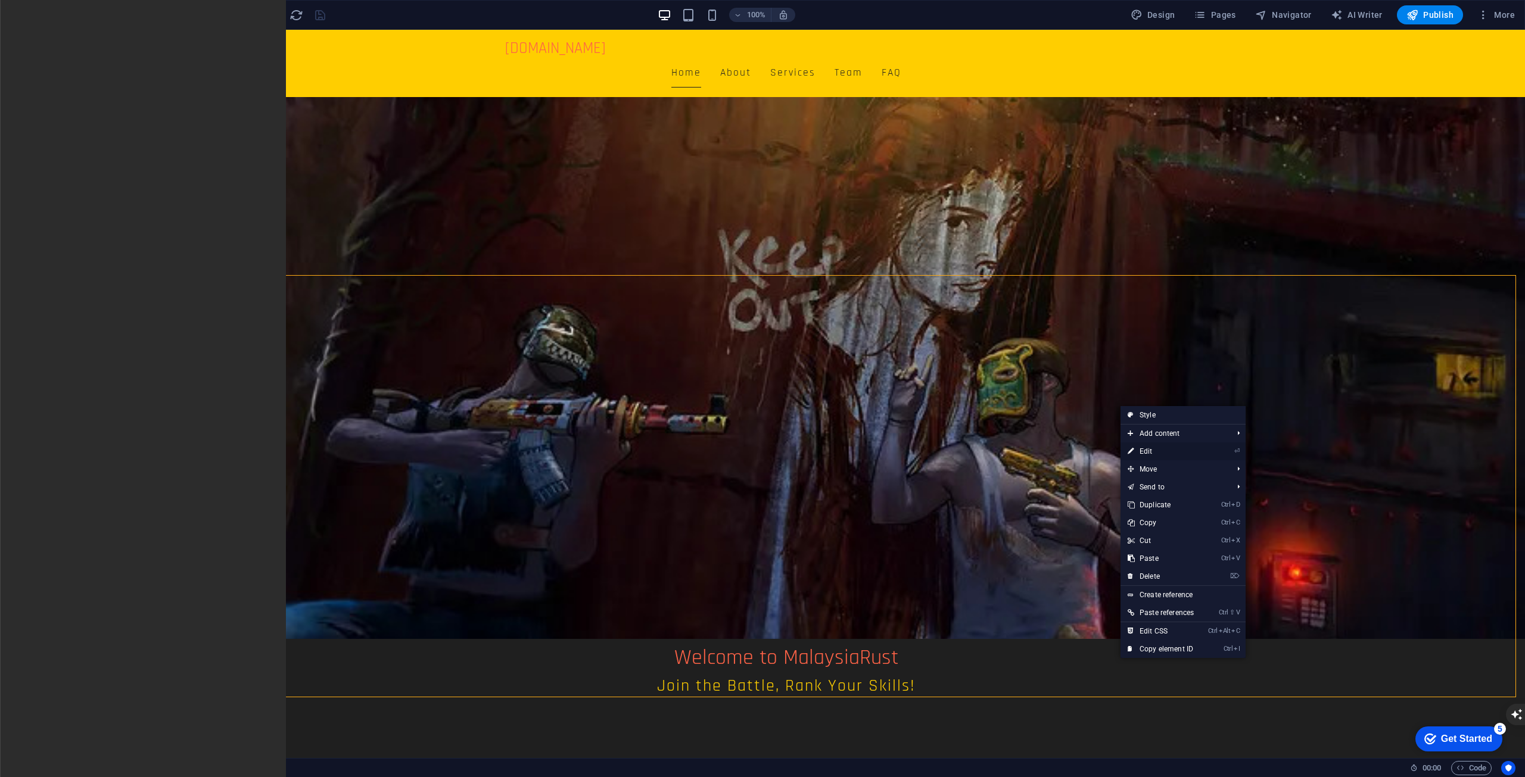
click at [1155, 450] on link "⏎ Edit" at bounding box center [1160, 452] width 80 height 18
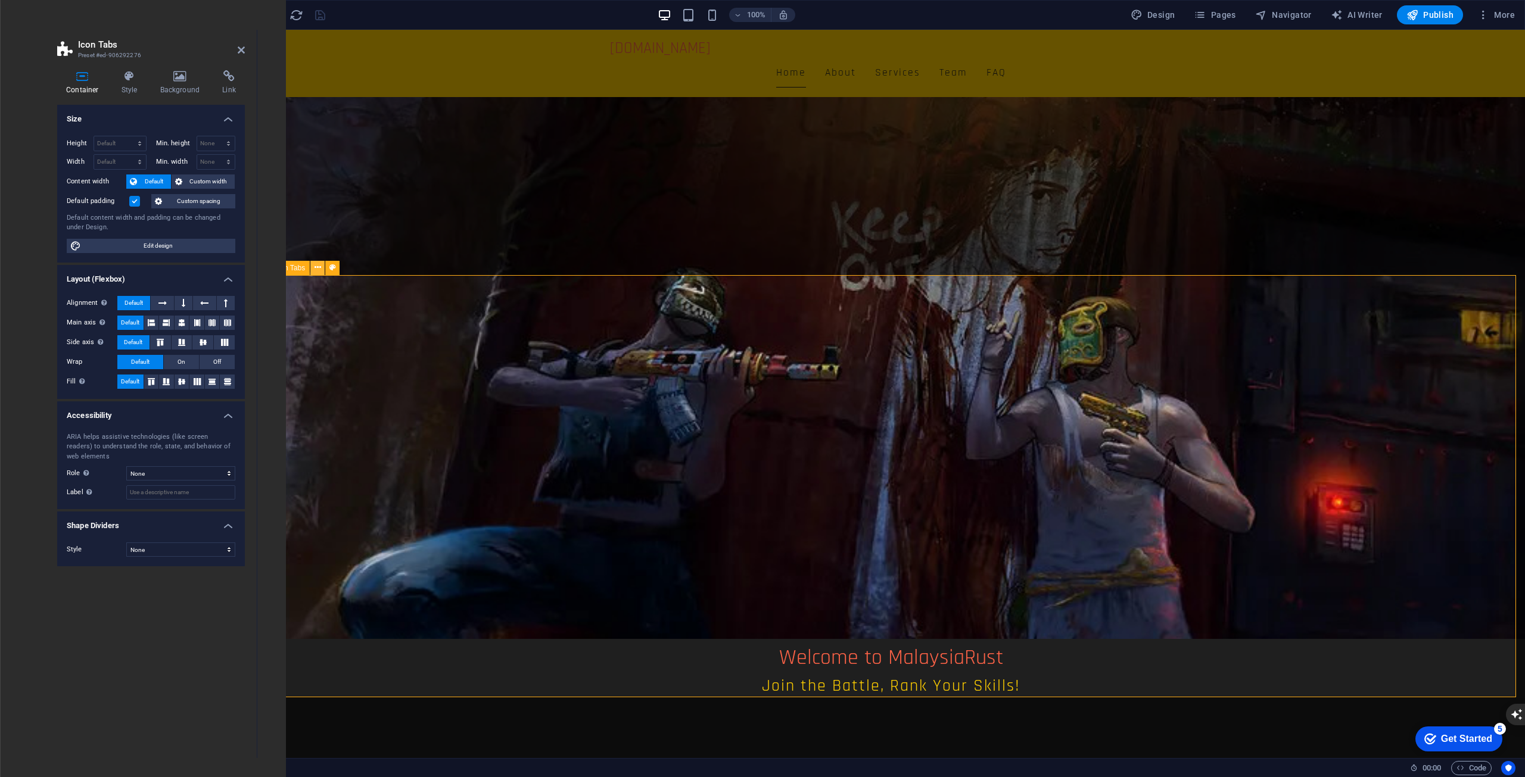
click at [316, 270] on icon at bounding box center [317, 267] width 7 height 13
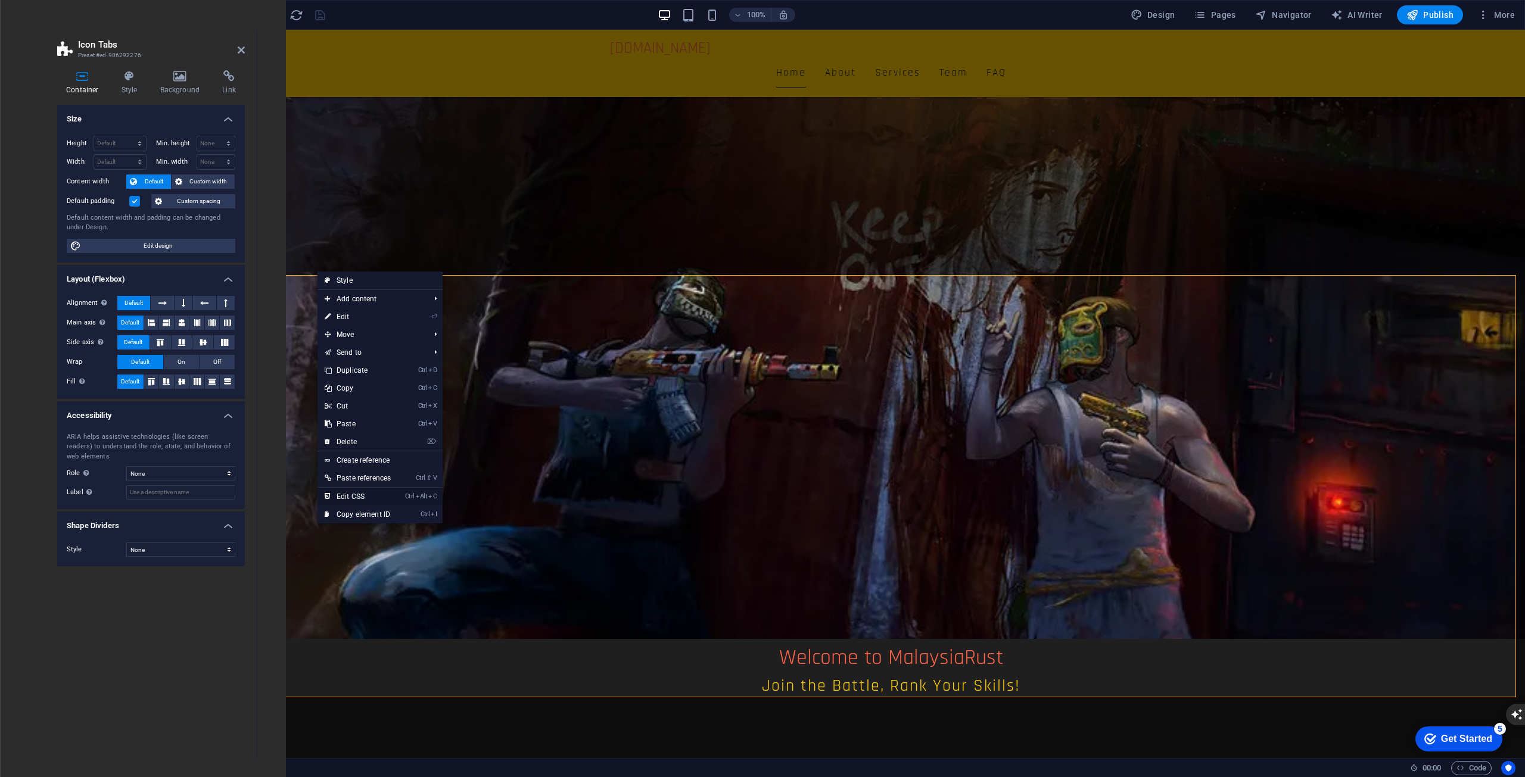
click at [367, 500] on link "Ctrl Alt C Edit CSS" at bounding box center [357, 497] width 80 height 18
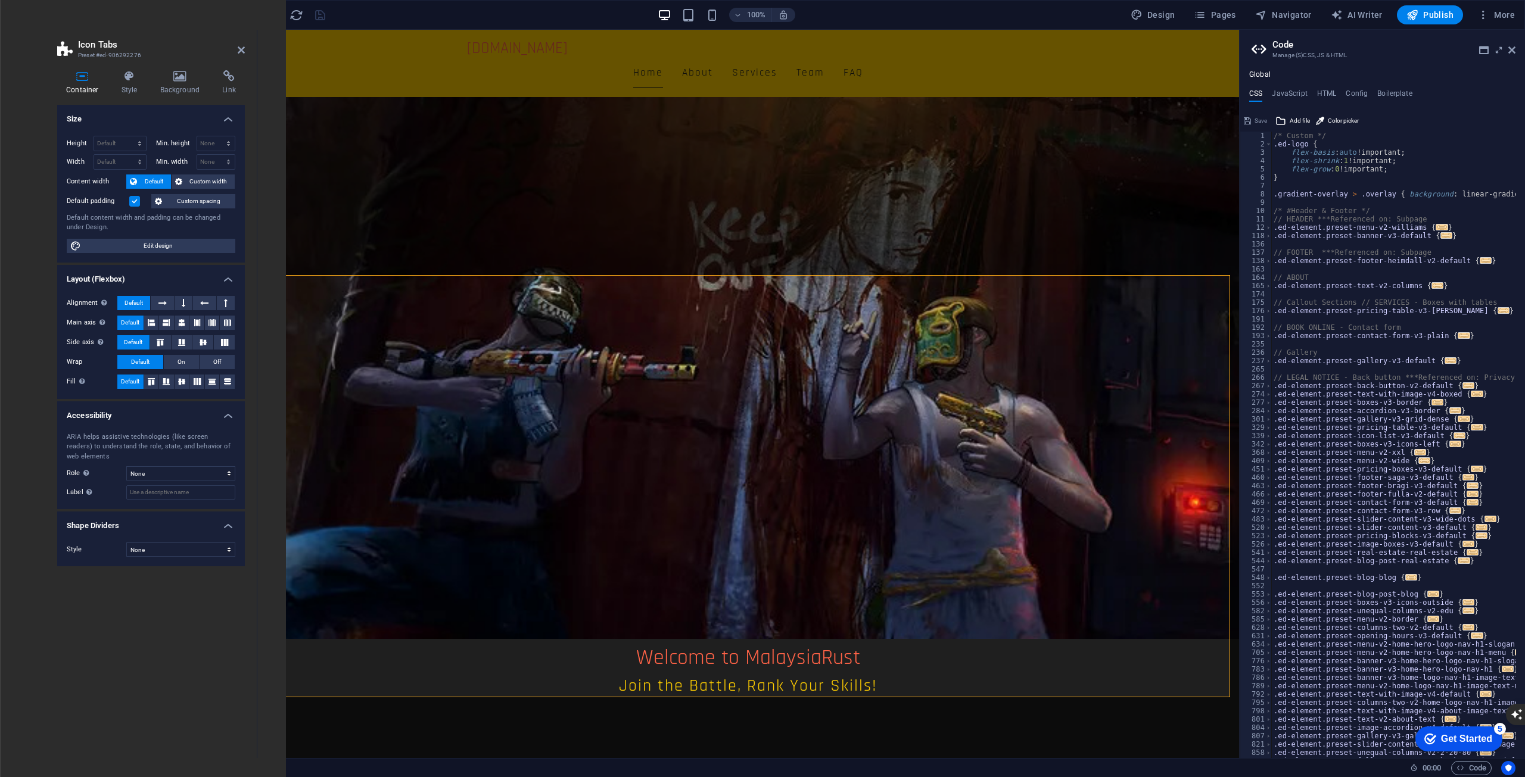
scroll to position [0, 0]
click at [1458, 337] on span "..." at bounding box center [1464, 335] width 12 height 7
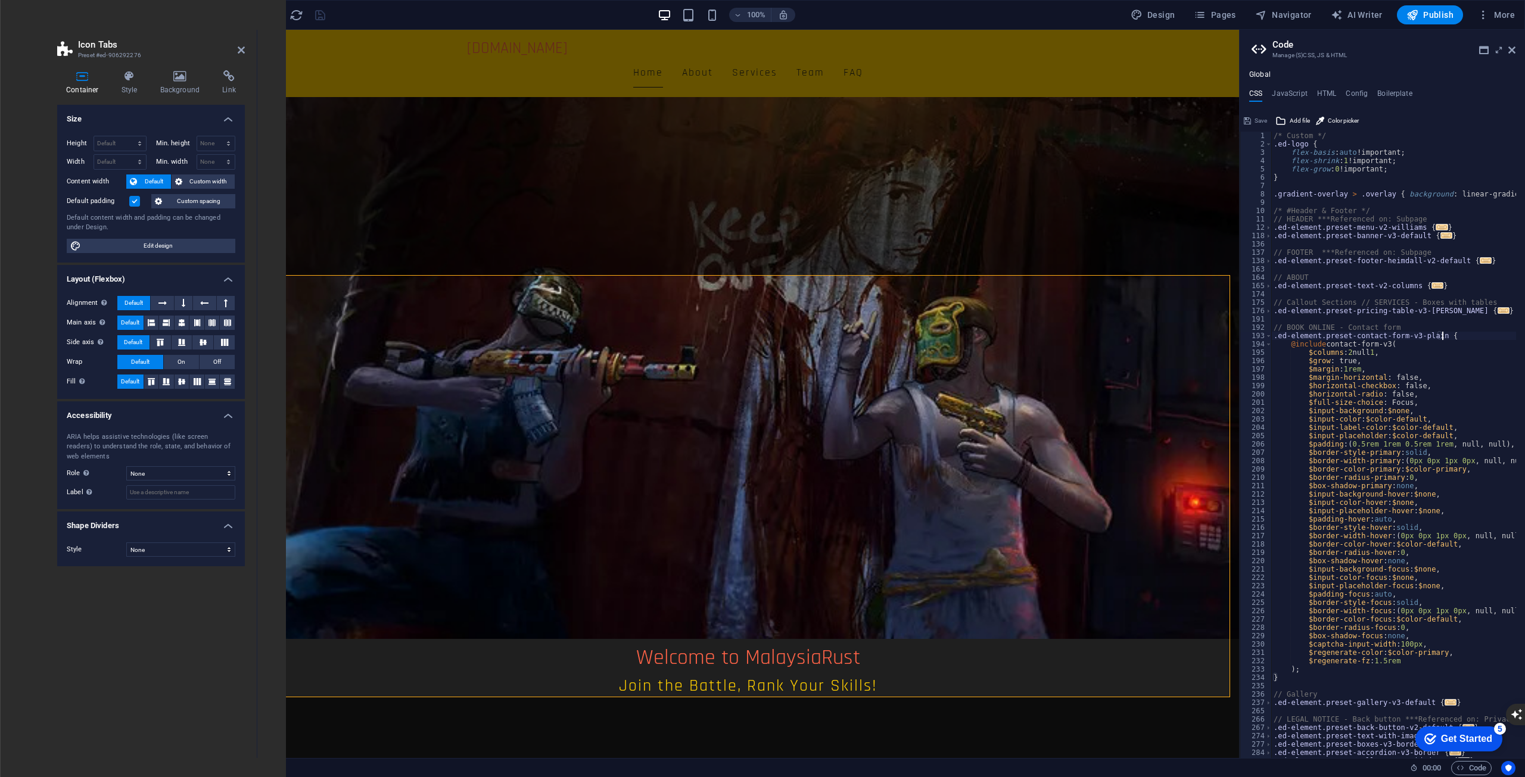
click at [1393, 472] on div "/* Custom */ .ed-logo { flex-basis : auto !important; flex-shrink : 1 !importan…" at bounding box center [1516, 449] width 490 height 634
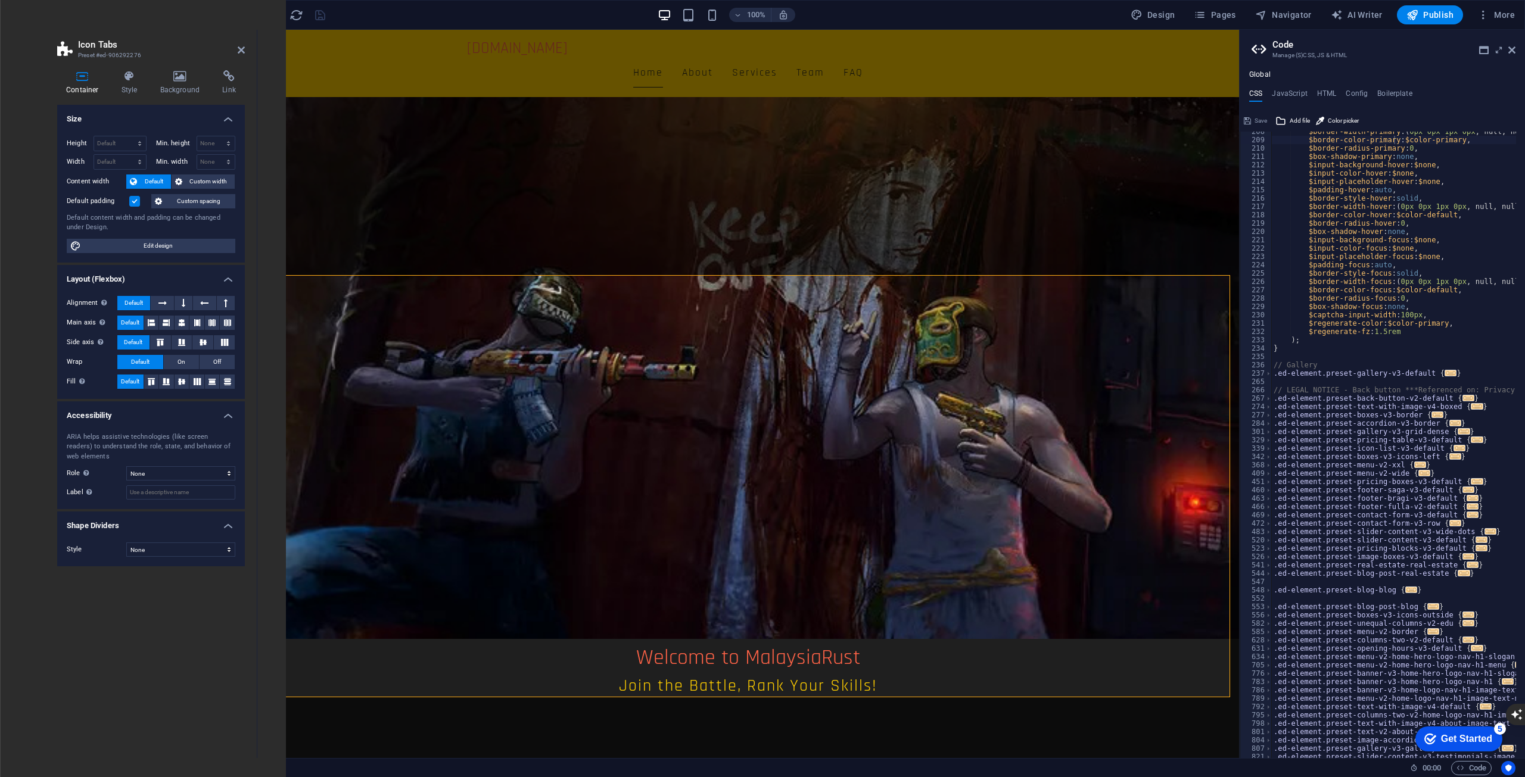
scroll to position [79, 0]
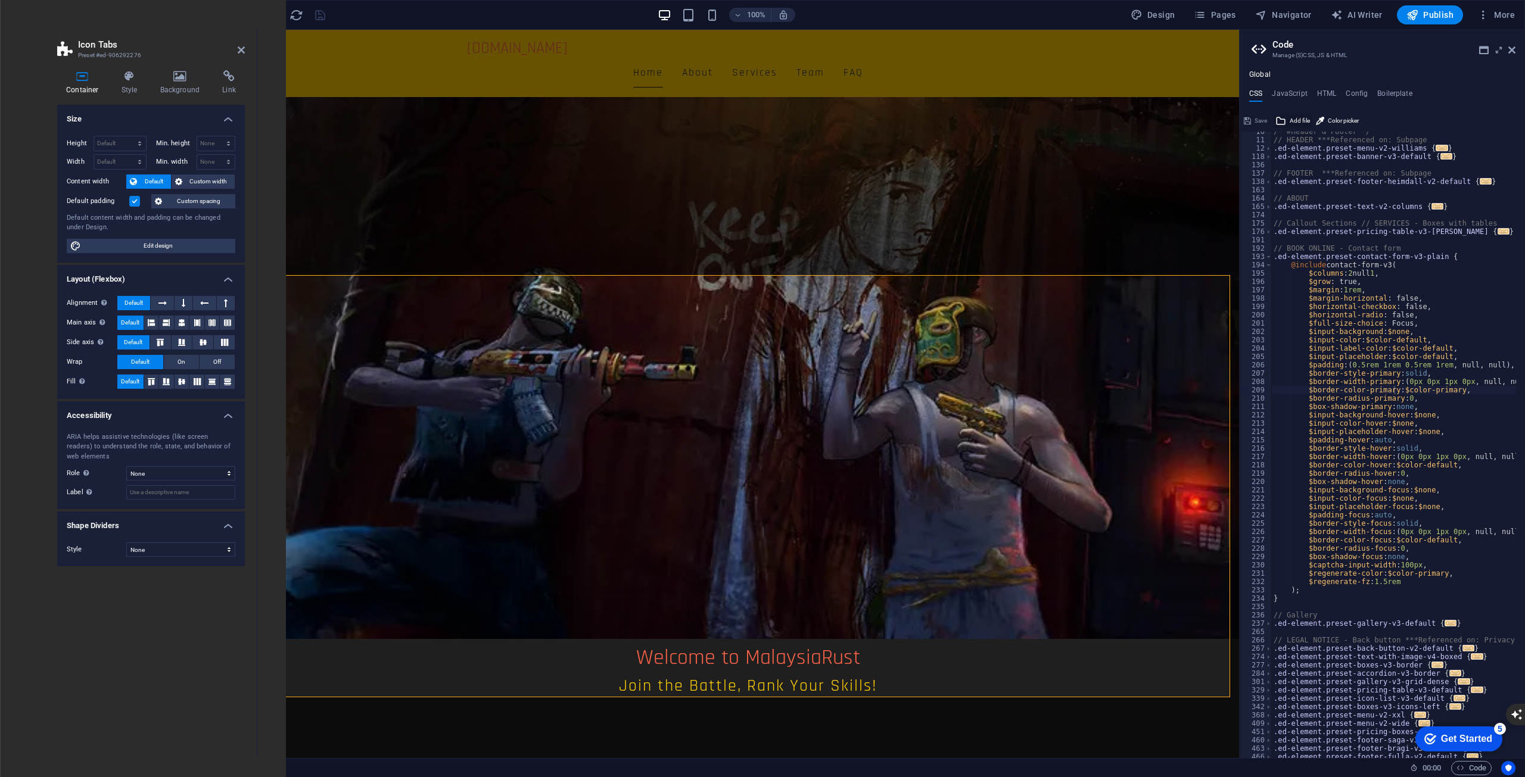
click at [1295, 119] on span "Add file" at bounding box center [1299, 121] width 20 height 14
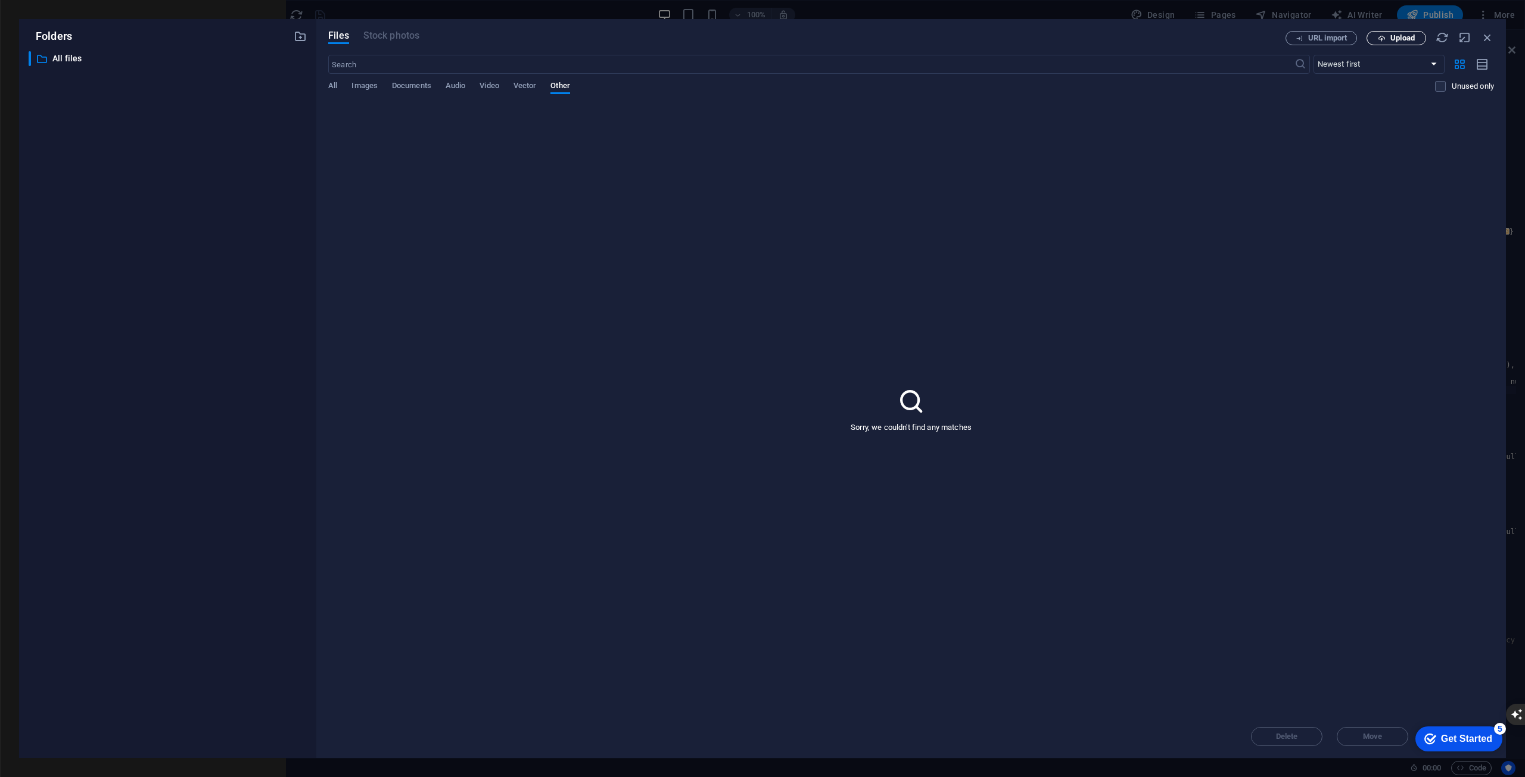
click at [1390, 41] on span "Upload" at bounding box center [1402, 38] width 24 height 7
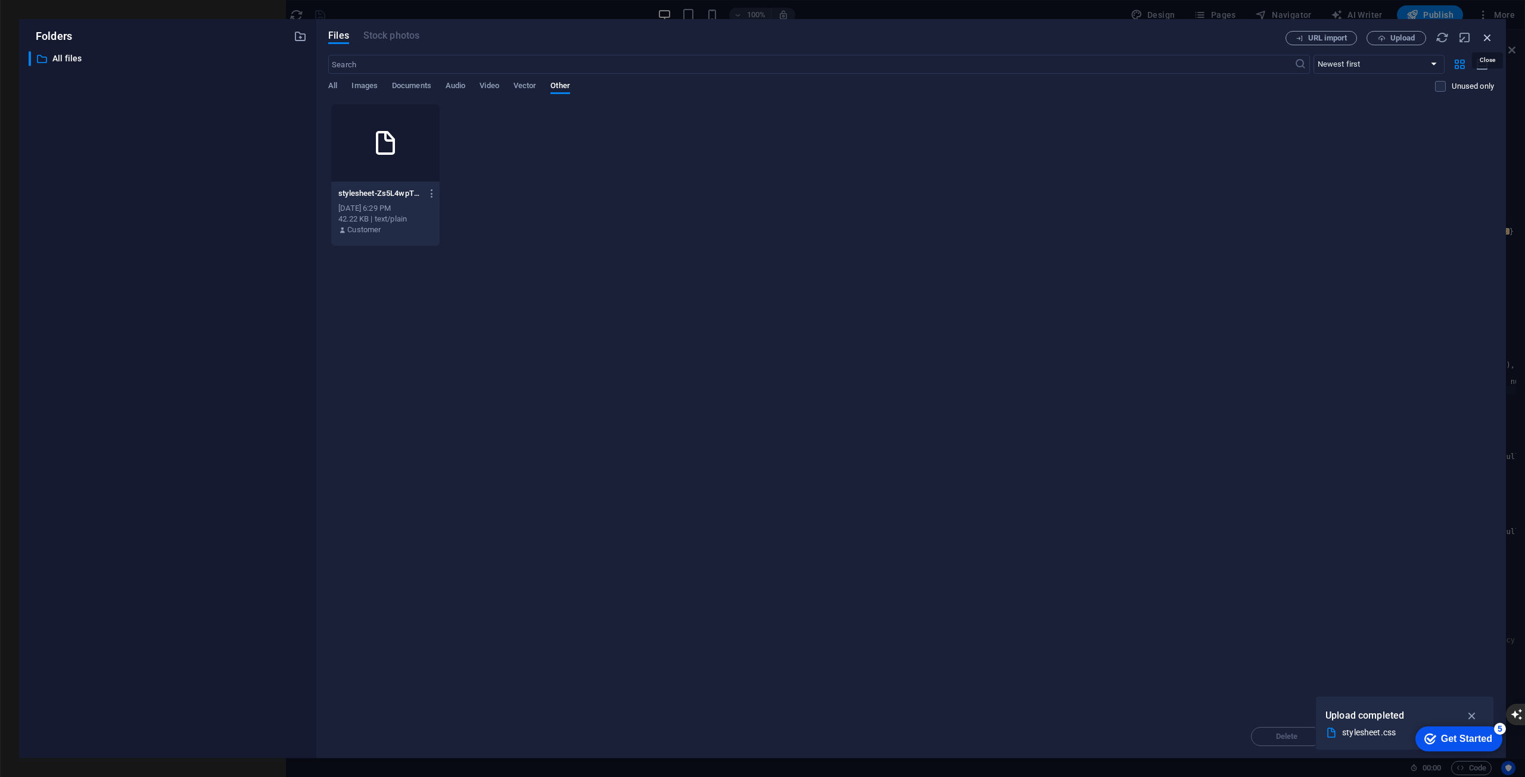
click at [1489, 39] on icon "button" at bounding box center [1487, 37] width 13 height 13
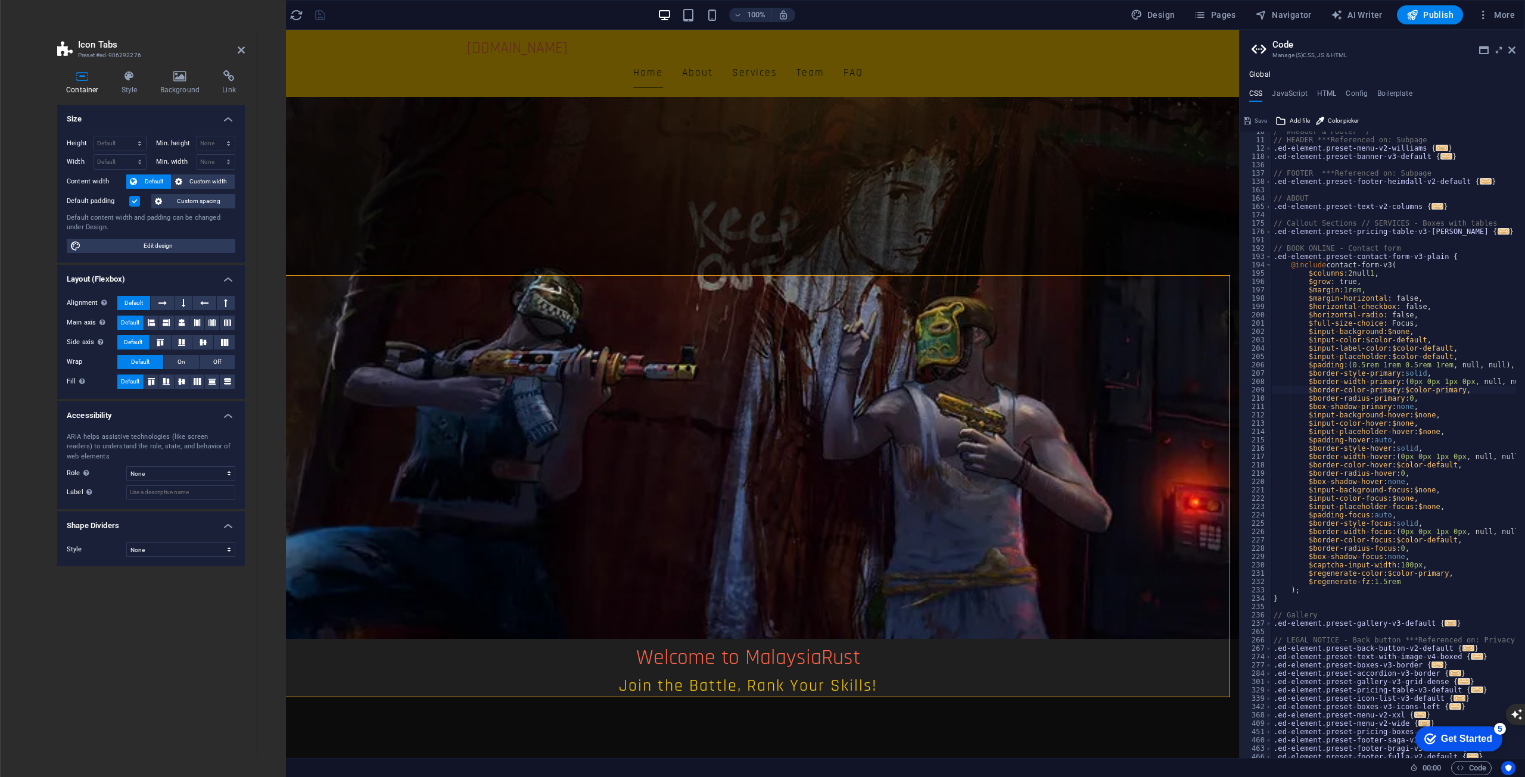
click at [1390, 61] on div "Global CSS JavaScript HTML Config Boilerplate $border-color-primary: $color-pri…" at bounding box center [1381, 409] width 285 height 697
click at [1289, 119] on button "Add file" at bounding box center [1292, 121] width 38 height 14
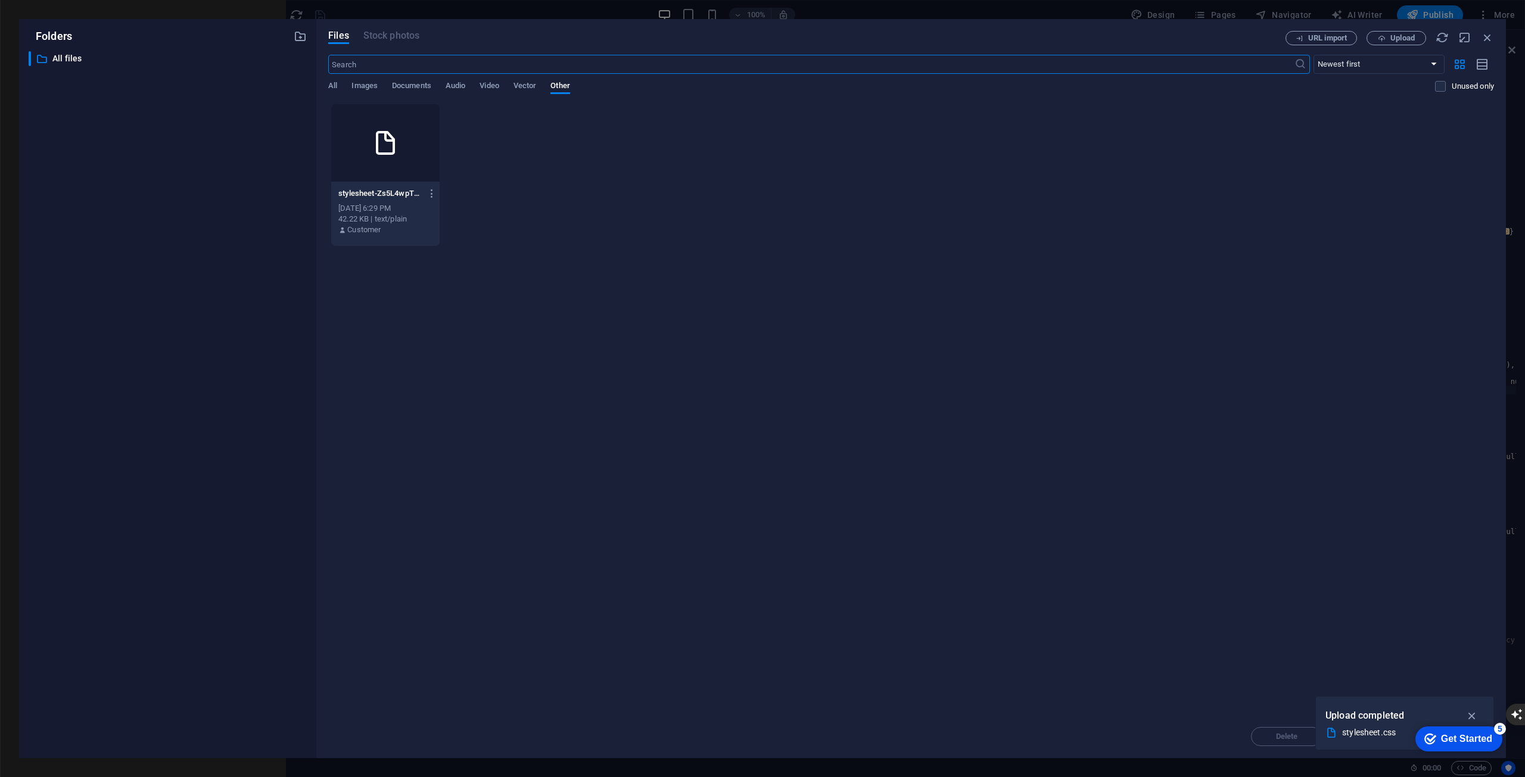
click at [356, 166] on div at bounding box center [385, 142] width 108 height 77
click at [356, 166] on div "1" at bounding box center [385, 142] width 108 height 77
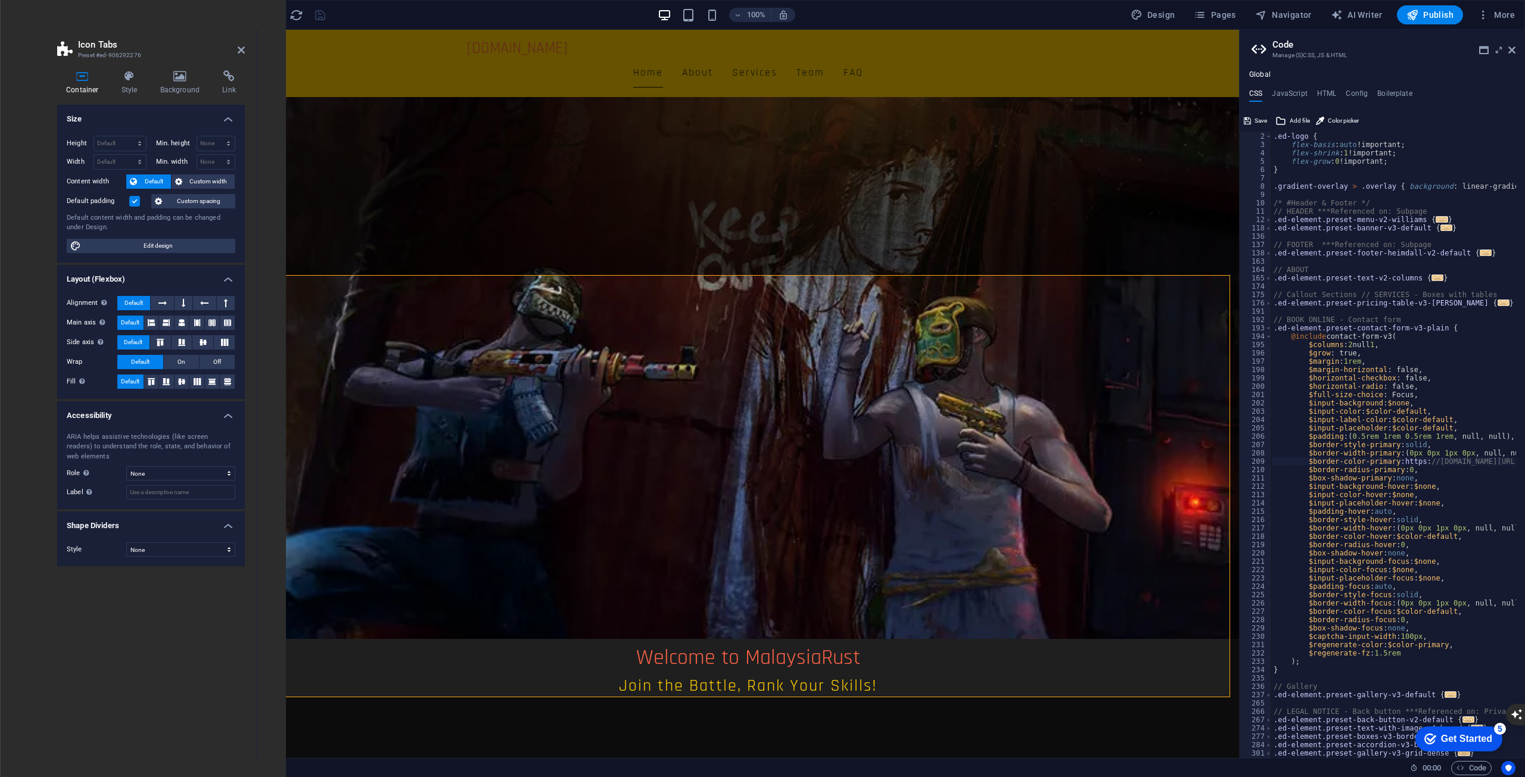
scroll to position [0, 0]
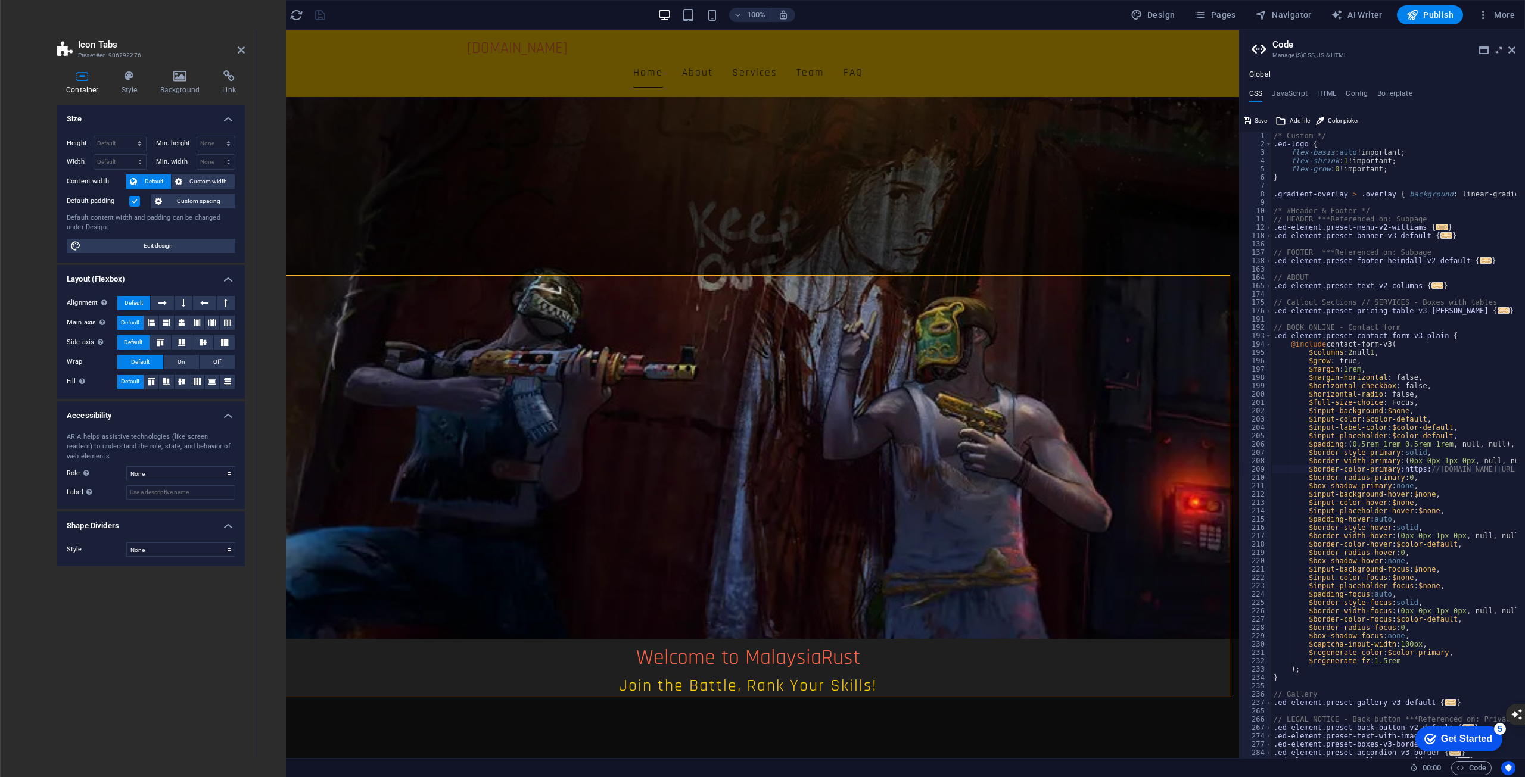
click at [1442, 337] on div "/* Custom */ .ed-logo { flex-basis : auto !important; flex-shrink : 1 !importan…" at bounding box center [1532, 449] width 522 height 634
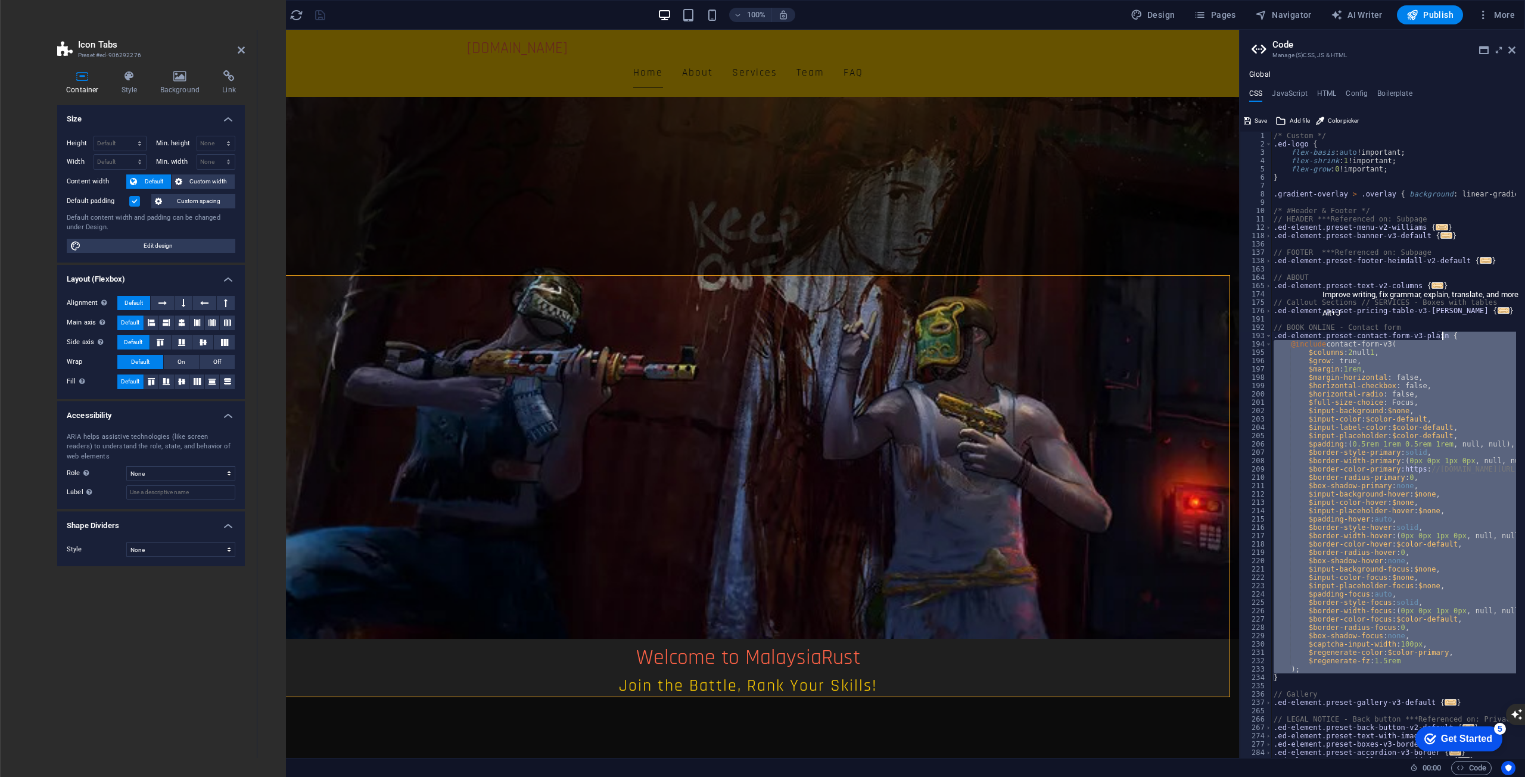
click at [29, 777] on button "button" at bounding box center [14, 789] width 29 height 24
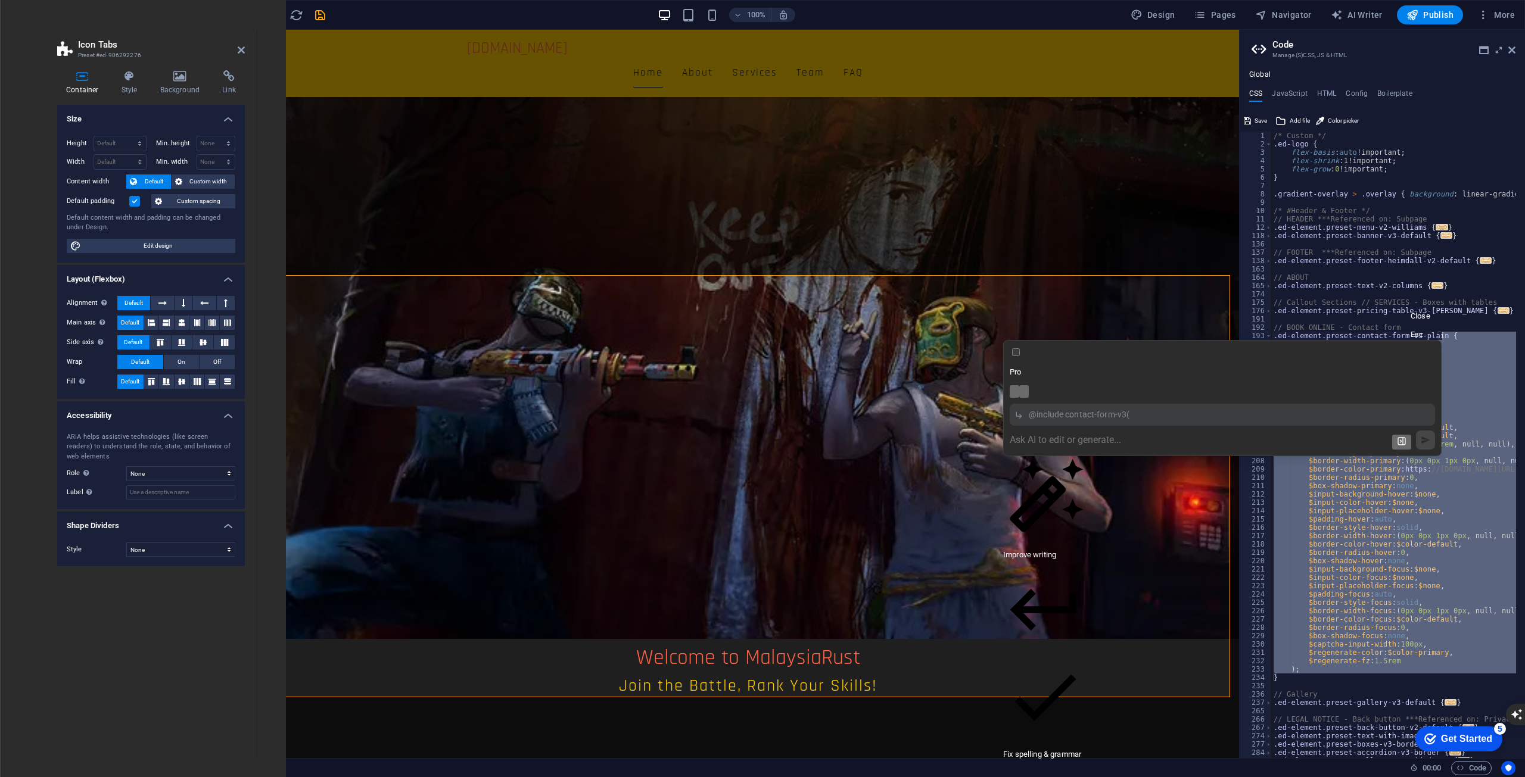
click at [1024, 394] on icon "button" at bounding box center [1024, 394] width 0 height 0
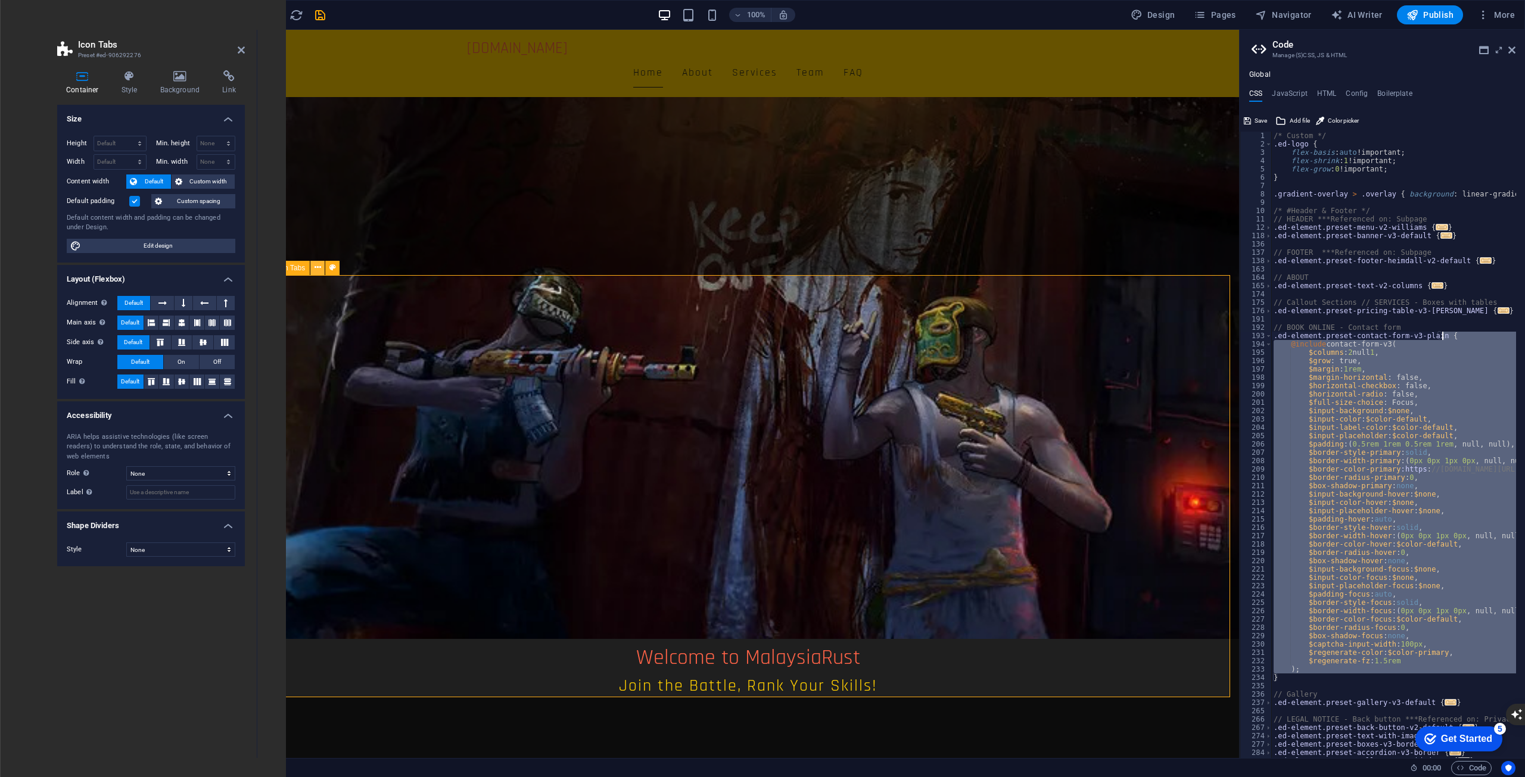
click at [322, 264] on button at bounding box center [317, 268] width 14 height 14
click at [1489, 311] on div "/* Custom */ .ed-logo { flex-basis : auto !important; flex-shrink : 1 !importan…" at bounding box center [1532, 449] width 522 height 634
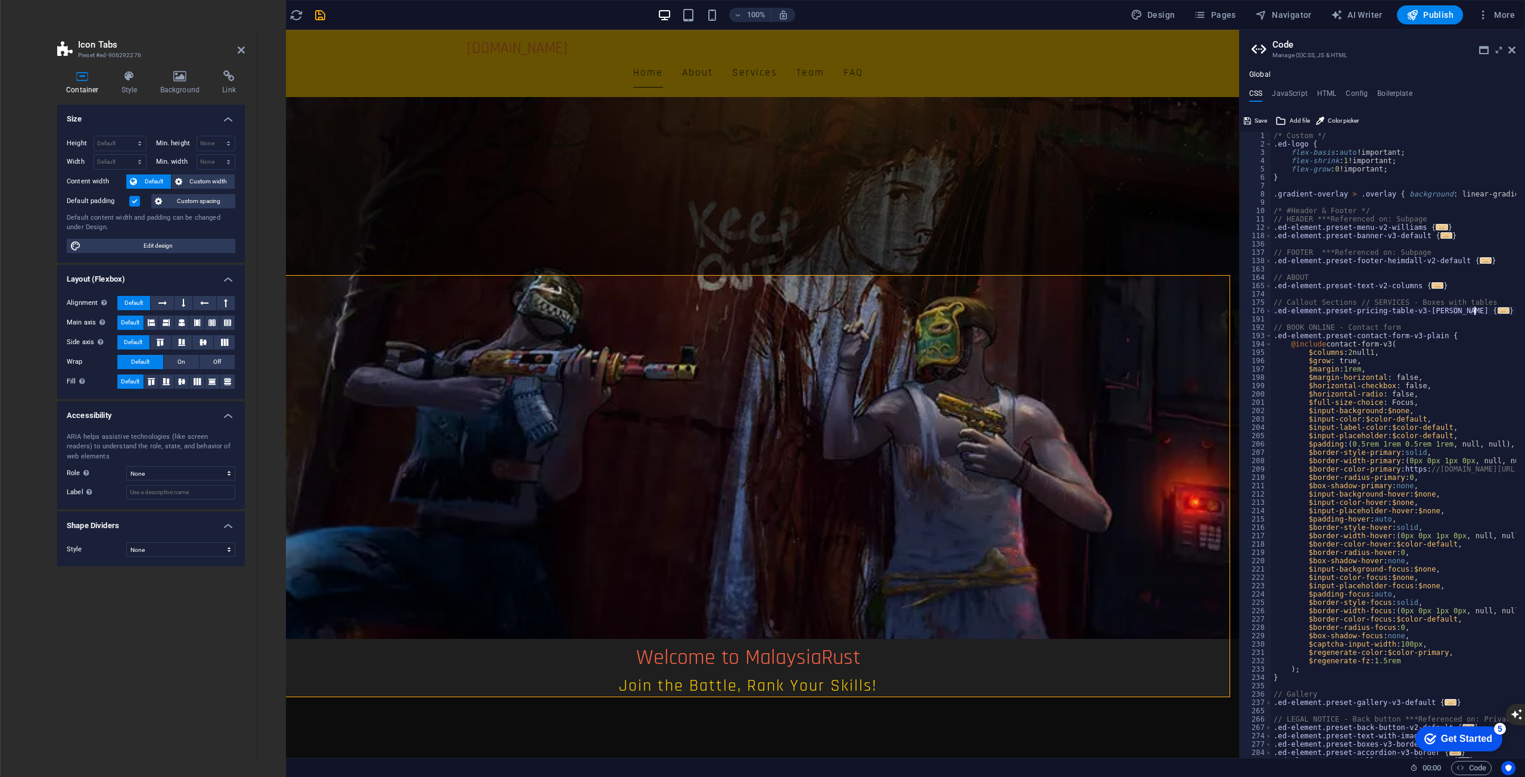
click at [1395, 346] on div "/* Custom */ .ed-logo { flex-basis : auto !important; flex-shrink : 1 !importan…" at bounding box center [1532, 449] width 522 height 634
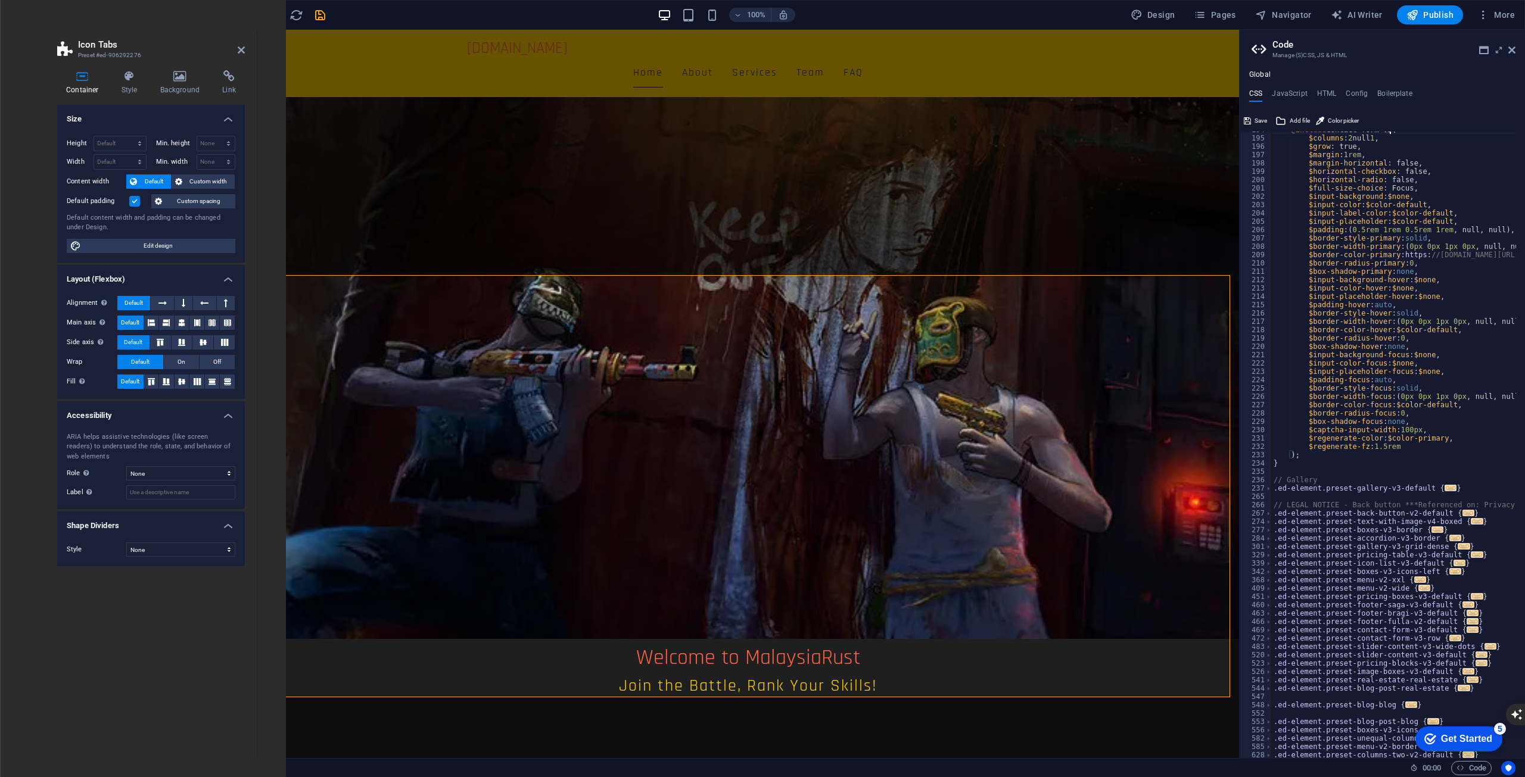
scroll to position [250, 0]
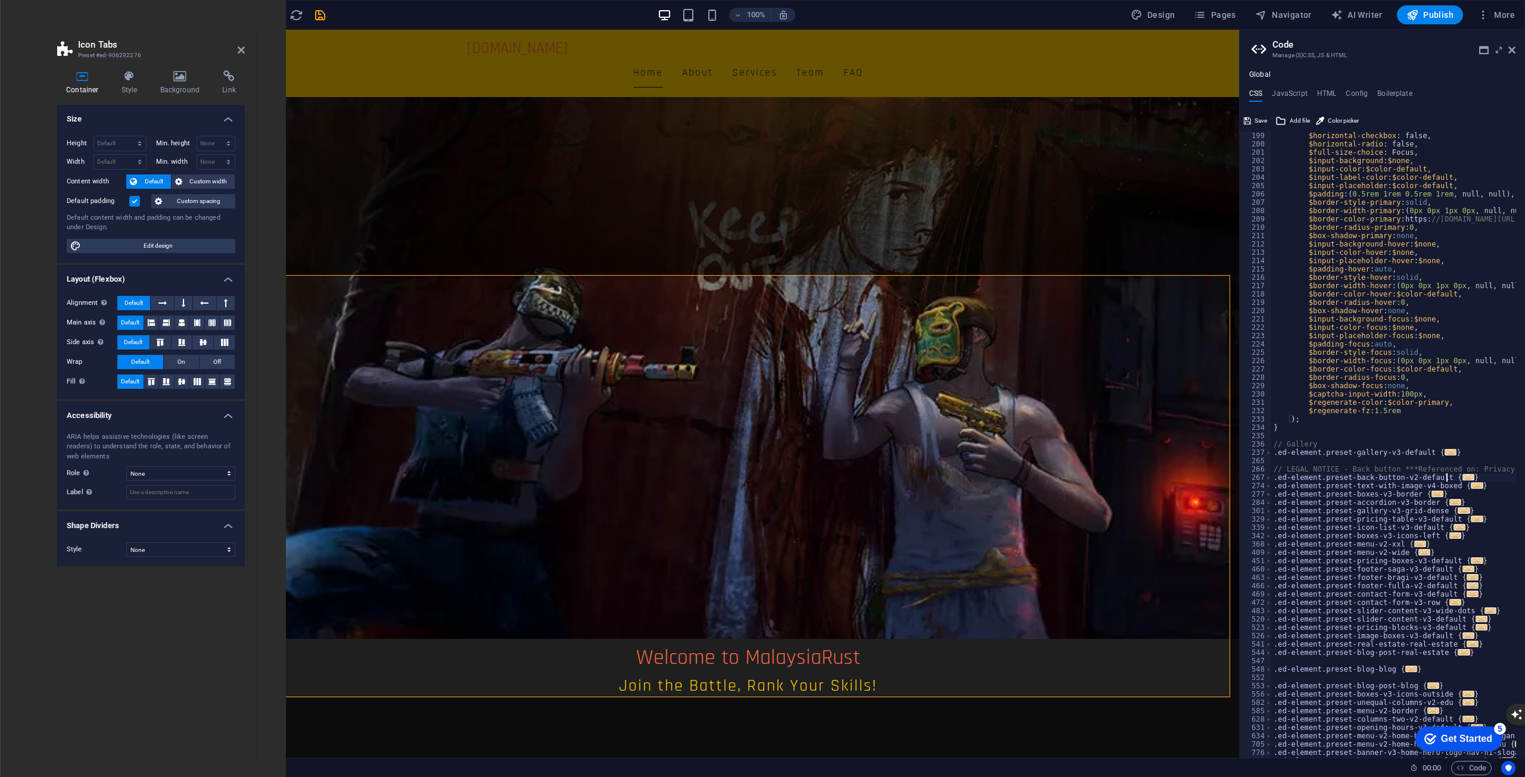
click at [1462, 475] on span "..." at bounding box center [1468, 477] width 12 height 7
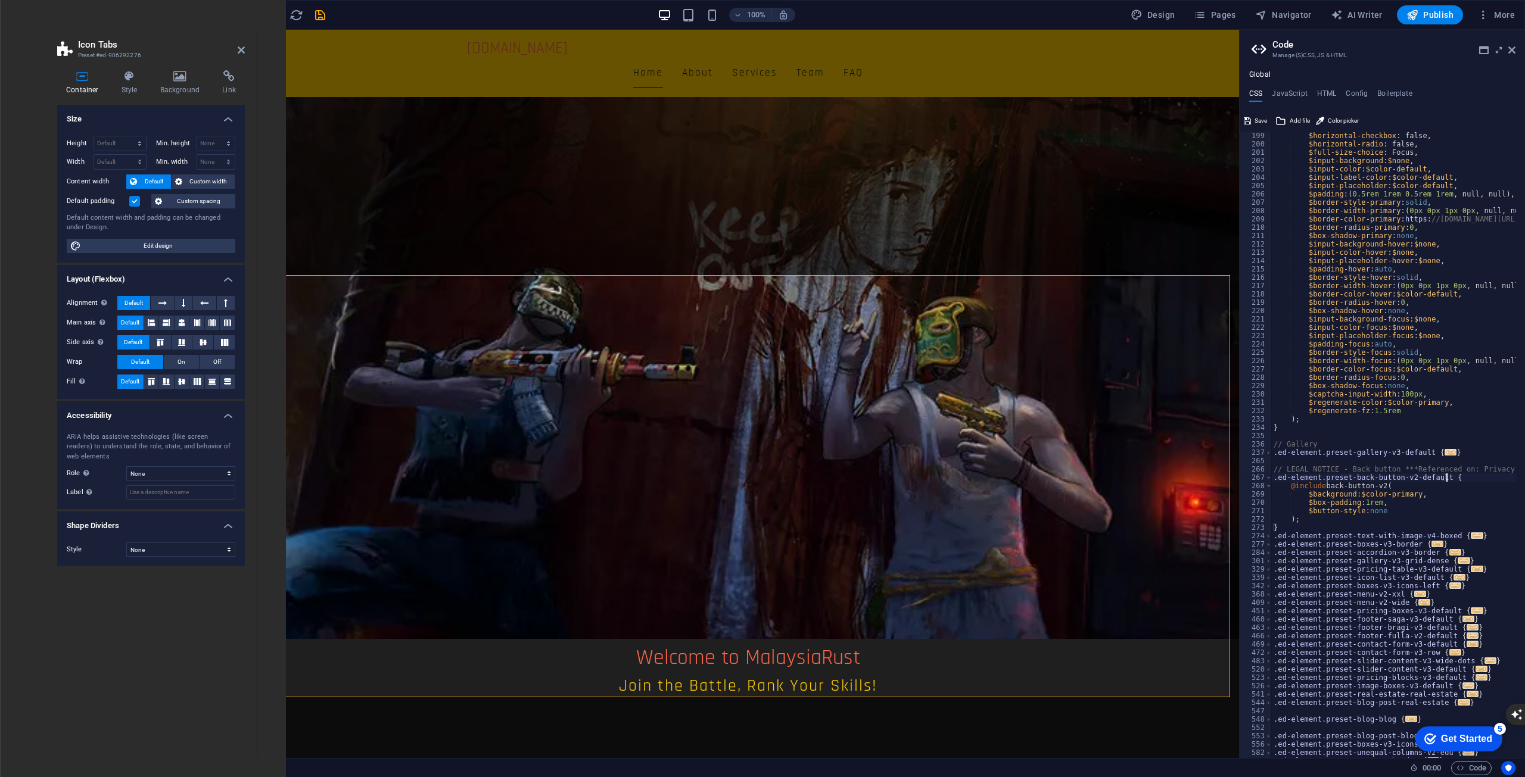
click at [1444, 452] on span "..." at bounding box center [1450, 452] width 12 height 7
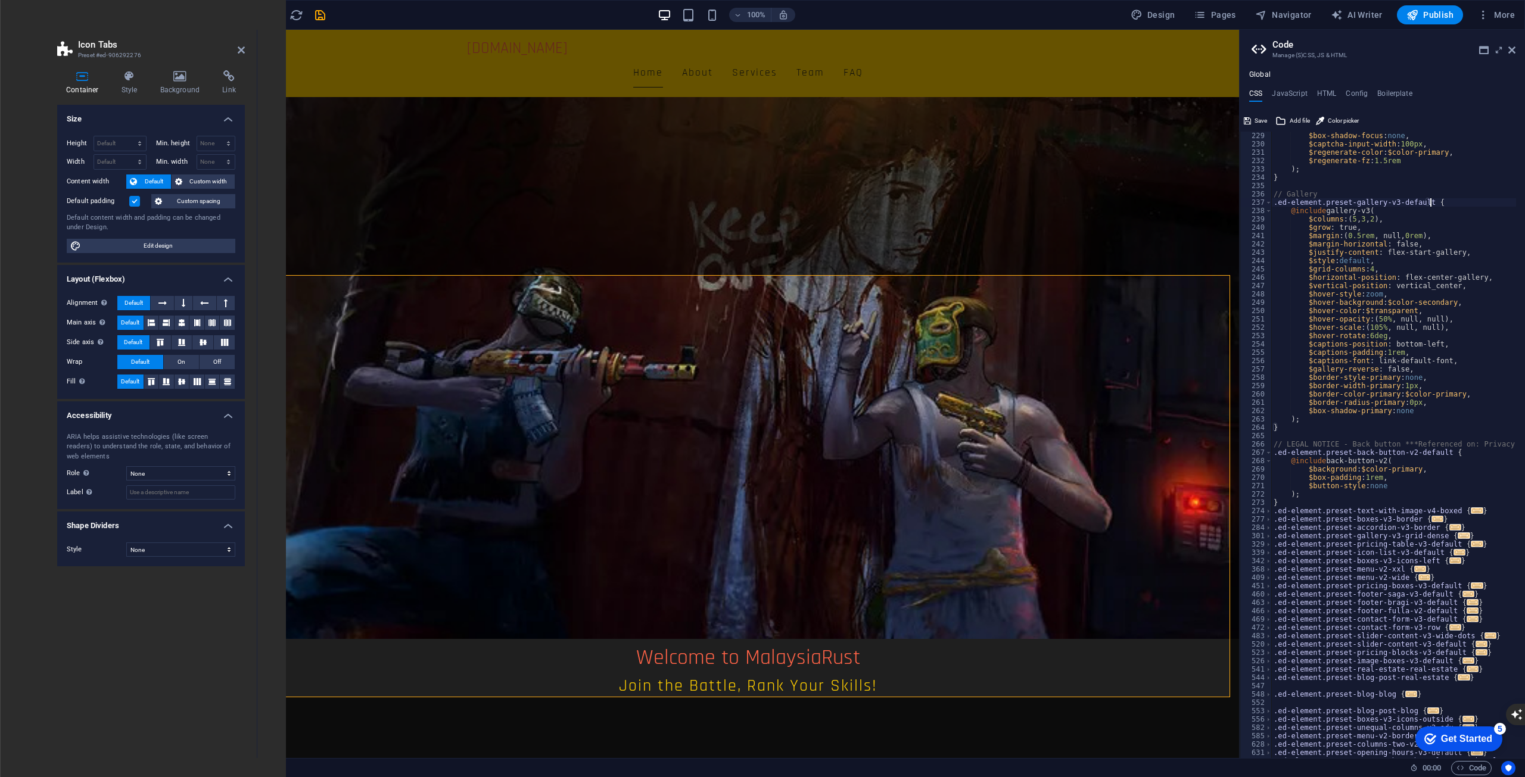
scroll to position [607, 0]
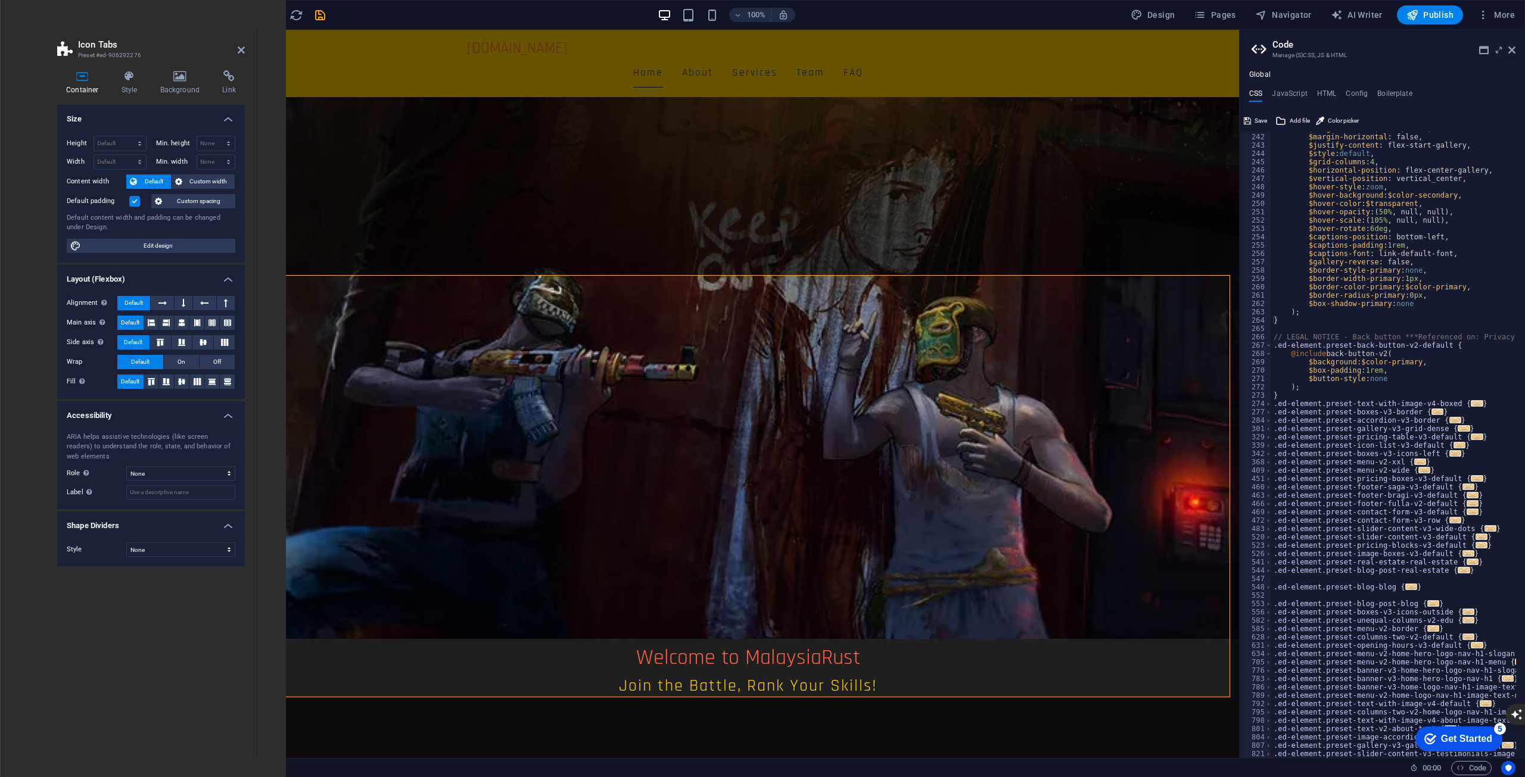
click at [1471, 407] on span "..." at bounding box center [1477, 403] width 12 height 7
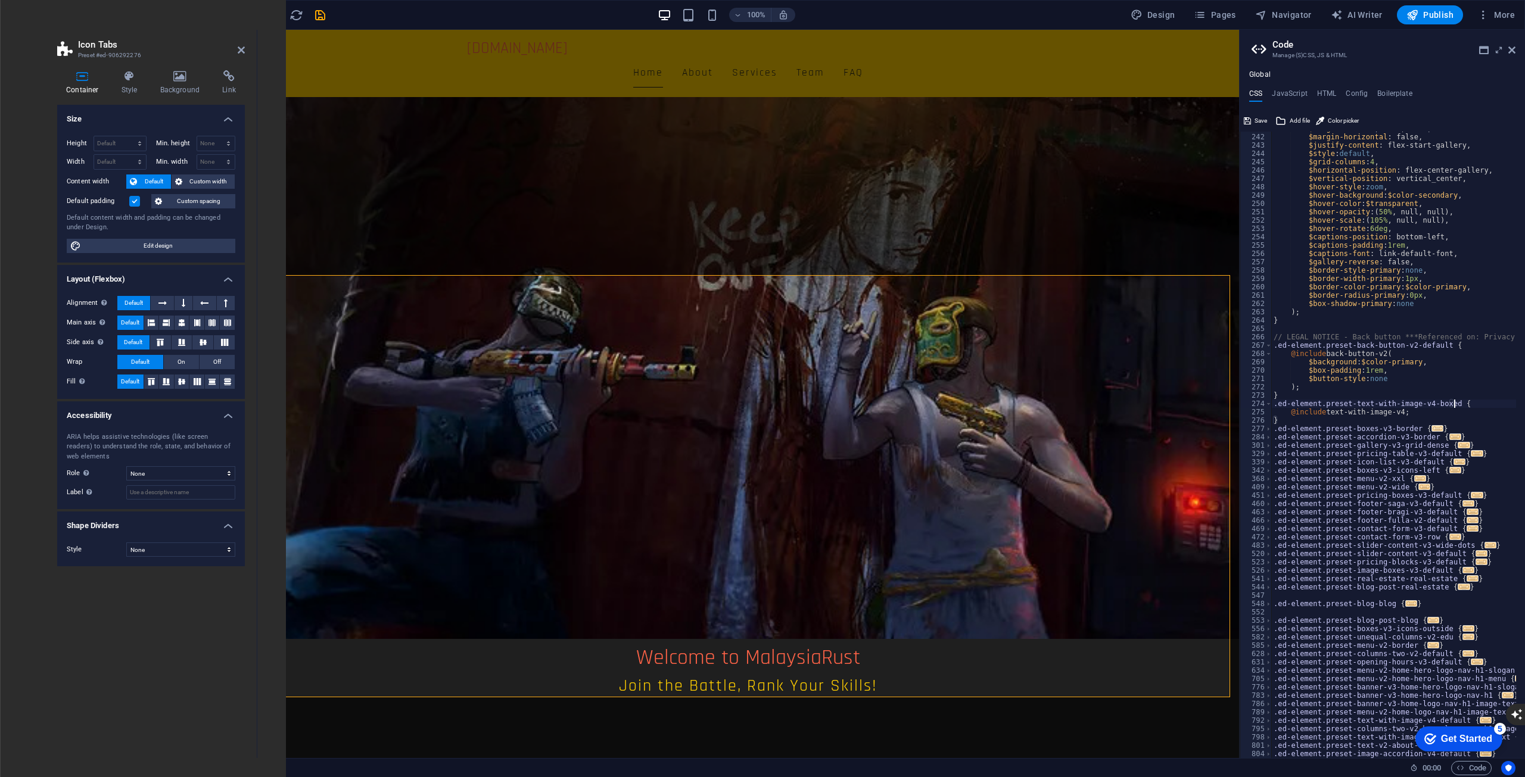
click at [1431, 427] on span "..." at bounding box center [1437, 428] width 12 height 7
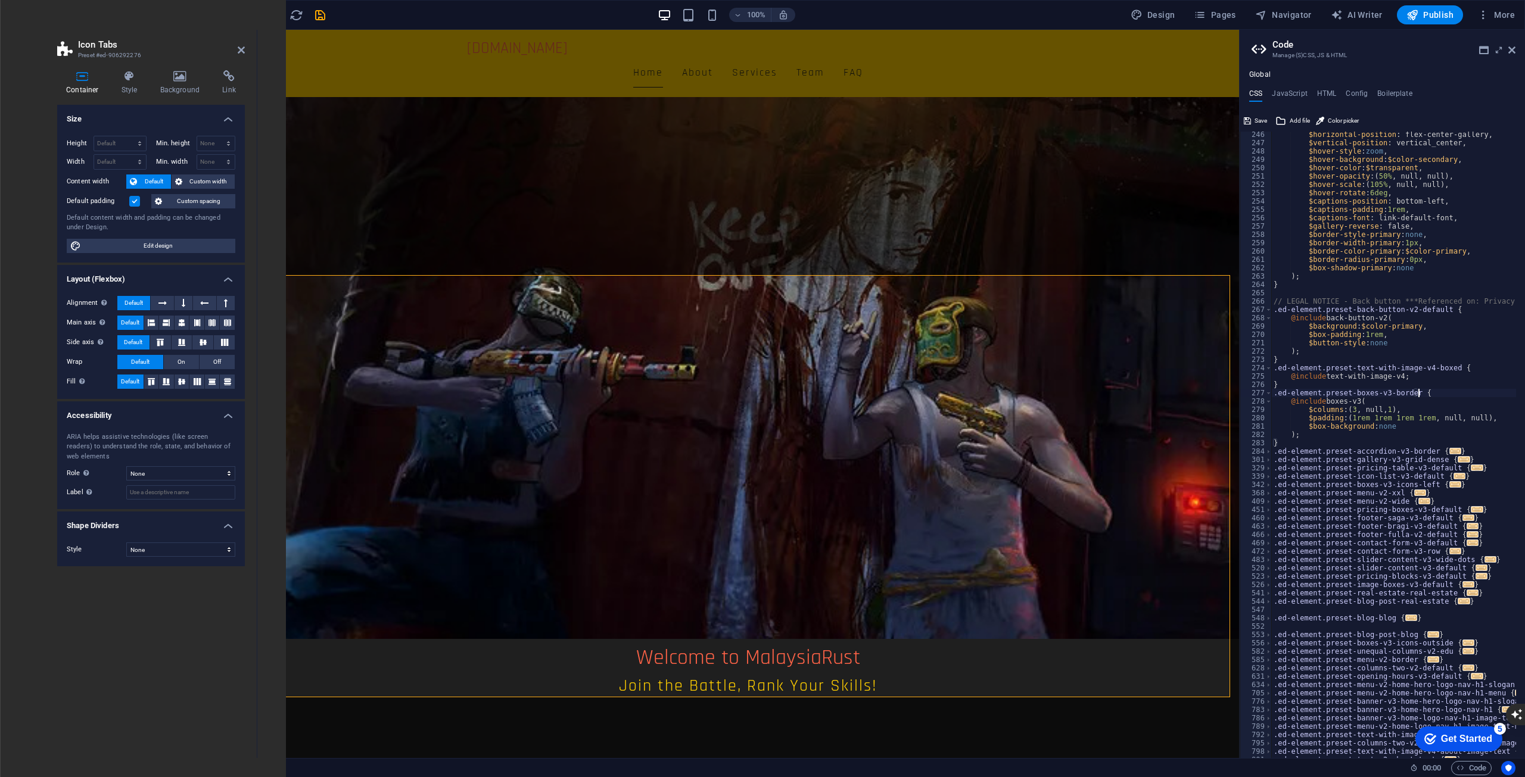
scroll to position [643, 0]
click at [1449, 450] on span "..." at bounding box center [1455, 451] width 12 height 7
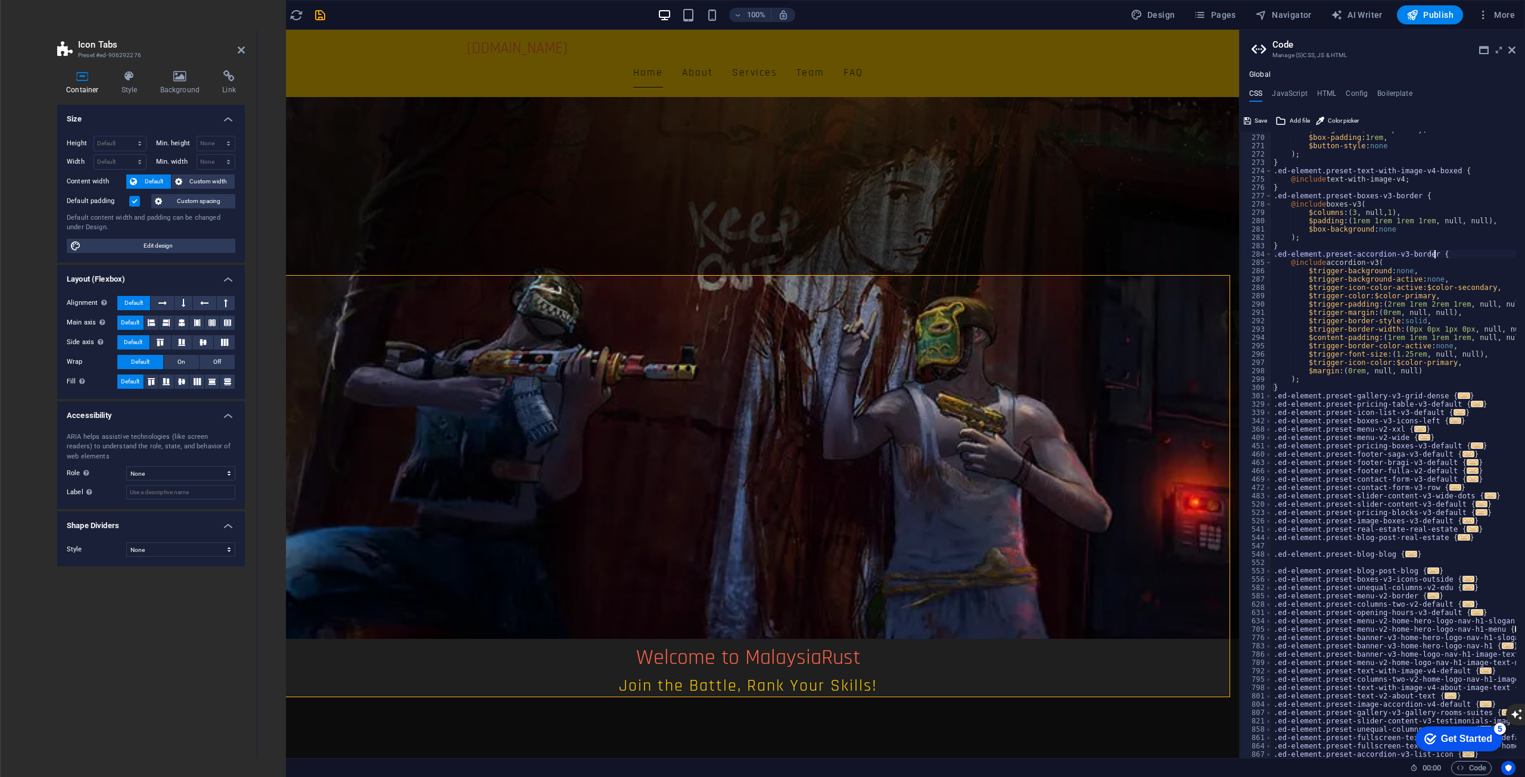
scroll to position [840, 0]
click at [1292, 121] on span "Add file" at bounding box center [1299, 121] width 20 height 14
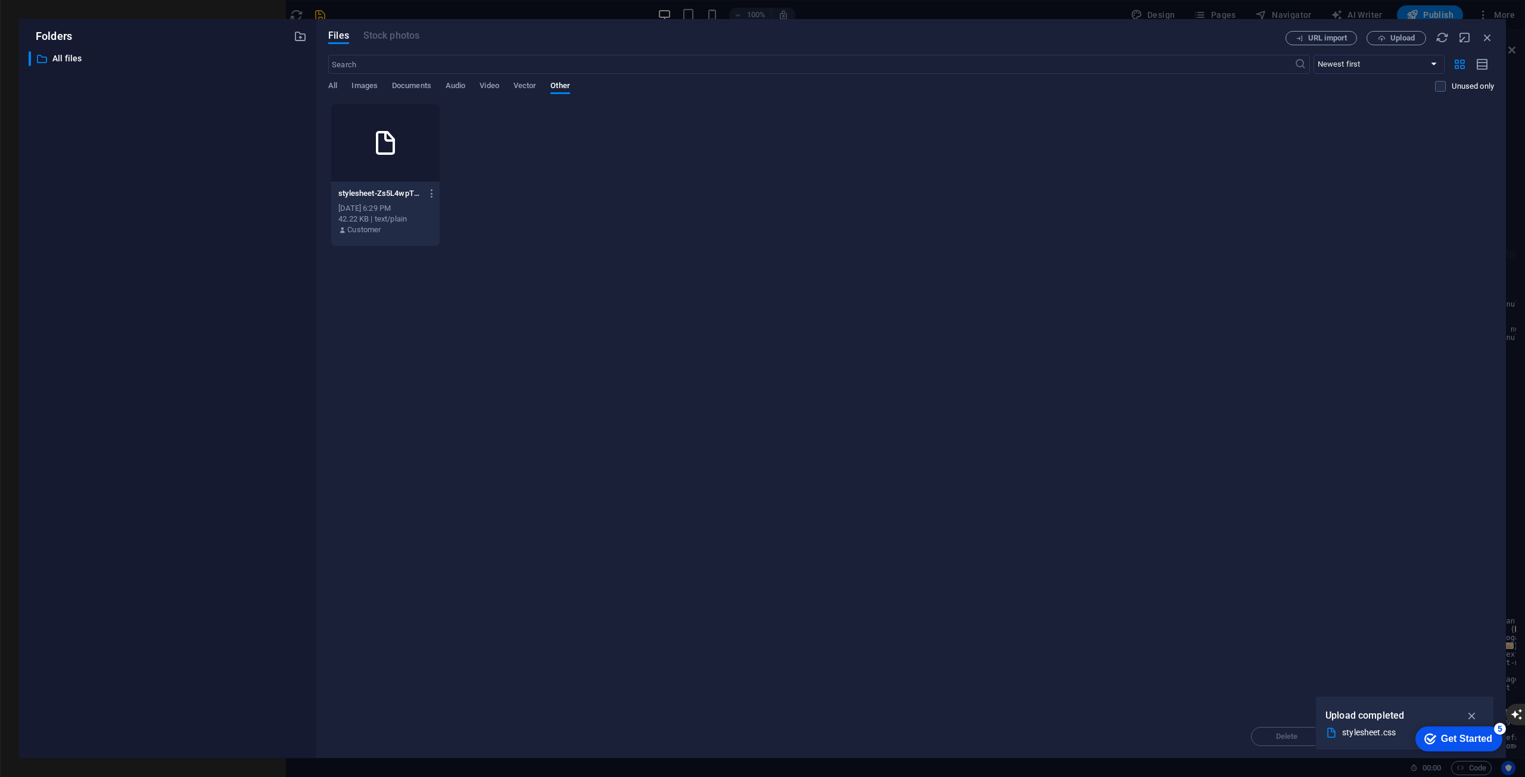
click at [382, 163] on div at bounding box center [385, 142] width 108 height 77
click at [382, 163] on div "1" at bounding box center [385, 142] width 108 height 77
type textarea ".ed-element.preset-accordion-v3-border {[URL][DOMAIN_NAME]"
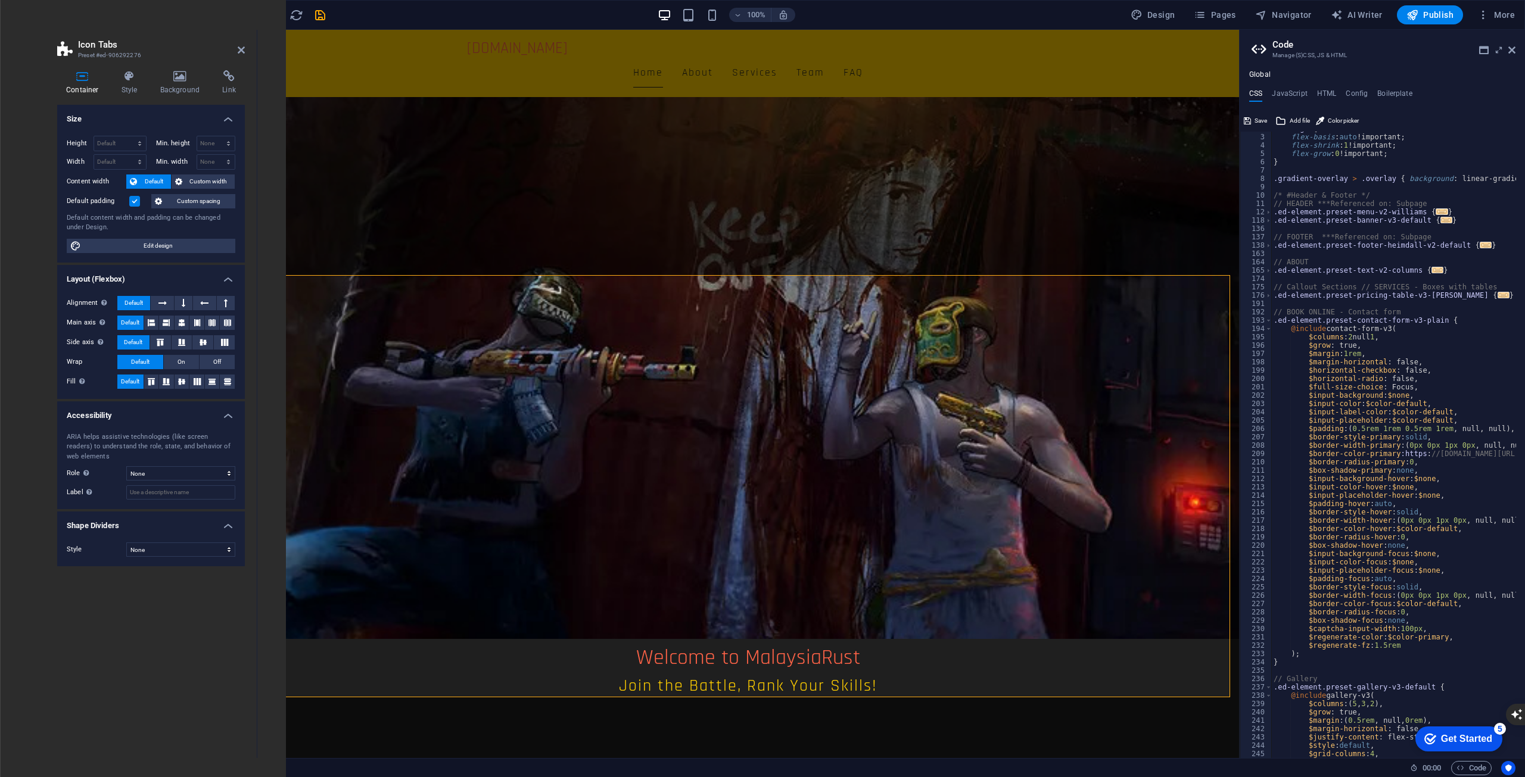
scroll to position [0, 0]
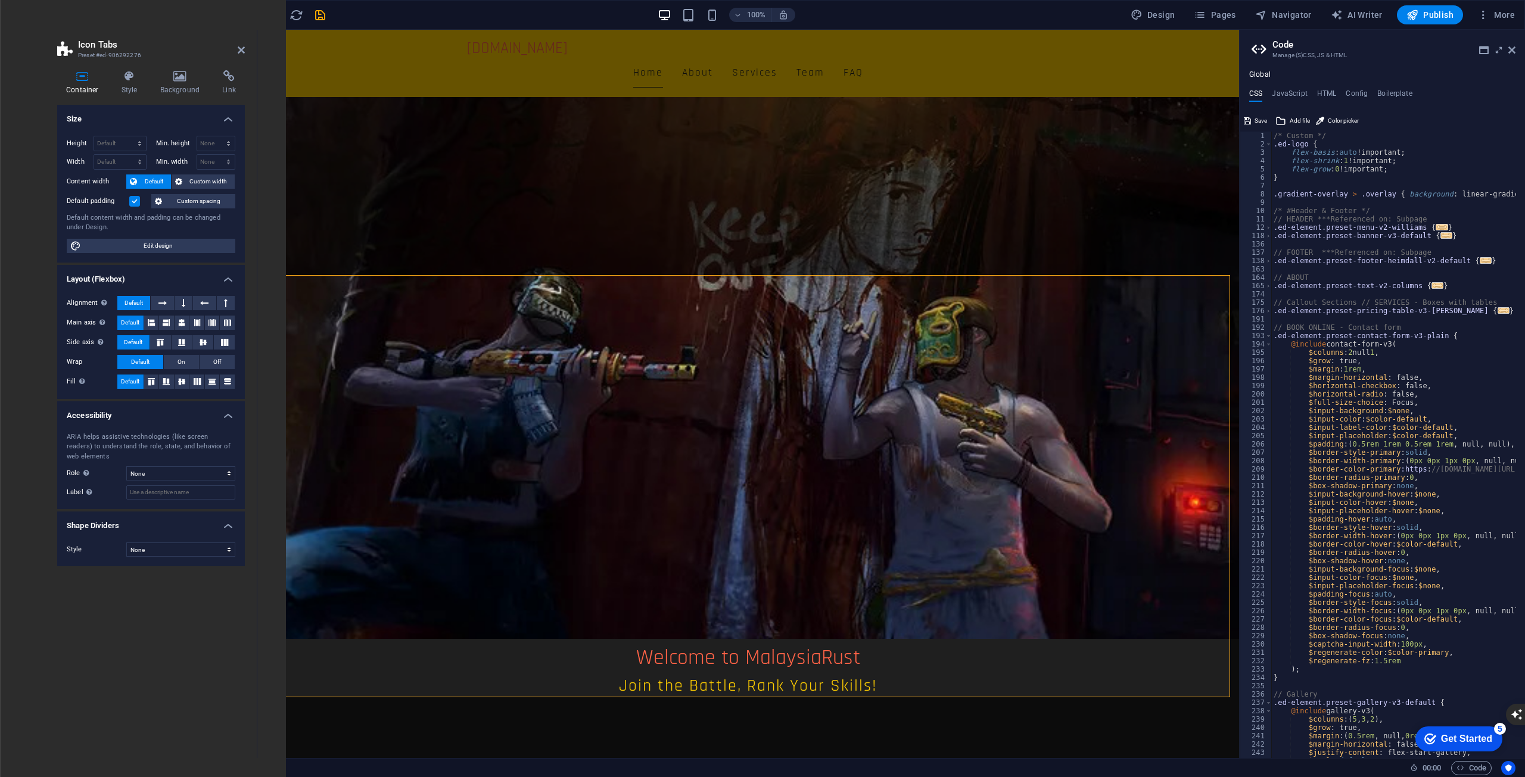
click at [1328, 86] on div "Global CSS JavaScript HTML Config Boilerplate .ed-element.preset-accordion-v3-b…" at bounding box center [1381, 414] width 285 height 688
click at [1328, 93] on h4 "HTML" at bounding box center [1327, 95] width 20 height 13
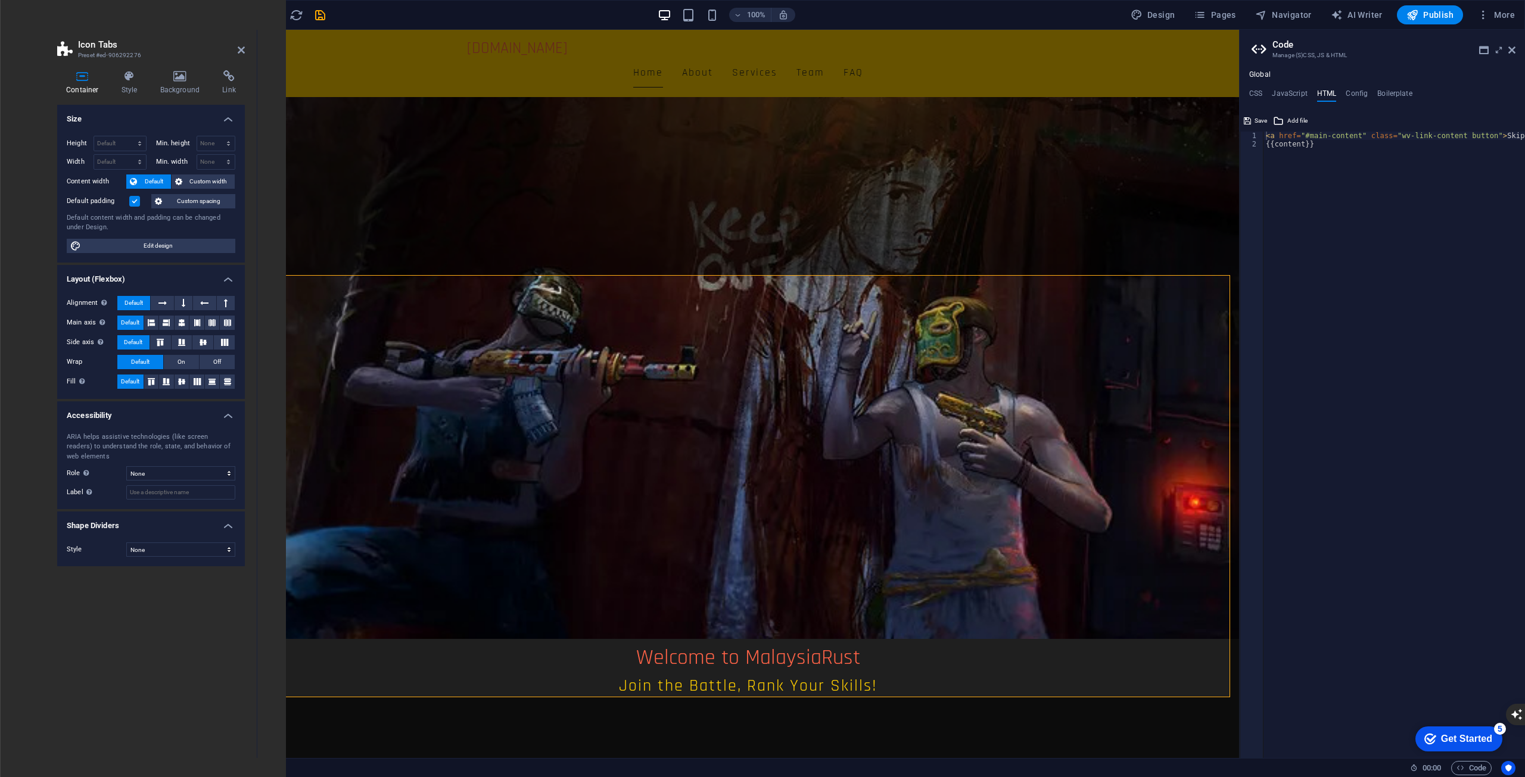
drag, startPoint x: 1369, startPoint y: 131, endPoint x: 1426, endPoint y: 136, distance: 56.8
click at [1426, 136] on div "<a href="#main-content" class="wv-link-content button">Skip to main content</a>…" at bounding box center [1381, 434] width 285 height 647
drag, startPoint x: 1426, startPoint y: 137, endPoint x: 1524, endPoint y: 138, distance: 98.3
click at [1524, 138] on div "< a href = "#main-content" class = "wv-link-content button" > Skip to main cont…" at bounding box center [1422, 449] width 322 height 634
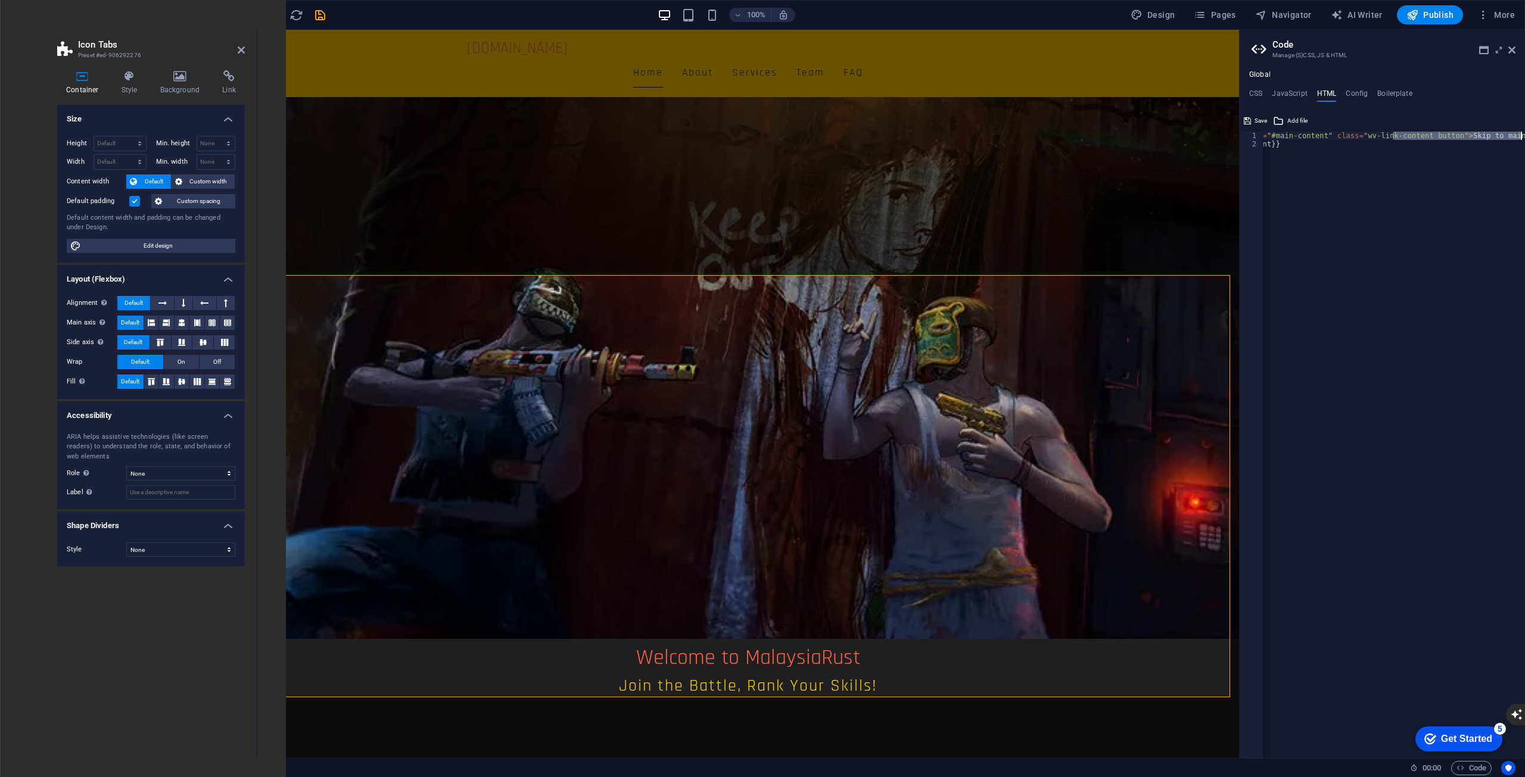
click at [1449, 170] on div "< a href = "#main-content" class = "wv-link-content button" > Skip to main cont…" at bounding box center [1390, 449] width 322 height 634
type textarea "{{content}}"
click at [637, 549] on div "Welcome to MalaysiaRust Join the Battle, Rank Your Skills!" at bounding box center [748, 651] width 982 height 205
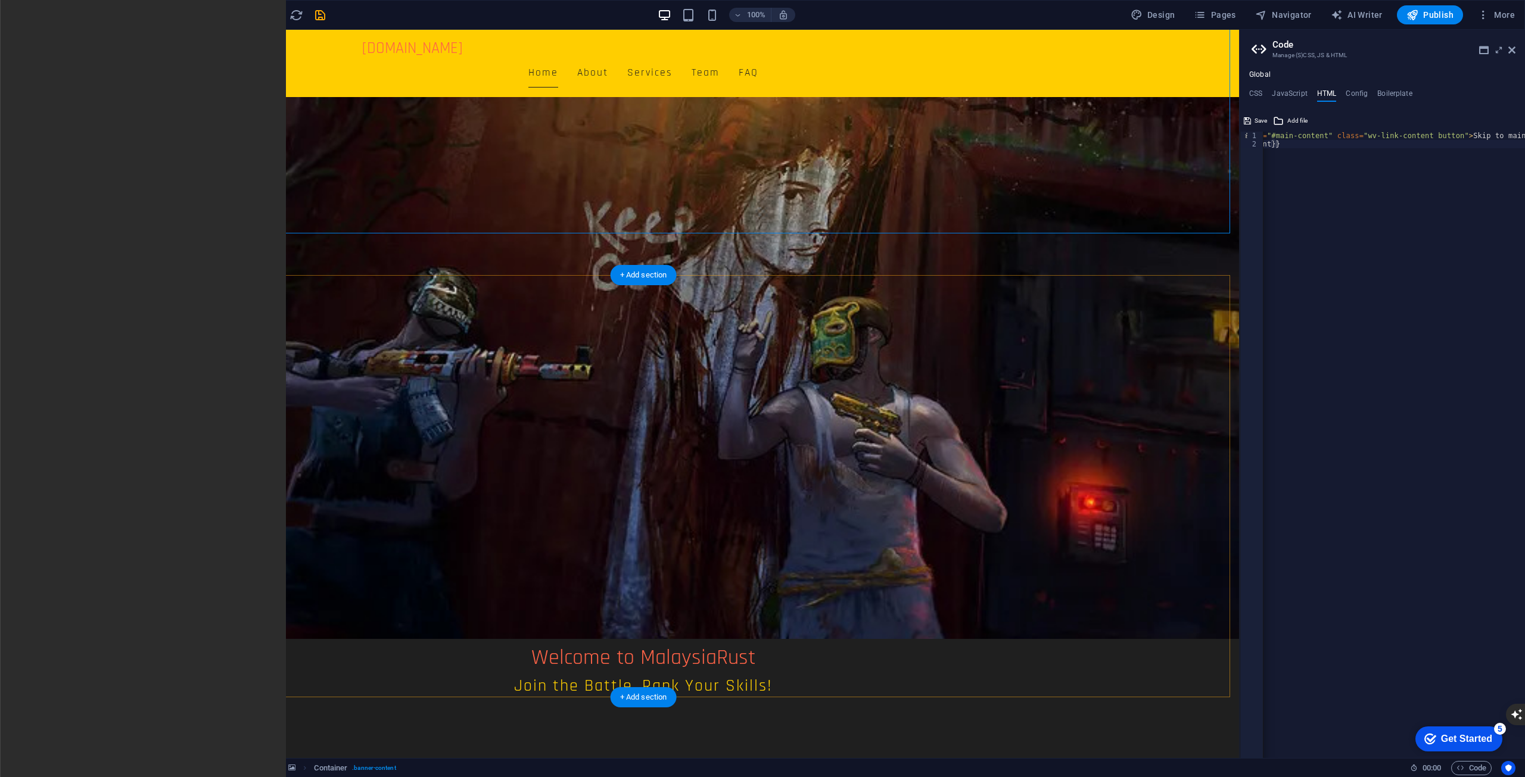
click at [951, 549] on div "Welcome to MalaysiaRust Join the Battle, Rank Your Skills!" at bounding box center [643, 651] width 1191 height 205
click at [980, 549] on div "Welcome to MalaysiaRust Join the Battle, Rank Your Skills!" at bounding box center [643, 651] width 1191 height 205
click at [1260, 46] on icon at bounding box center [1260, 49] width 18 height 17
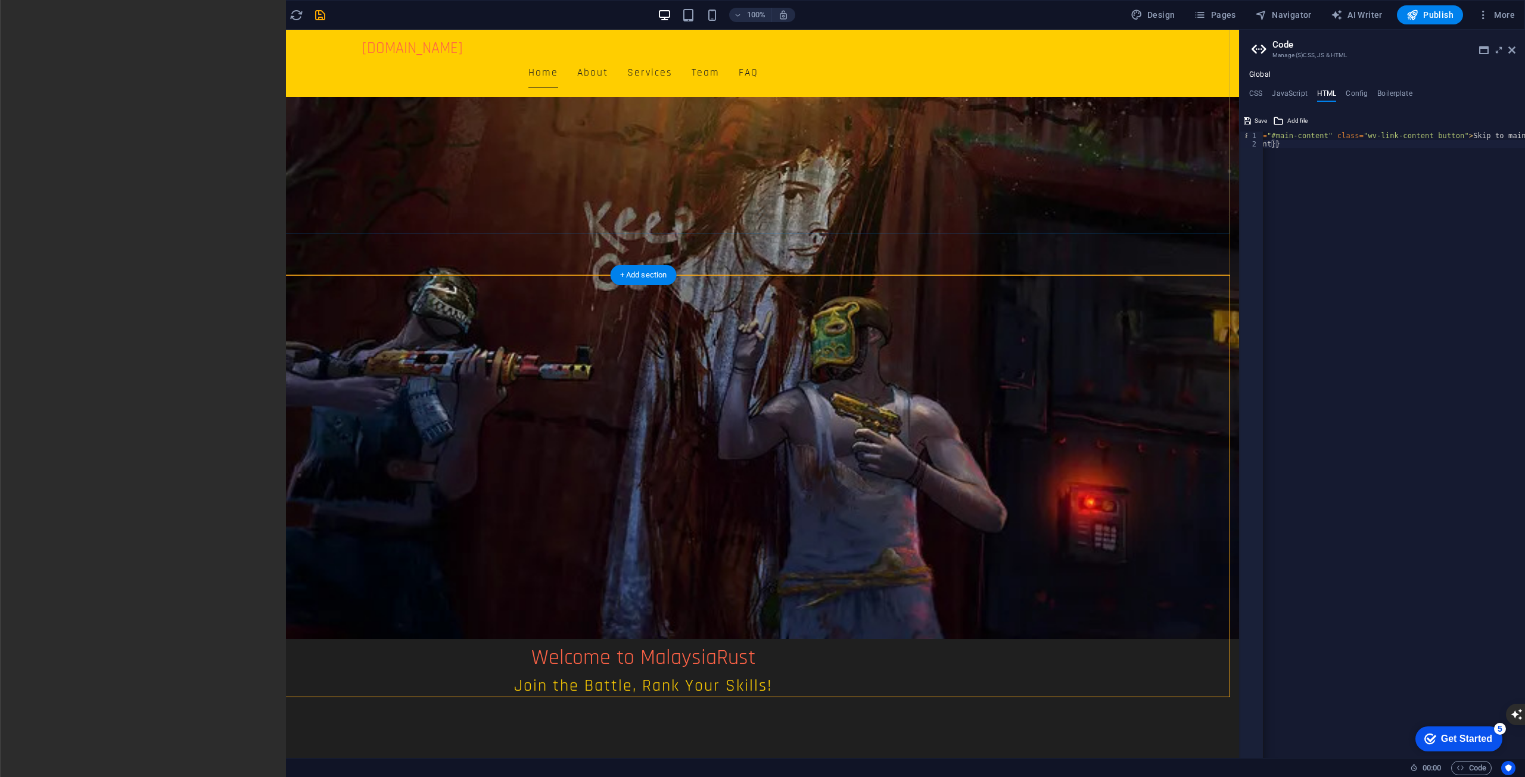
click at [279, 549] on div "Welcome to MalaysiaRust Join the Battle, Rank Your Skills!" at bounding box center [643, 651] width 1191 height 205
click at [620, 549] on div "Welcome to MalaysiaRust Join the Battle, Rank Your Skills!" at bounding box center [643, 651] width 1191 height 205
click at [719, 251] on figure at bounding box center [643, 275] width 1191 height 728
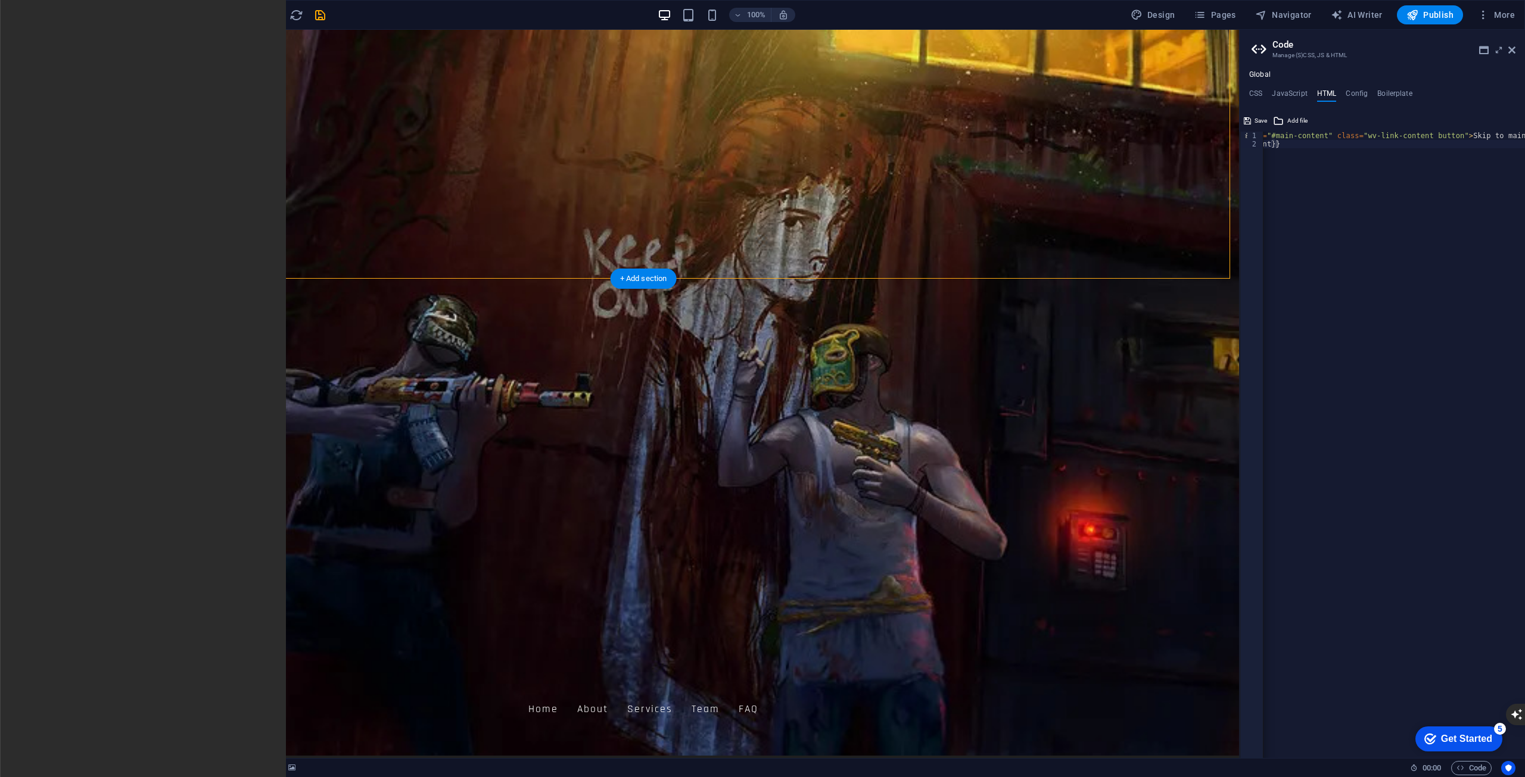
scroll to position [0, 0]
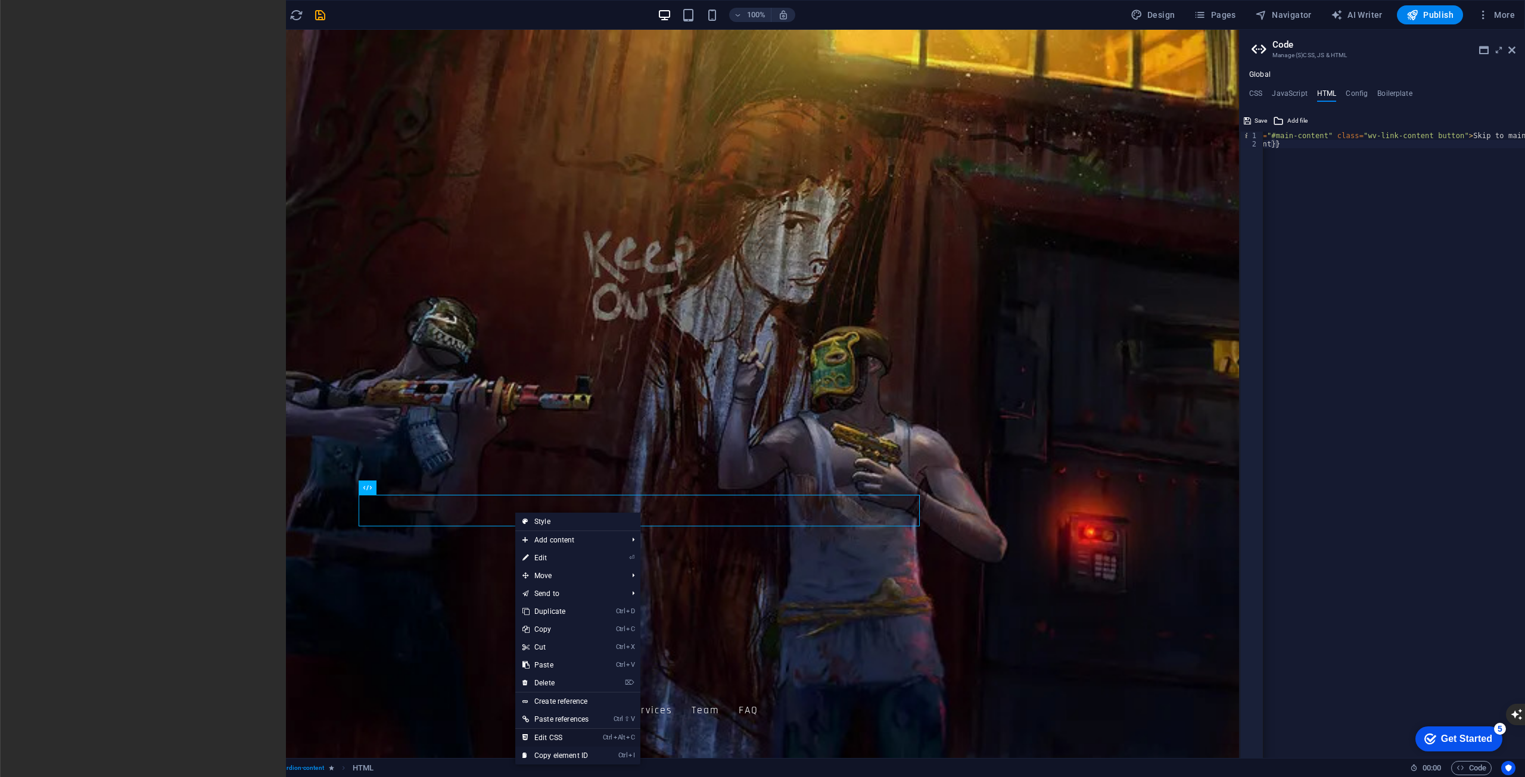
click at [591, 734] on link "Ctrl Alt C Edit CSS" at bounding box center [555, 738] width 80 height 18
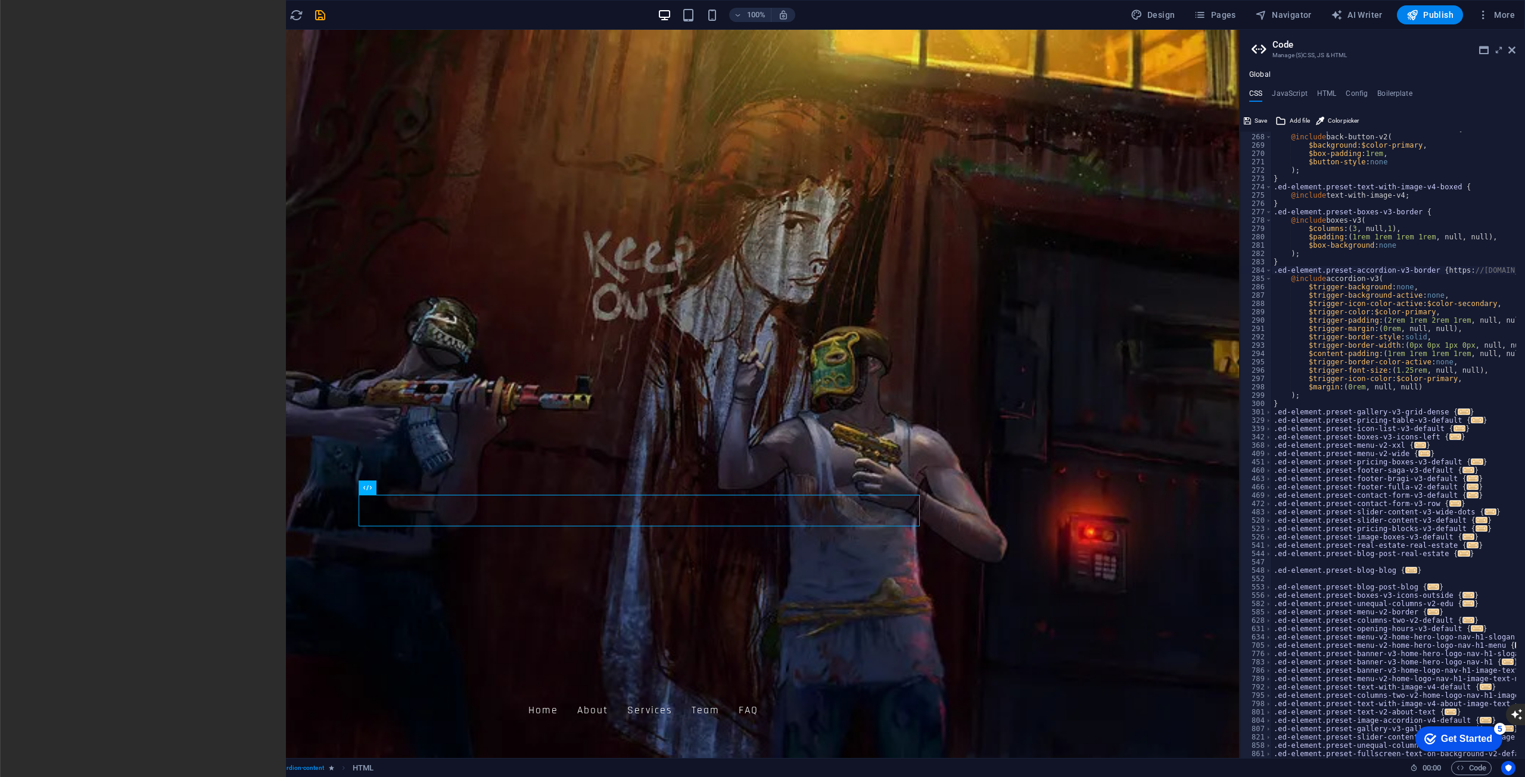
scroll to position [824, 0]
click at [28, 257] on icon "button" at bounding box center [24, 256] width 14 height 14
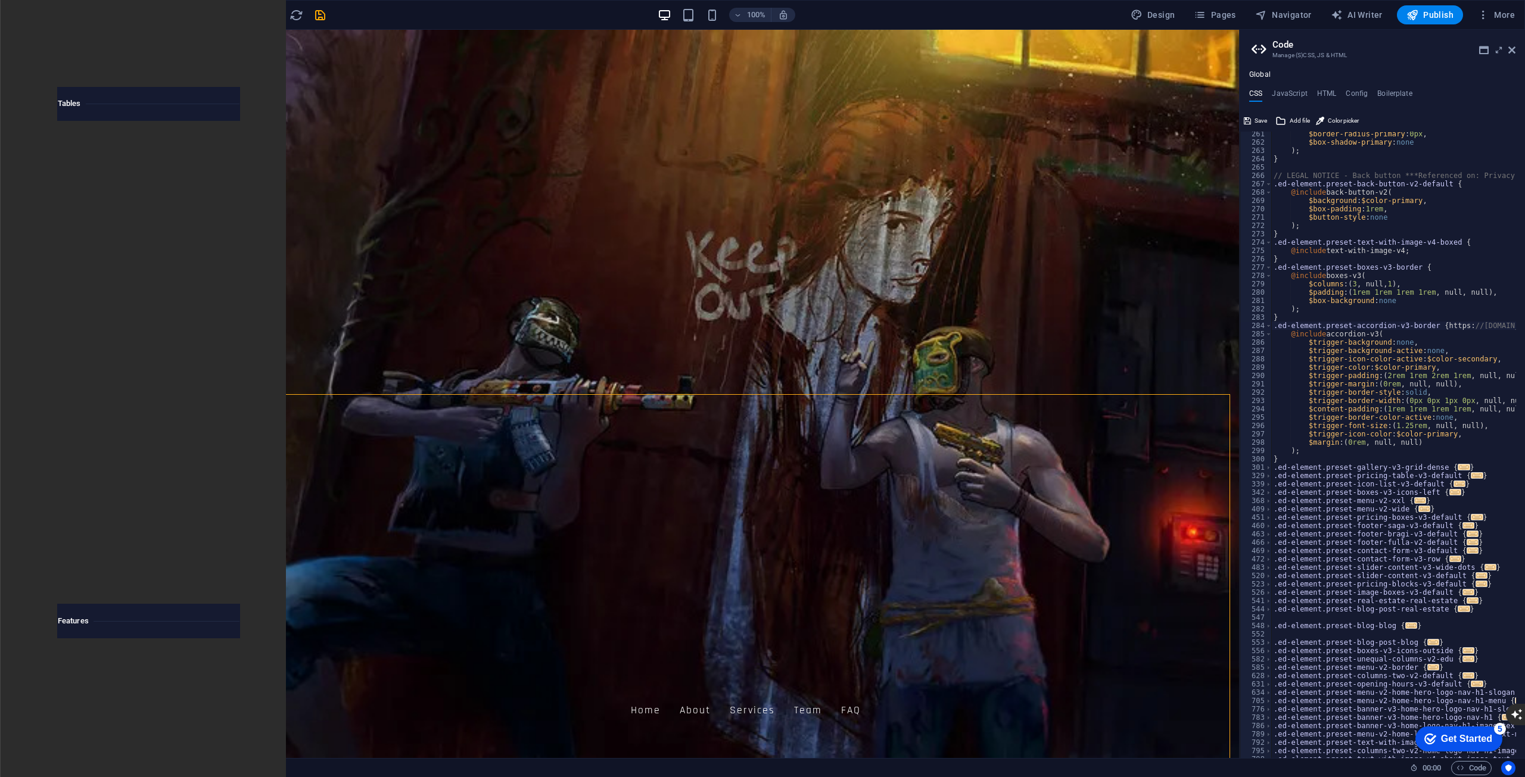
scroll to position [662, 0]
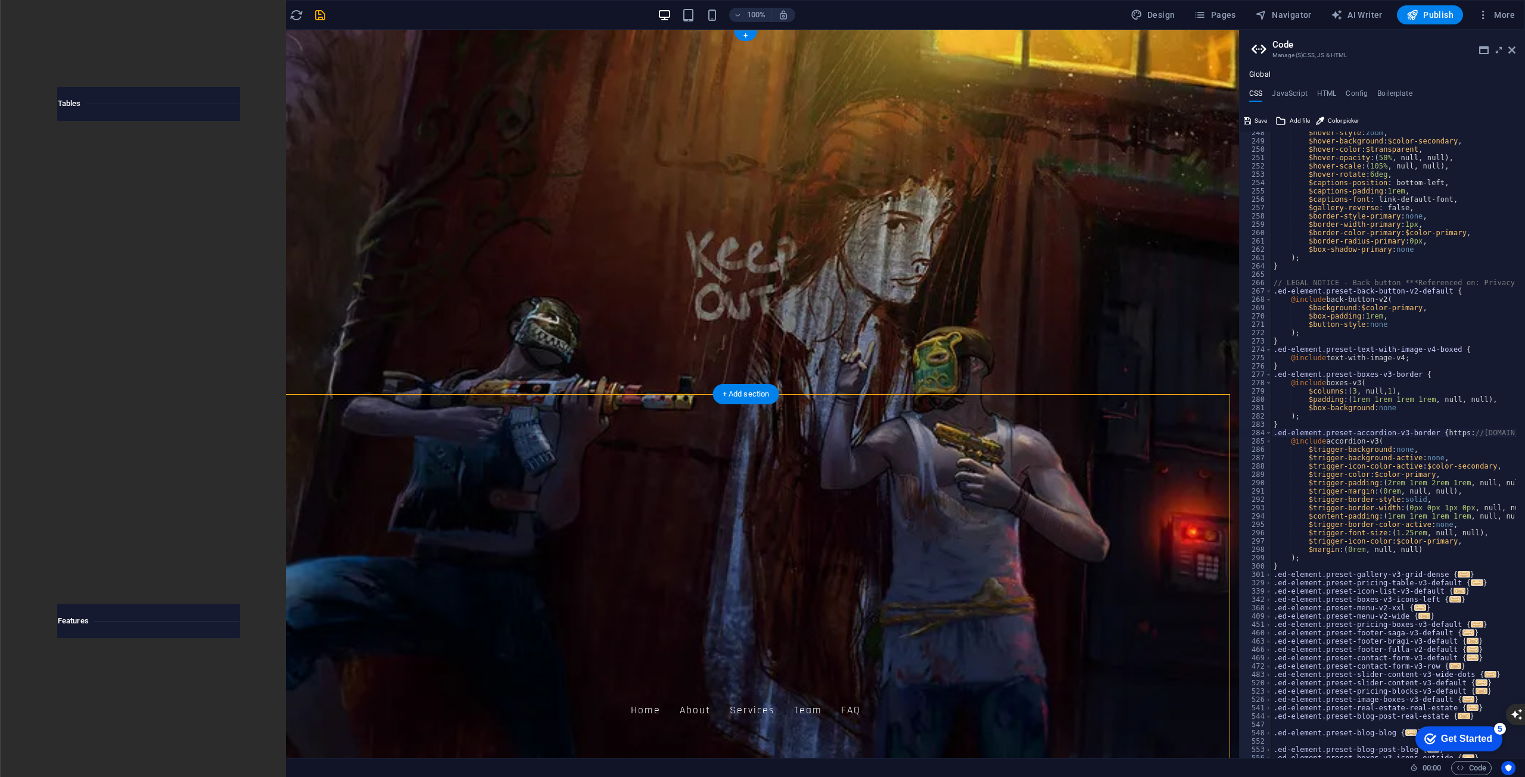
click at [867, 381] on figure at bounding box center [746, 394] width 986 height 728
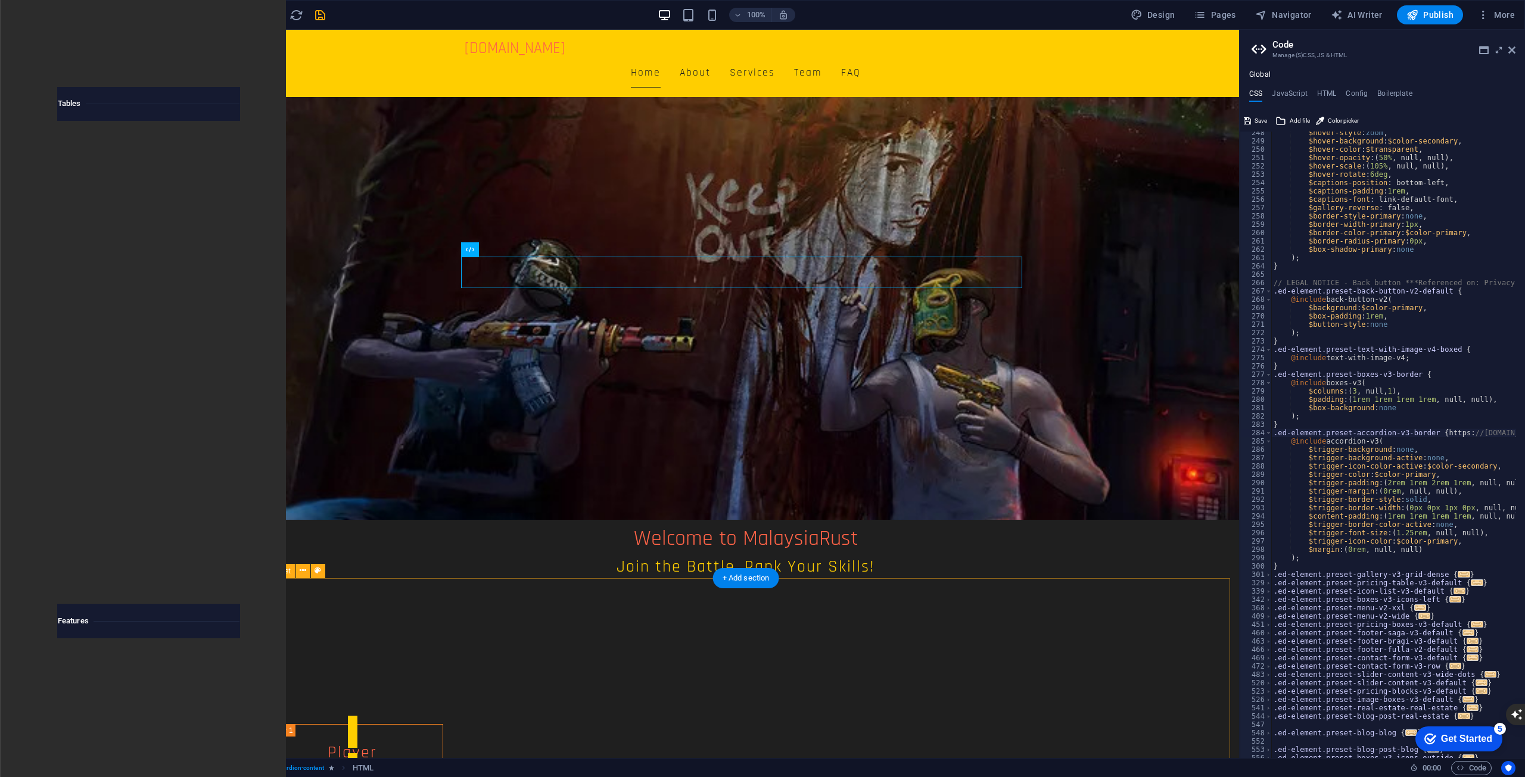
scroll to position [0, 0]
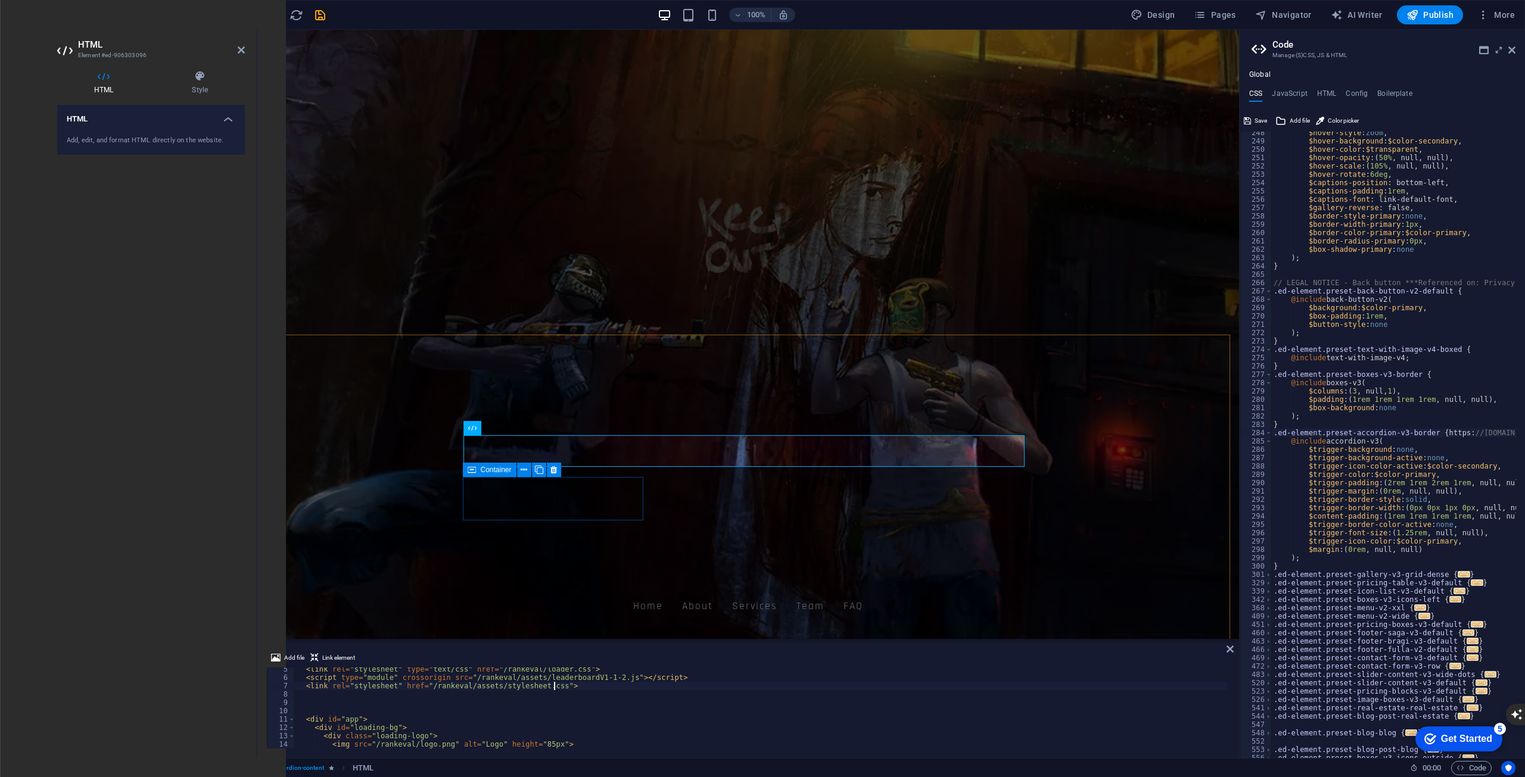
scroll to position [36, 0]
click at [562, 718] on div "< link rel = "stylesheet" type = "text/css" href = "/rankeval/loader.css" > < s…" at bounding box center [761, 714] width 932 height 98
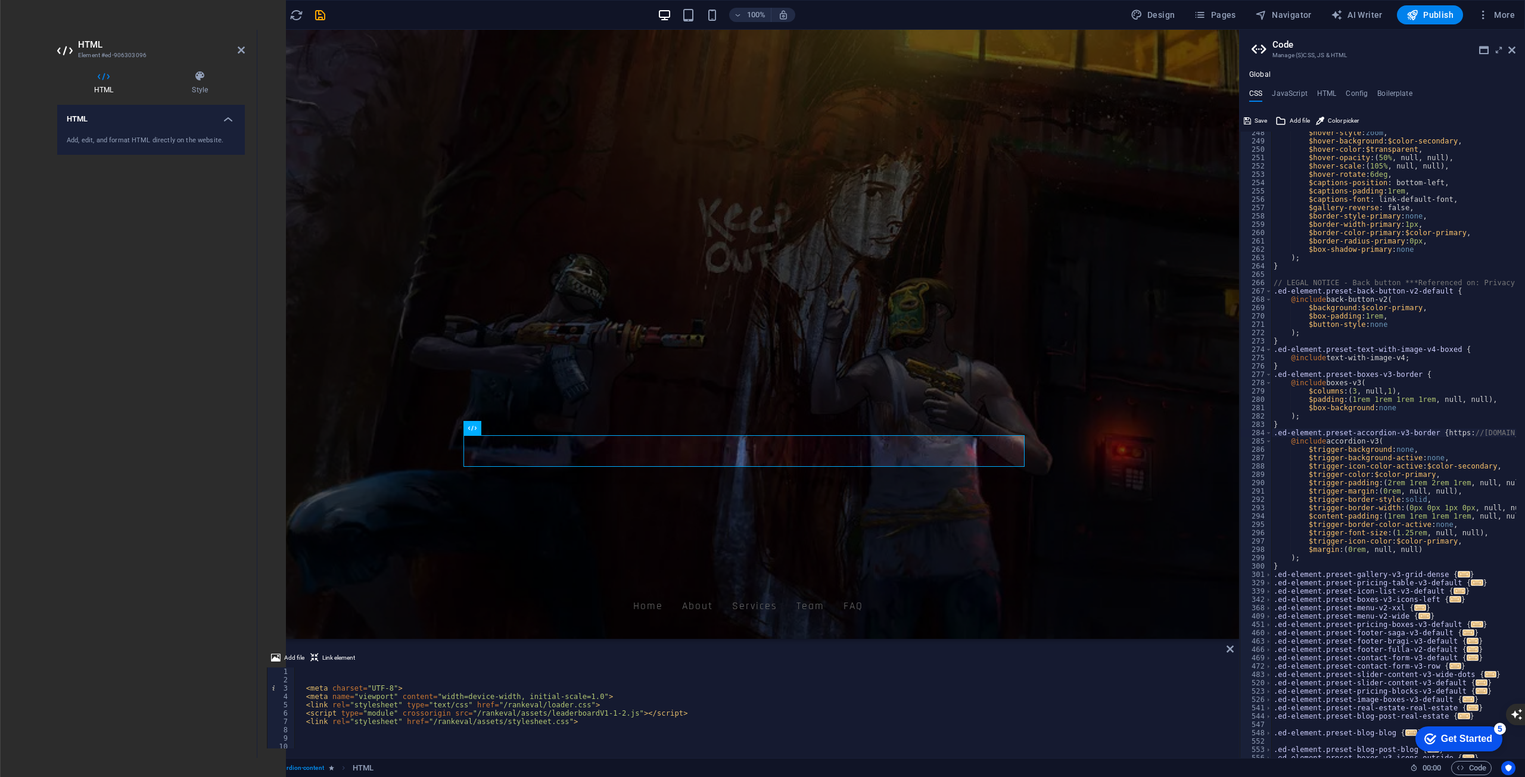
scroll to position [0, 0]
drag, startPoint x: 587, startPoint y: 703, endPoint x: 290, endPoint y: 702, distance: 296.6
click at [290, 702] on div "<div id="app"> 1 2 3 4 5 6 7 8 9 10 11 < meta charset = "UTF-8" > < meta name =…" at bounding box center [748, 708] width 962 height 81
type textarea "<link rel="stylesheet" type="text/css" href="/rankeval/loader.css">"
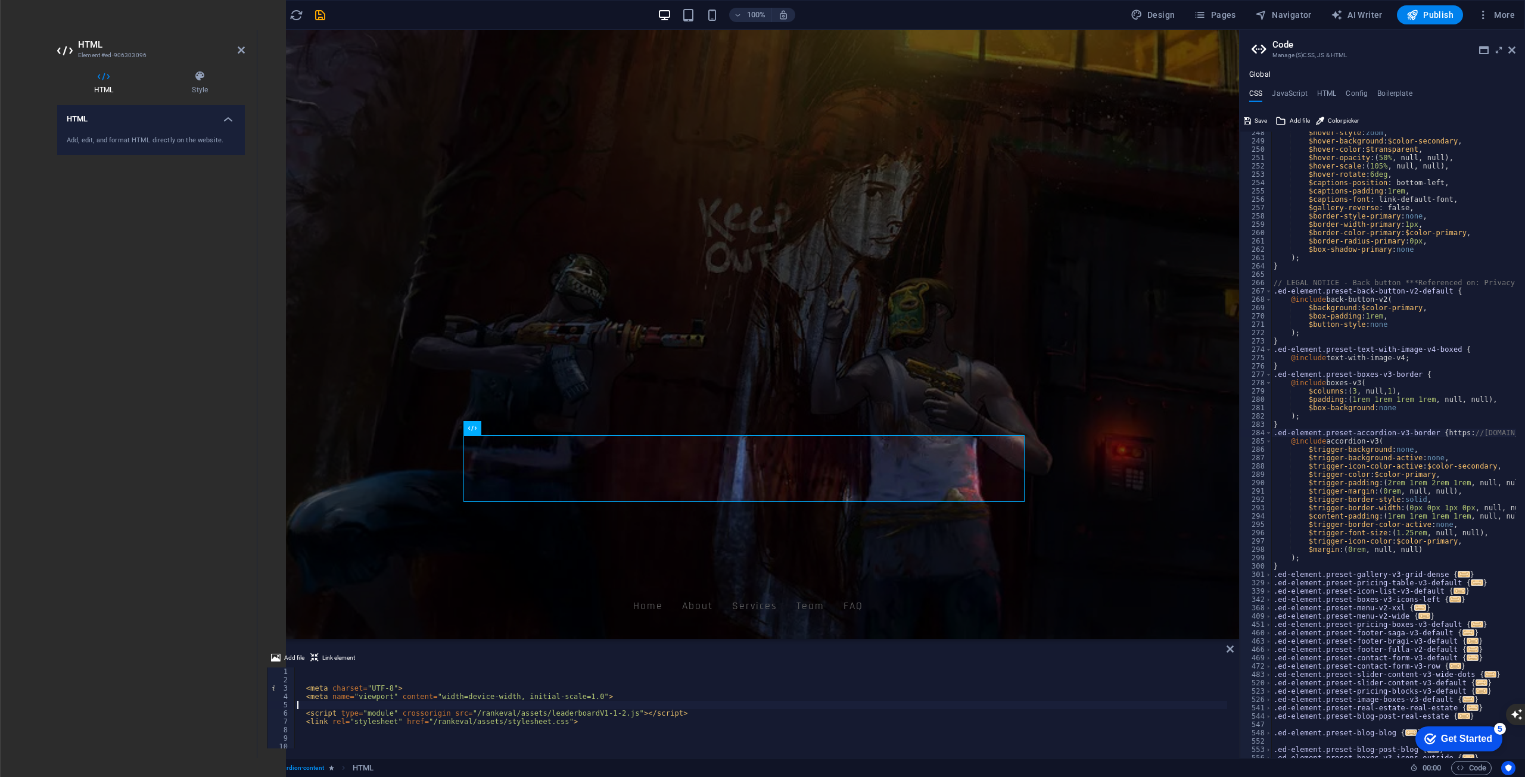
type textarea "<meta name="viewport" content="width=device-width, initial-scale=1.0">"
drag, startPoint x: 583, startPoint y: 696, endPoint x: 271, endPoint y: 695, distance: 312.1
click at [271, 695] on div "<meta name="viewport" content="width=device-width, initial-scale=1.0"> 1 2 3 4 …" at bounding box center [748, 708] width 962 height 81
type textarea "<meta name="viewport" content="width=device-width, initial-scale=1.0">"
click at [616, 719] on div "< meta charset = "UTF-8" > < meta name = "viewport" content = "width=device-wid…" at bounding box center [761, 717] width 932 height 98
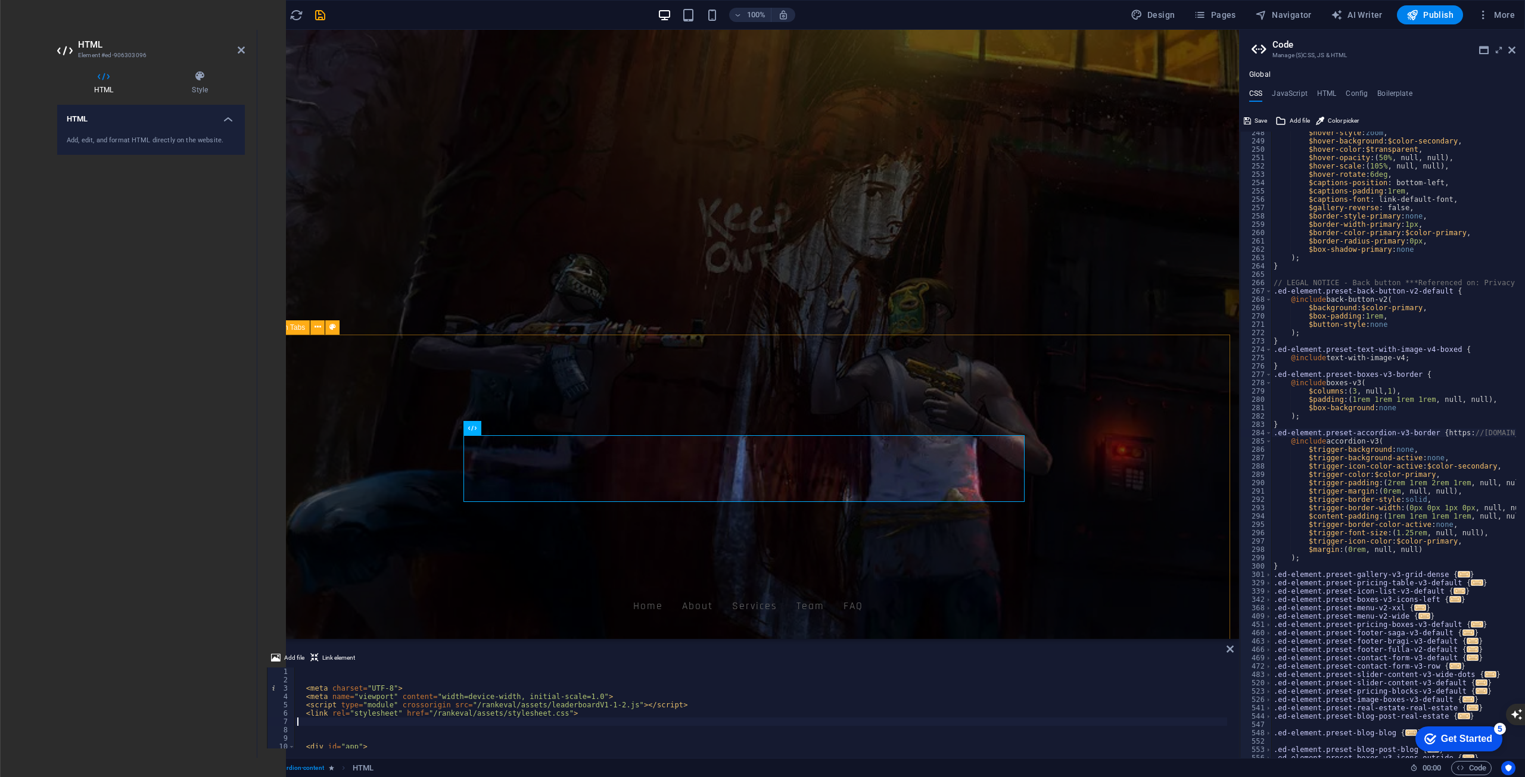
type textarea "<meta name="viewport" content="width=device-width, initial-scale=1.0"> <link re…"
click at [757, 732] on div "< meta charset = "UTF-8" > < meta name = "viewport" content = "width=device-wid…" at bounding box center [761, 717] width 932 height 98
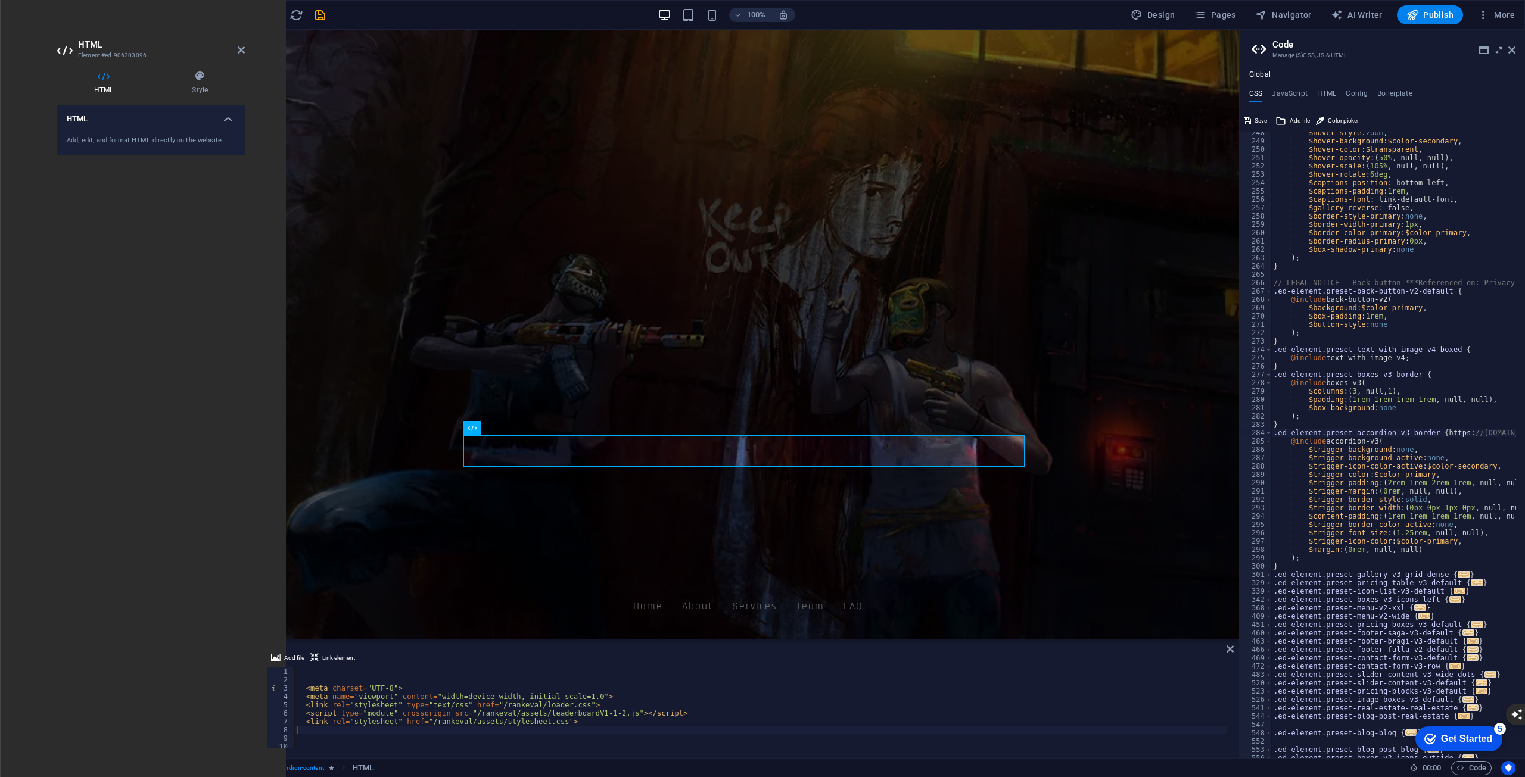
click at [628, 708] on div "< meta charset = "UTF-8" > < meta name = "viewport" content = "width=device-wid…" at bounding box center [761, 717] width 932 height 98
type textarea "</div>"
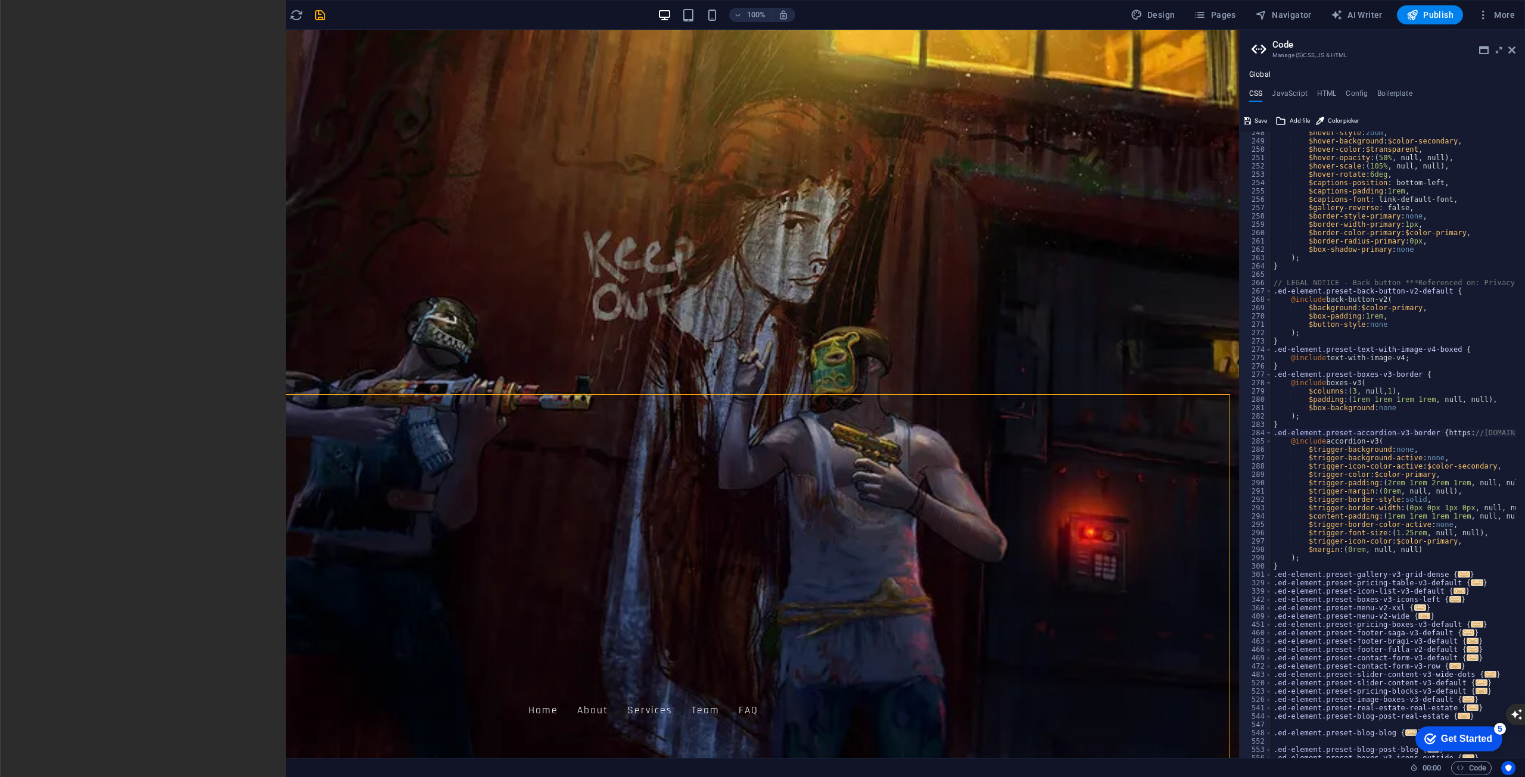
click at [106, 391] on icon at bounding box center [108, 387] width 7 height 13
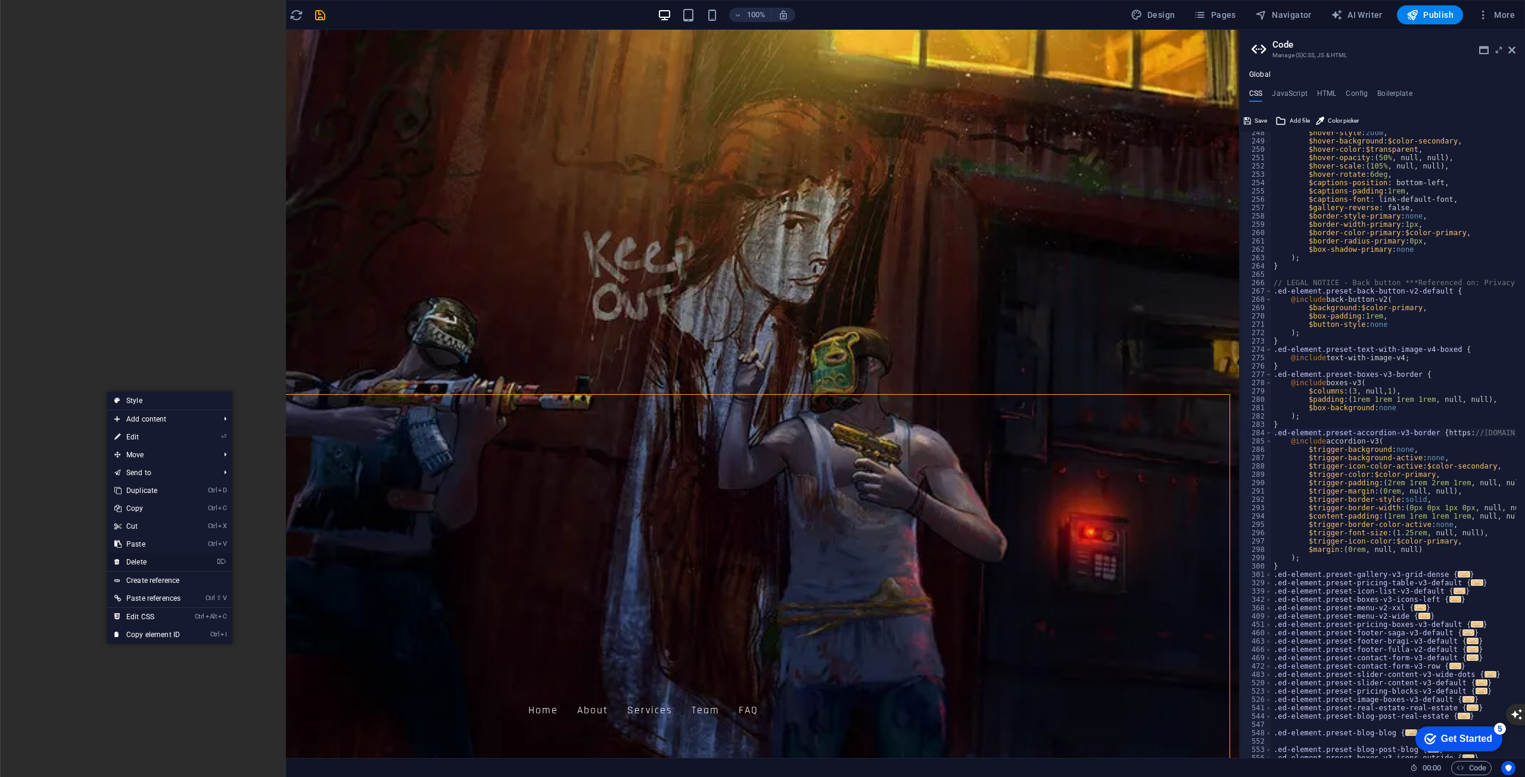
click at [166, 558] on link "⌦ Delete" at bounding box center [147, 562] width 80 height 18
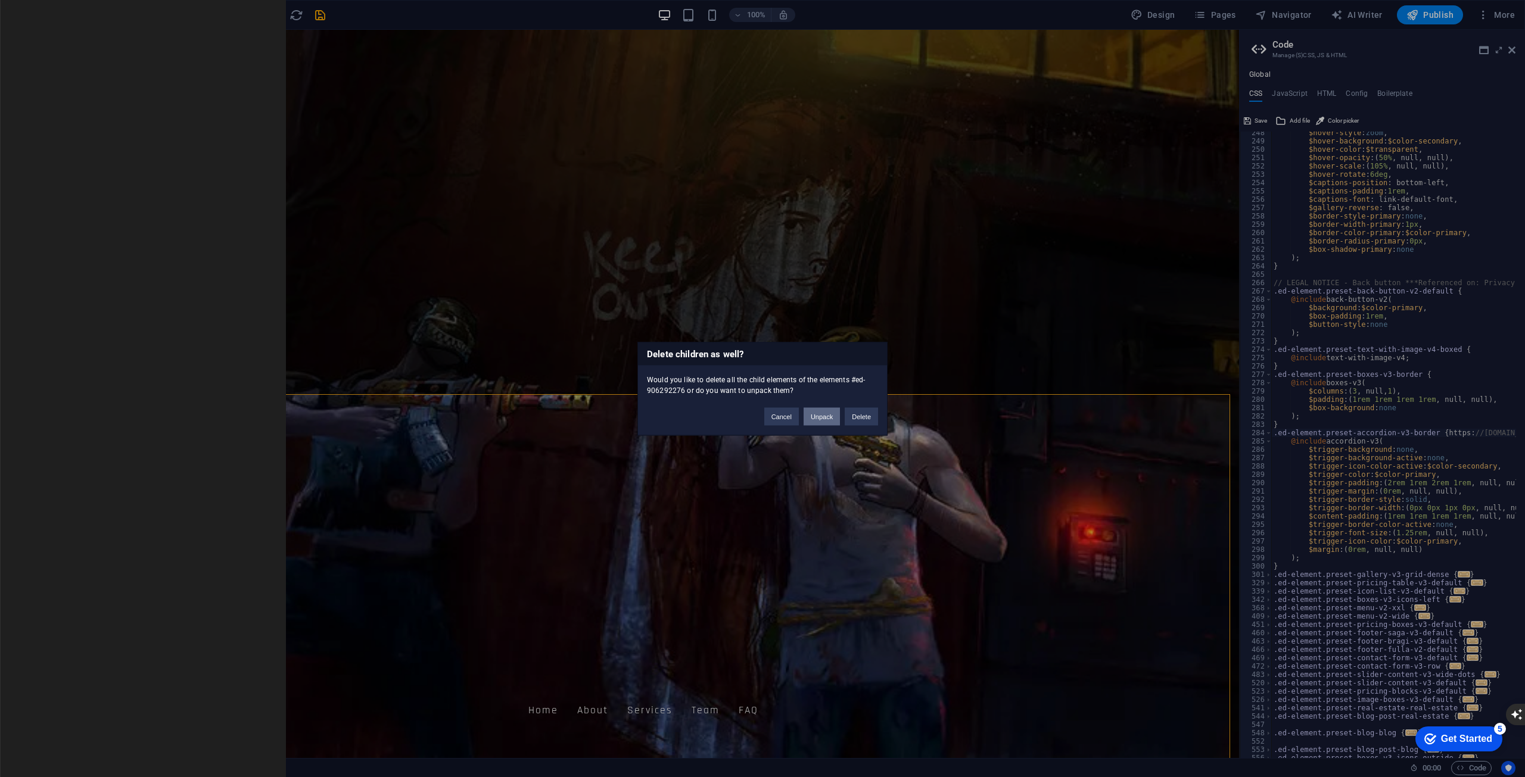
click at [827, 414] on button "Unpack" at bounding box center [821, 416] width 36 height 18
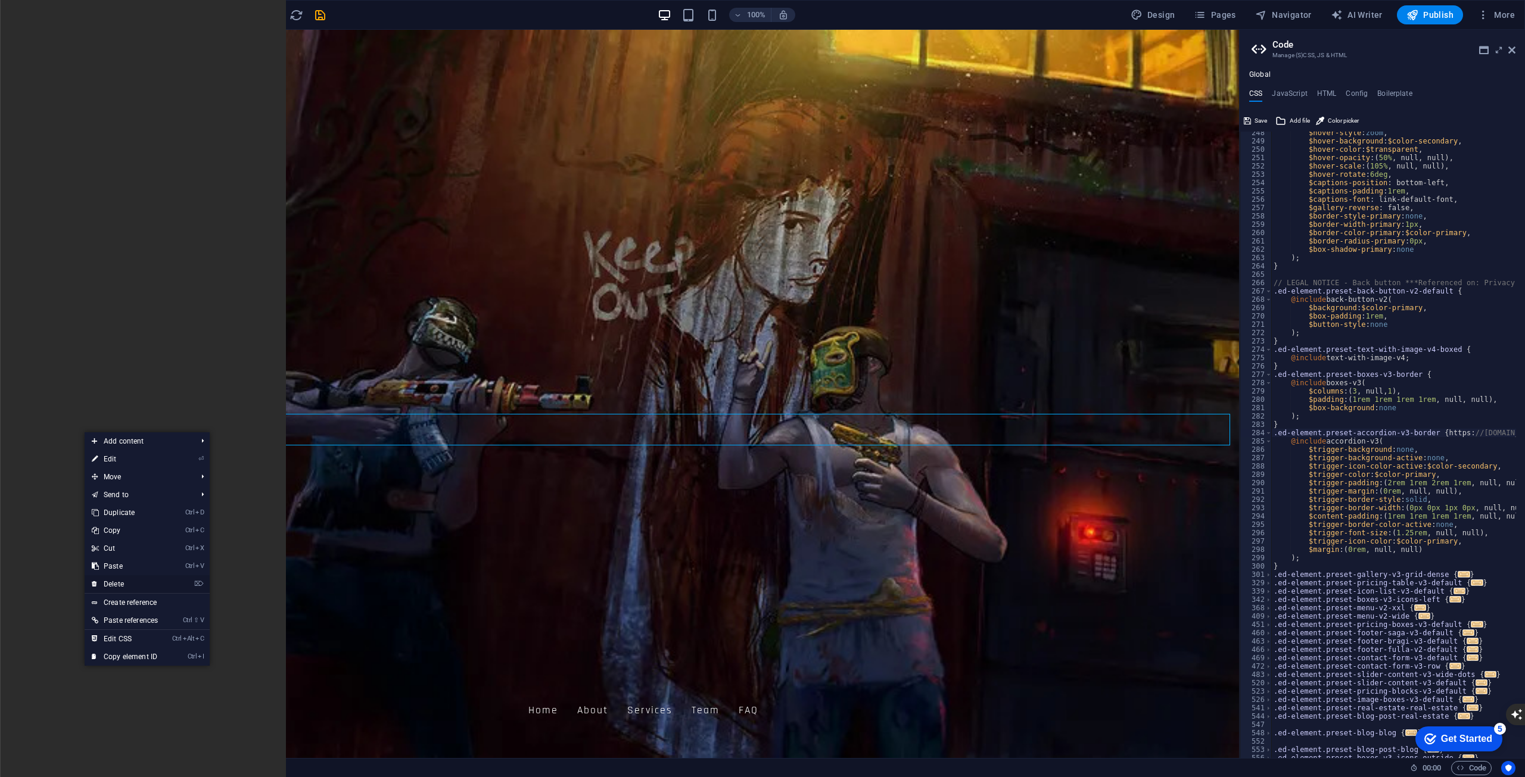
drag, startPoint x: 98, startPoint y: 554, endPoint x: 141, endPoint y: 587, distance: 53.9
click at [141, 587] on link "⌦ Delete" at bounding box center [125, 584] width 80 height 18
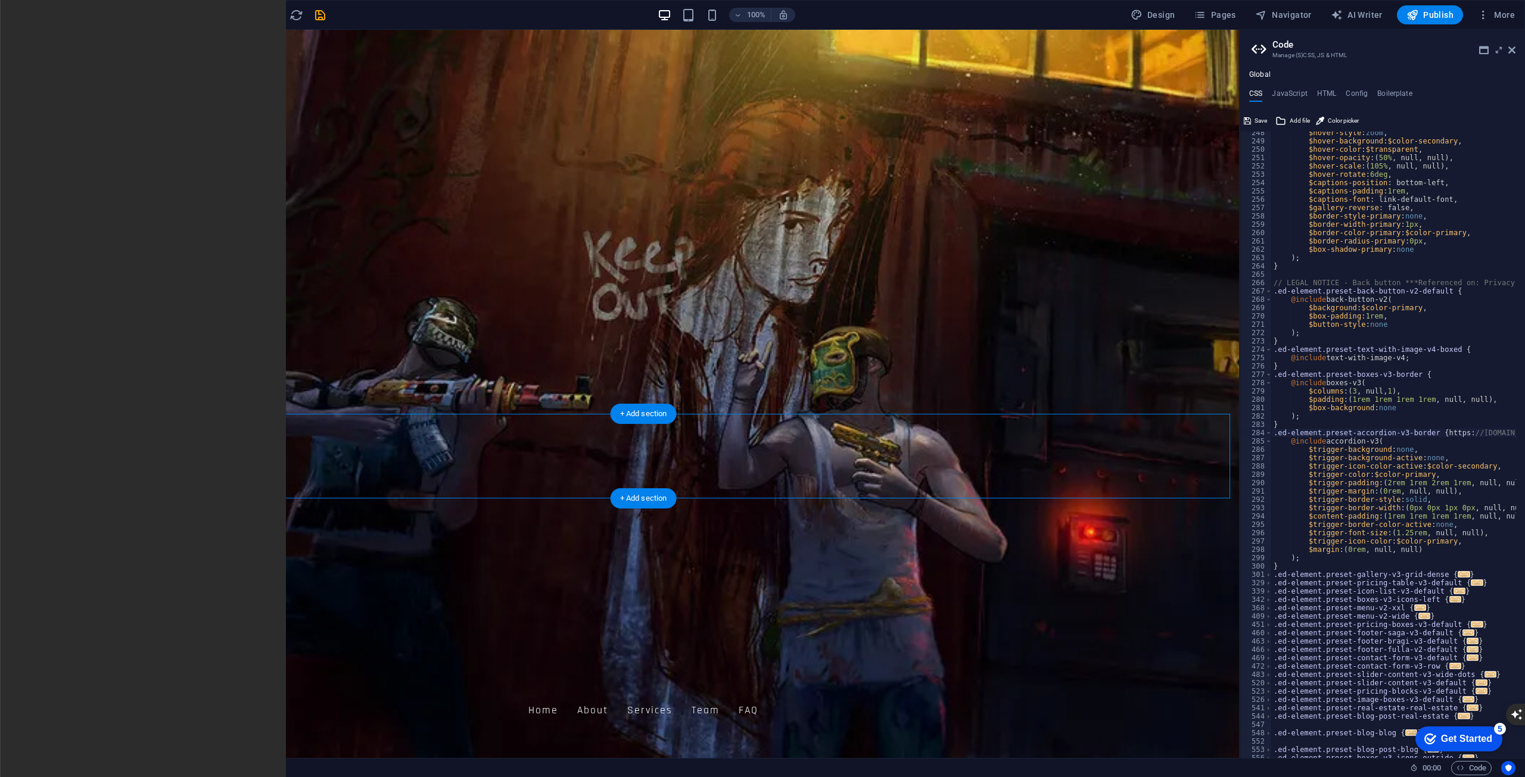
click at [107, 386] on icon at bounding box center [108, 387] width 7 height 13
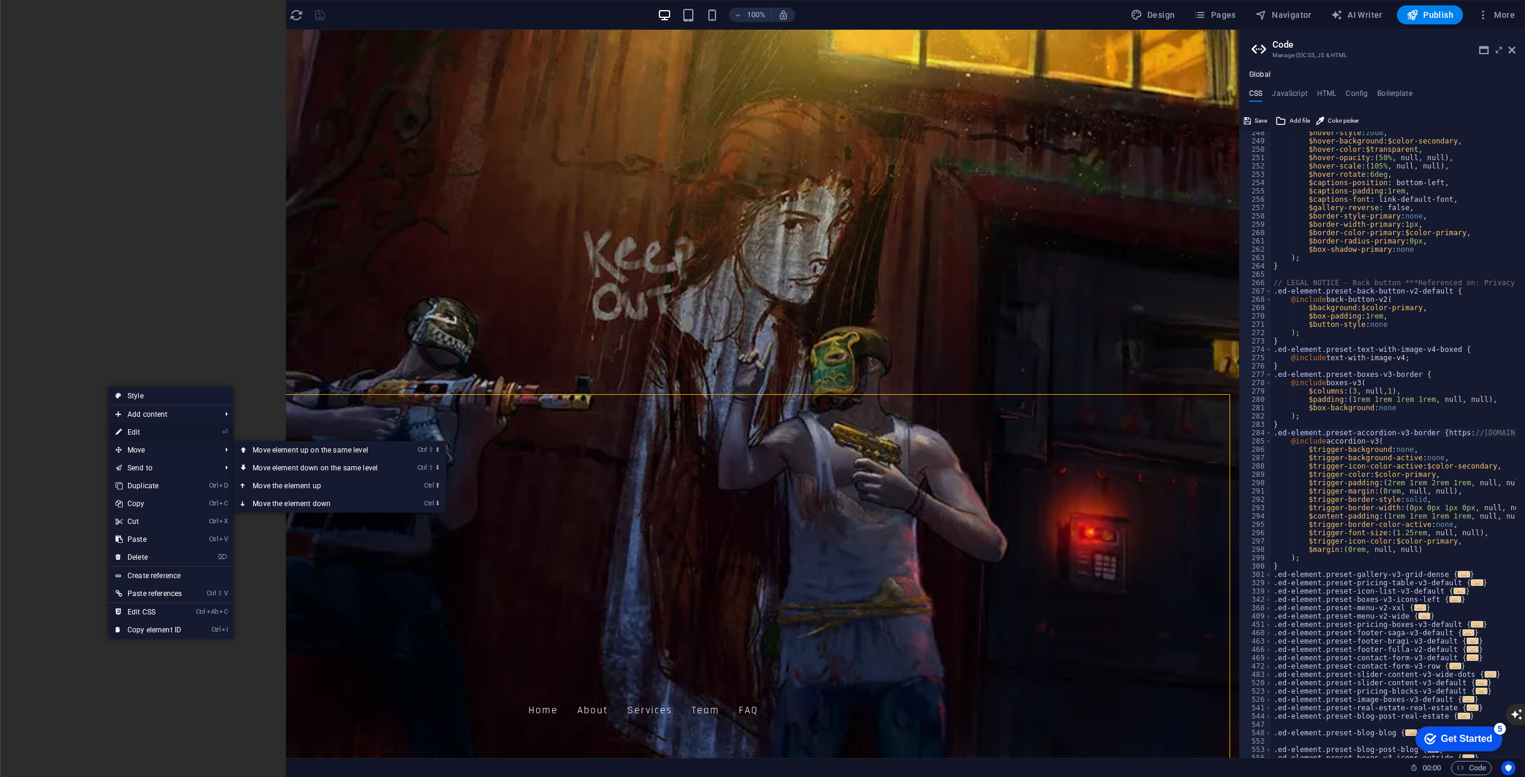
click at [152, 432] on link "⏎ Edit" at bounding box center [148, 432] width 80 height 18
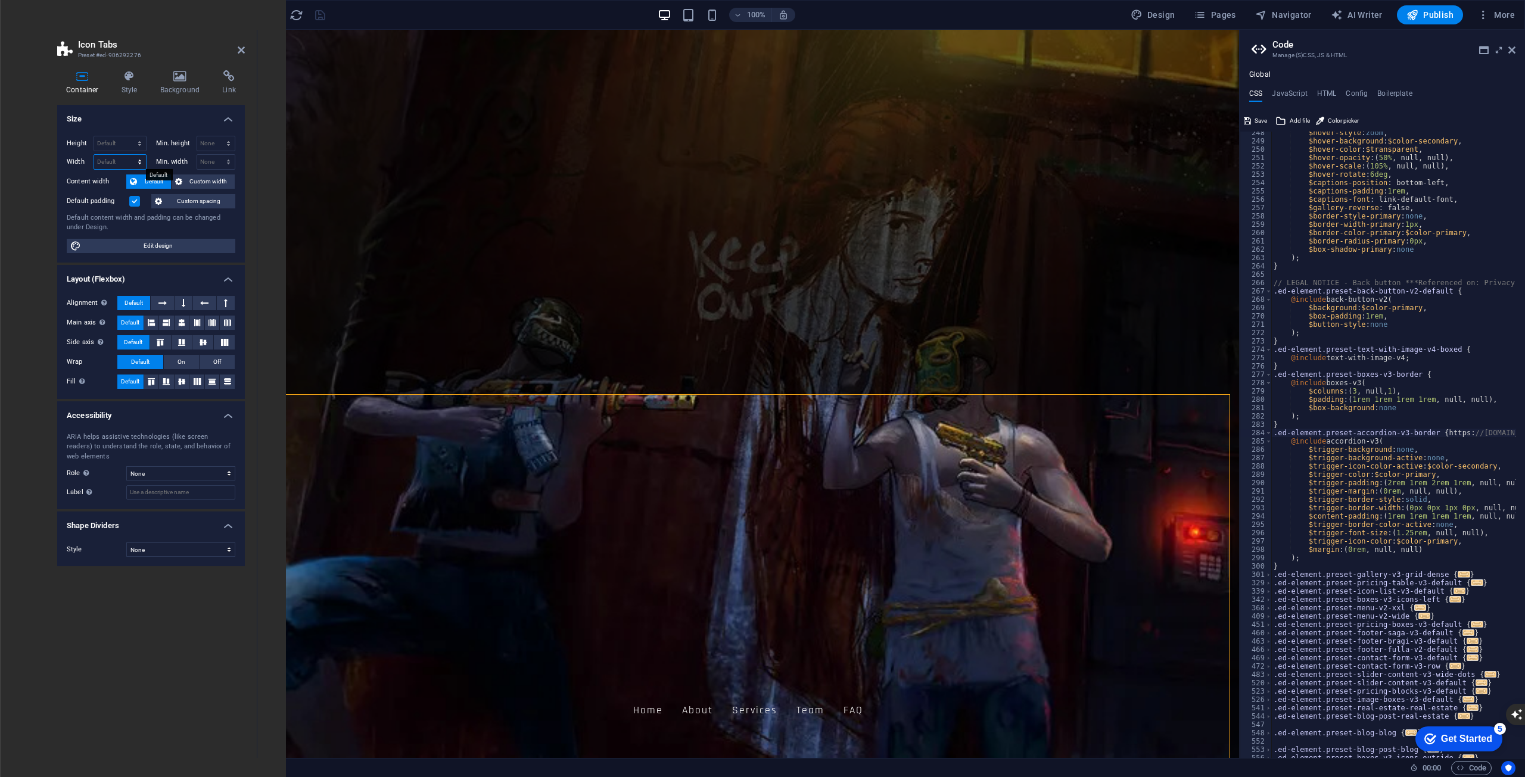
click at [138, 158] on select "Default px rem % em vh vw" at bounding box center [120, 162] width 52 height 14
select select "%"
click at [129, 155] on select "Default px rem % em vh vw" at bounding box center [120, 162] width 52 height 14
type input "100"
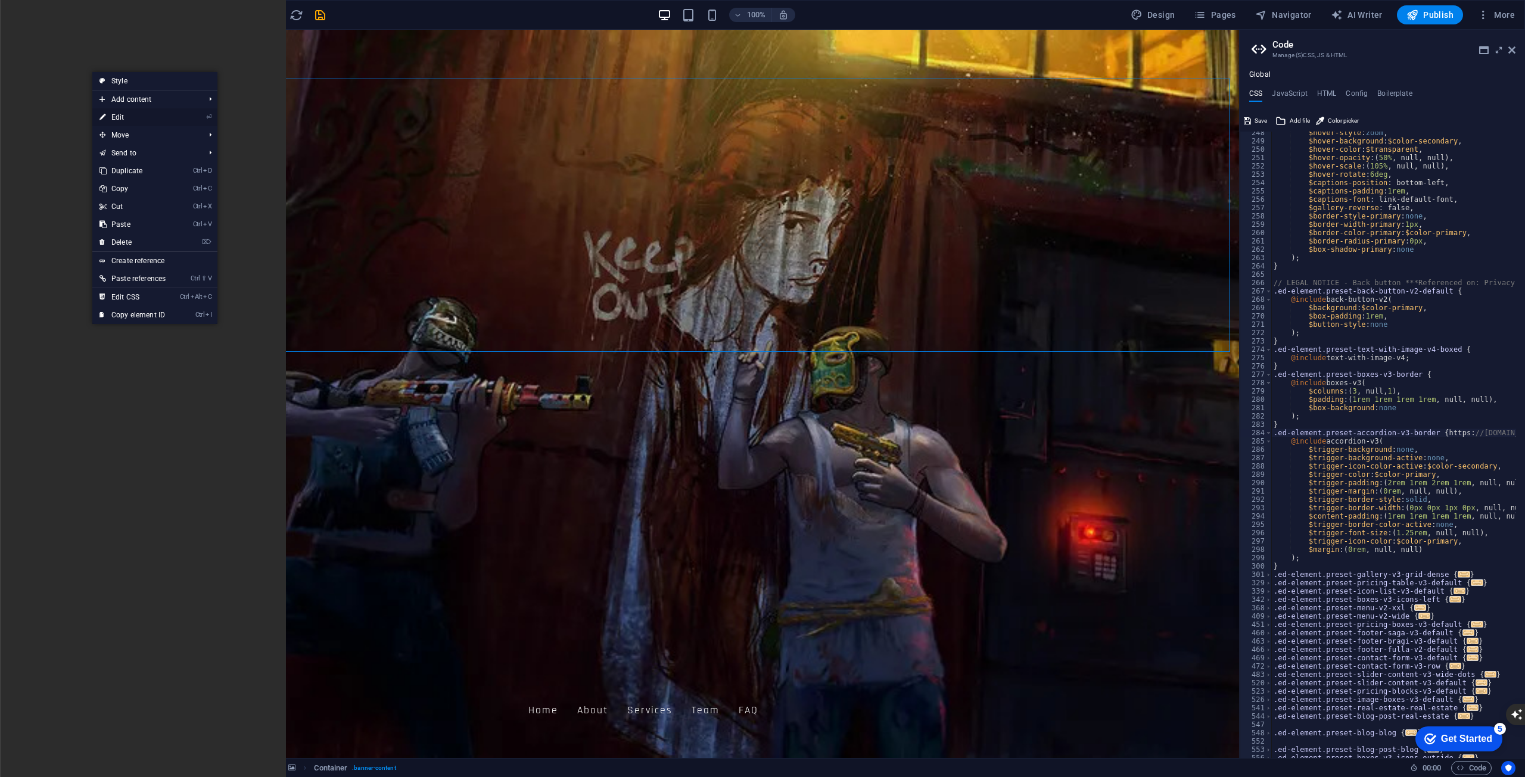
click at [145, 119] on link "⏎ Edit" at bounding box center [132, 117] width 80 height 18
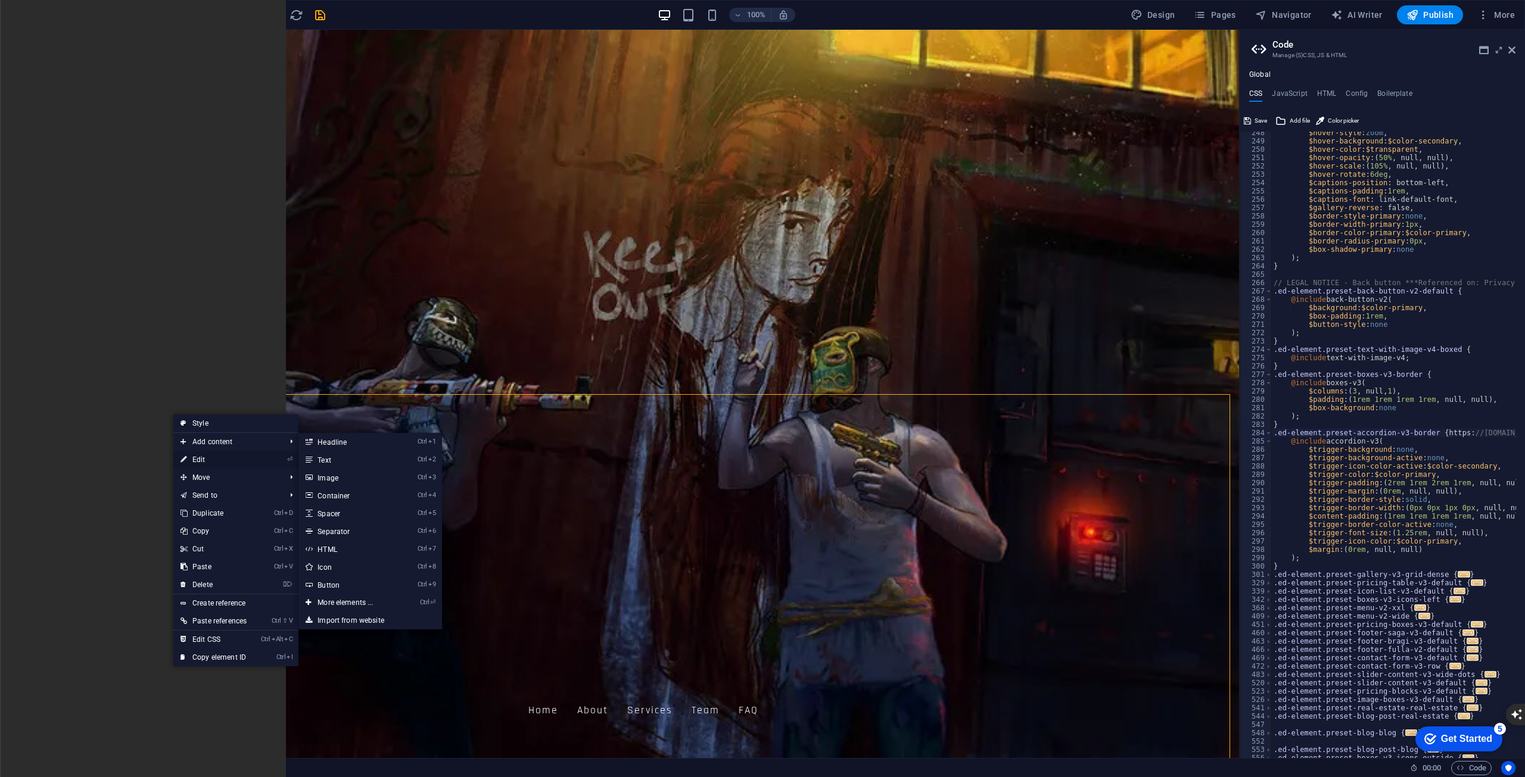
click at [211, 462] on link "⏎ Edit" at bounding box center [213, 460] width 80 height 18
select select "%"
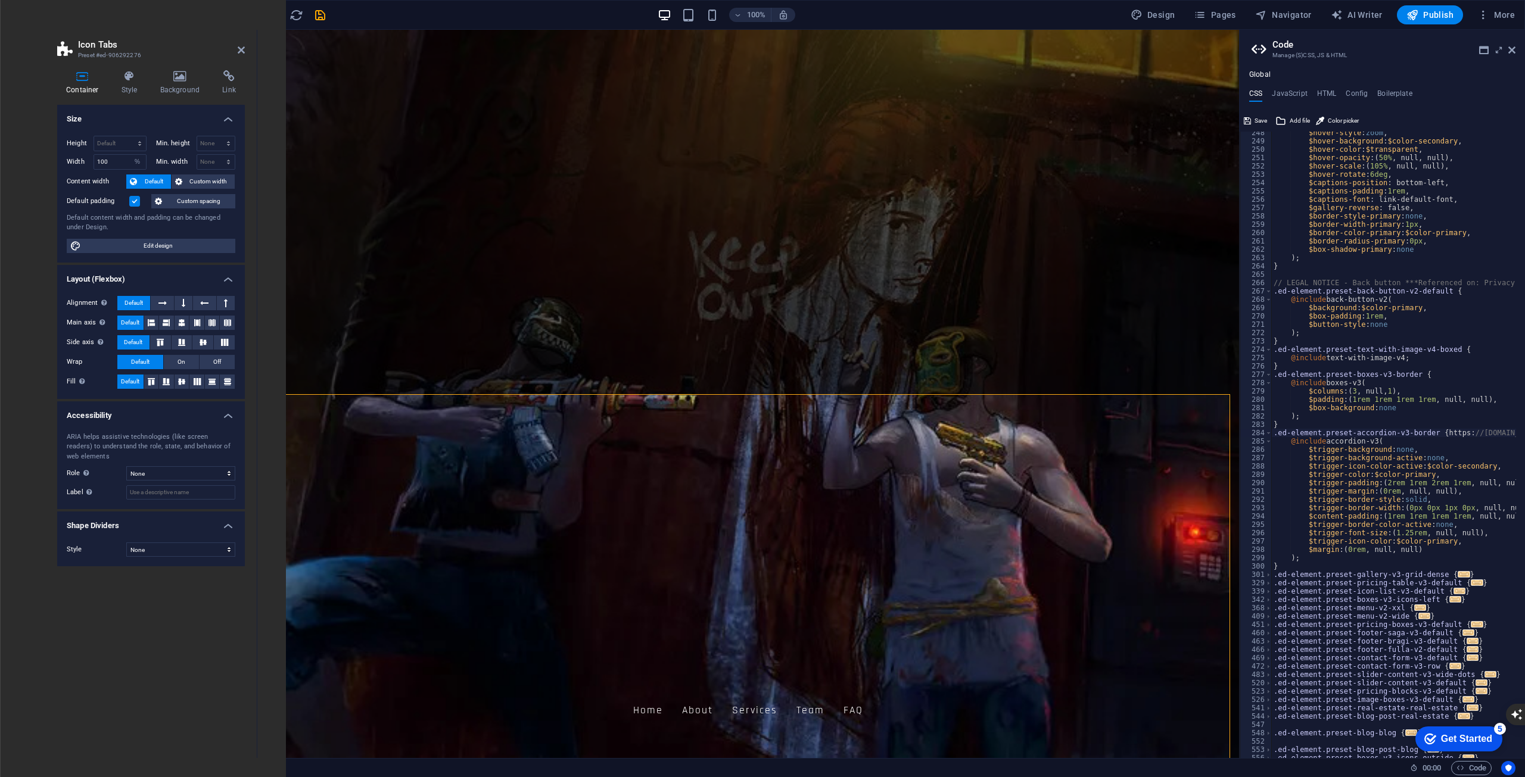
click at [158, 181] on span "Default" at bounding box center [154, 182] width 27 height 14
drag, startPoint x: 136, startPoint y: 242, endPoint x: 213, endPoint y: 291, distance: 91.5
click at [136, 242] on span "Edit design" at bounding box center [158, 246] width 147 height 14
select select "rem"
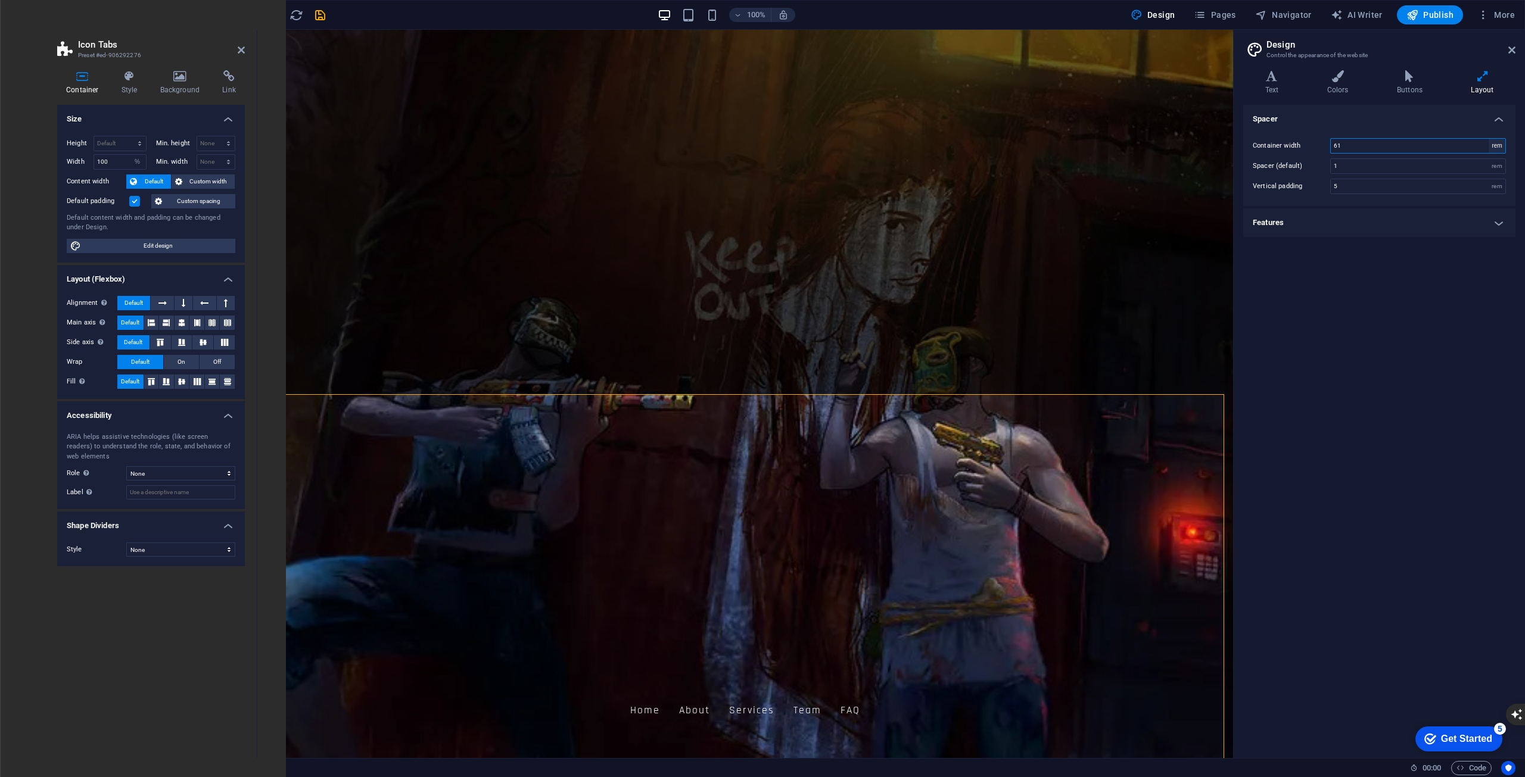
click at [1494, 145] on select "rem px" at bounding box center [1496, 146] width 17 height 14
click at [1450, 145] on input "61" at bounding box center [1418, 146] width 175 height 14
drag, startPoint x: 1683, startPoint y: 175, endPoint x: 1145, endPoint y: 142, distance: 538.8
click at [1383, 141] on input "61" at bounding box center [1418, 146] width 175 height 14
type input "6"
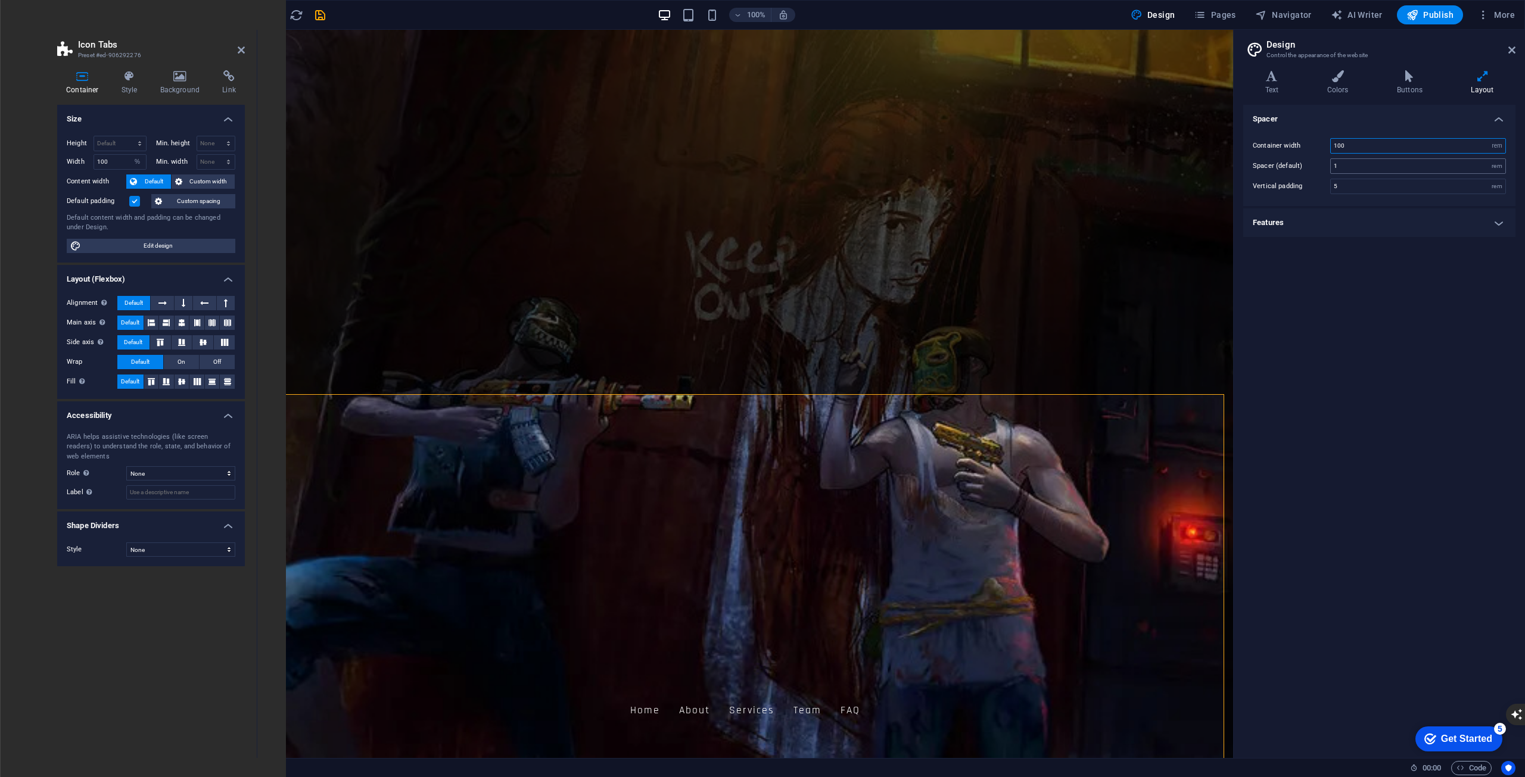
type input "100"
click at [1392, 162] on input "1" at bounding box center [1418, 166] width 175 height 14
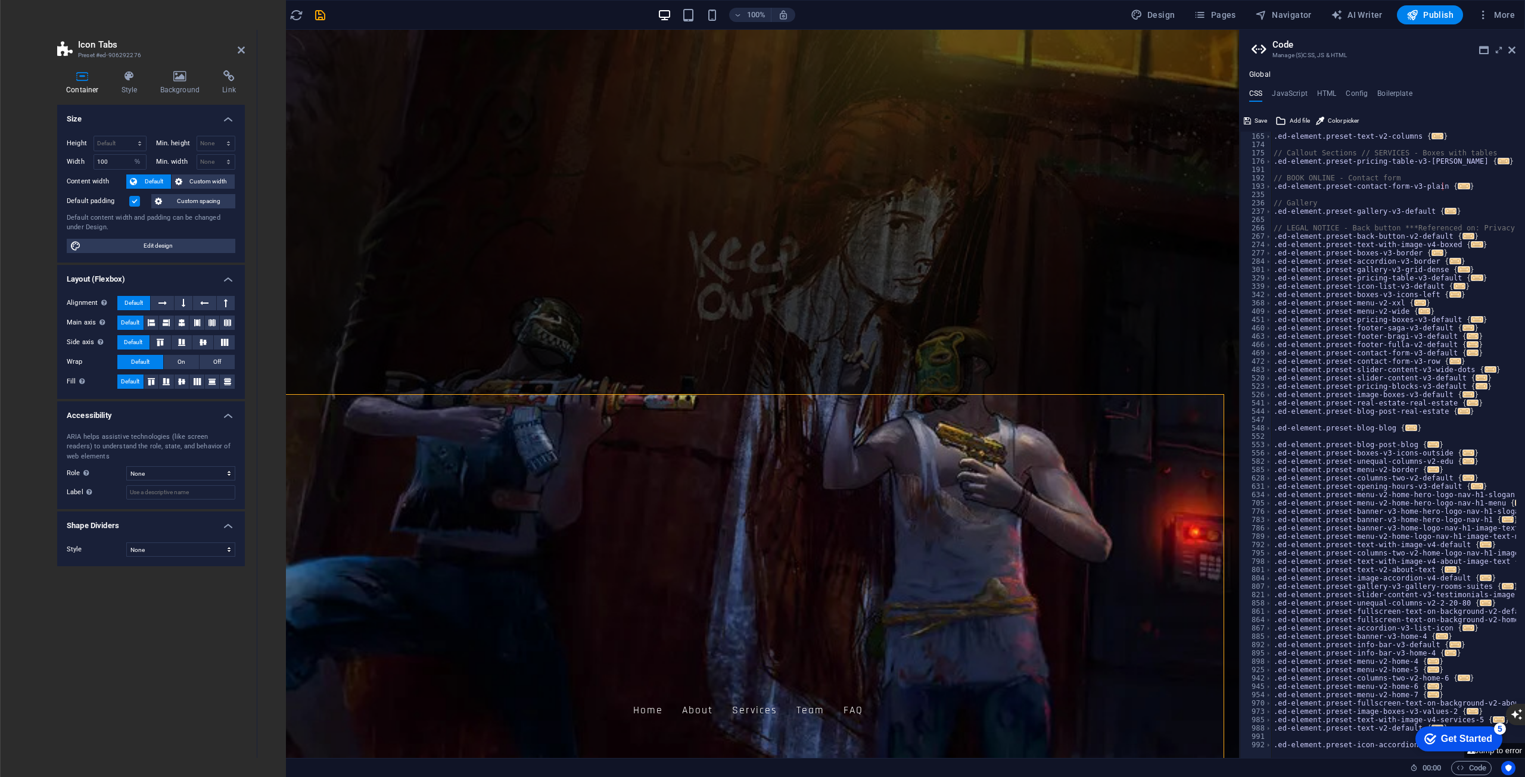
scroll to position [149, 0]
click at [1446, 10] on span "Publish" at bounding box center [1429, 15] width 47 height 12
